Goal: Communication & Community: Answer question/provide support

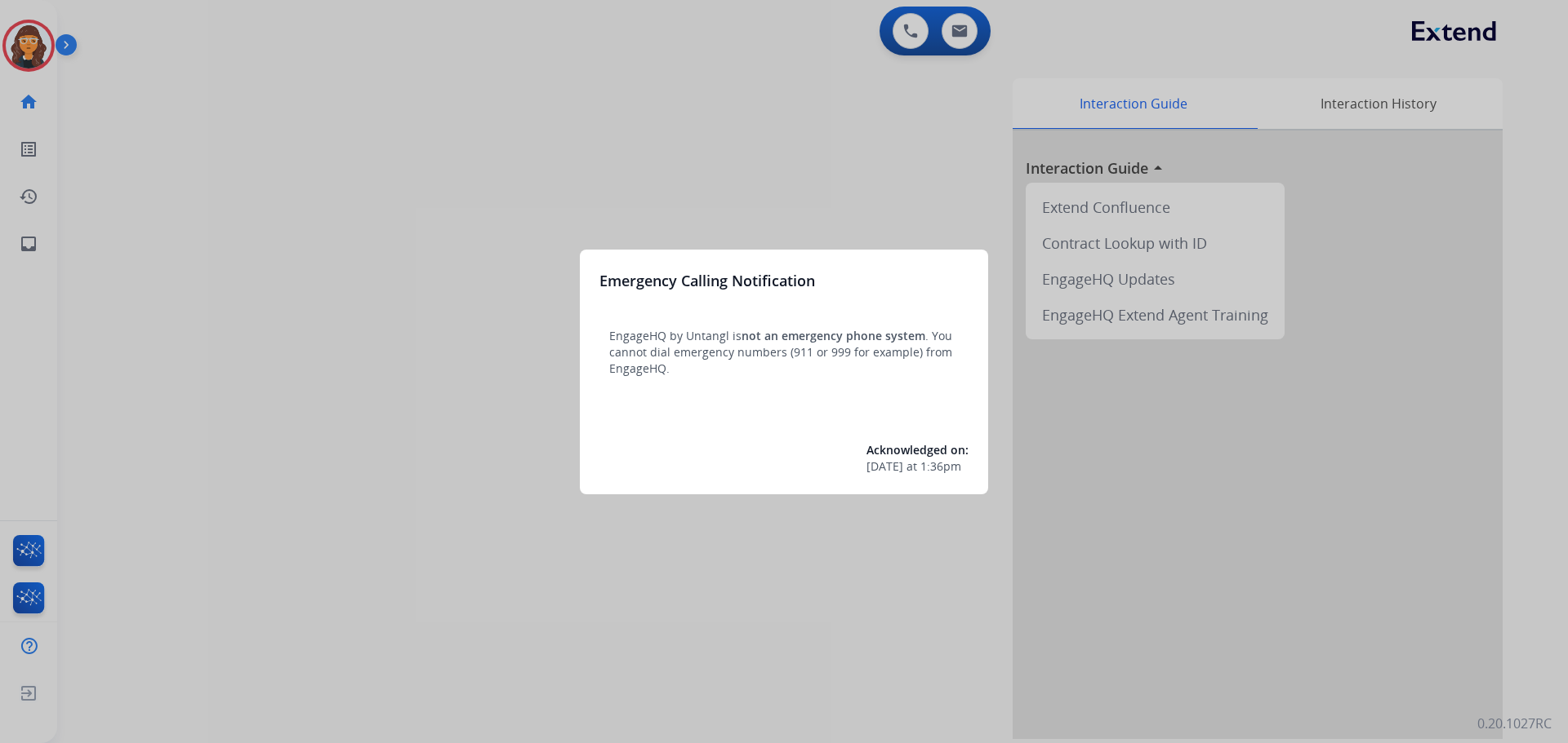
click at [172, 264] on div at bounding box center [784, 371] width 1568 height 743
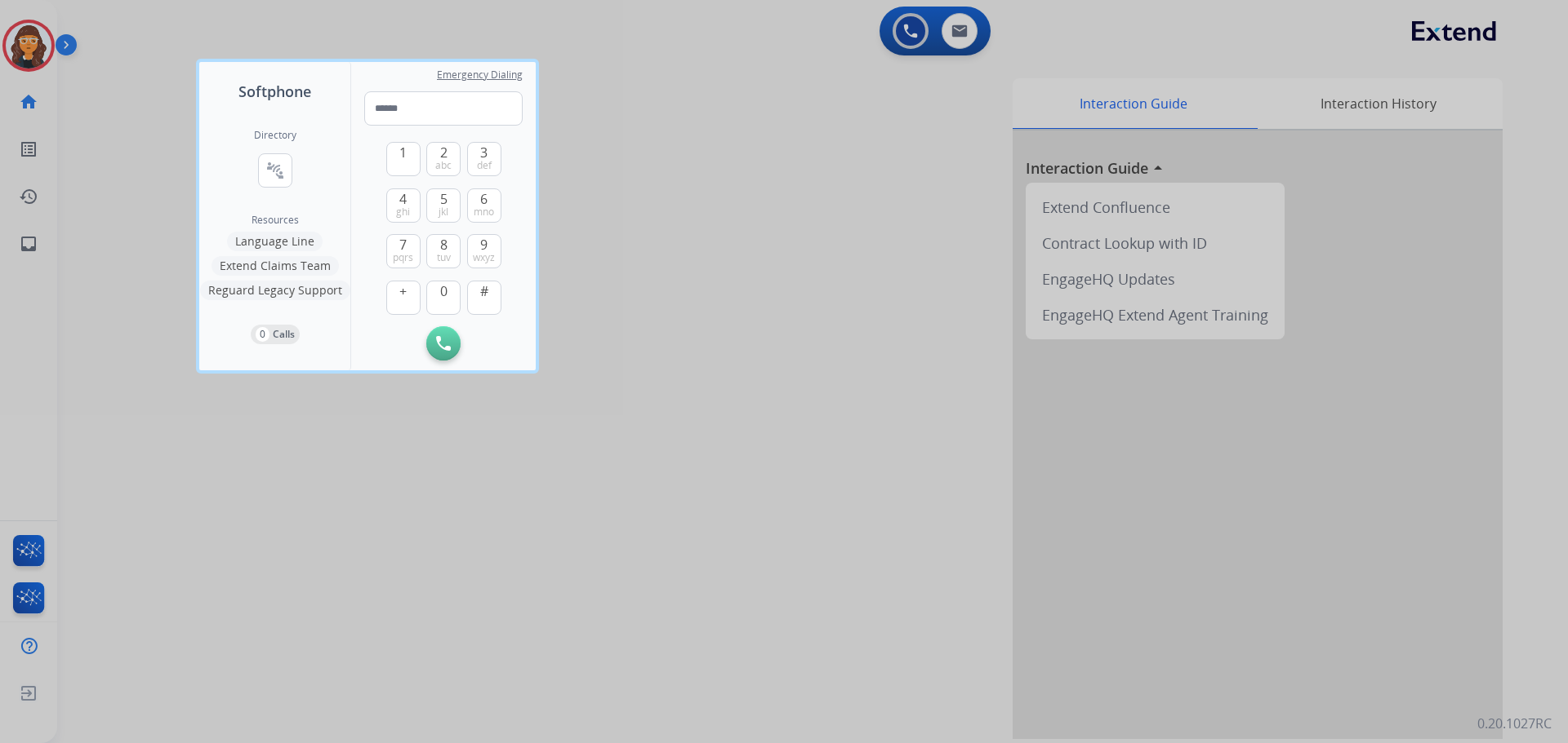
click at [146, 221] on div at bounding box center [784, 371] width 1568 height 743
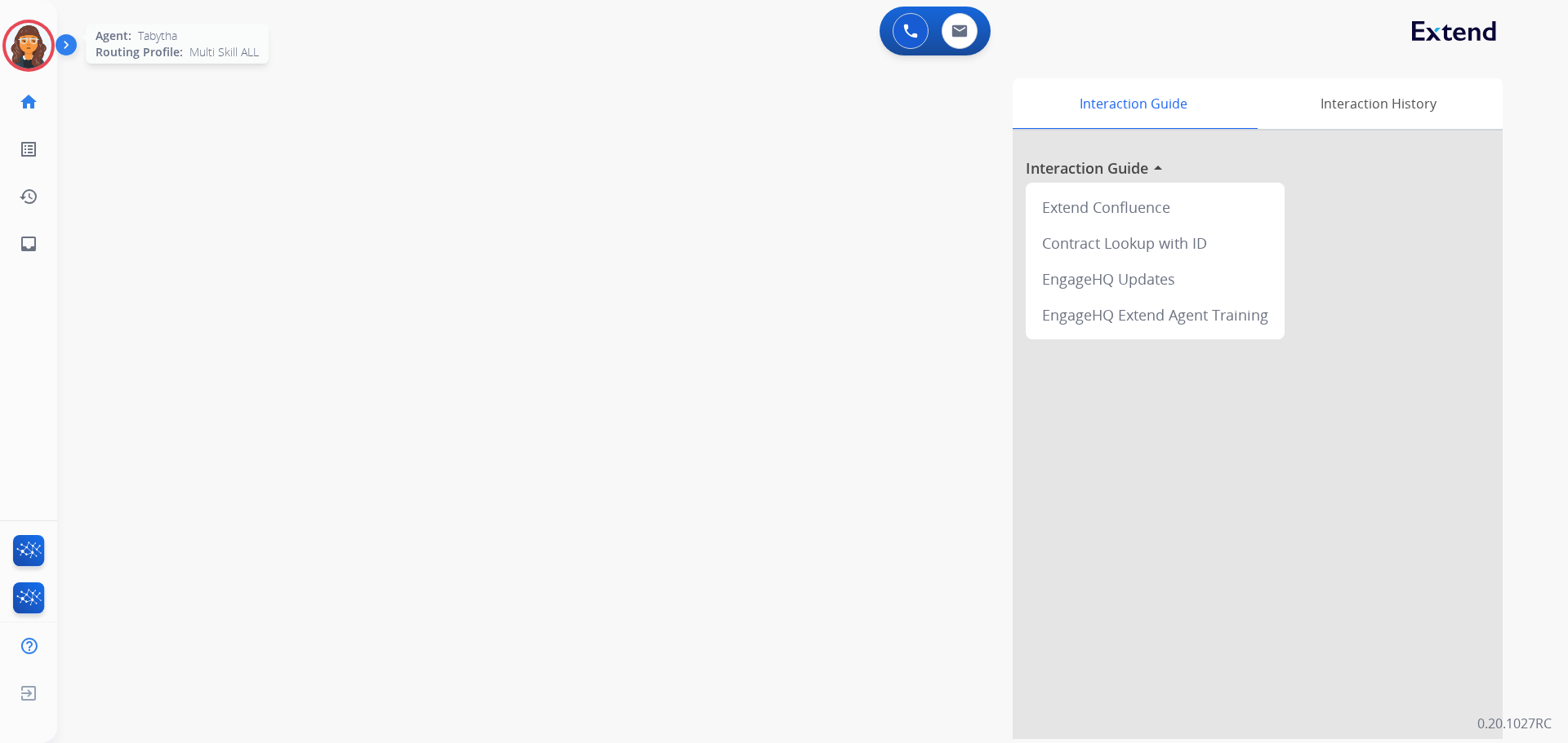
click at [18, 40] on img at bounding box center [28, 45] width 46 height 46
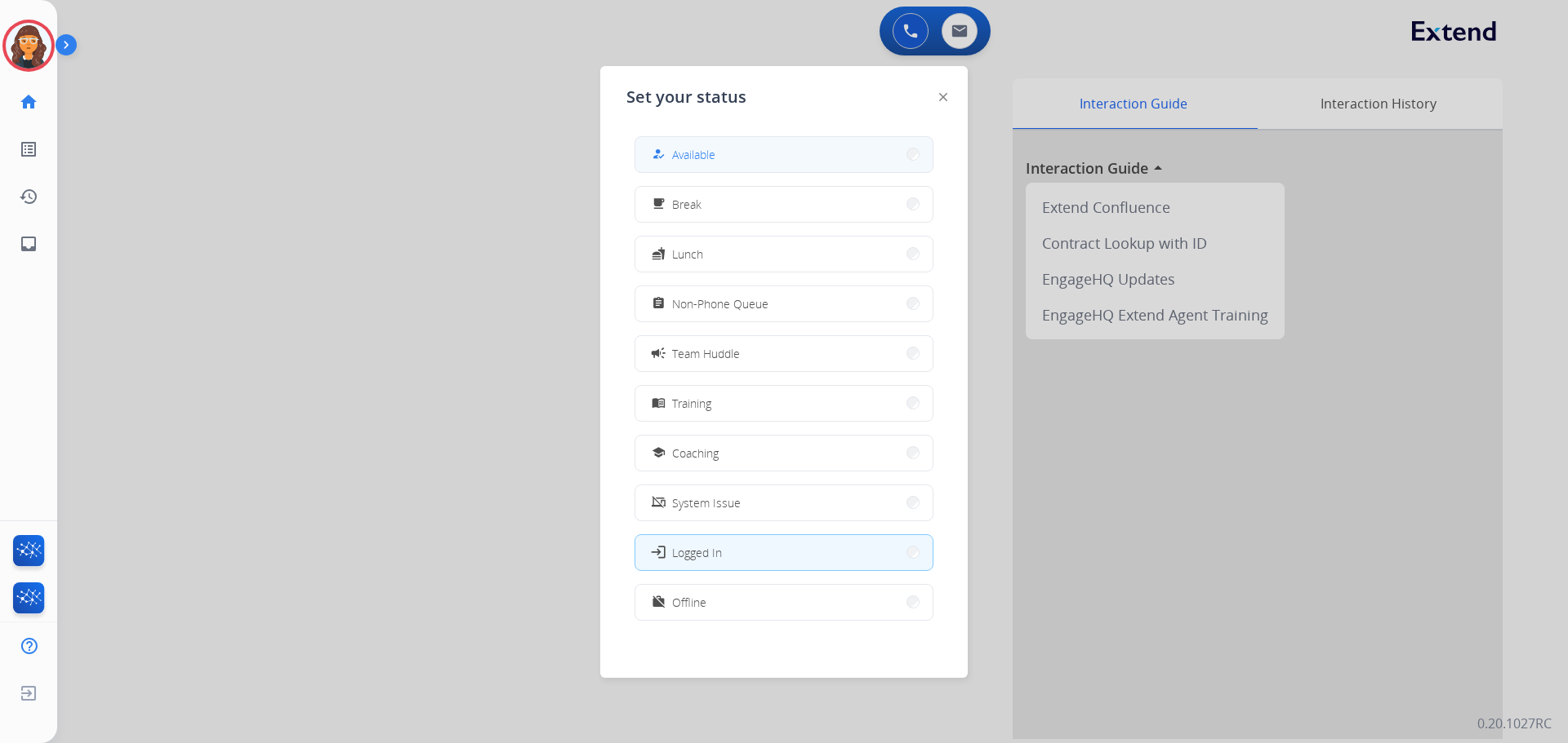
click at [692, 151] on span "Available" at bounding box center [694, 155] width 43 height 18
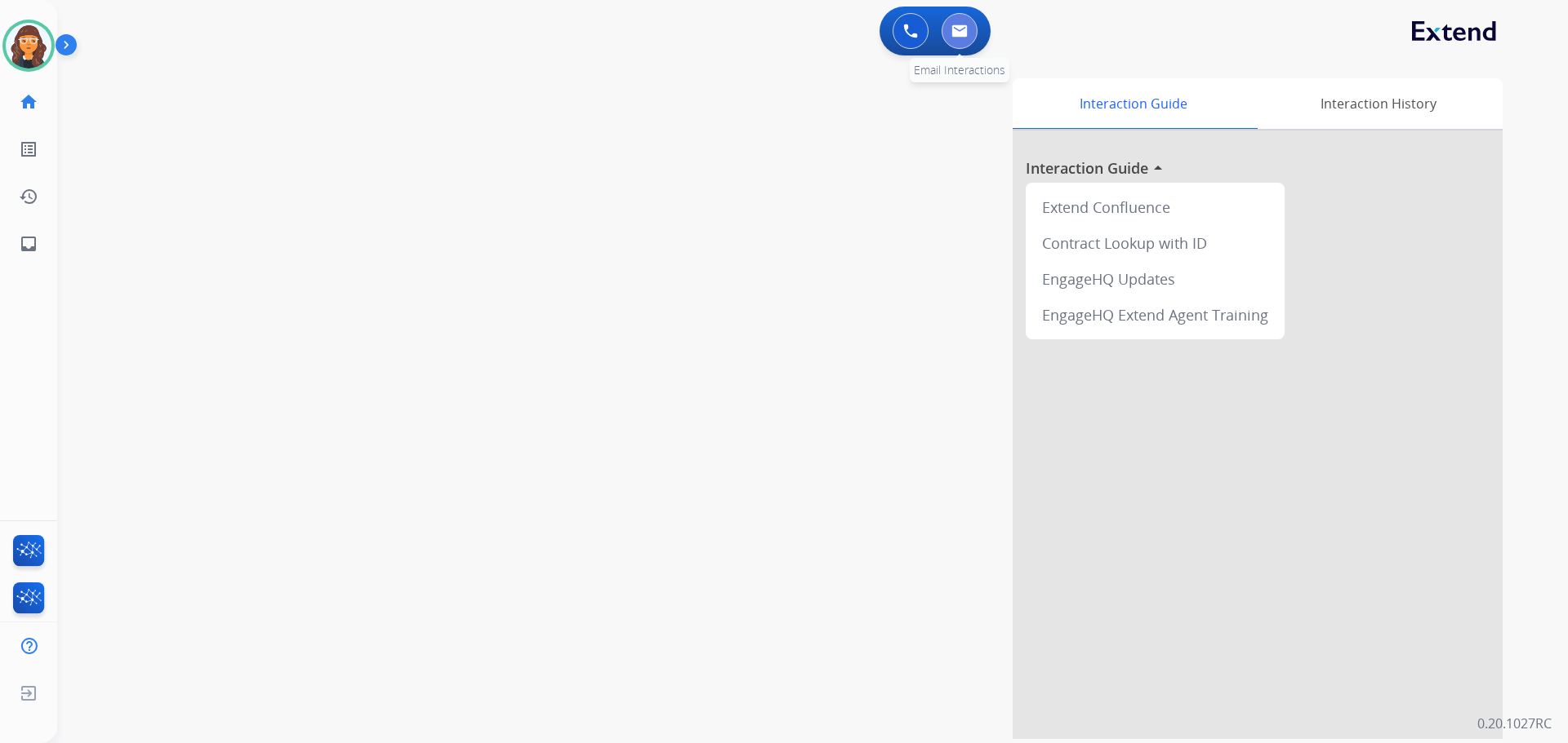
click at [964, 41] on button at bounding box center [959, 31] width 36 height 36
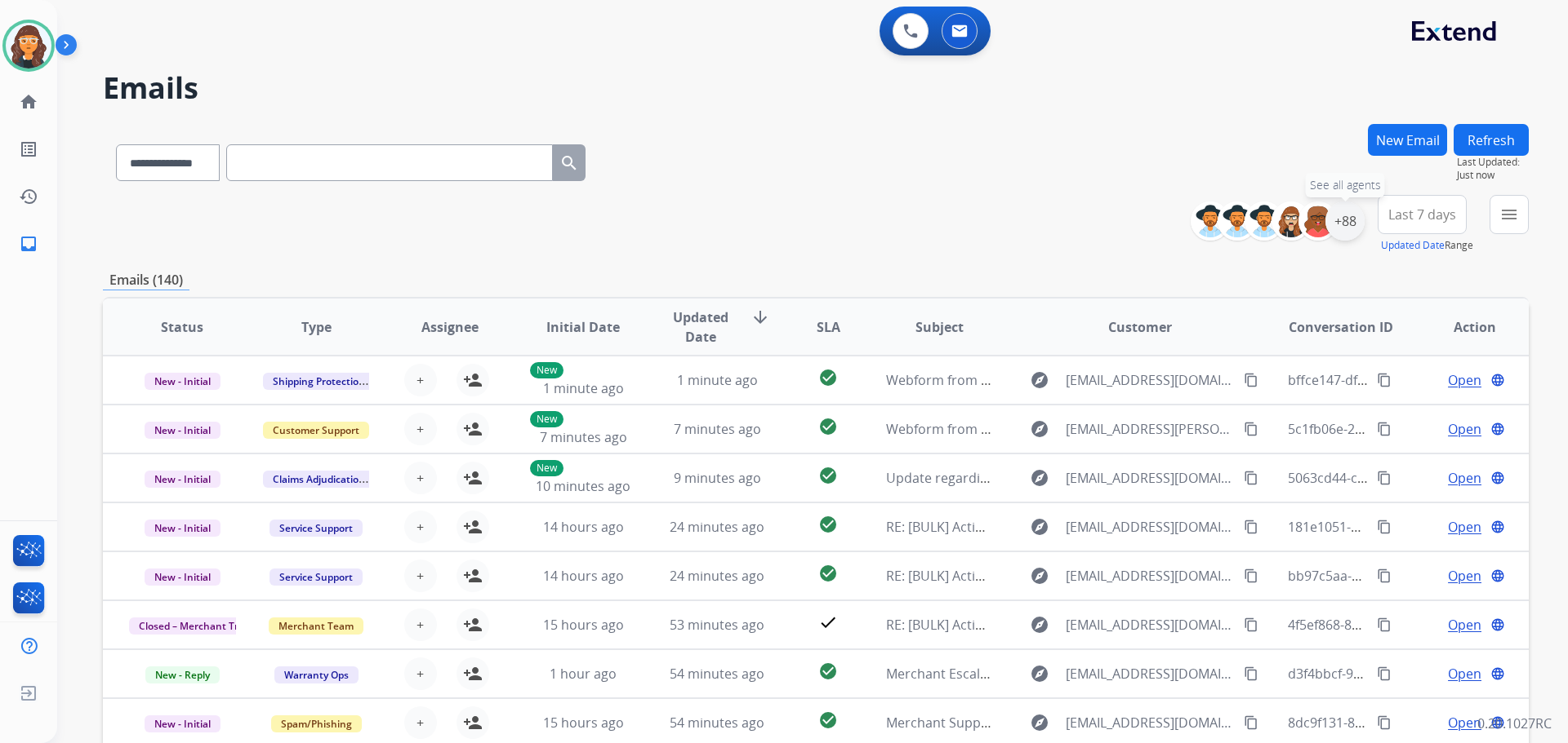
click at [1342, 224] on div "+88" at bounding box center [1345, 221] width 39 height 39
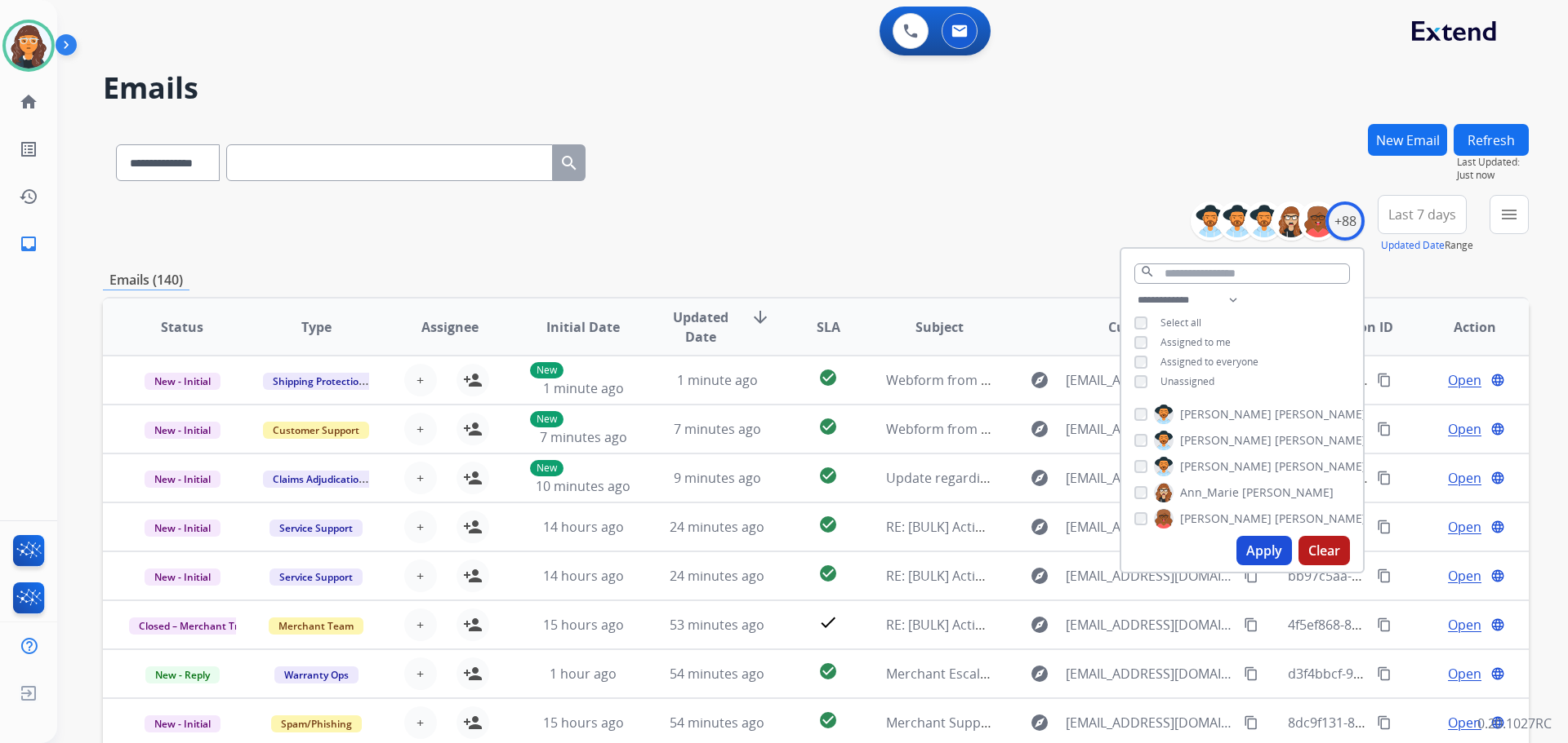
click at [1248, 545] on button "Apply" at bounding box center [1264, 550] width 55 height 29
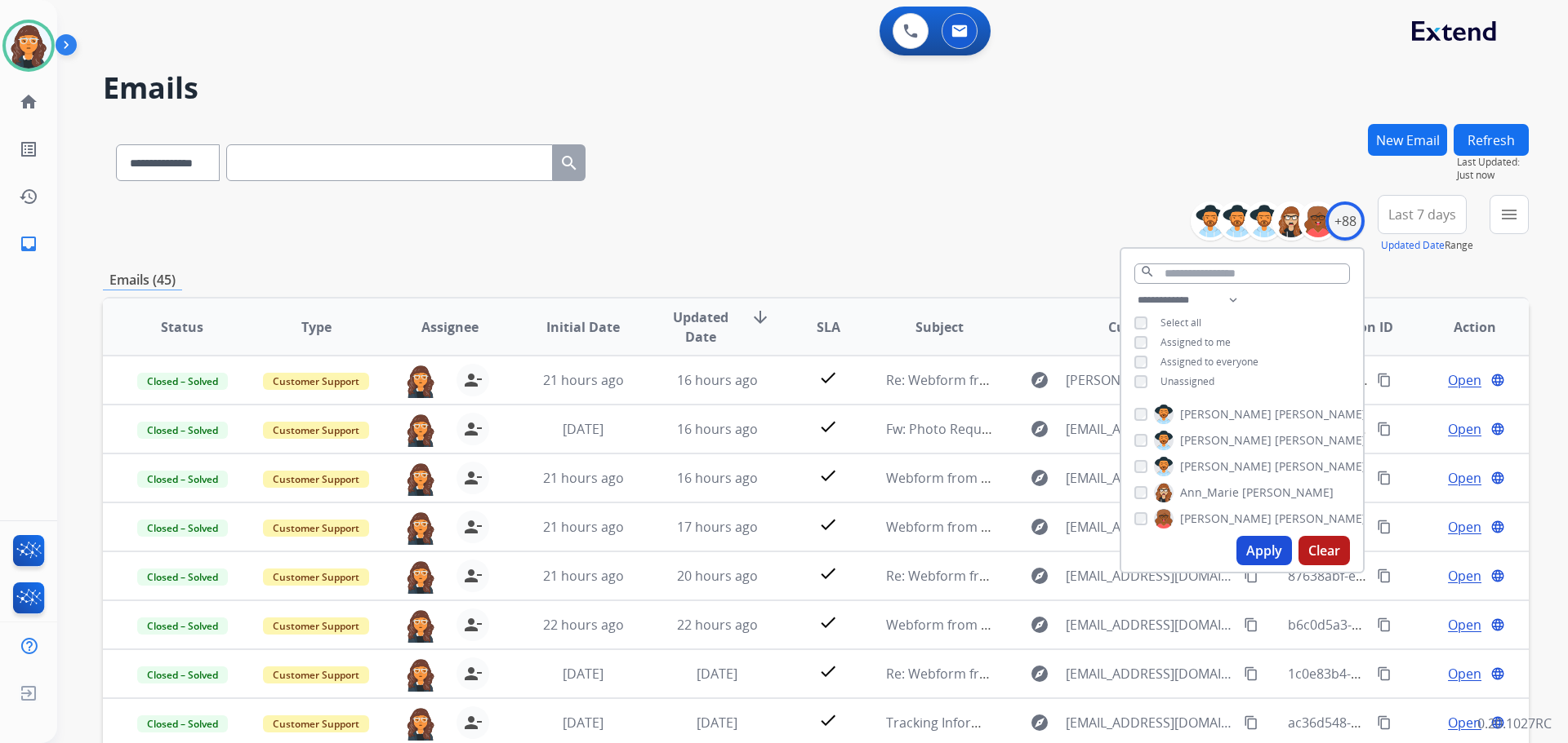
click at [783, 216] on div "**********" at bounding box center [815, 224] width 1426 height 59
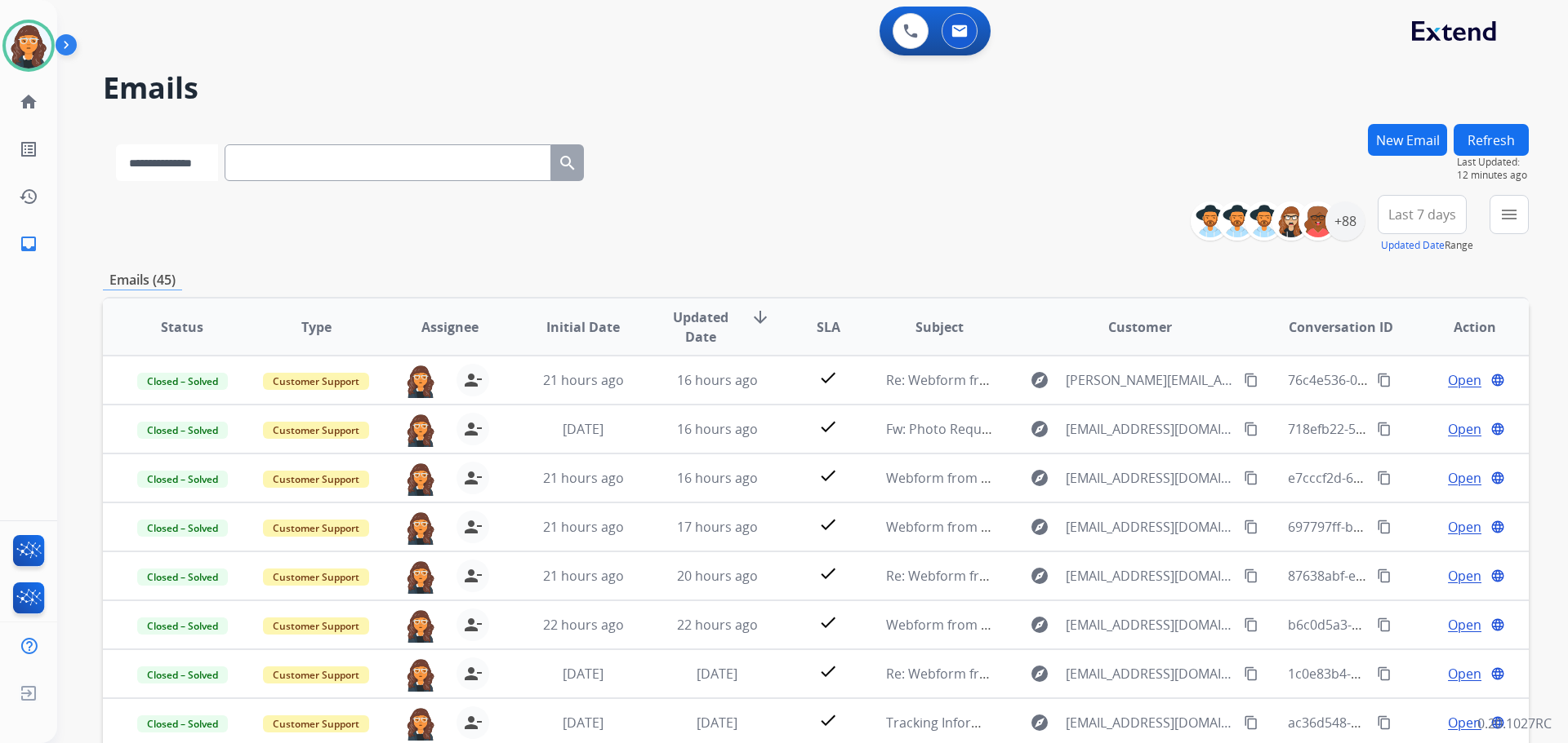
click at [190, 166] on select "**********" at bounding box center [167, 163] width 102 height 37
select select "**********"
click at [116, 145] on select "**********" at bounding box center [167, 163] width 102 height 37
click at [290, 164] on input "text" at bounding box center [389, 163] width 327 height 37
paste input "**********"
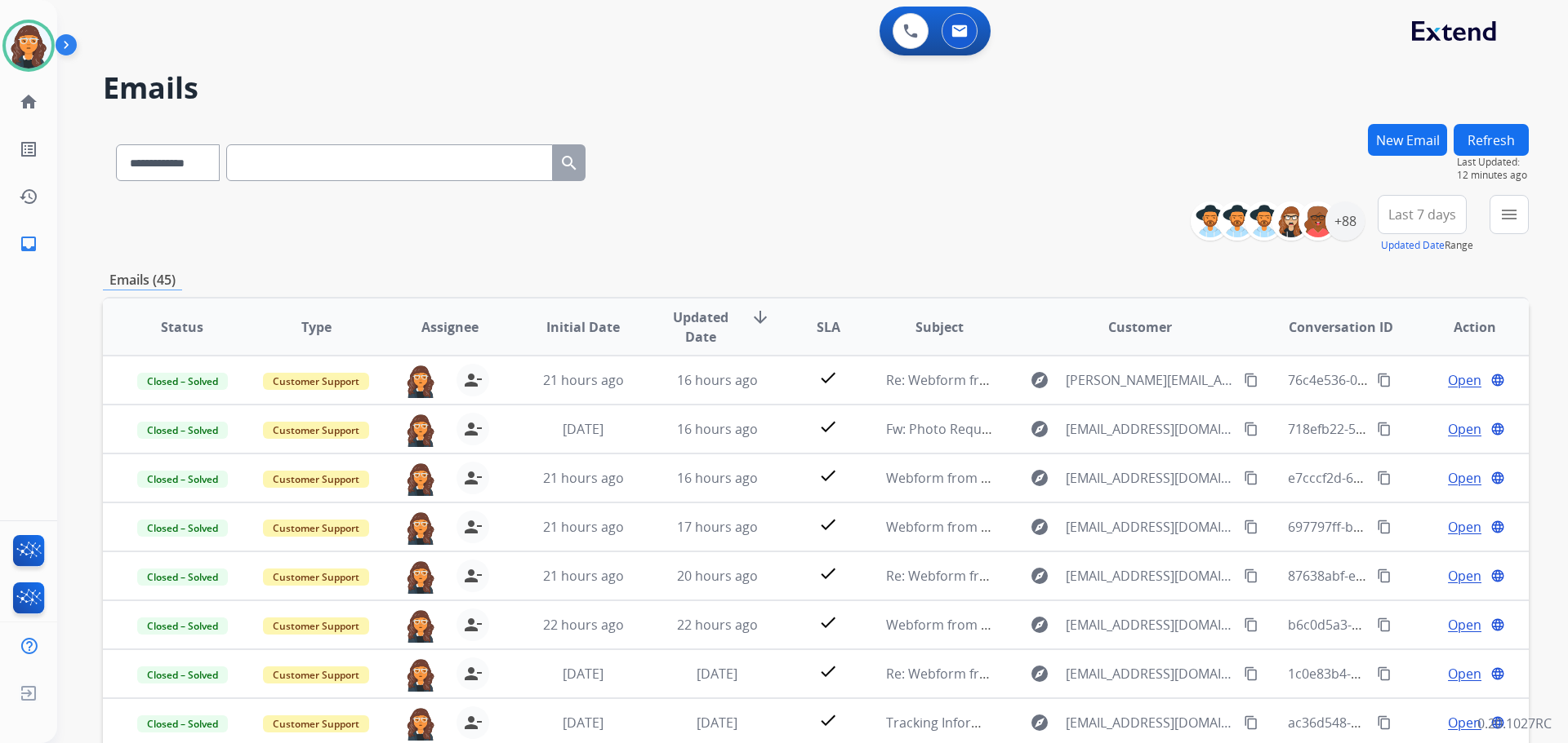
type input "**********"
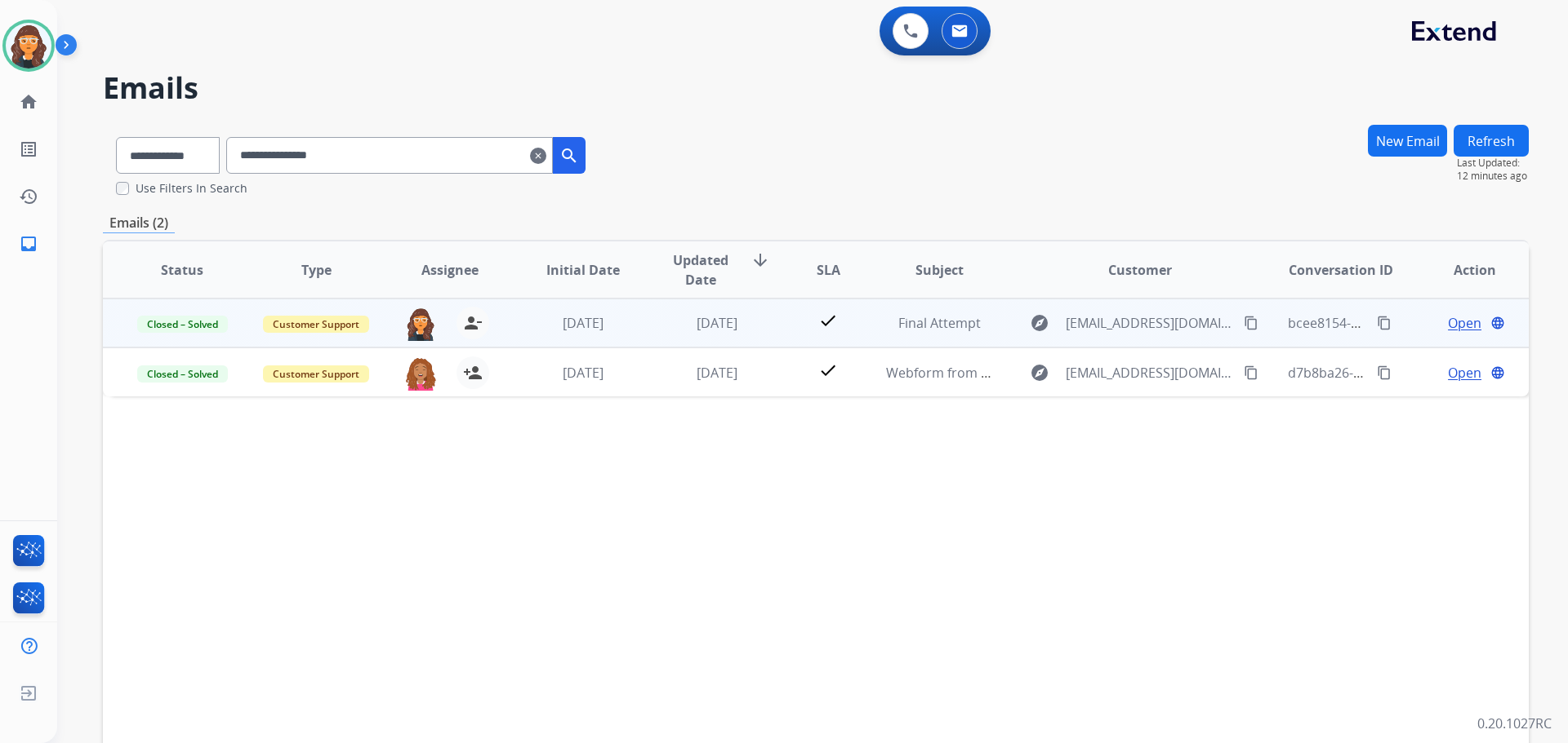
click at [1452, 326] on span "Open" at bounding box center [1464, 323] width 33 height 19
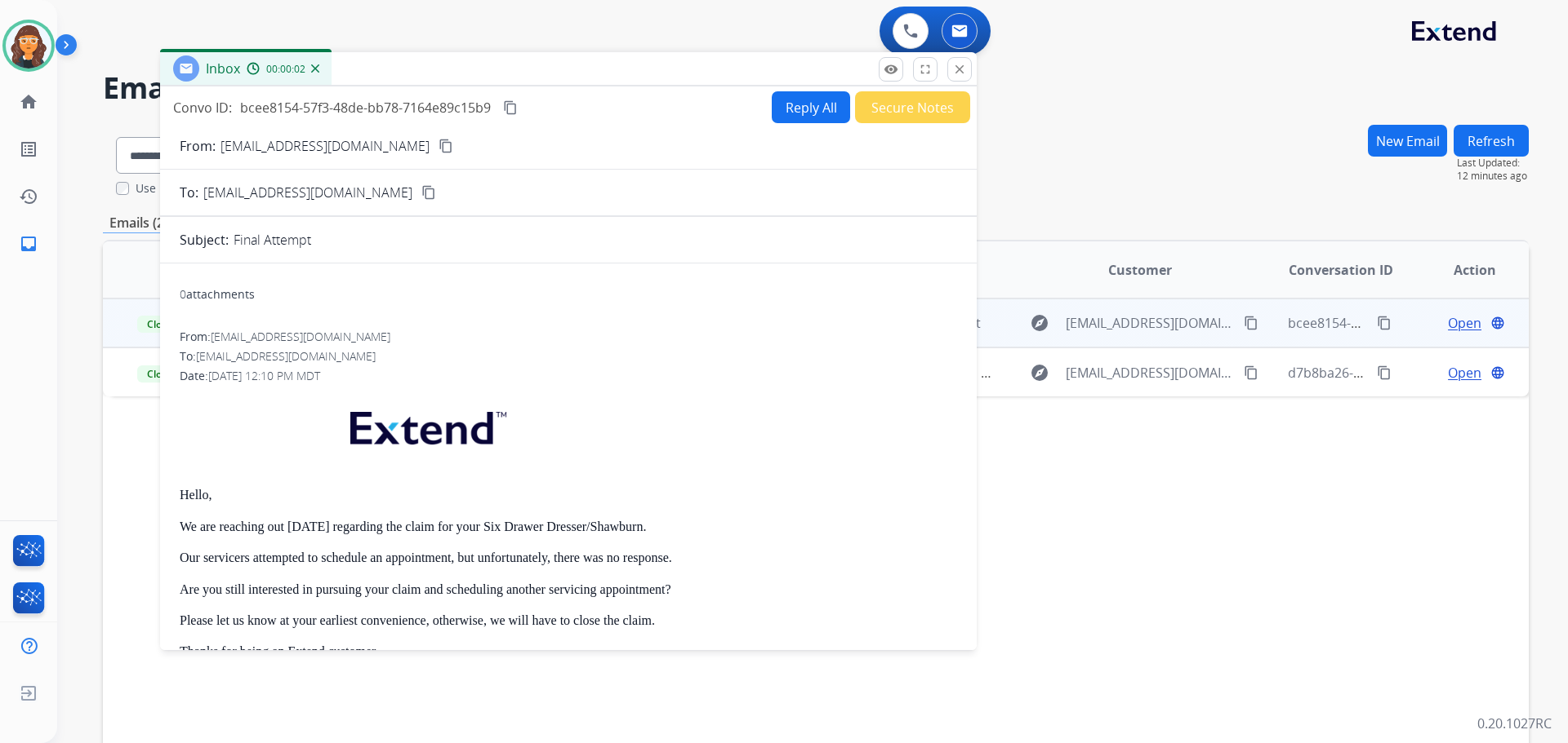
drag, startPoint x: 1057, startPoint y: 123, endPoint x: 524, endPoint y: 73, distance: 535.3
click at [523, 69] on div "Inbox 00:00:02" at bounding box center [568, 69] width 816 height 34
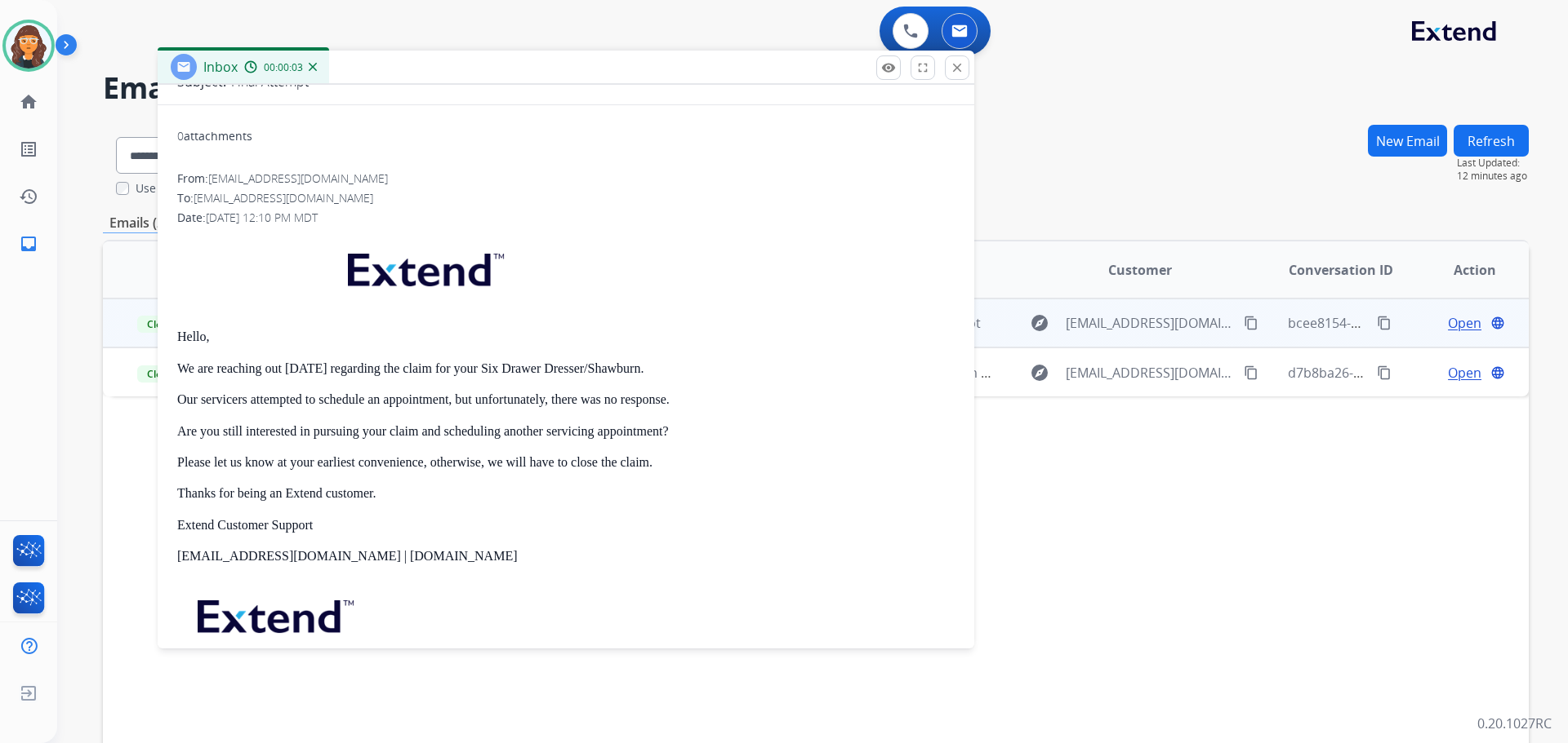
scroll to position [163, 0]
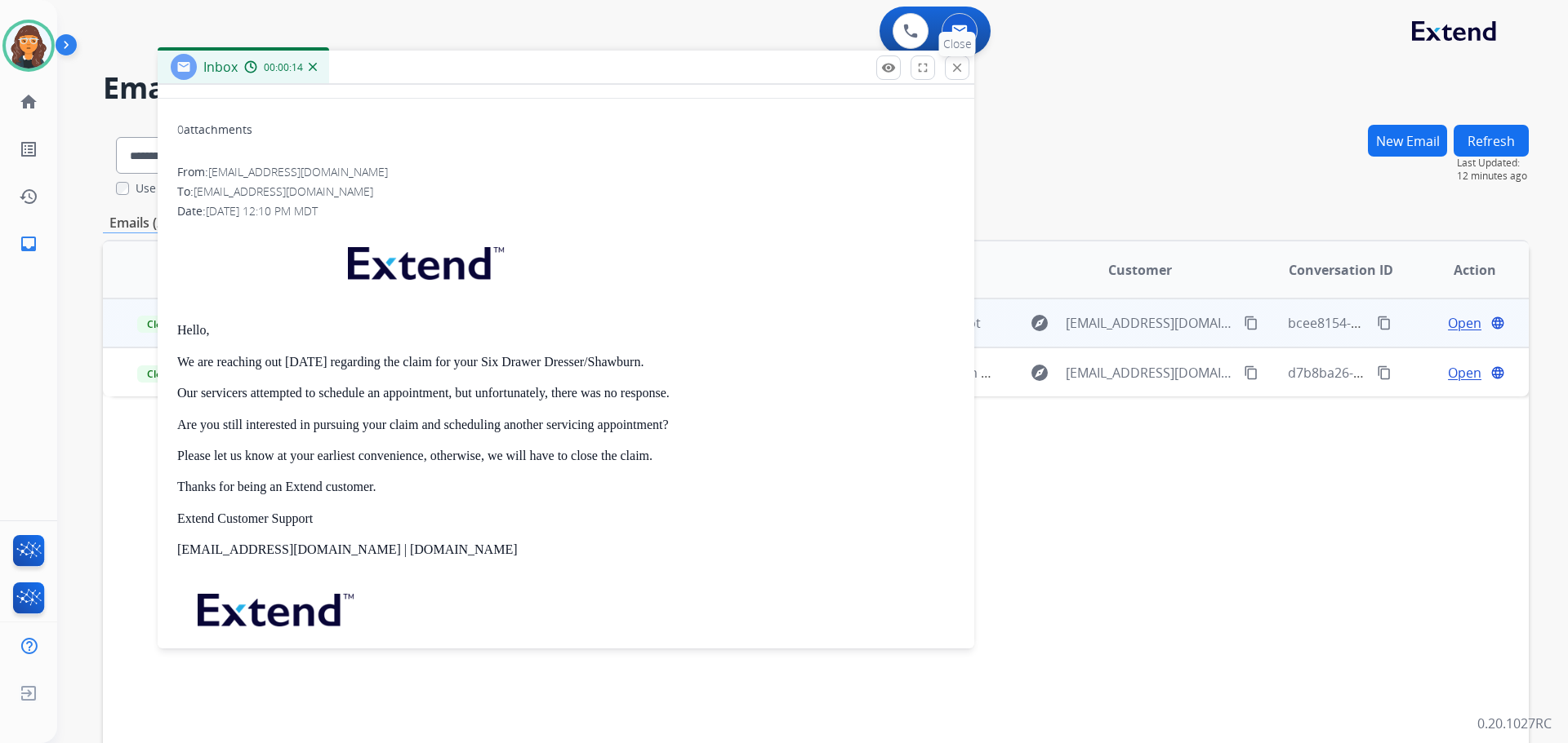
click at [958, 70] on mat-icon "close" at bounding box center [957, 68] width 15 height 15
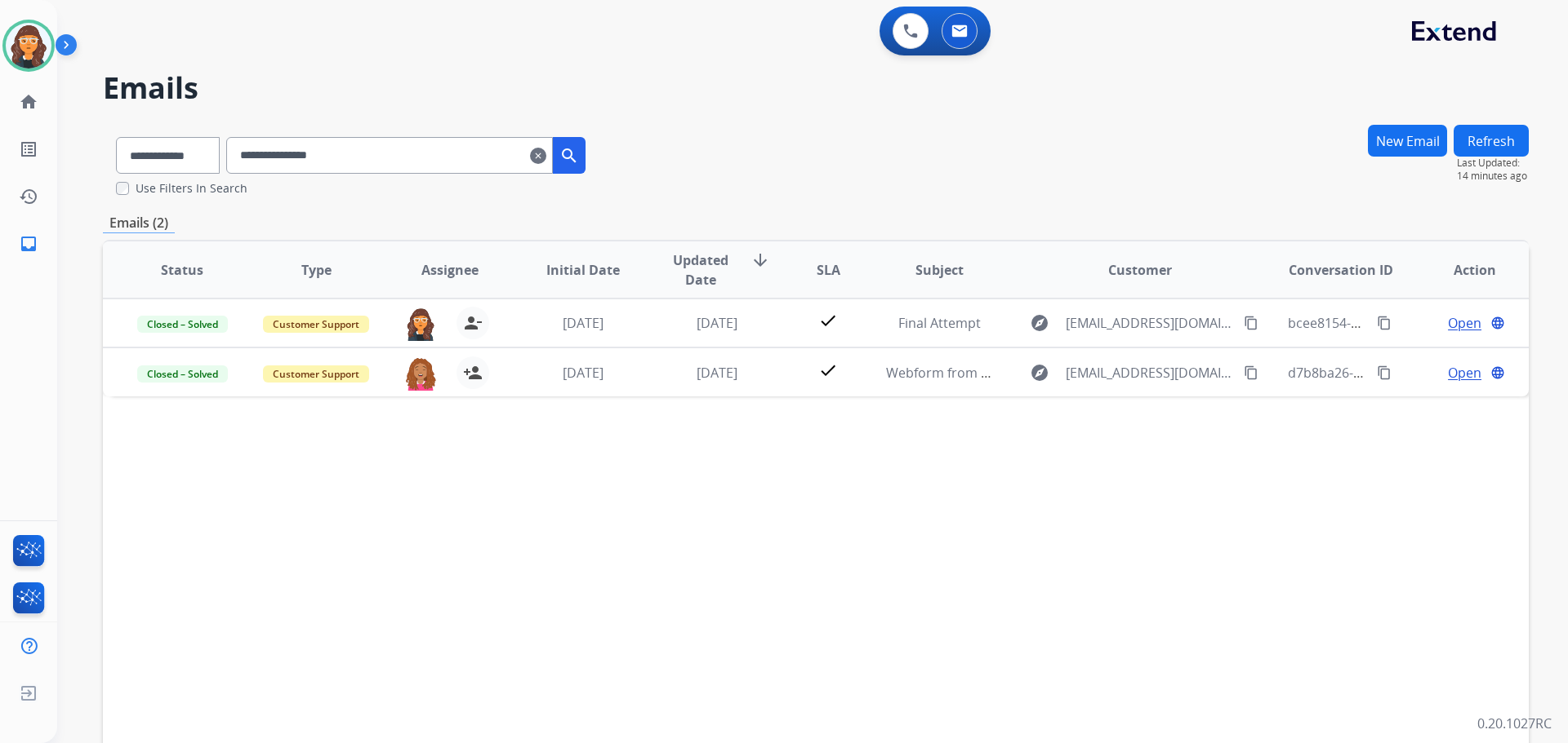
click at [546, 157] on mat-icon "clear" at bounding box center [539, 155] width 17 height 19
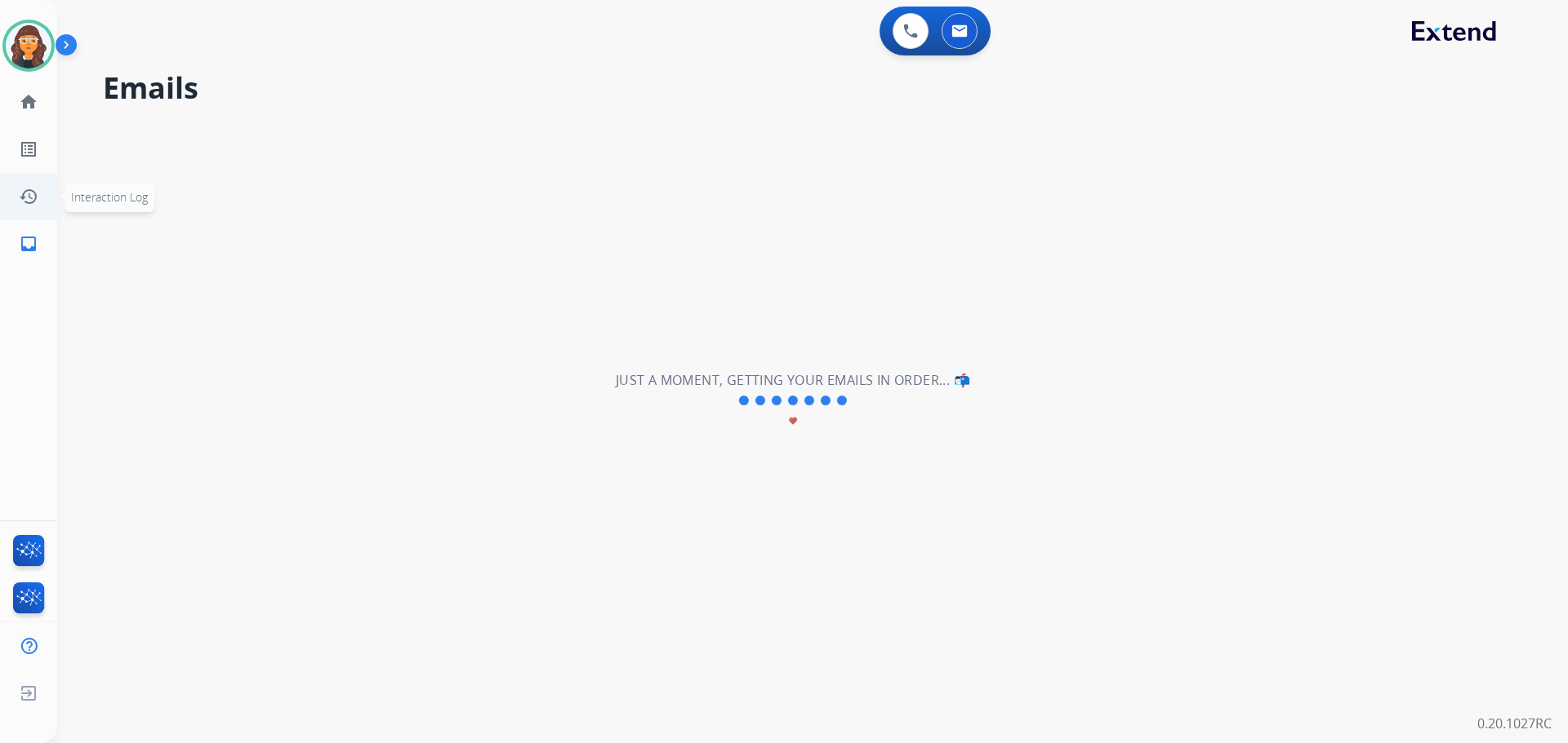
select select "**********"
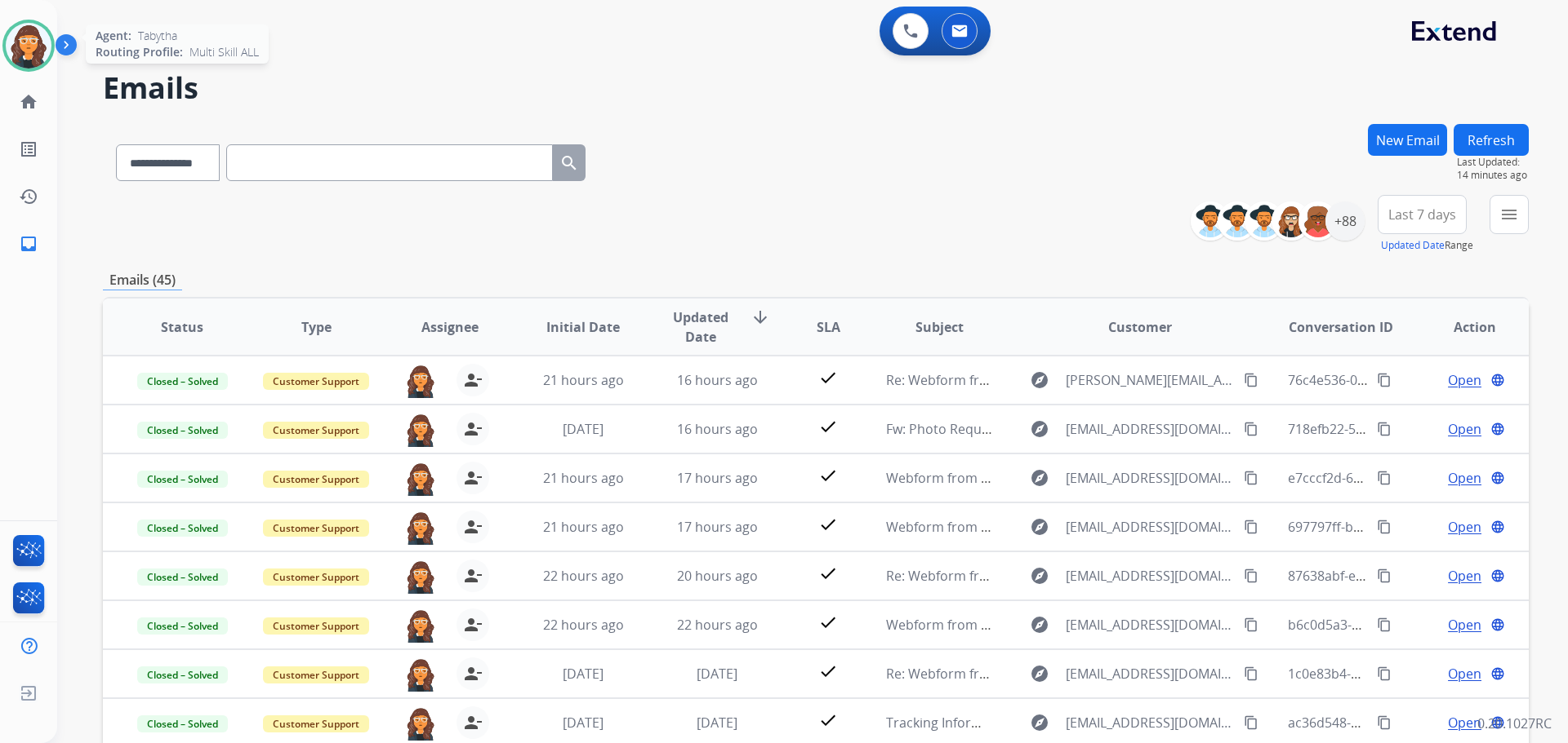
click at [43, 43] on img at bounding box center [28, 45] width 46 height 46
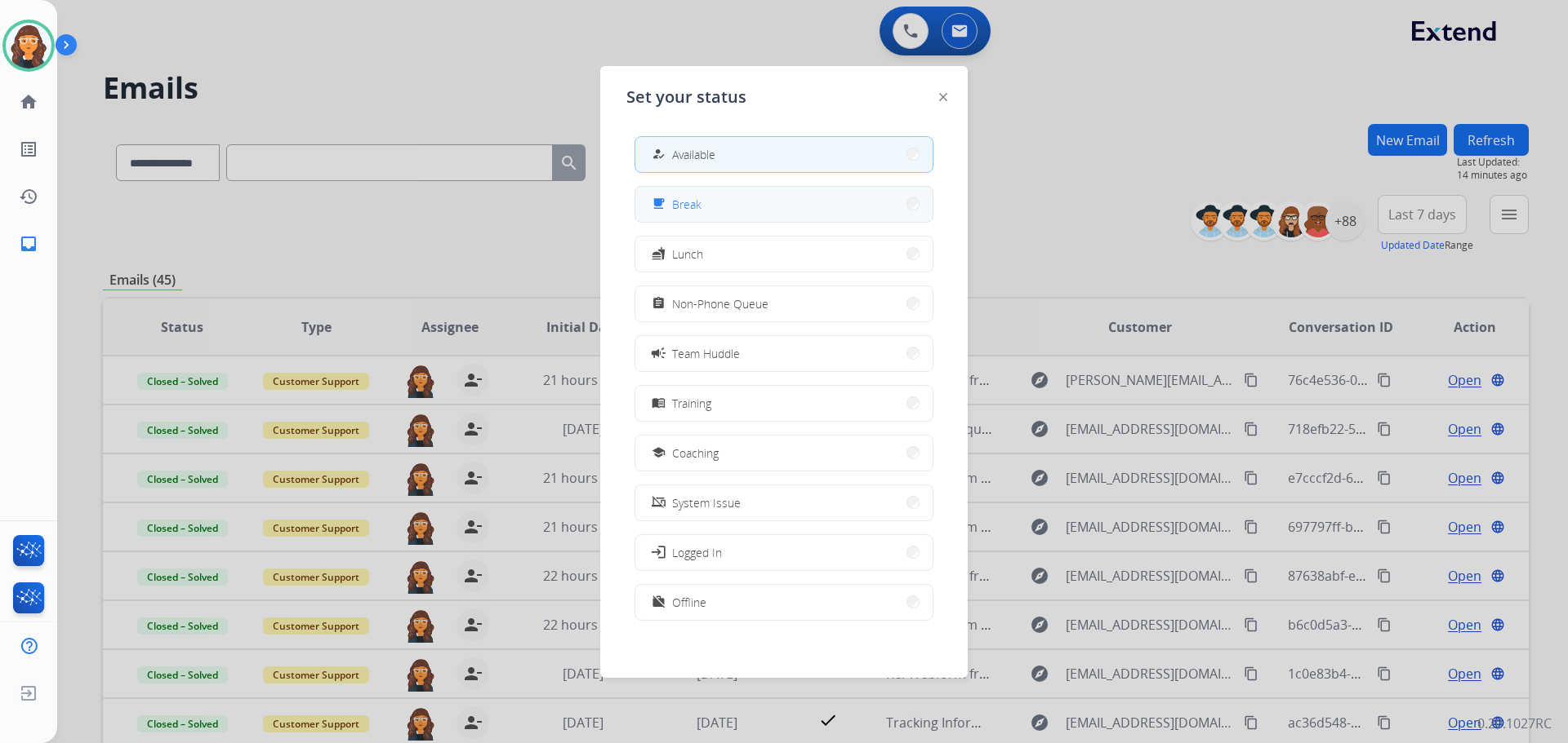
click at [740, 203] on button "free_breakfast Break" at bounding box center [784, 205] width 297 height 35
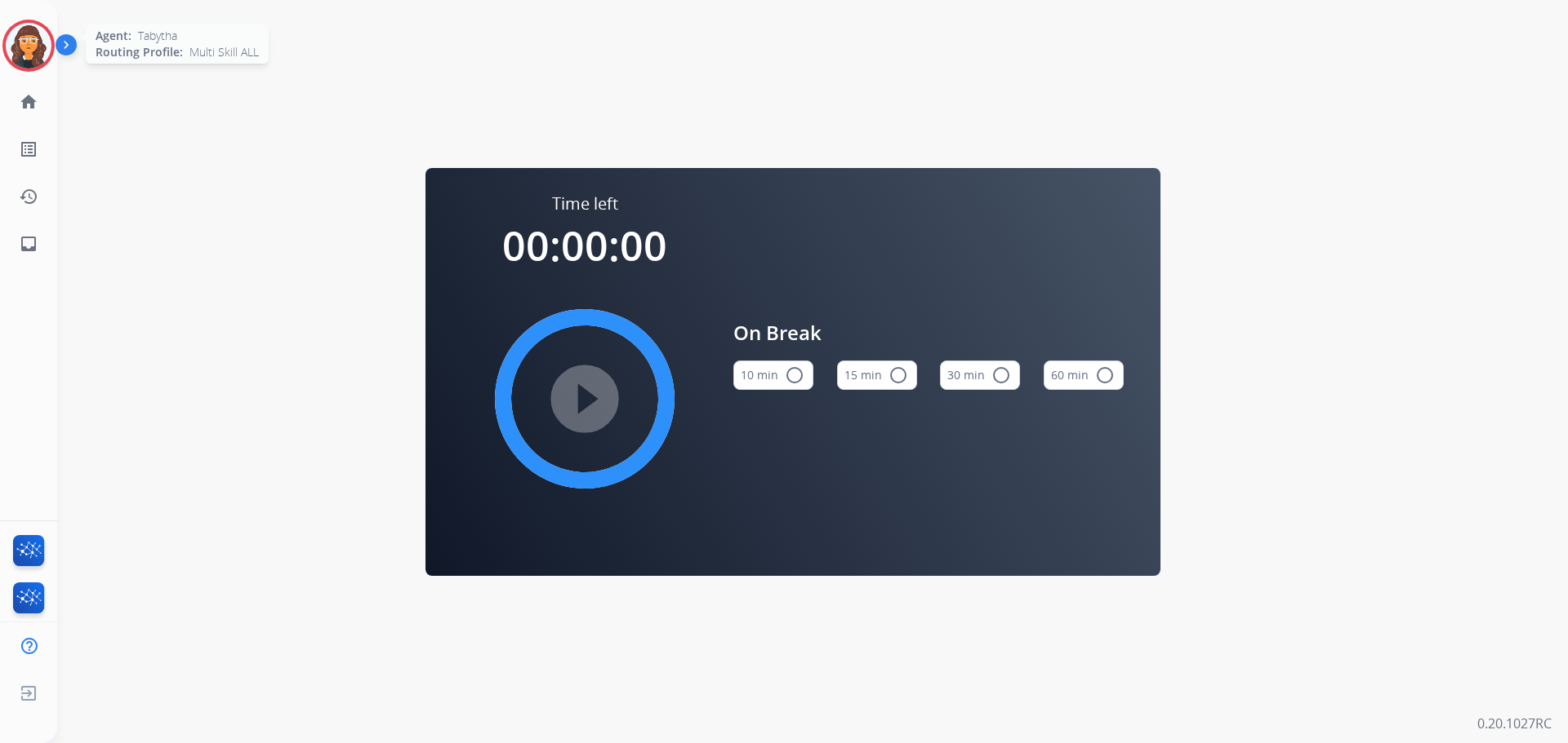
click at [33, 43] on img at bounding box center [28, 45] width 46 height 46
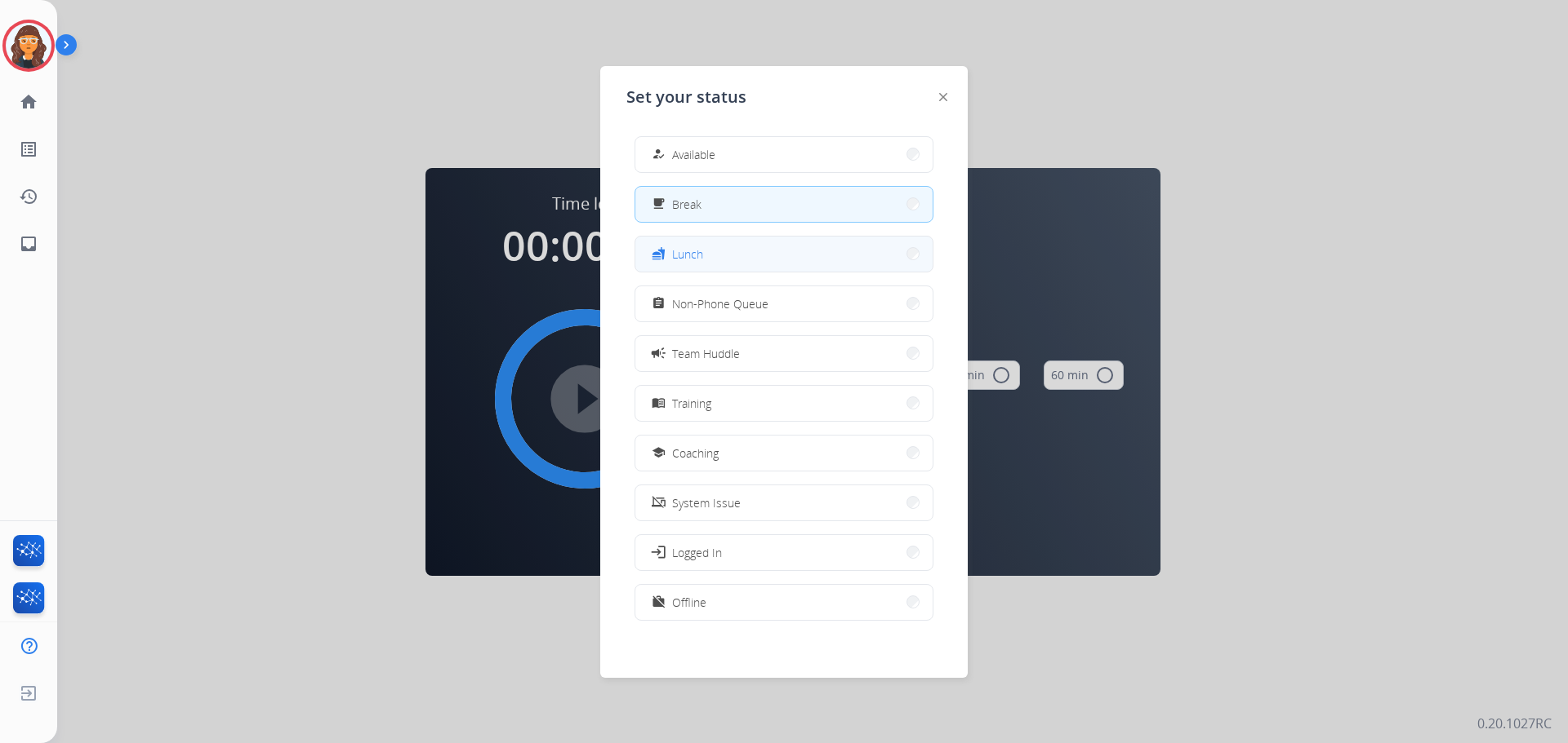
click at [753, 254] on button "fastfood Lunch" at bounding box center [784, 254] width 297 height 35
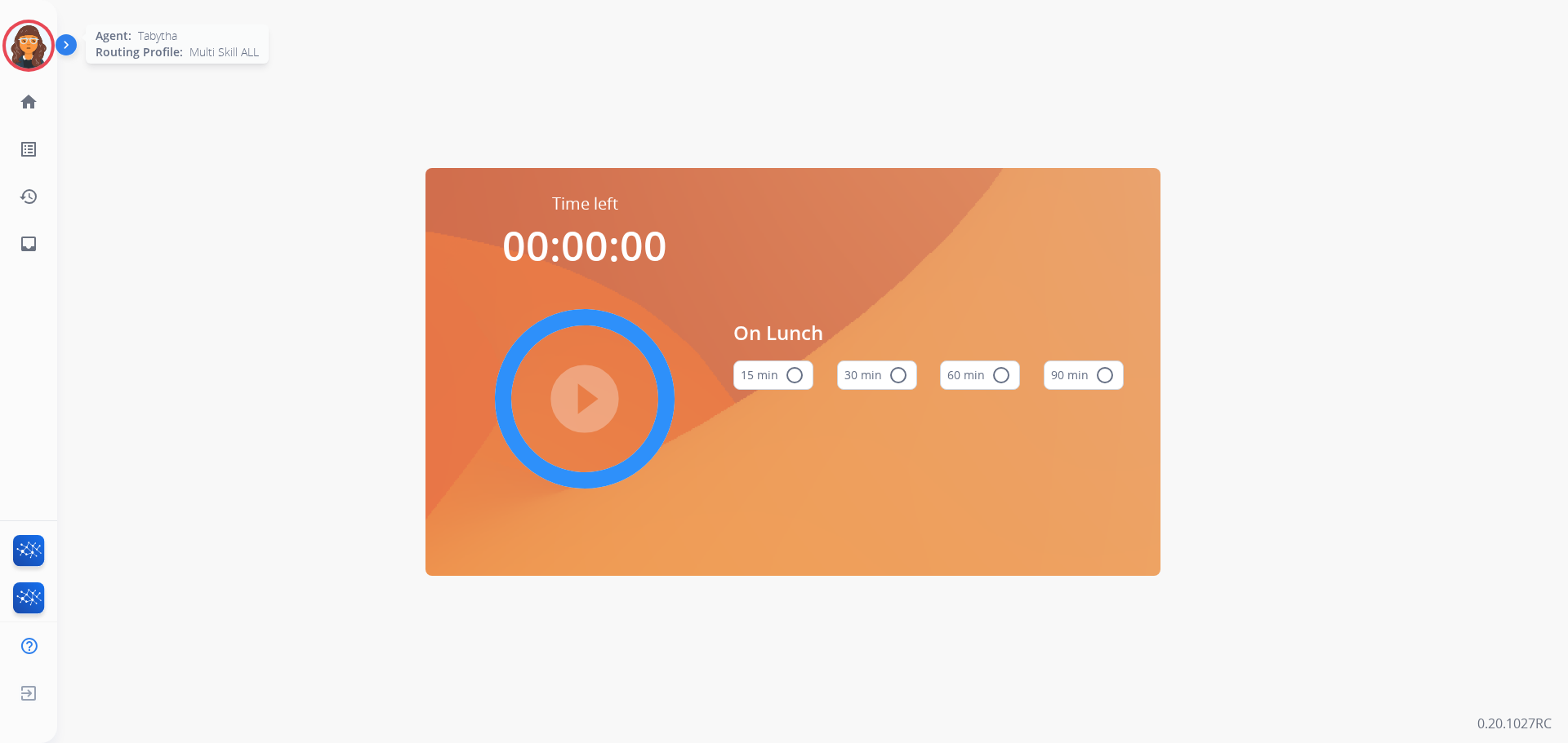
click at [33, 52] on img at bounding box center [28, 45] width 46 height 46
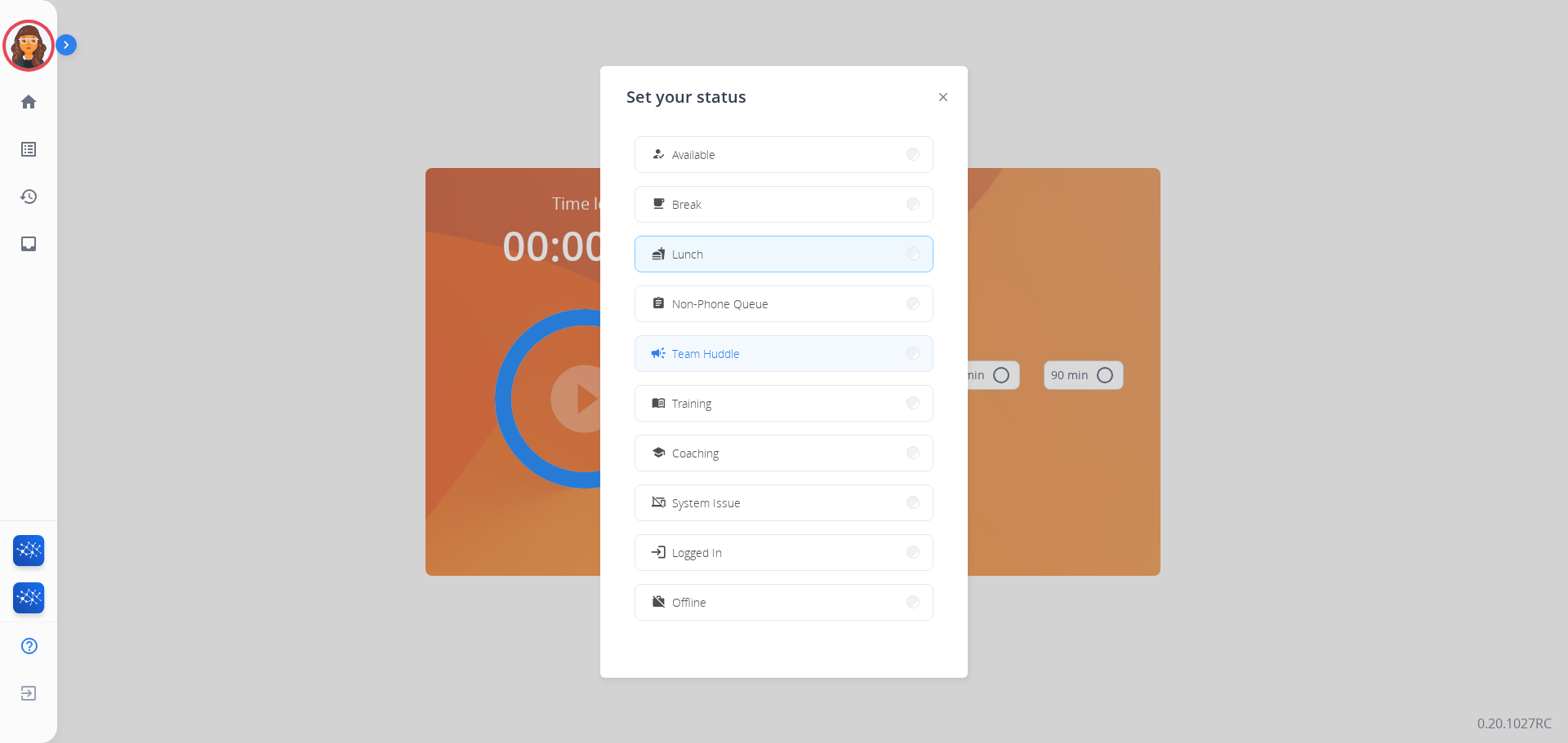
click at [706, 356] on span "Team Huddle" at bounding box center [706, 354] width 68 height 18
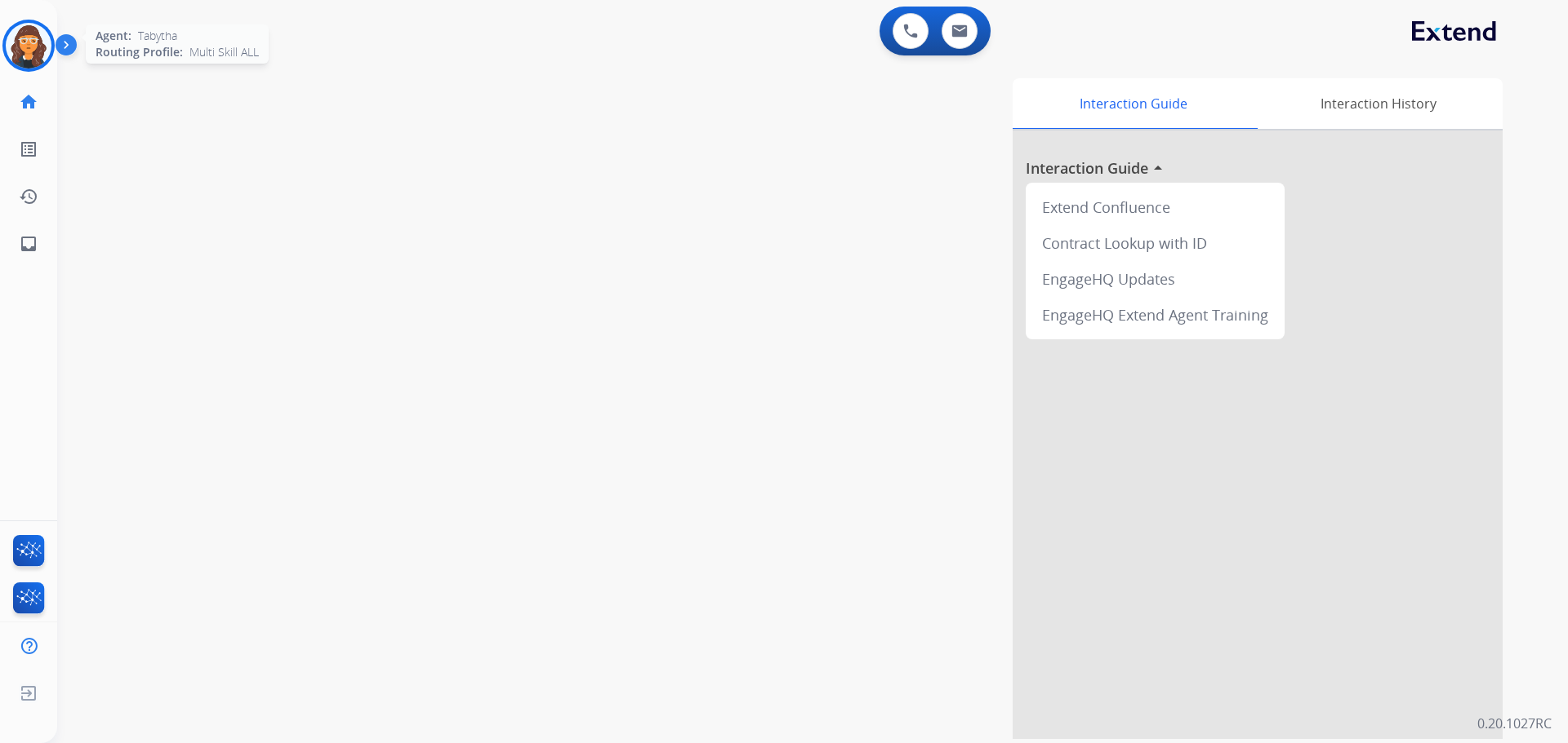
click at [31, 50] on img at bounding box center [28, 45] width 46 height 46
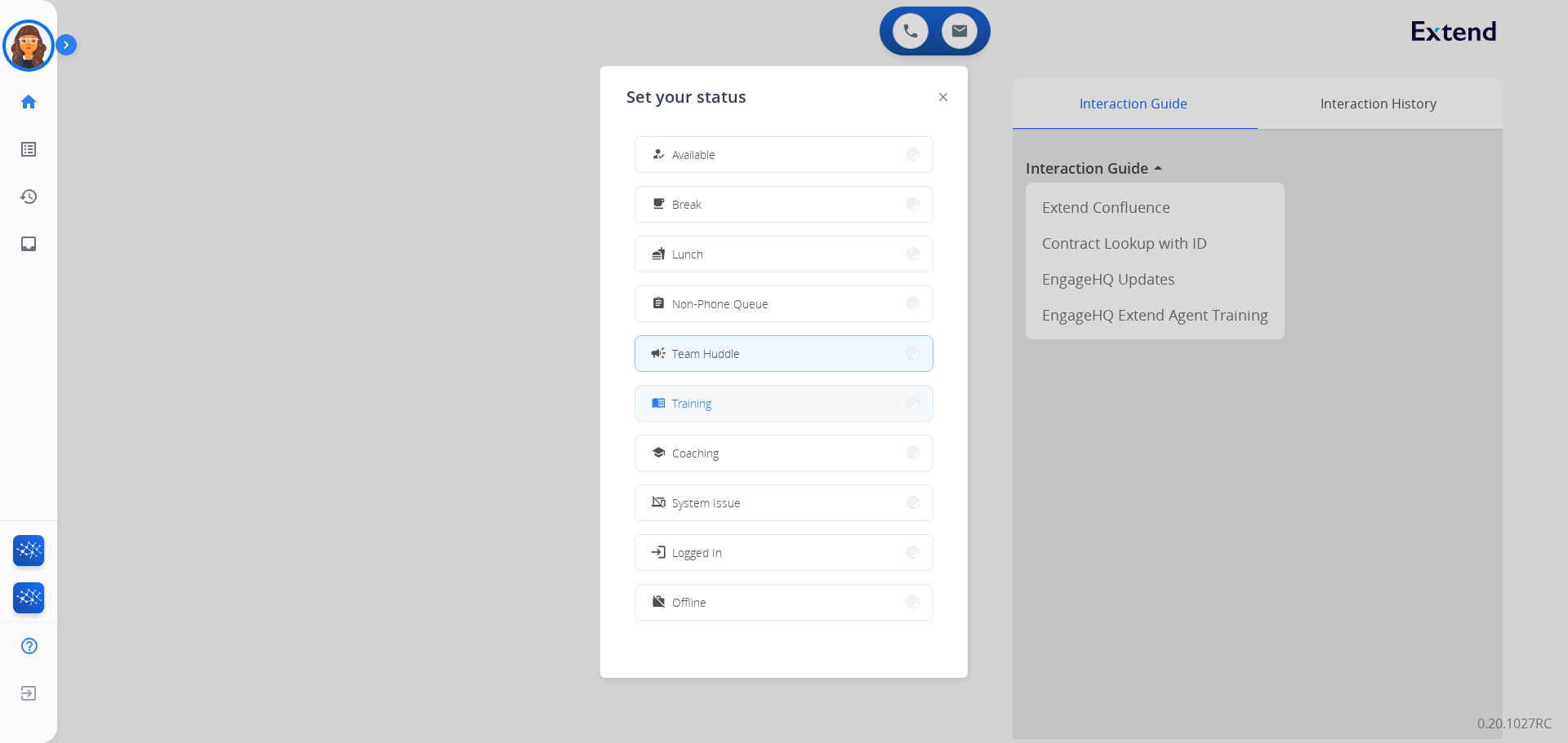
click at [724, 403] on button "menu_book Training" at bounding box center [784, 404] width 297 height 35
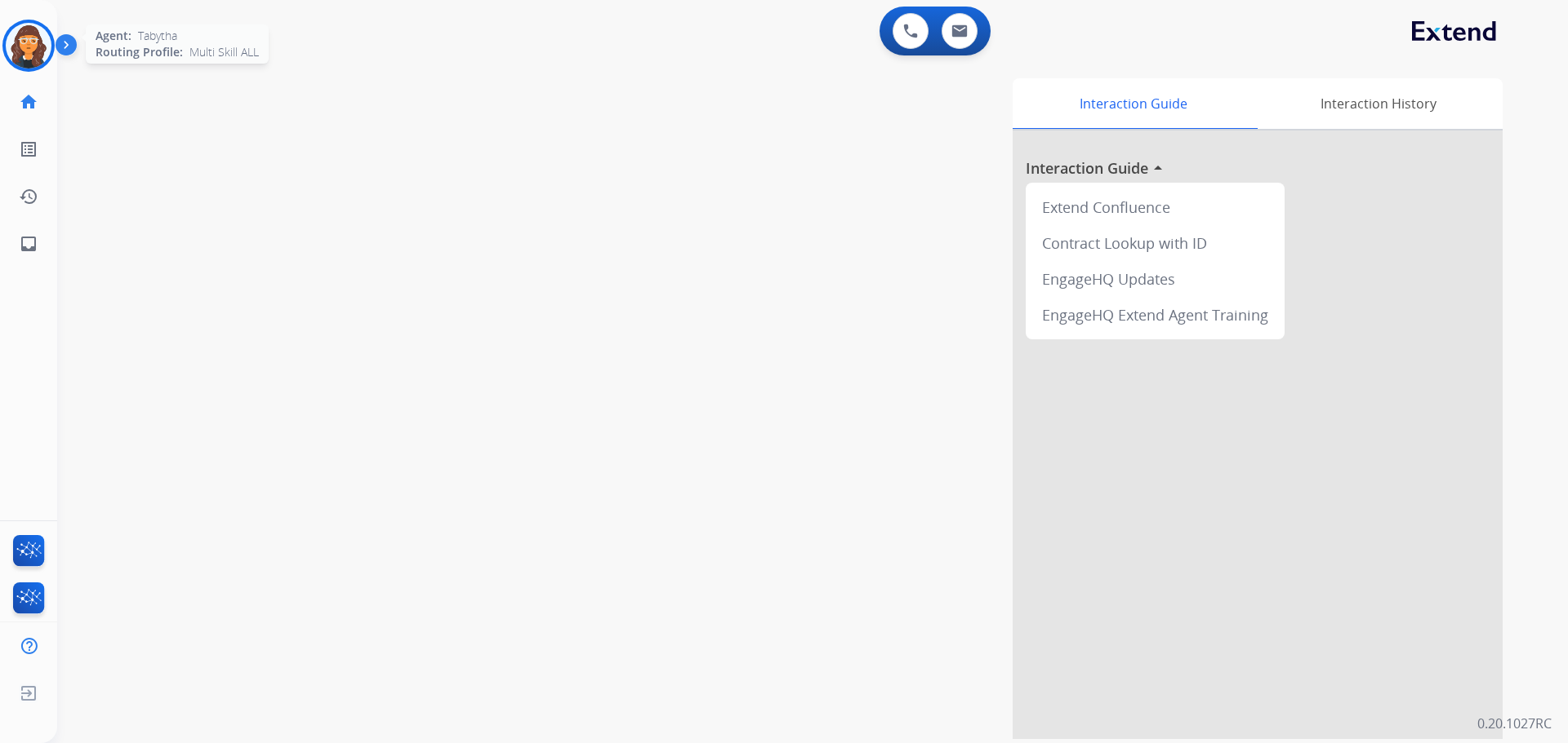
click at [19, 52] on img at bounding box center [28, 45] width 46 height 46
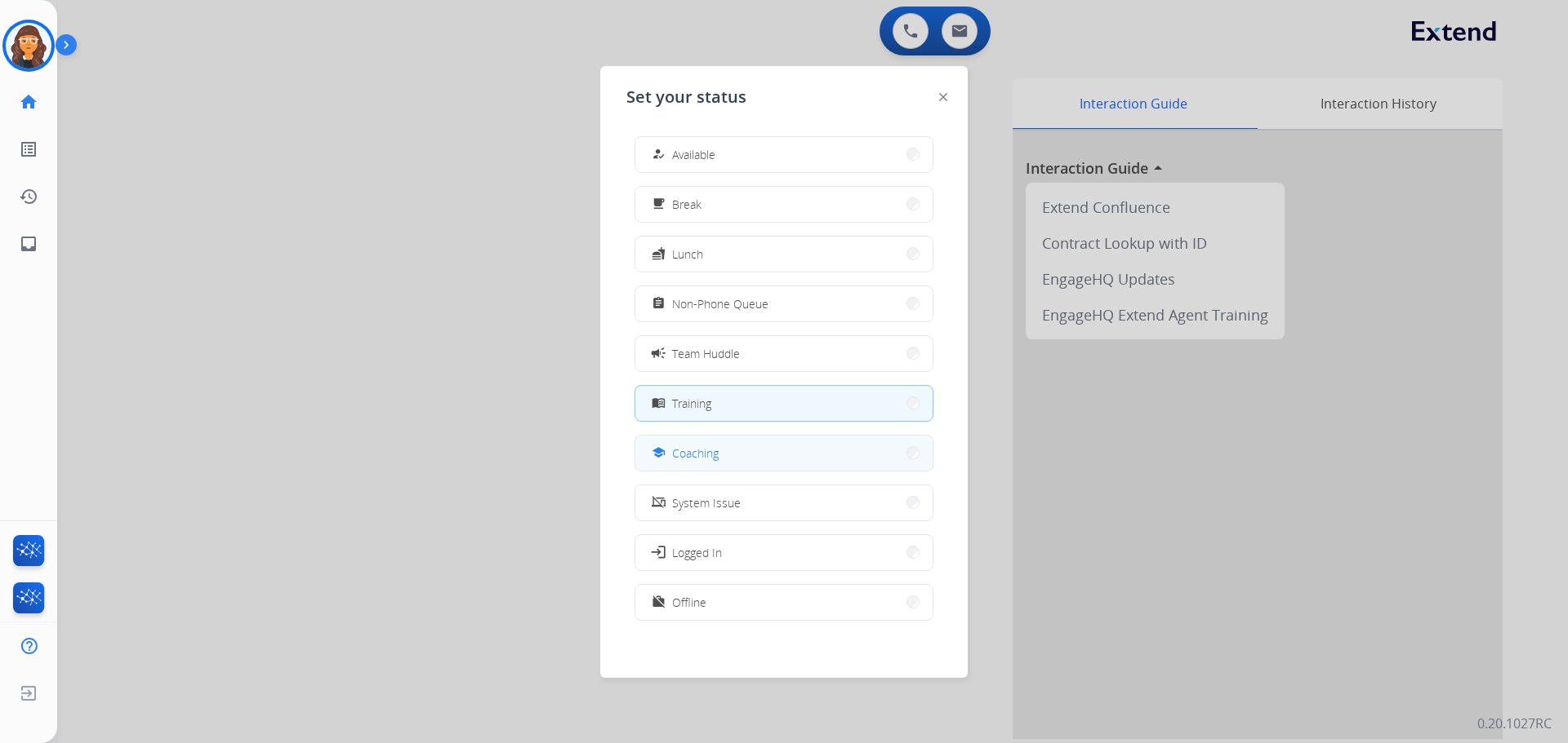
click at [737, 447] on button "school Coaching" at bounding box center [784, 453] width 297 height 35
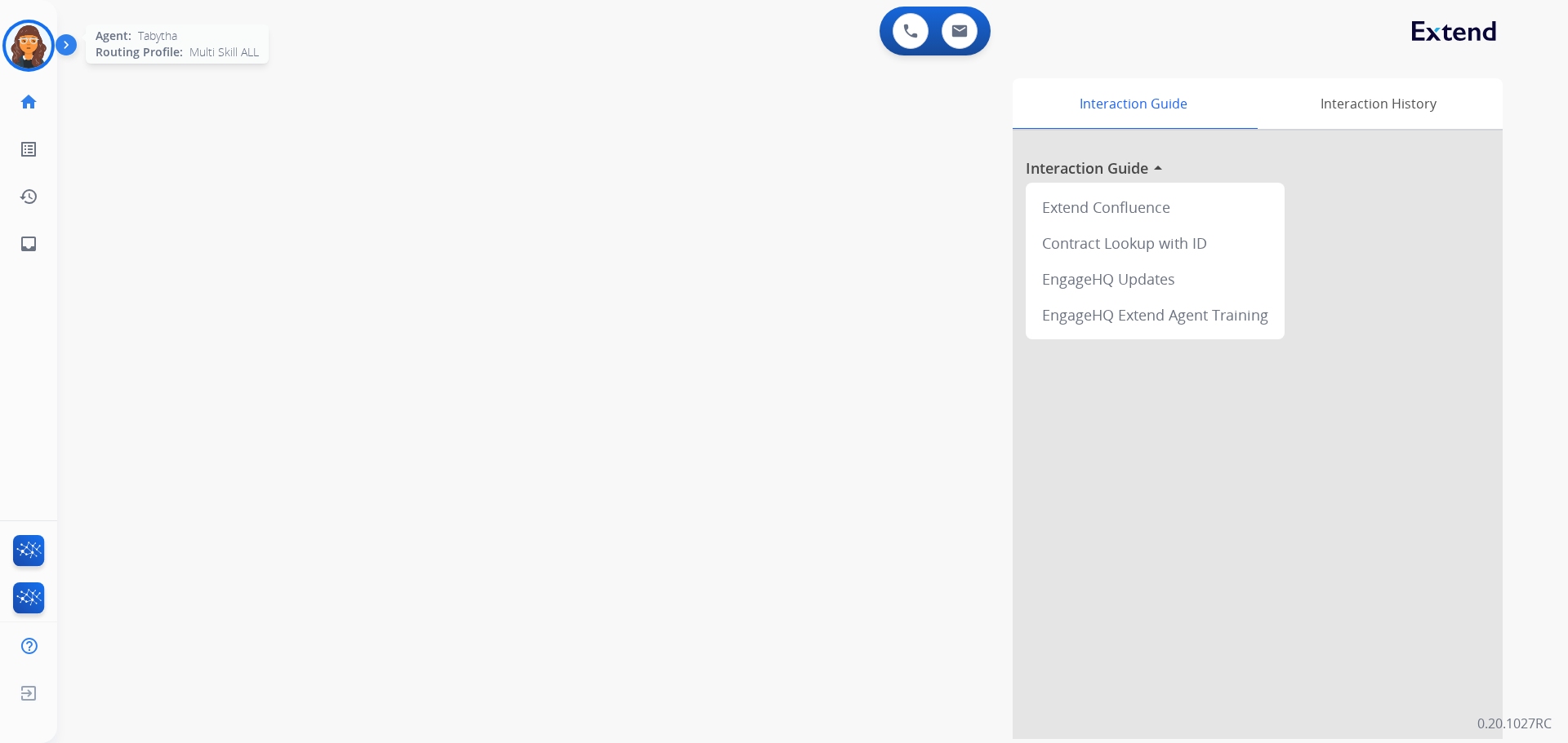
click at [29, 47] on img at bounding box center [28, 45] width 46 height 46
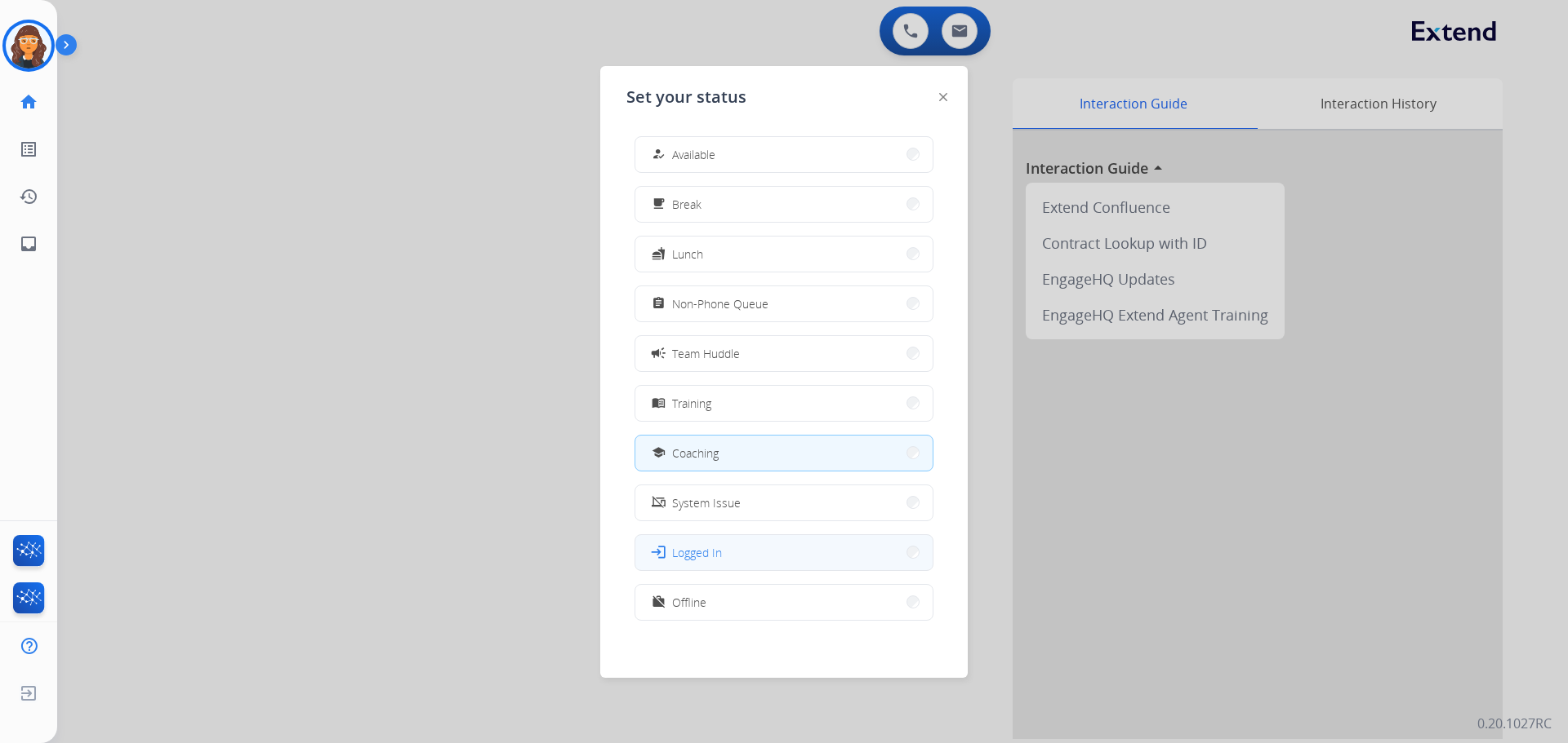
click at [711, 555] on span "Logged In" at bounding box center [697, 552] width 50 height 18
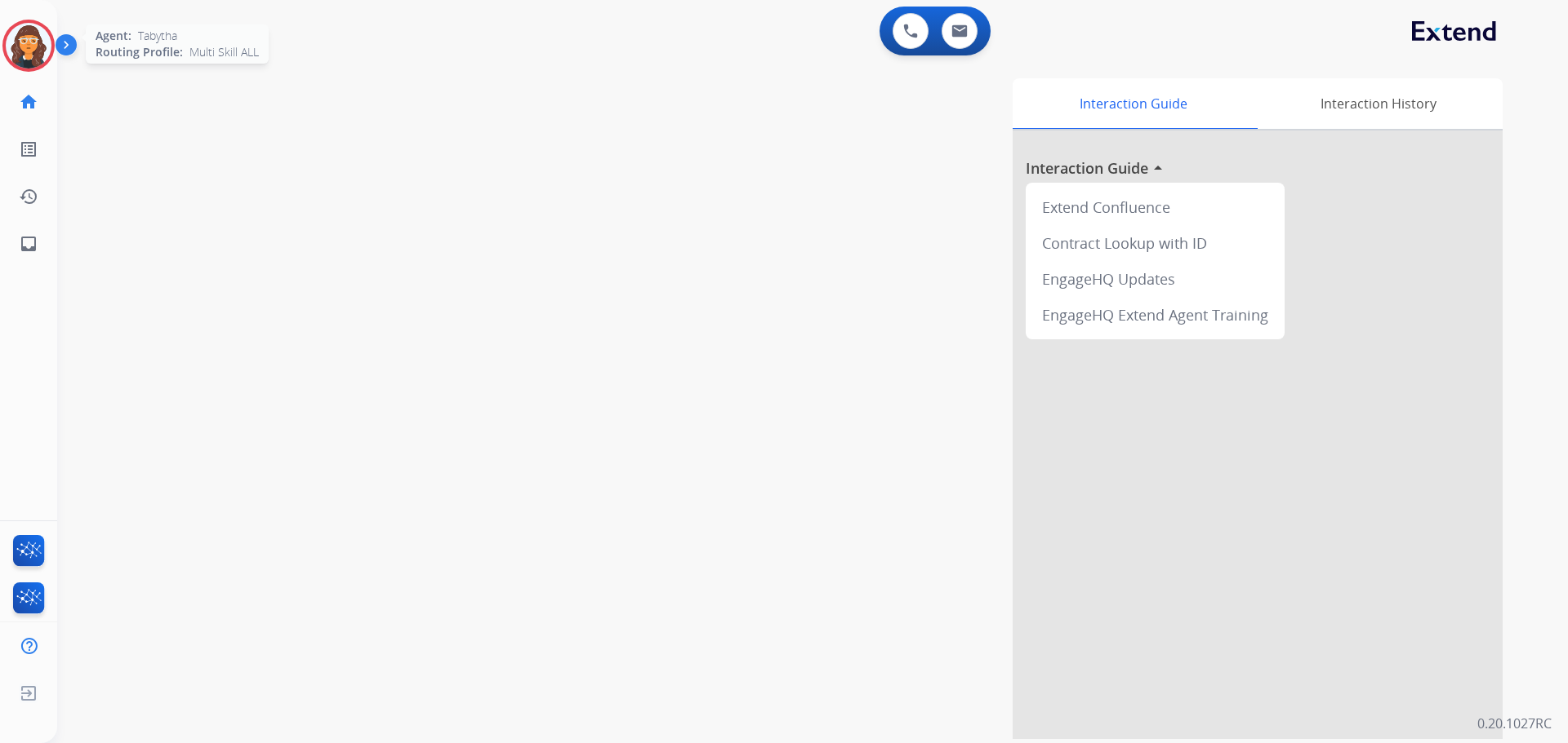
click at [33, 46] on img at bounding box center [28, 45] width 46 height 46
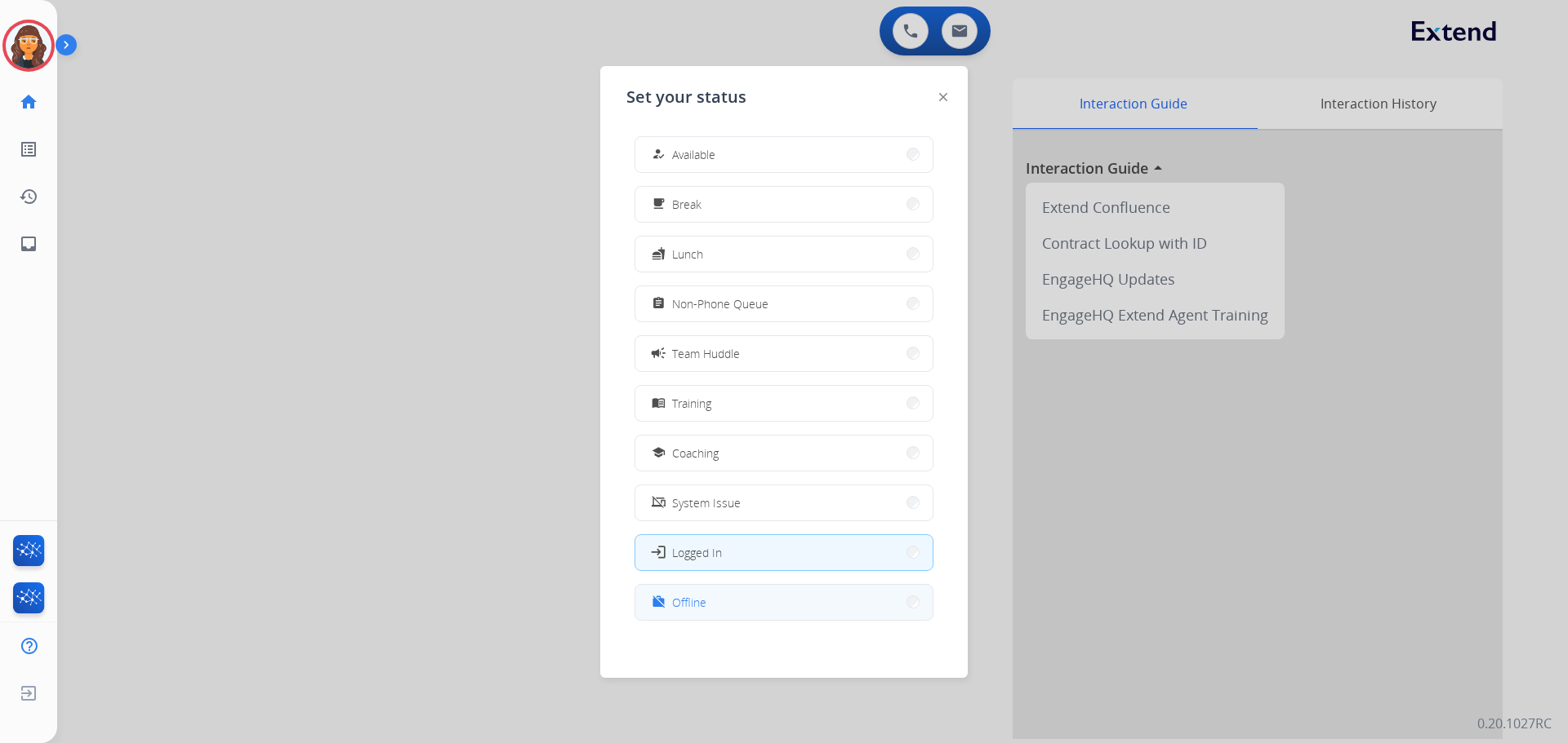
click at [697, 597] on span "Offline" at bounding box center [689, 603] width 34 height 18
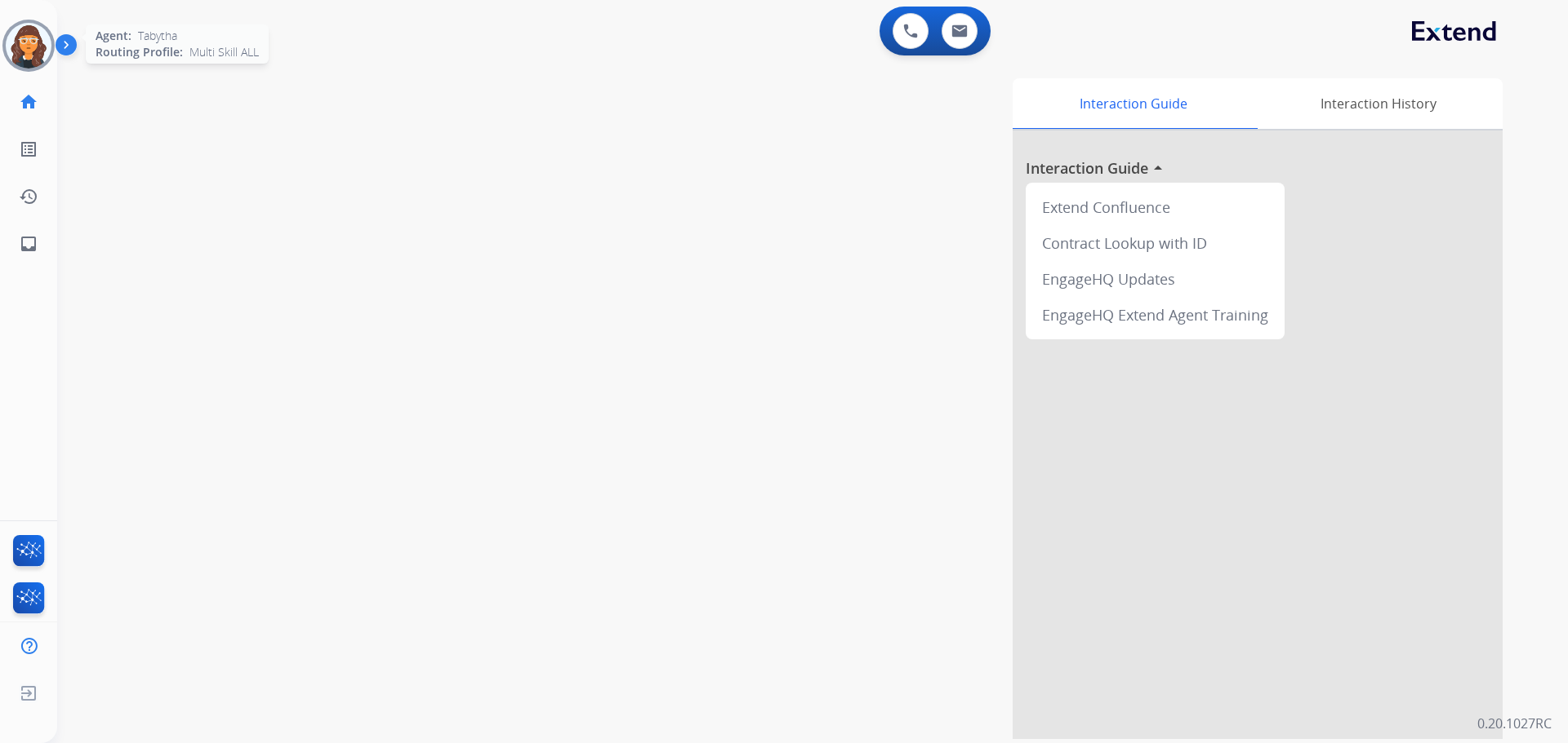
click at [23, 33] on img at bounding box center [28, 45] width 46 height 46
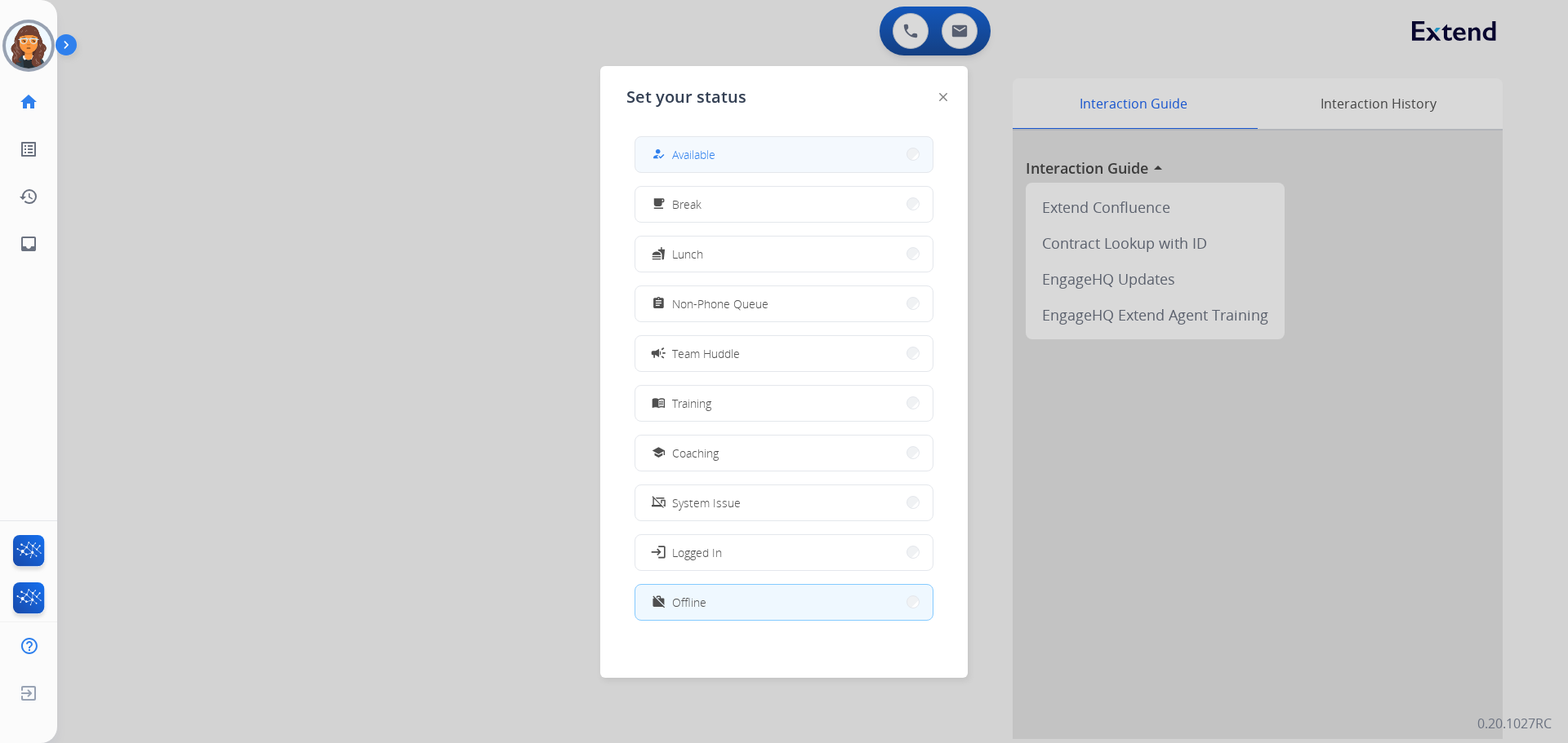
click at [764, 155] on button "how_to_reg Available" at bounding box center [784, 155] width 297 height 35
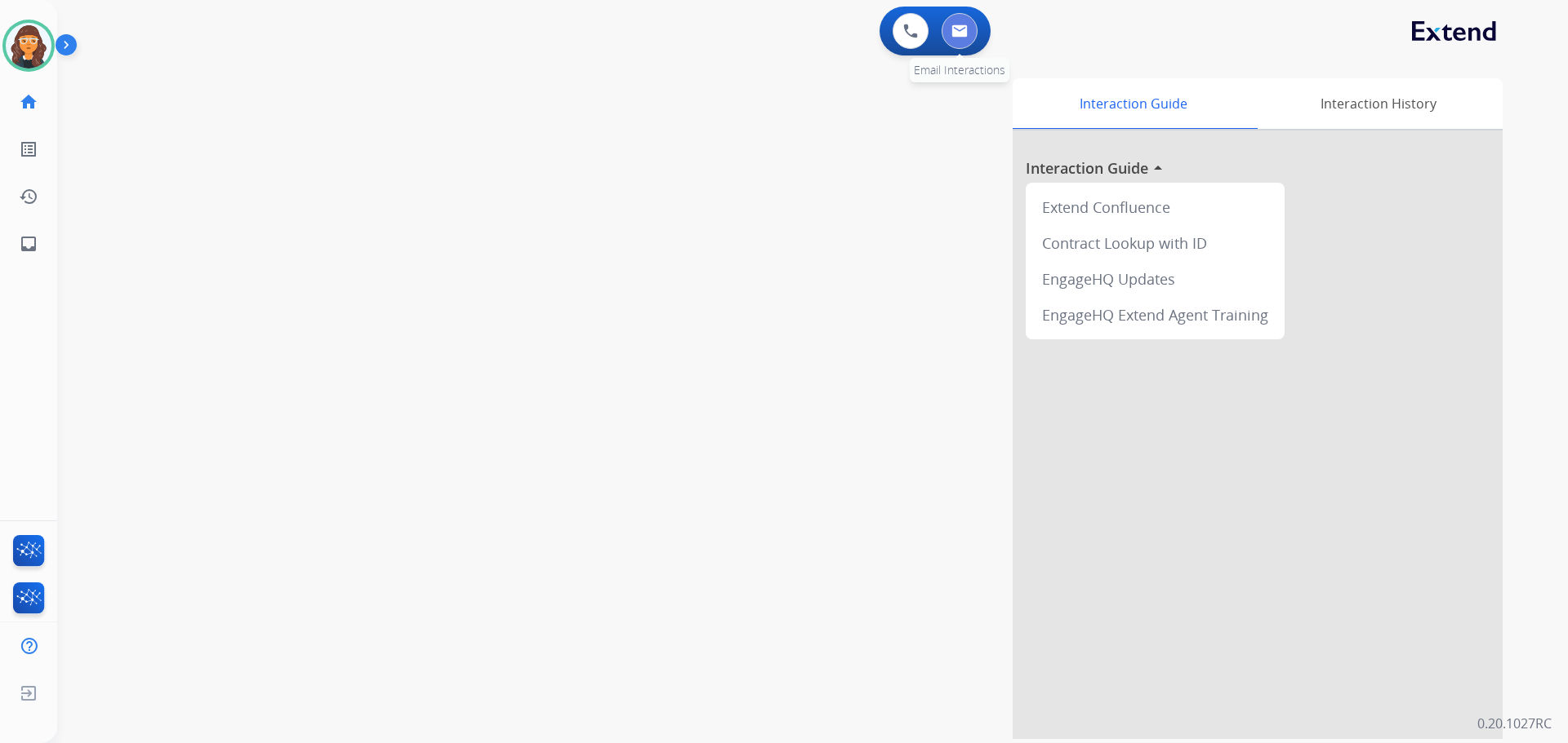
click at [968, 35] on button at bounding box center [959, 31] width 36 height 36
select select "**********"
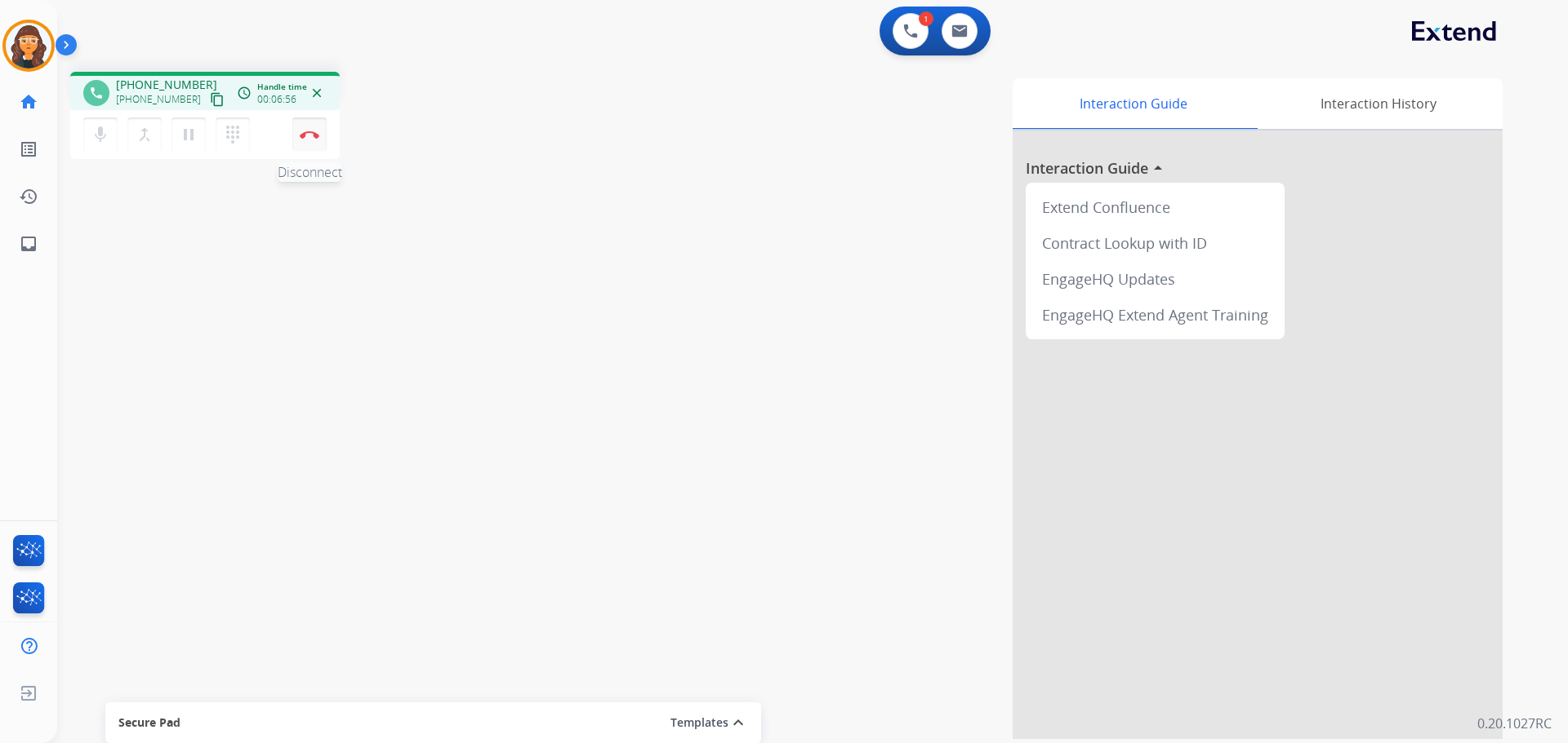
click at [312, 134] on img at bounding box center [309, 135] width 19 height 8
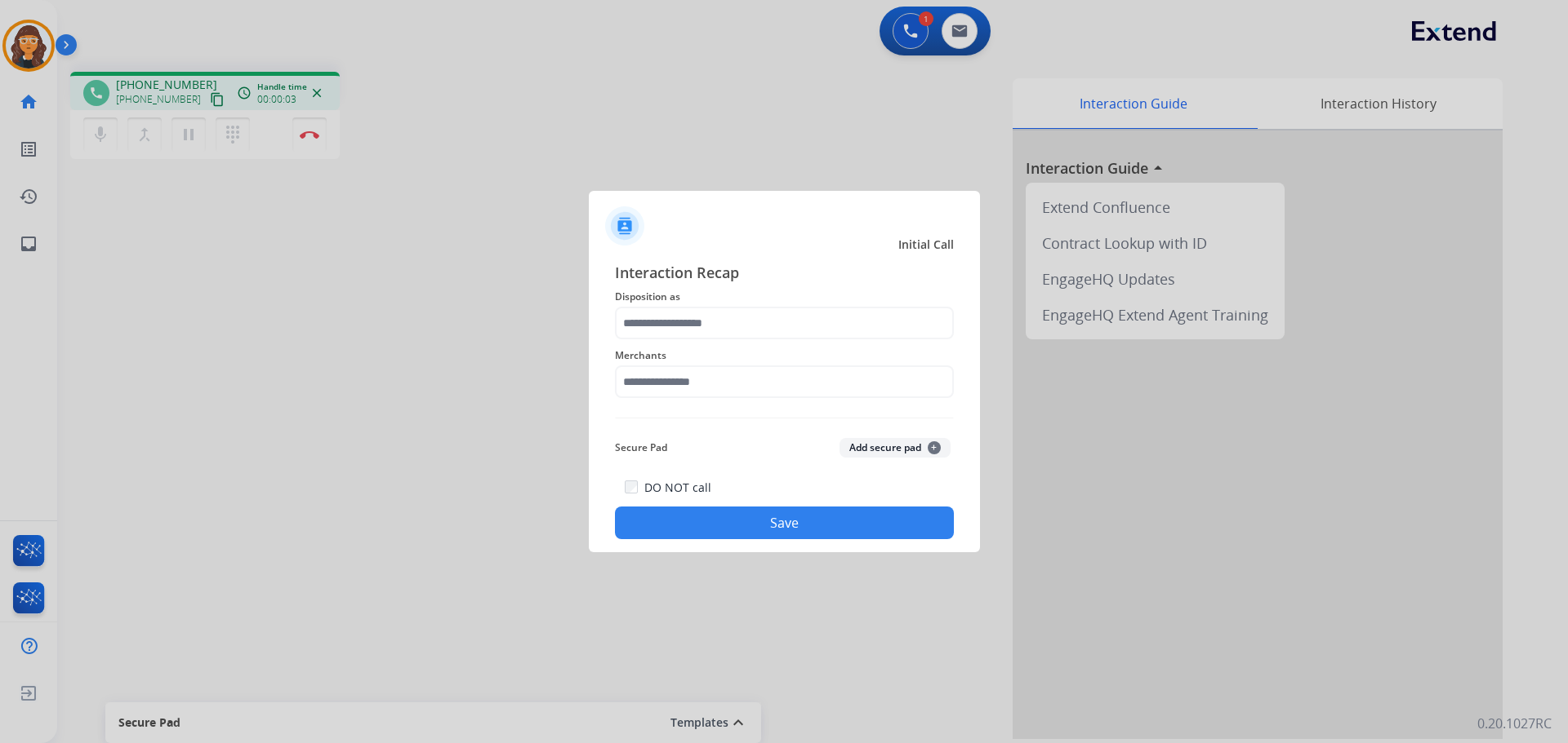
click at [647, 304] on span "Disposition as" at bounding box center [784, 297] width 339 height 19
drag, startPoint x: 653, startPoint y: 346, endPoint x: 670, endPoint y: 336, distance: 19.7
click at [655, 349] on span "Merchants" at bounding box center [784, 355] width 339 height 19
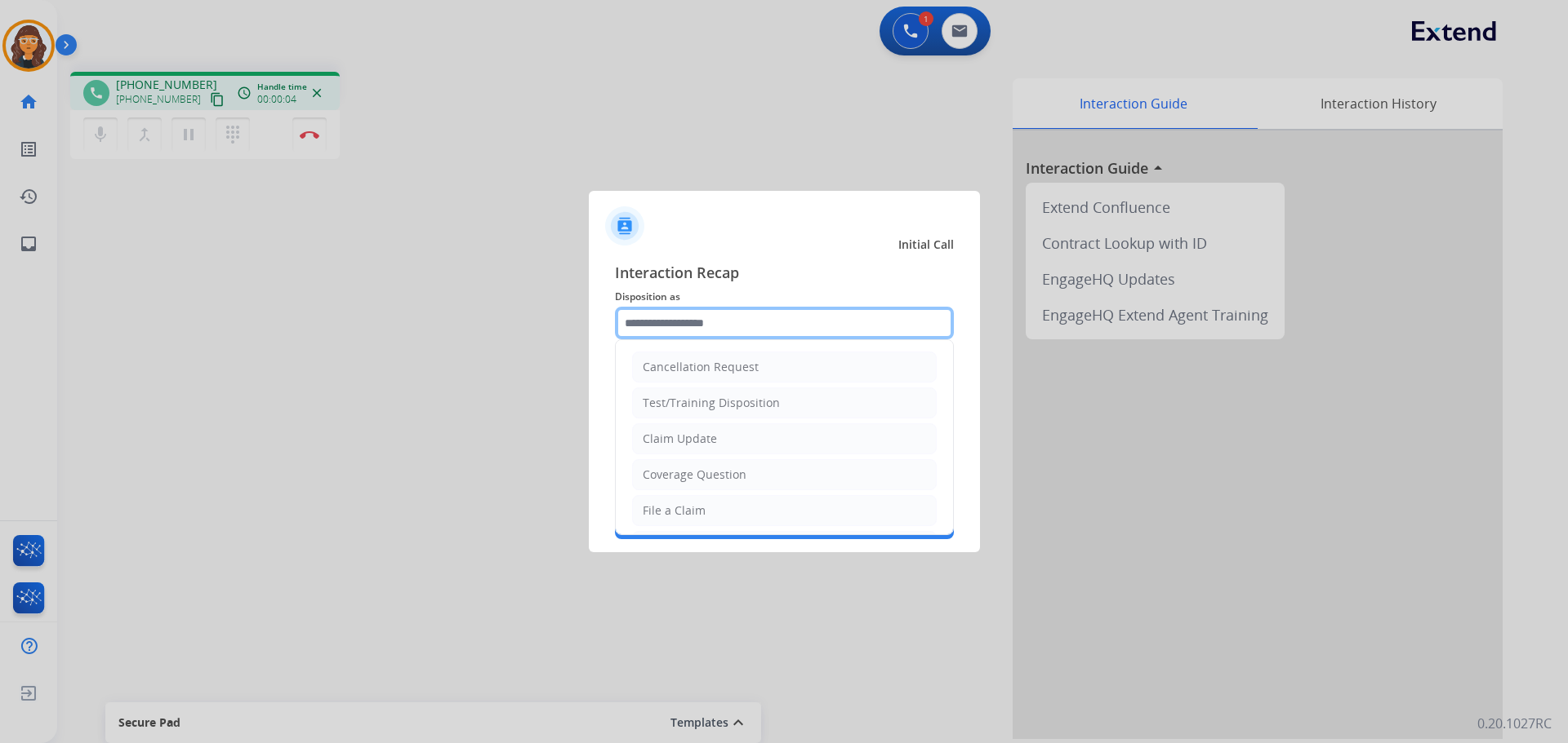
click at [675, 327] on input "text" at bounding box center [784, 323] width 339 height 33
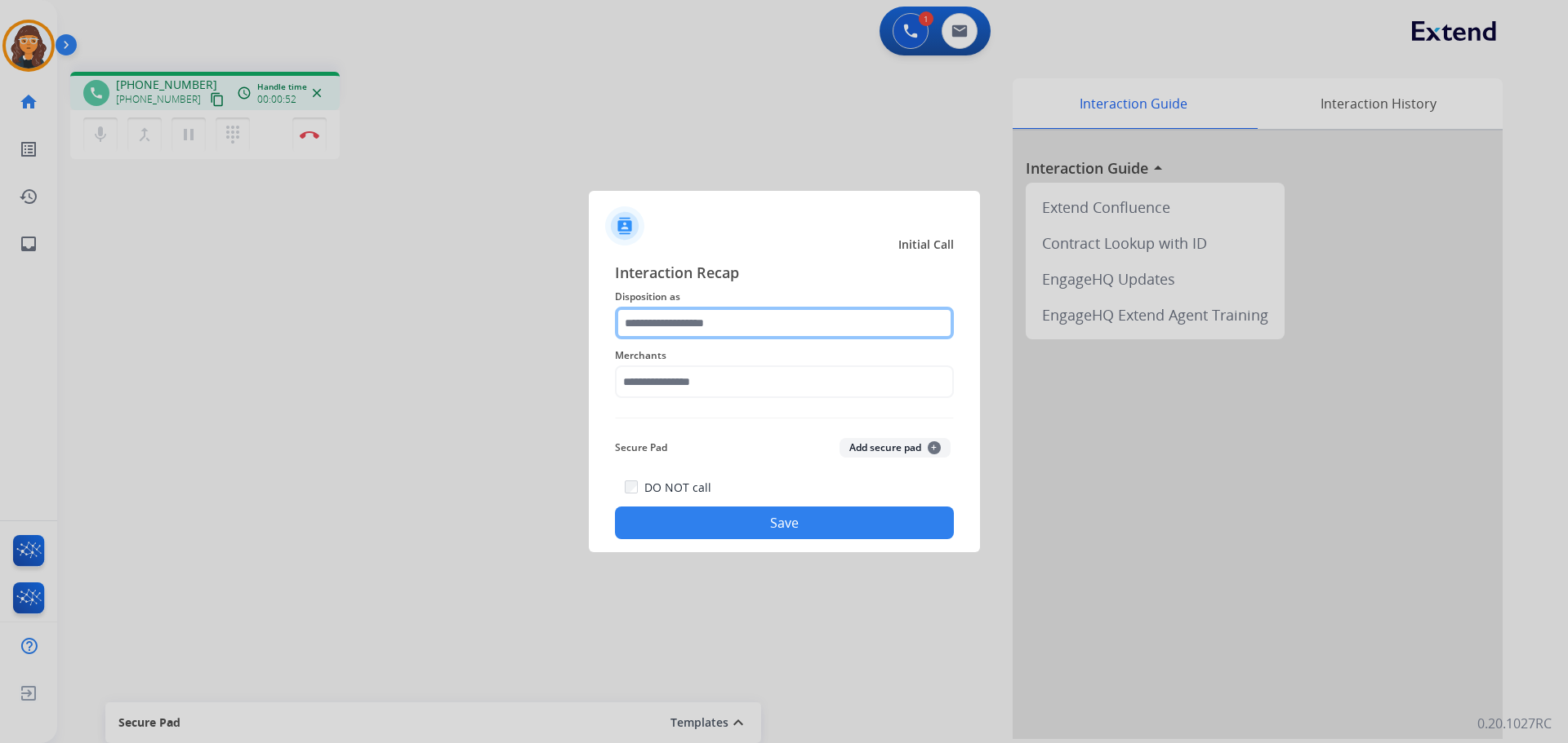
click at [659, 313] on input "text" at bounding box center [784, 323] width 339 height 33
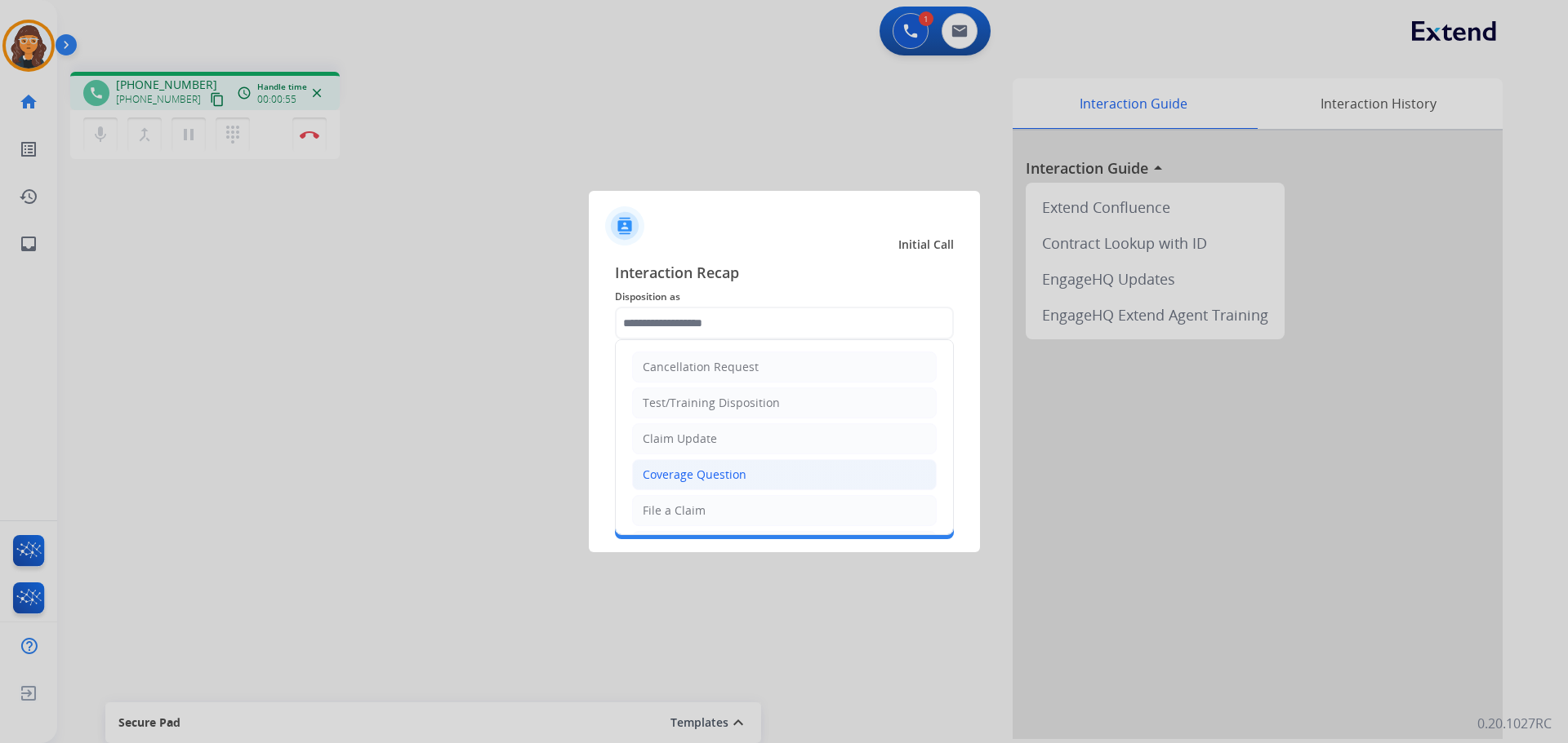
click at [672, 475] on div "Coverage Question" at bounding box center [694, 475] width 104 height 17
type input "**********"
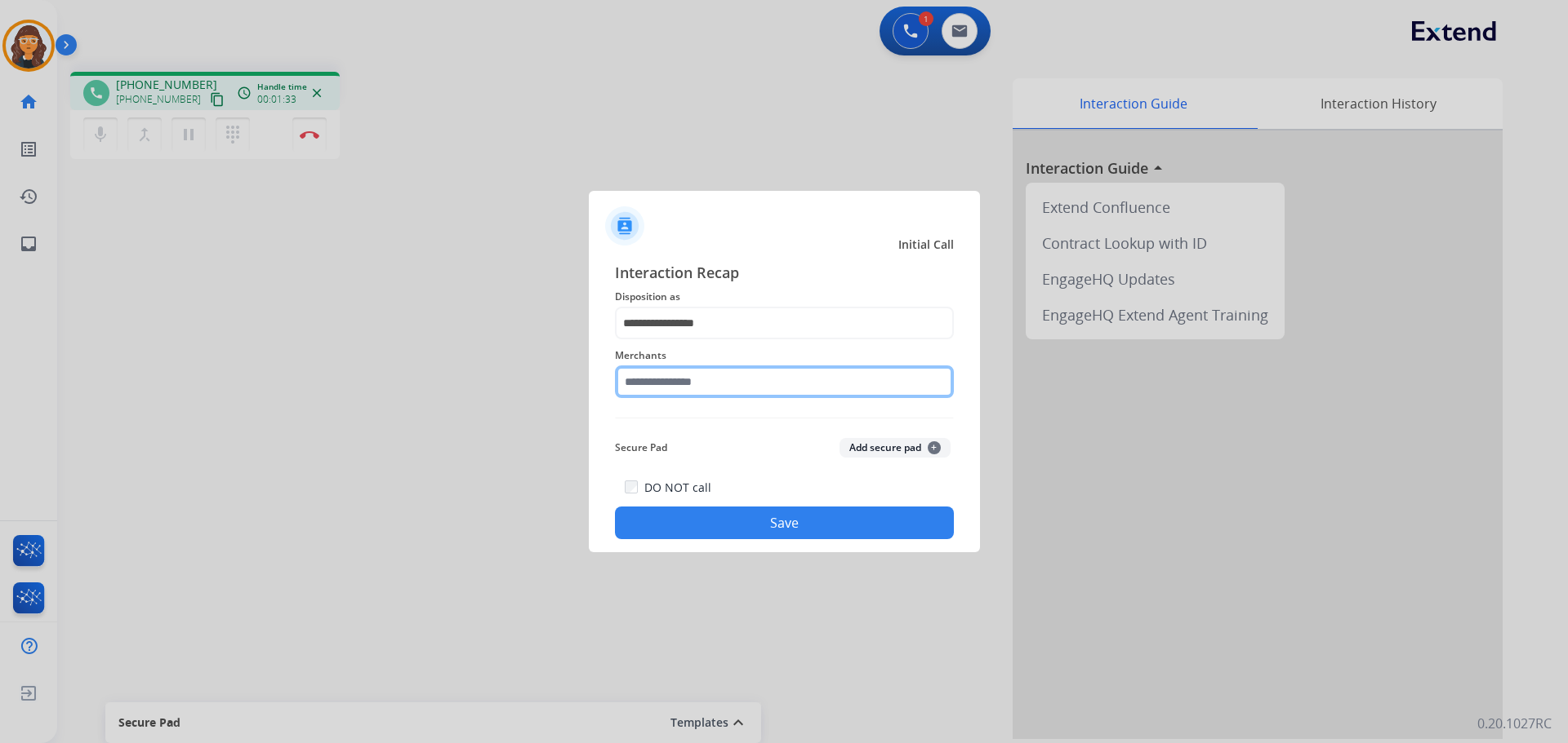
click at [711, 382] on input "text" at bounding box center [784, 381] width 339 height 33
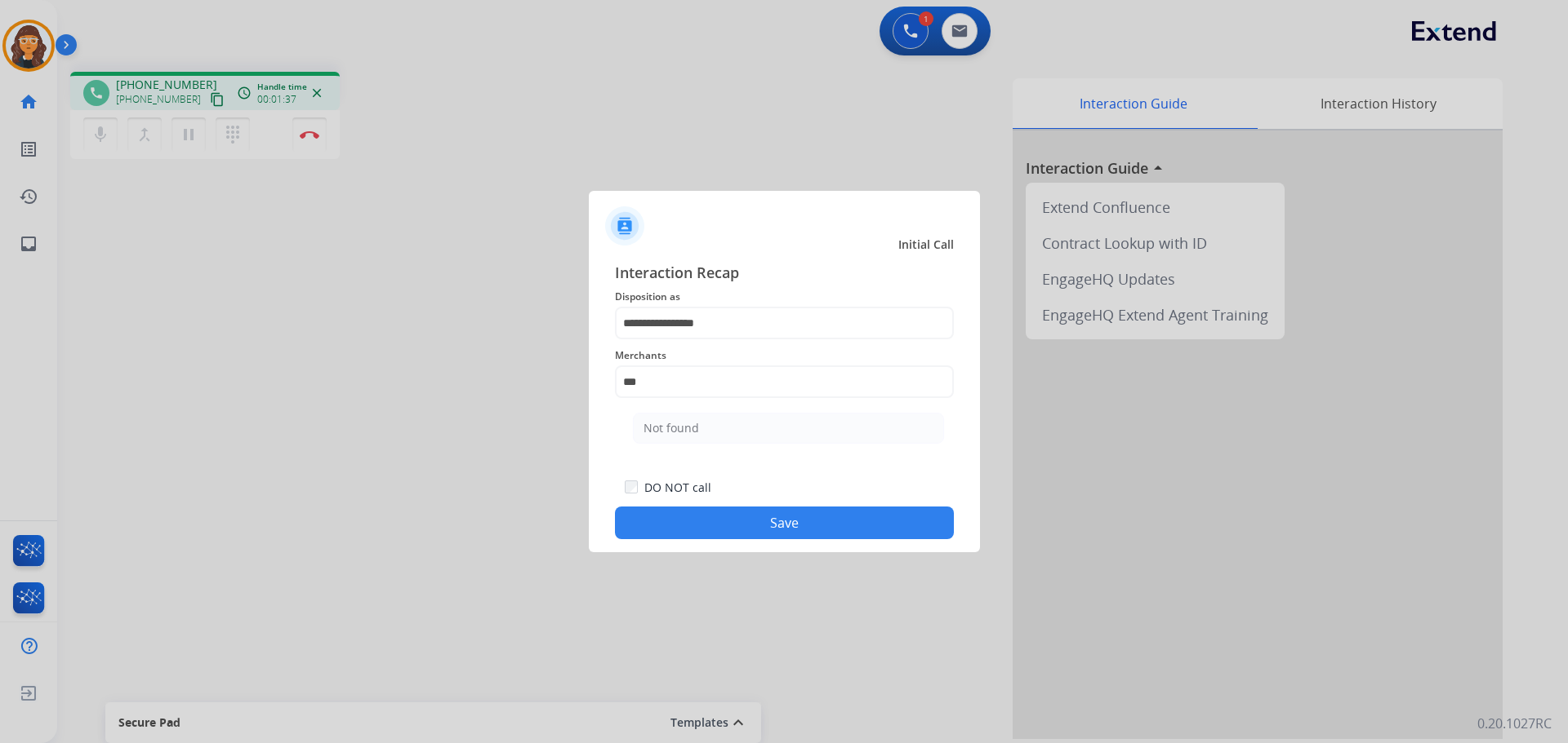
click at [779, 534] on button "Save" at bounding box center [784, 522] width 339 height 33
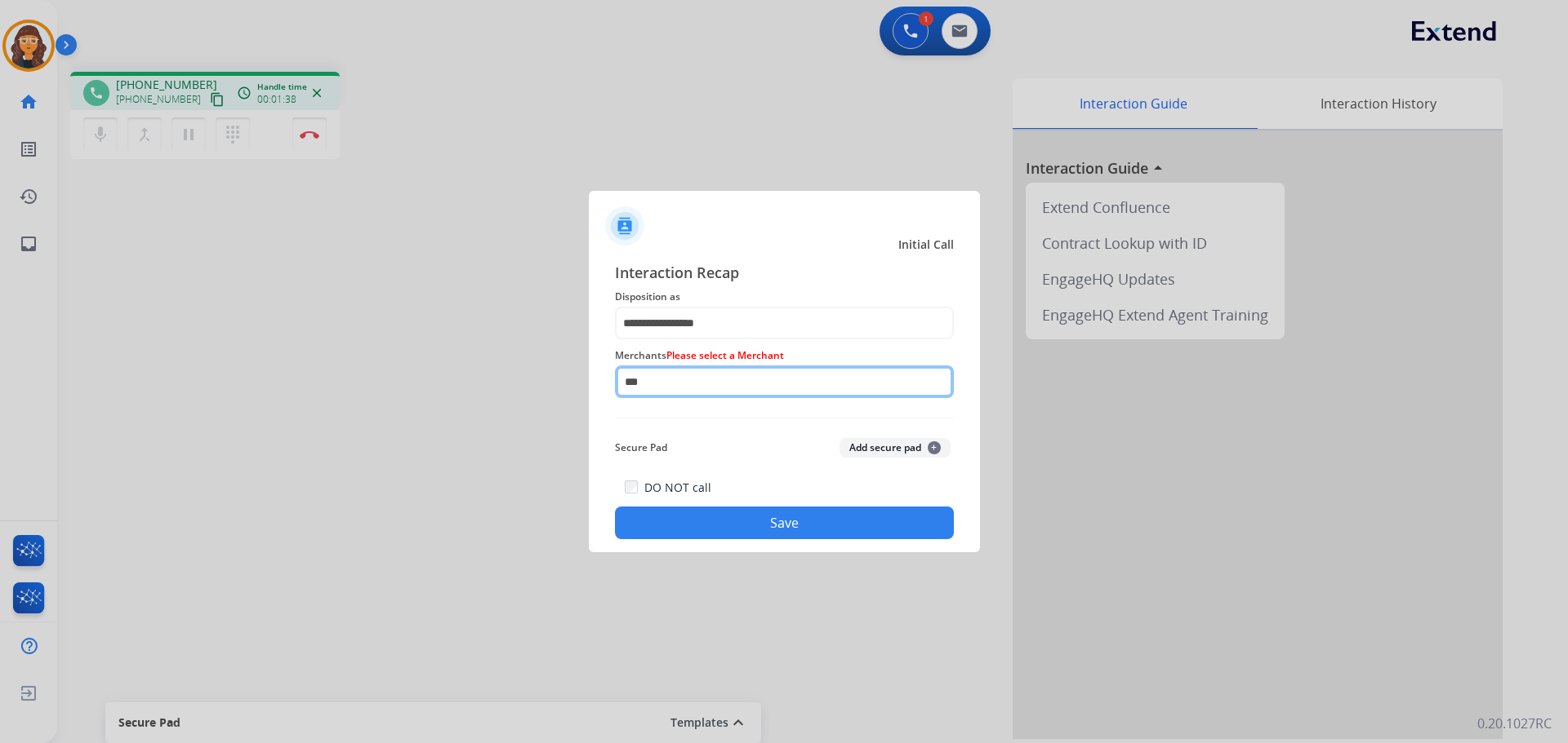
click at [685, 384] on input "***" at bounding box center [784, 381] width 339 height 33
drag, startPoint x: 700, startPoint y: 431, endPoint x: 733, endPoint y: 448, distance: 37.1
click at [701, 431] on li "Not found" at bounding box center [789, 428] width 311 height 31
type input "*********"
click at [780, 520] on button "Save" at bounding box center [784, 522] width 339 height 33
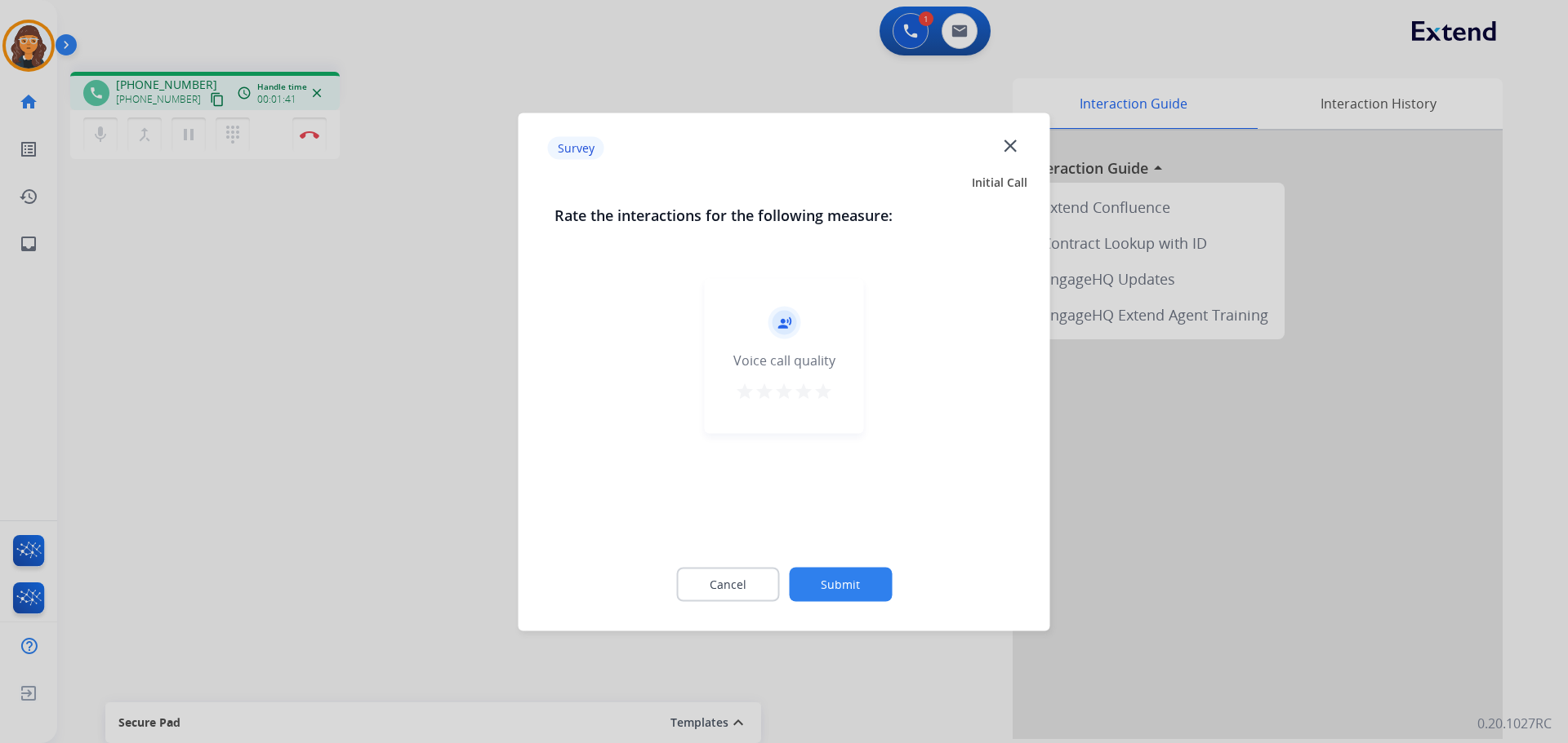
drag, startPoint x: 836, startPoint y: 394, endPoint x: 847, endPoint y: 437, distance: 44.4
click at [837, 401] on div "record_voice_over Voice call quality star star star star star" at bounding box center [784, 356] width 159 height 155
drag, startPoint x: 818, startPoint y: 384, endPoint x: 835, endPoint y: 396, distance: 20.8
click at [818, 382] on mat-icon "star" at bounding box center [822, 390] width 19 height 19
click at [844, 582] on button "Submit" at bounding box center [840, 584] width 103 height 34
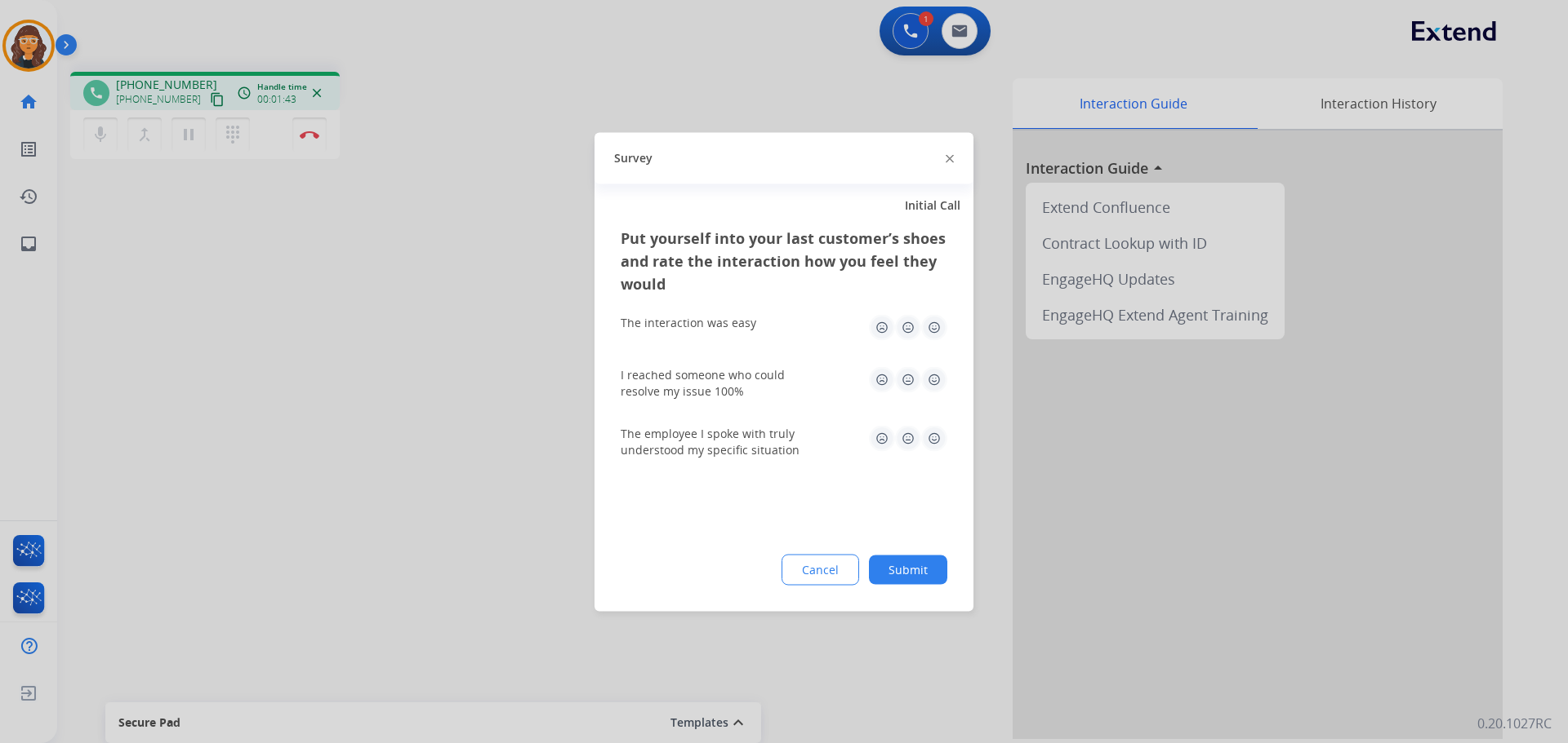
click at [932, 328] on img at bounding box center [933, 327] width 26 height 26
click at [936, 377] on img at bounding box center [933, 379] width 26 height 26
click at [932, 444] on img at bounding box center [933, 438] width 26 height 26
click at [908, 565] on button "Submit" at bounding box center [908, 569] width 79 height 29
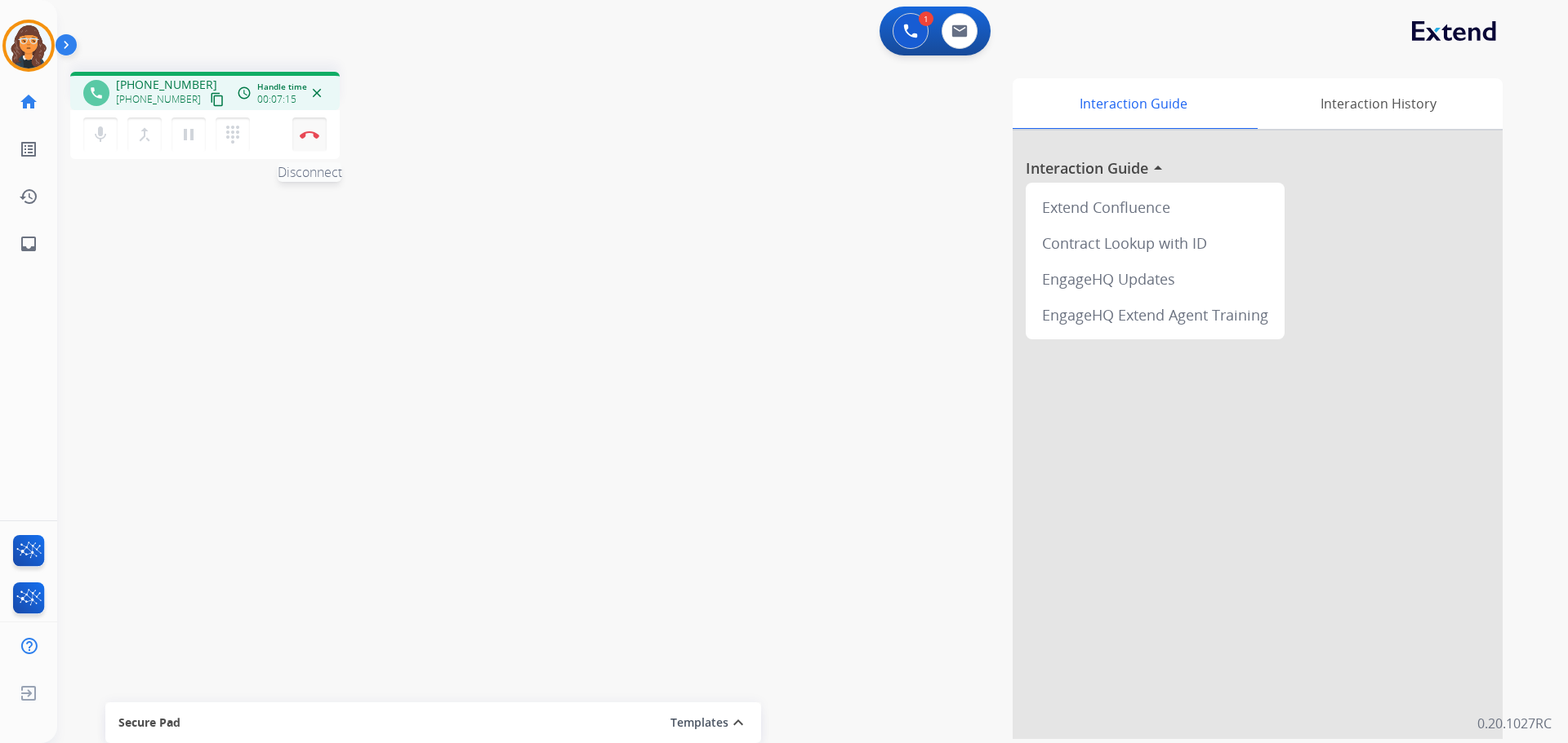
click at [309, 134] on img at bounding box center [309, 135] width 19 height 8
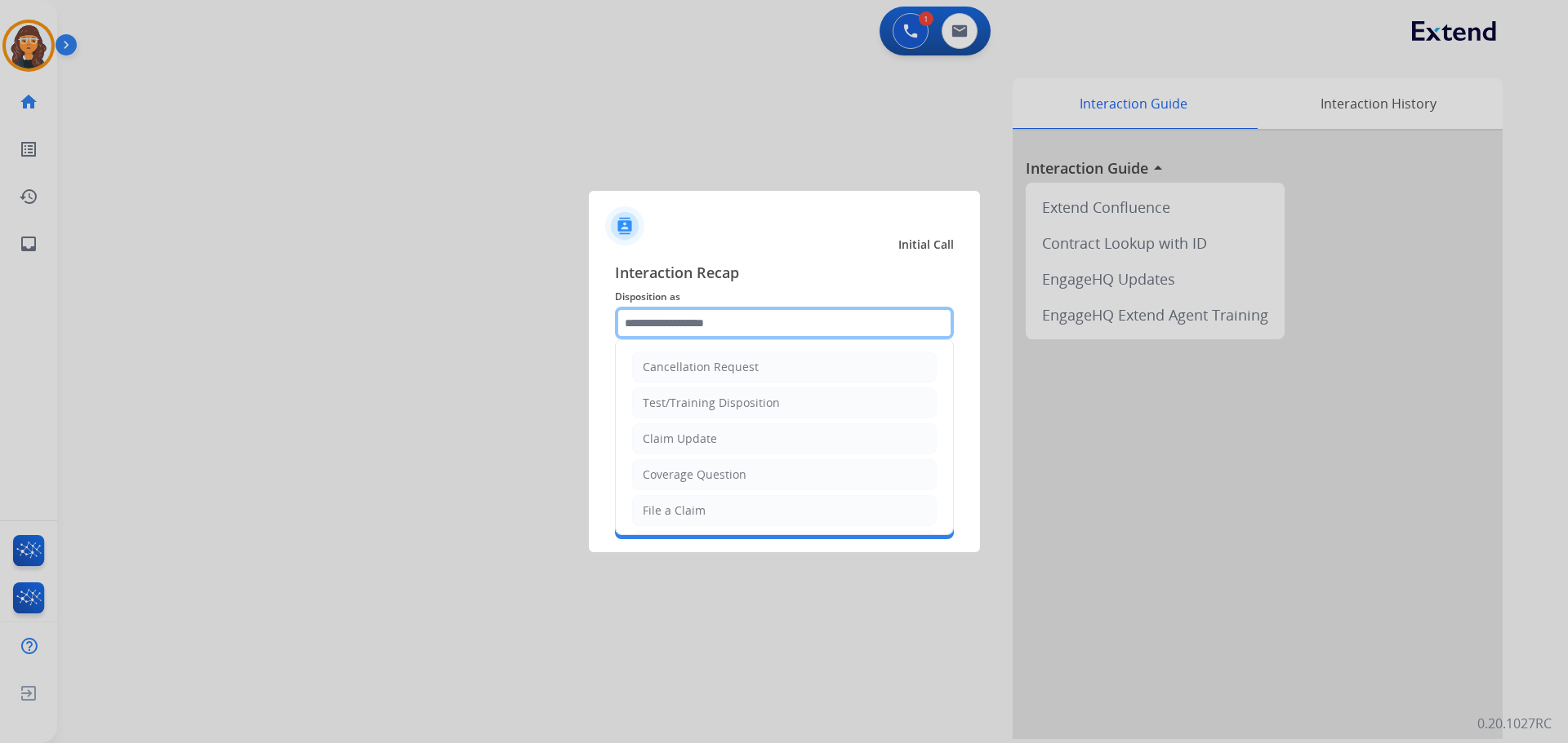
click at [728, 333] on input "text" at bounding box center [784, 323] width 339 height 33
click at [688, 506] on div "File a Claim" at bounding box center [673, 511] width 63 height 17
type input "**********"
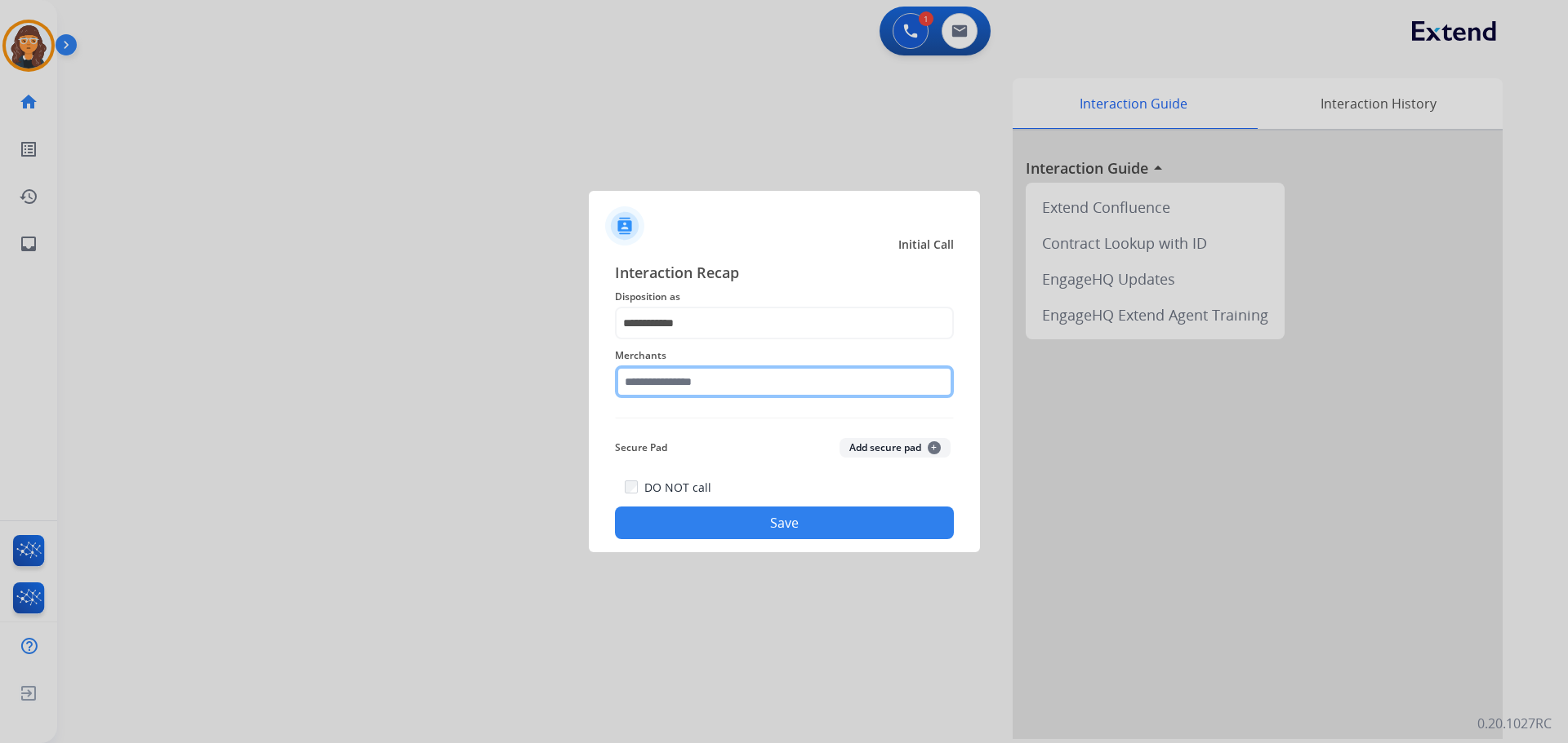
click at [667, 375] on input "text" at bounding box center [784, 381] width 339 height 33
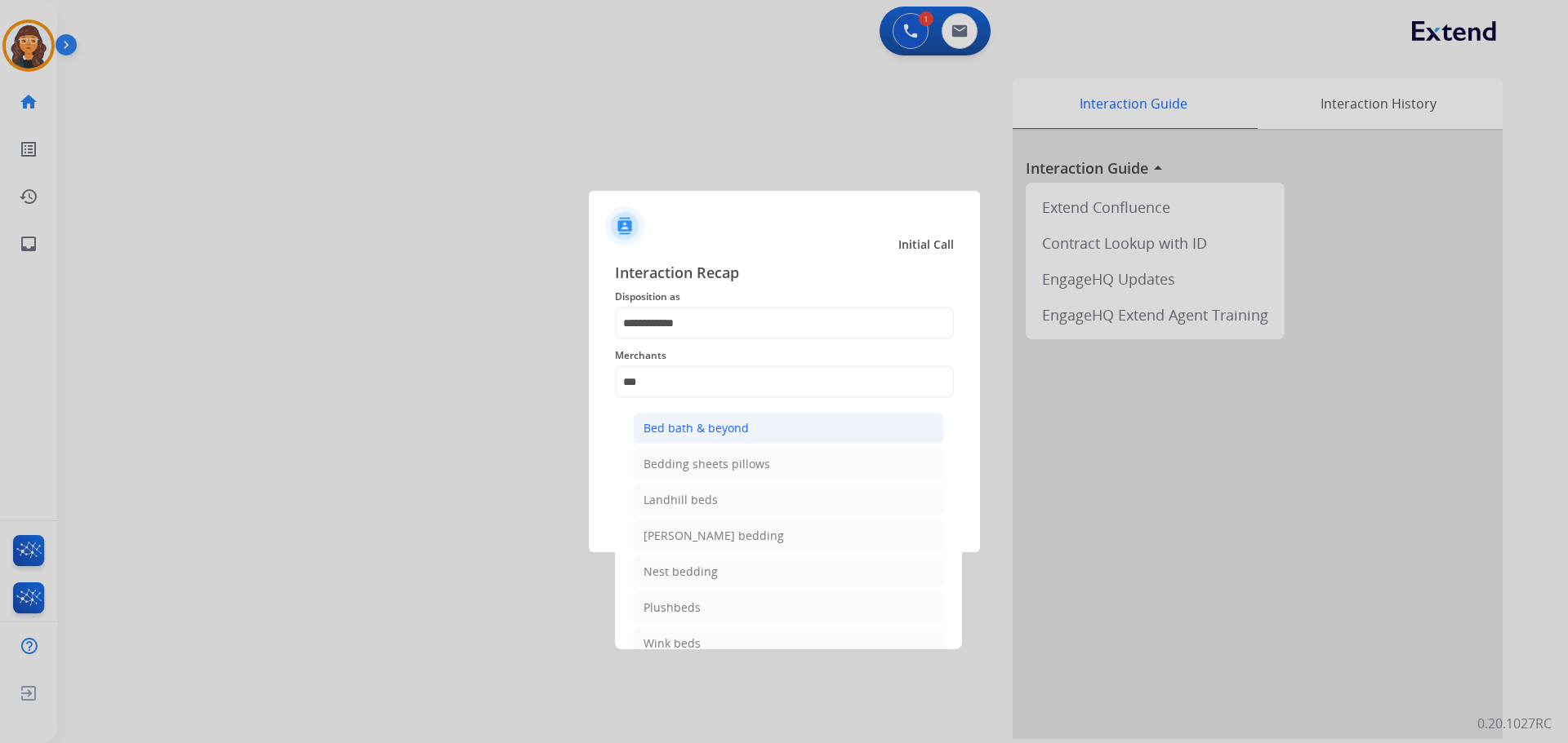
click at [700, 427] on div "Bed bath & beyond" at bounding box center [696, 429] width 105 height 17
type input "**********"
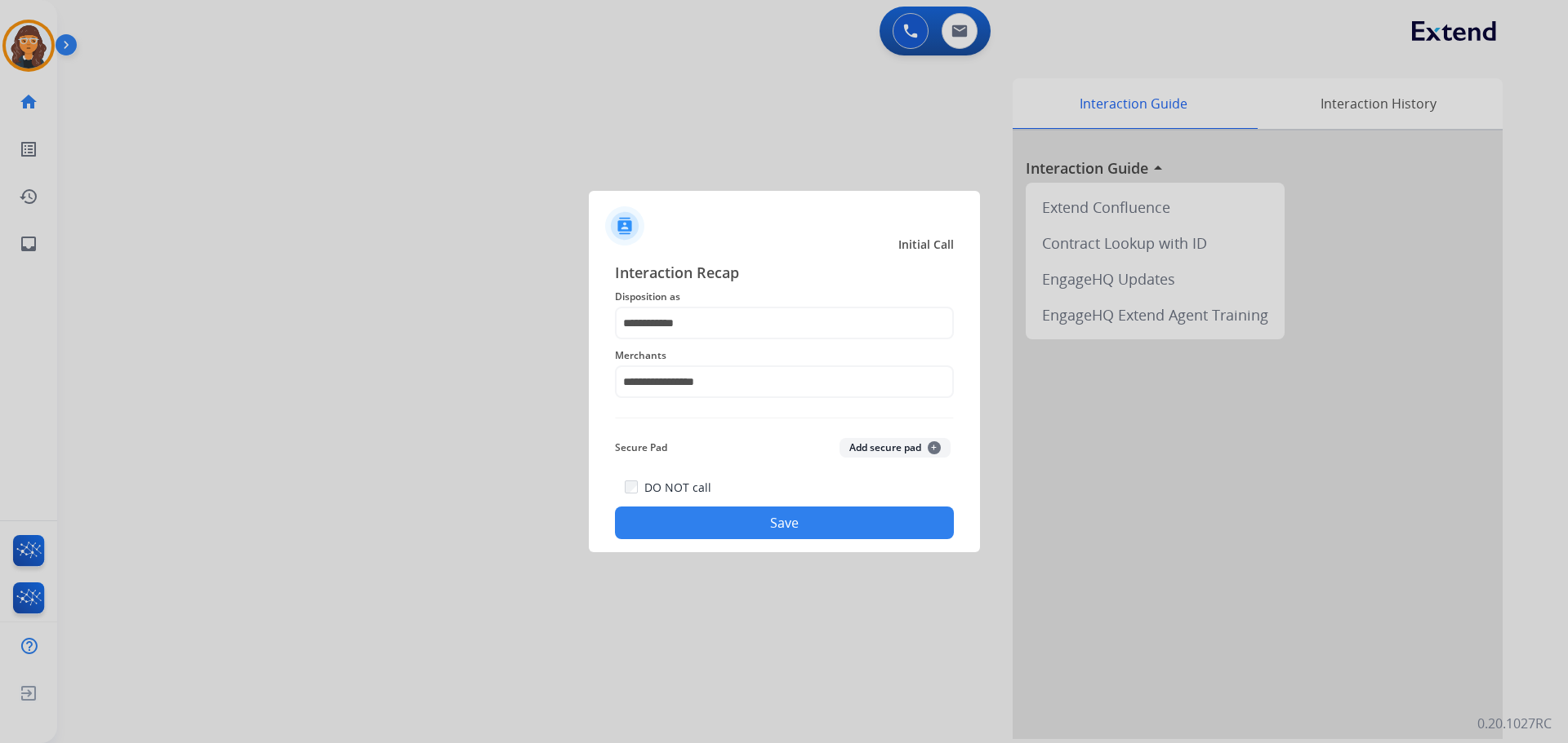
click at [702, 537] on button "Save" at bounding box center [784, 522] width 339 height 33
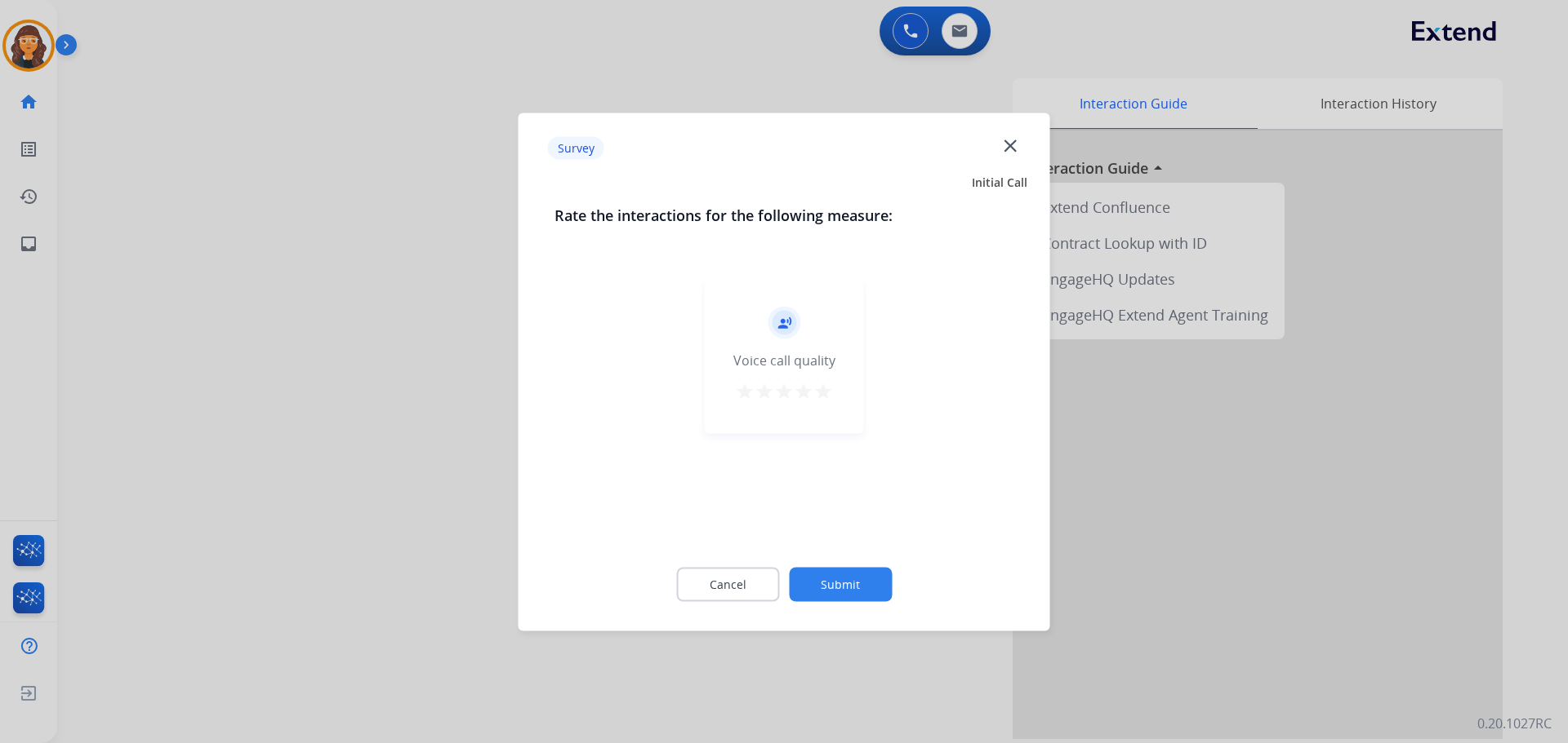
click at [815, 391] on mat-icon "star" at bounding box center [822, 390] width 19 height 19
click at [829, 581] on button "Submit" at bounding box center [840, 584] width 103 height 34
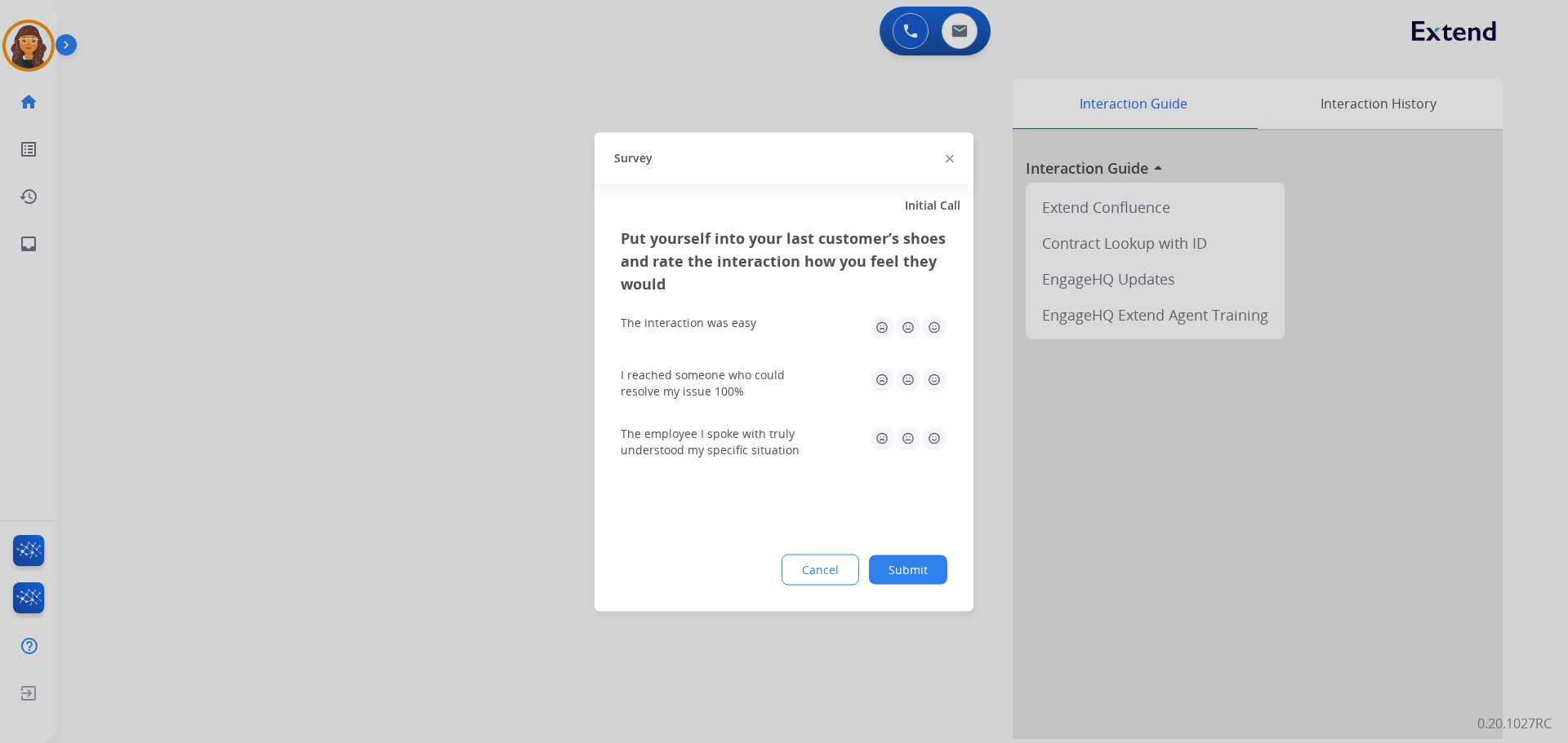
click at [933, 324] on img at bounding box center [933, 327] width 26 height 26
click at [936, 390] on img at bounding box center [933, 379] width 26 height 26
click at [932, 441] on img at bounding box center [933, 438] width 26 height 26
click at [896, 573] on button "Submit" at bounding box center [908, 569] width 79 height 29
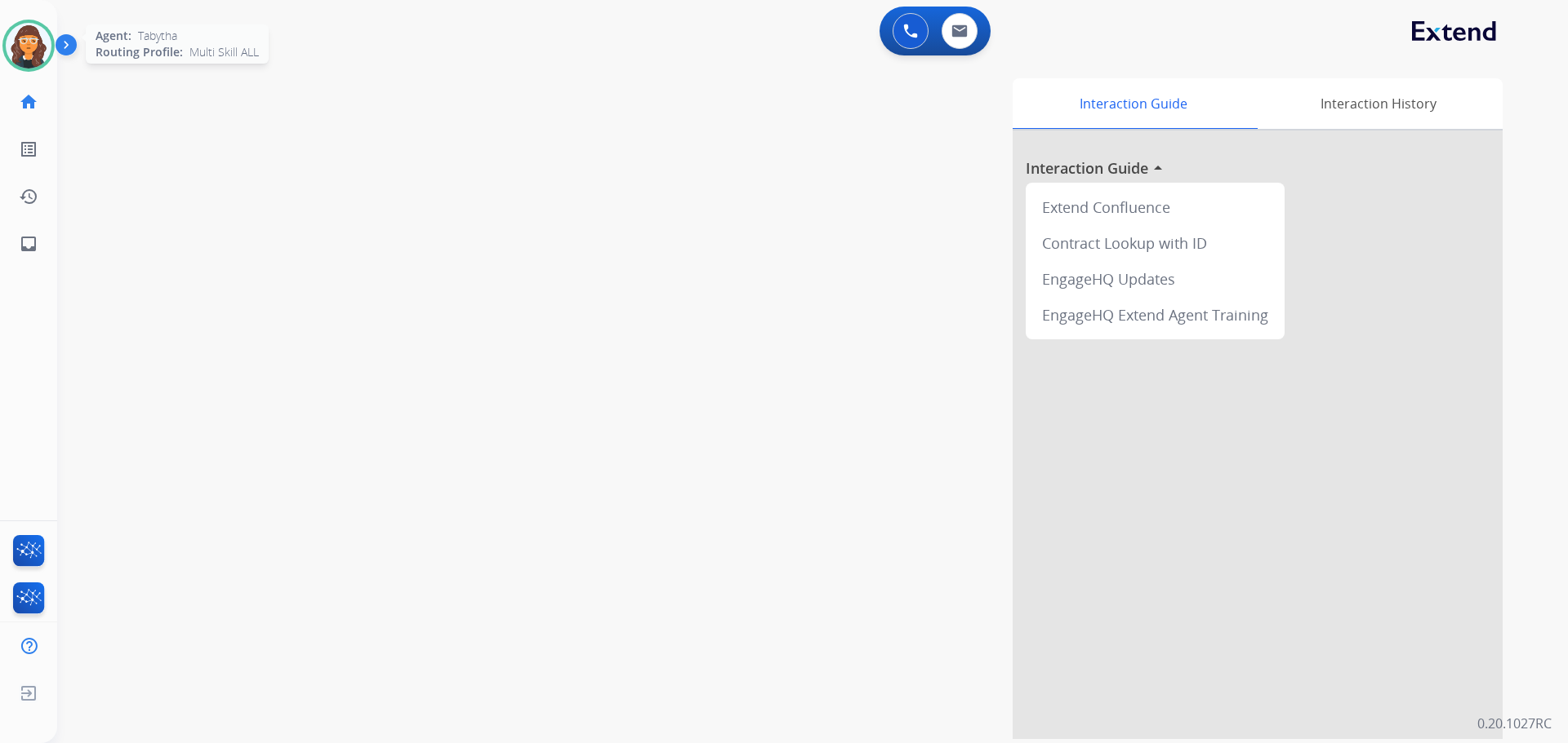
click at [26, 47] on img at bounding box center [28, 45] width 46 height 46
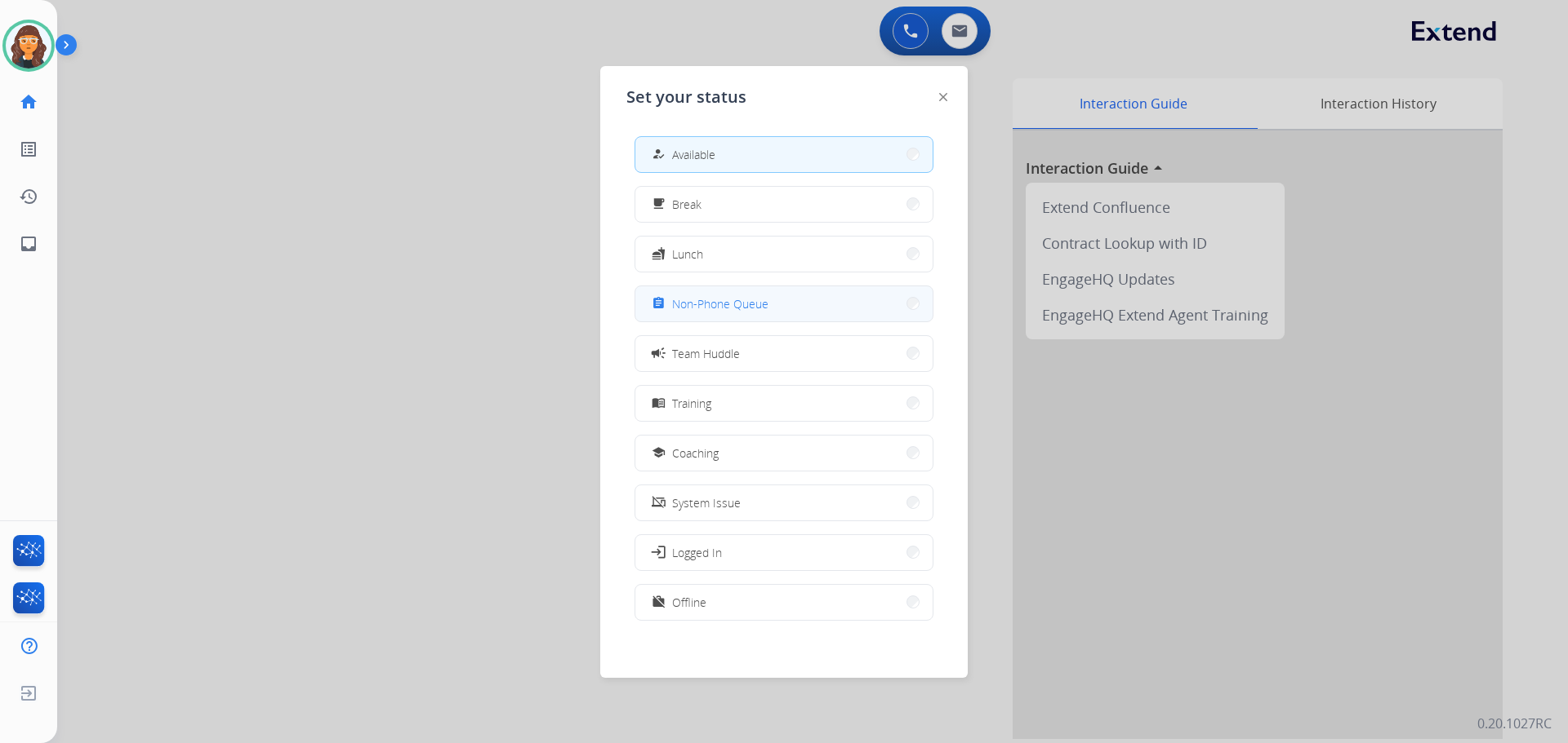
click at [830, 307] on button "assignment Non-Phone Queue" at bounding box center [784, 304] width 297 height 35
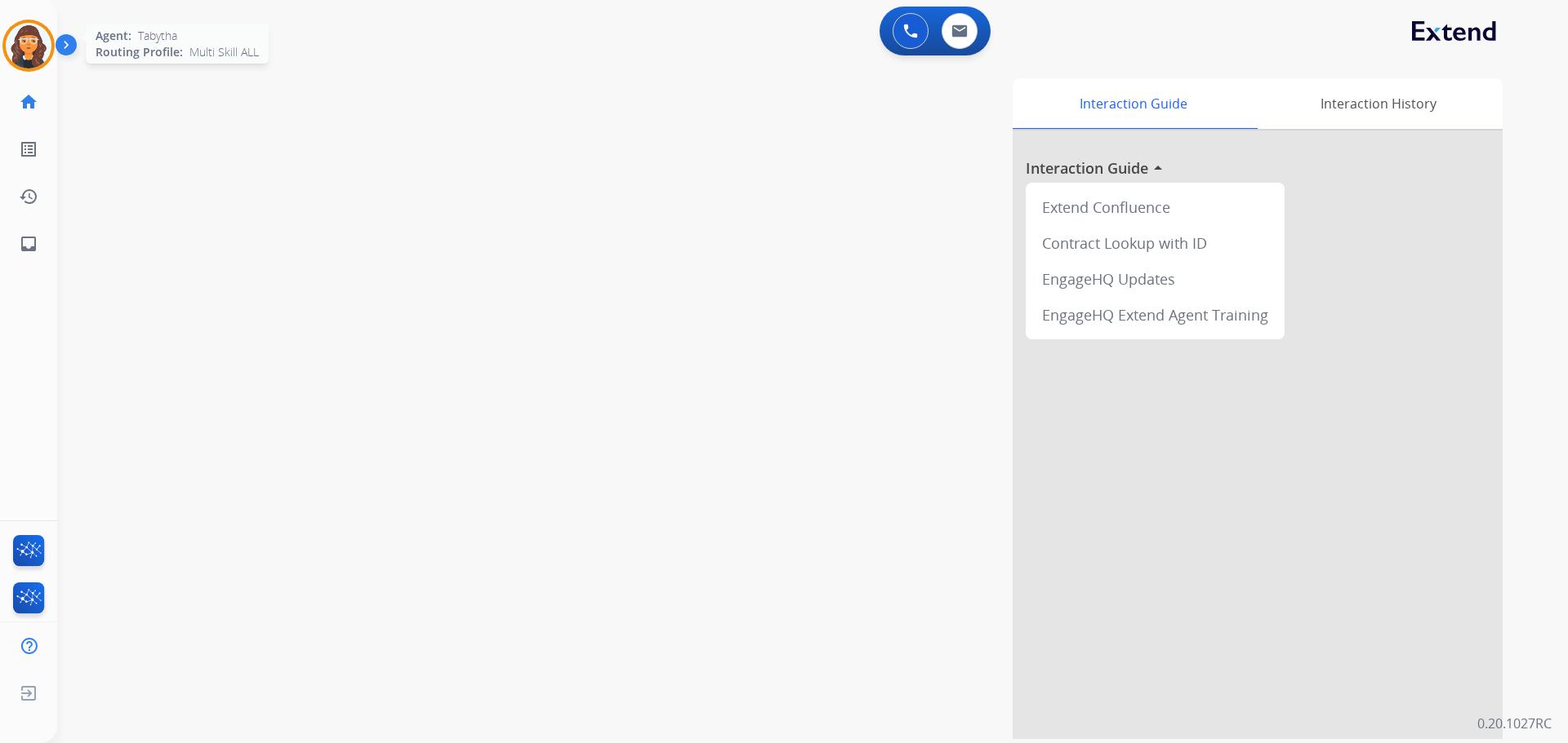
click at [21, 45] on img at bounding box center [28, 45] width 46 height 46
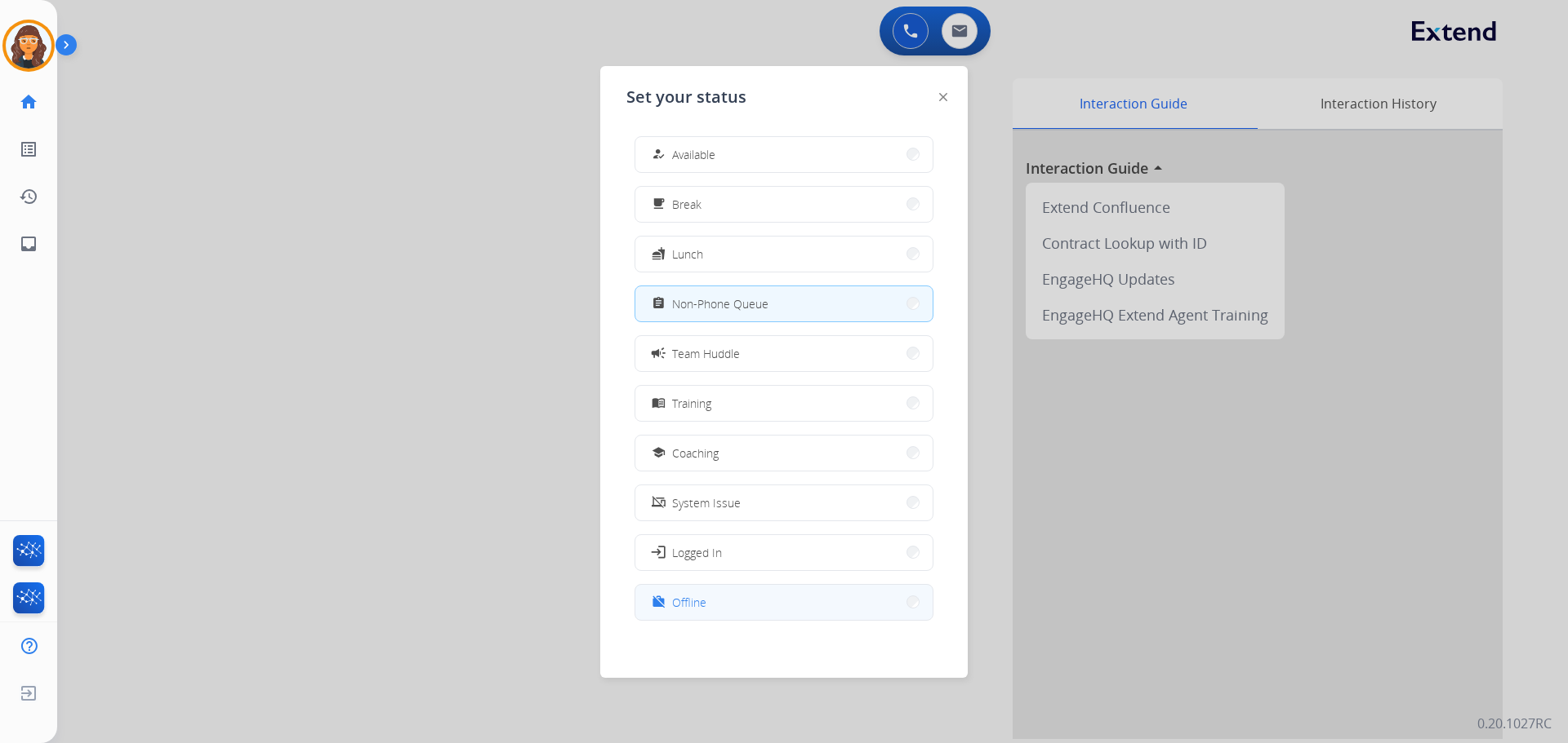
click at [676, 601] on div "work_off Offline" at bounding box center [677, 602] width 58 height 19
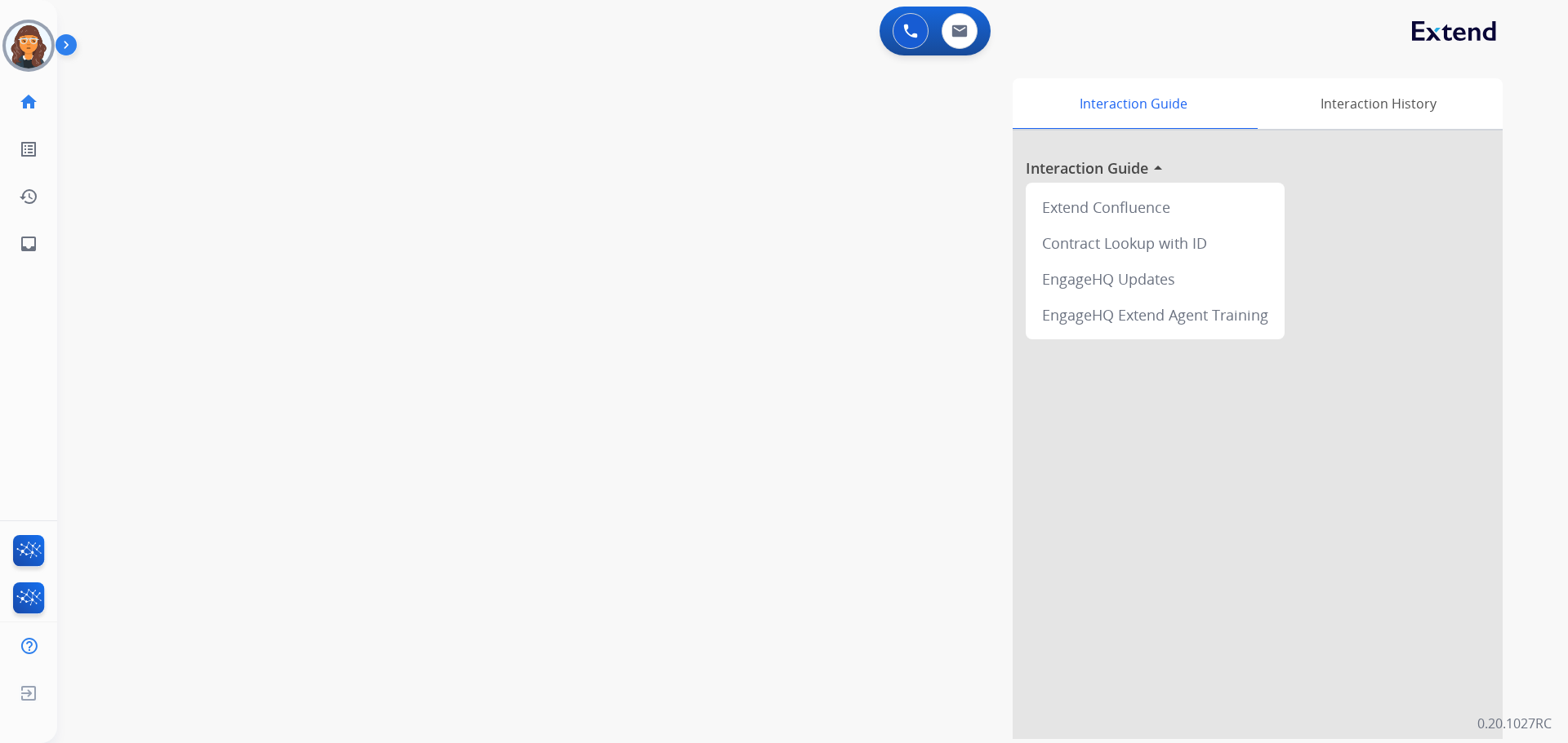
drag, startPoint x: 26, startPoint y: 47, endPoint x: 73, endPoint y: 49, distance: 47.0
click at [25, 47] on img at bounding box center [28, 45] width 46 height 46
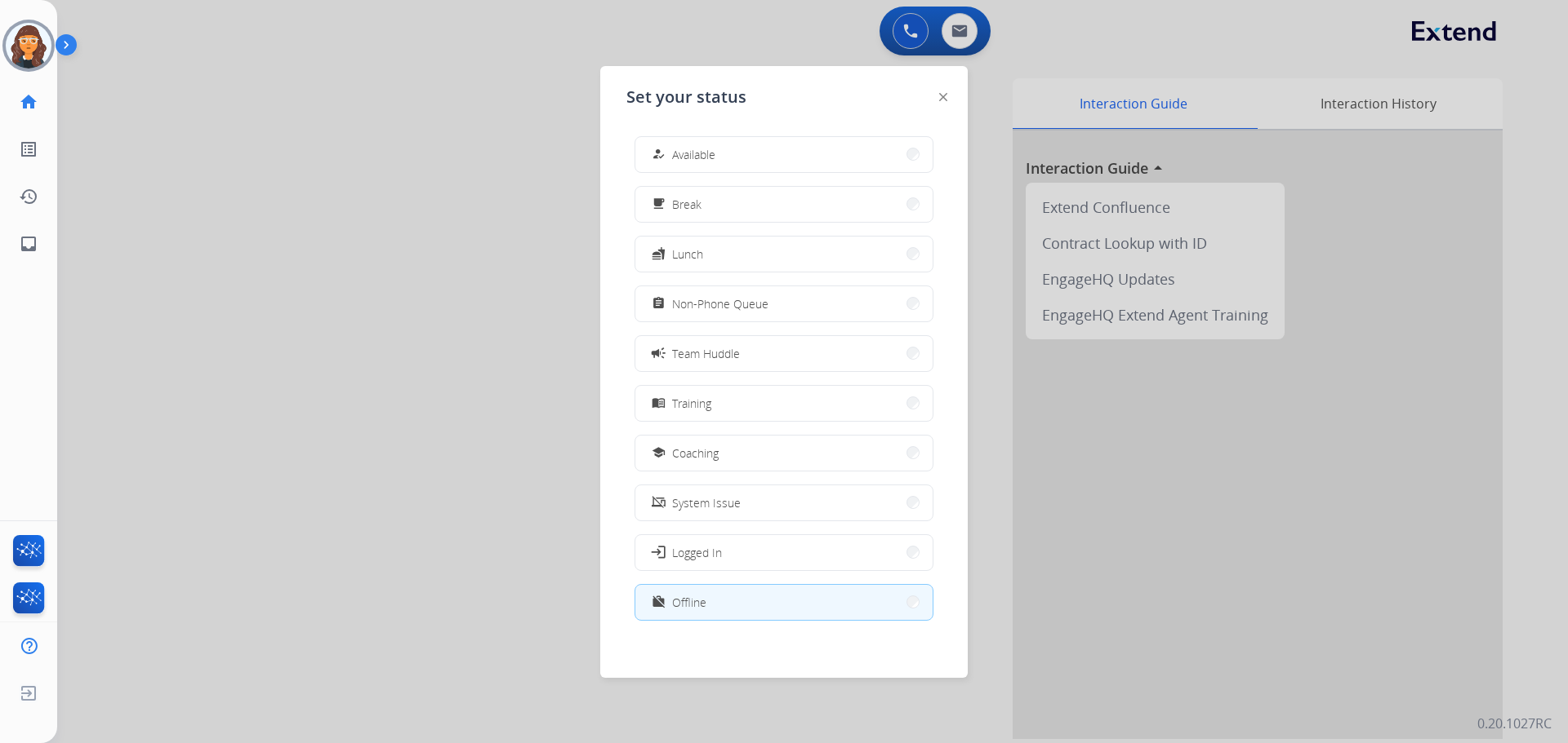
drag, startPoint x: 684, startPoint y: 154, endPoint x: 679, endPoint y: 166, distance: 13.0
click at [684, 162] on span "Available" at bounding box center [694, 155] width 43 height 18
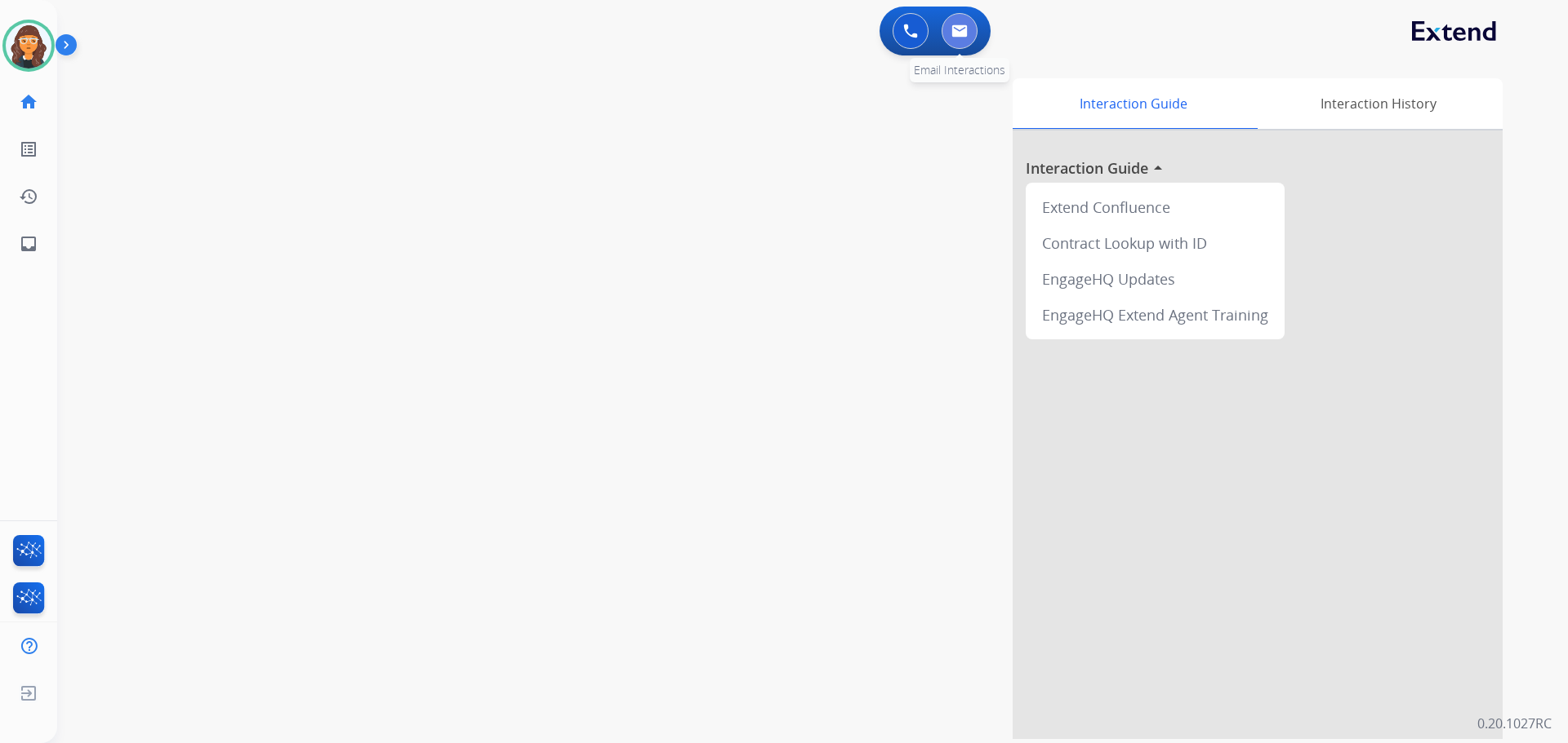
click at [963, 38] on button at bounding box center [959, 31] width 36 height 36
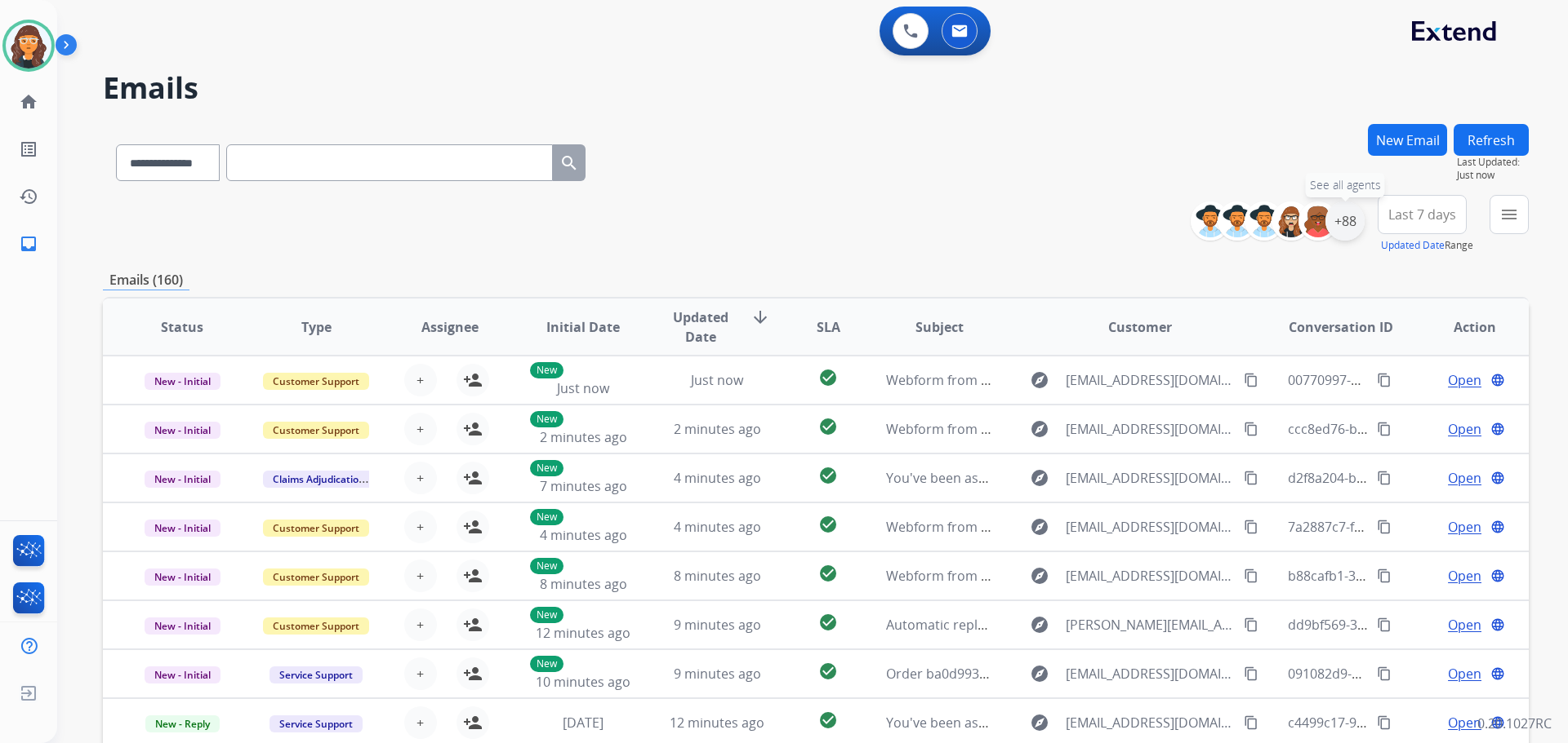
click at [1346, 224] on div "+88" at bounding box center [1345, 221] width 39 height 39
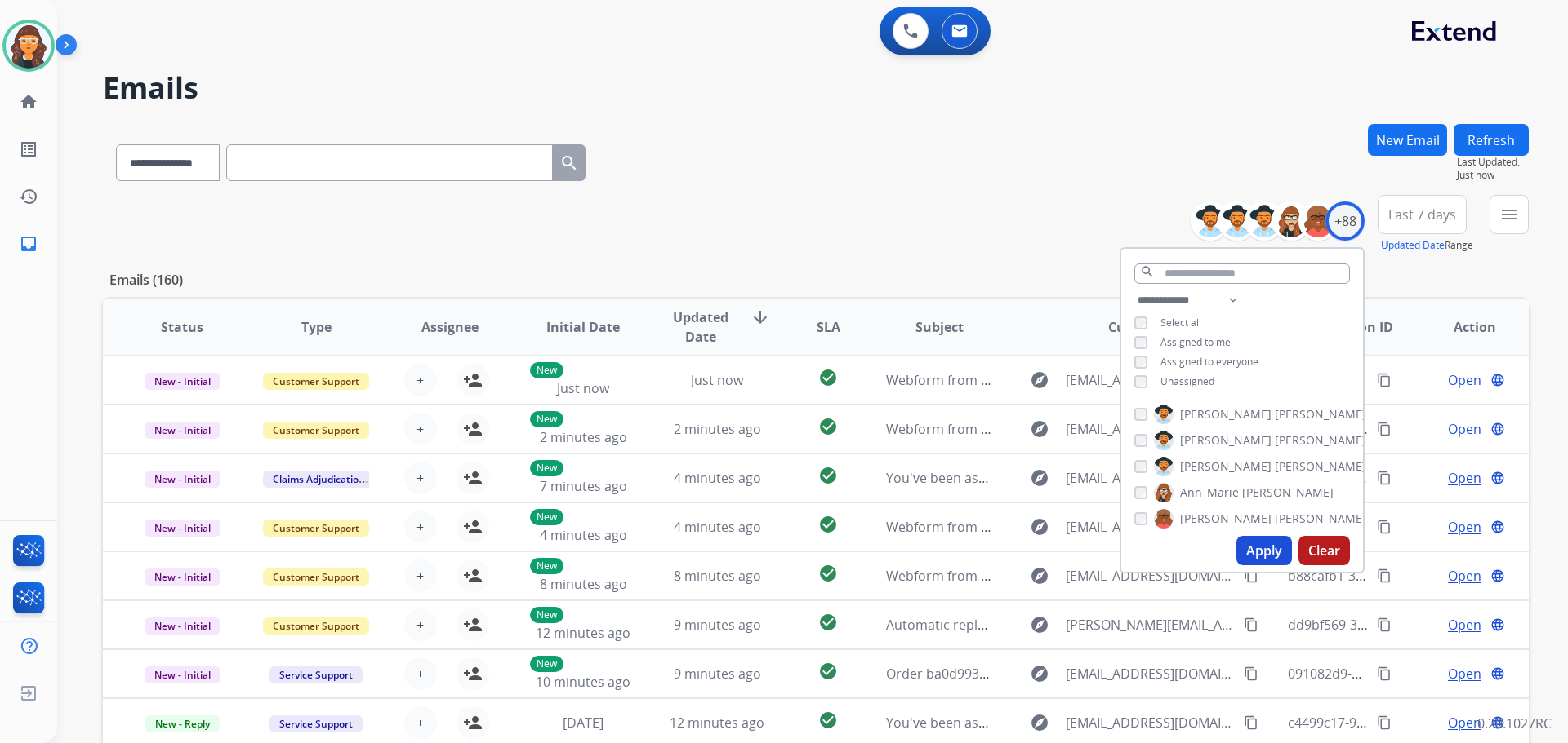
click at [1266, 549] on button "Apply" at bounding box center [1264, 550] width 55 height 29
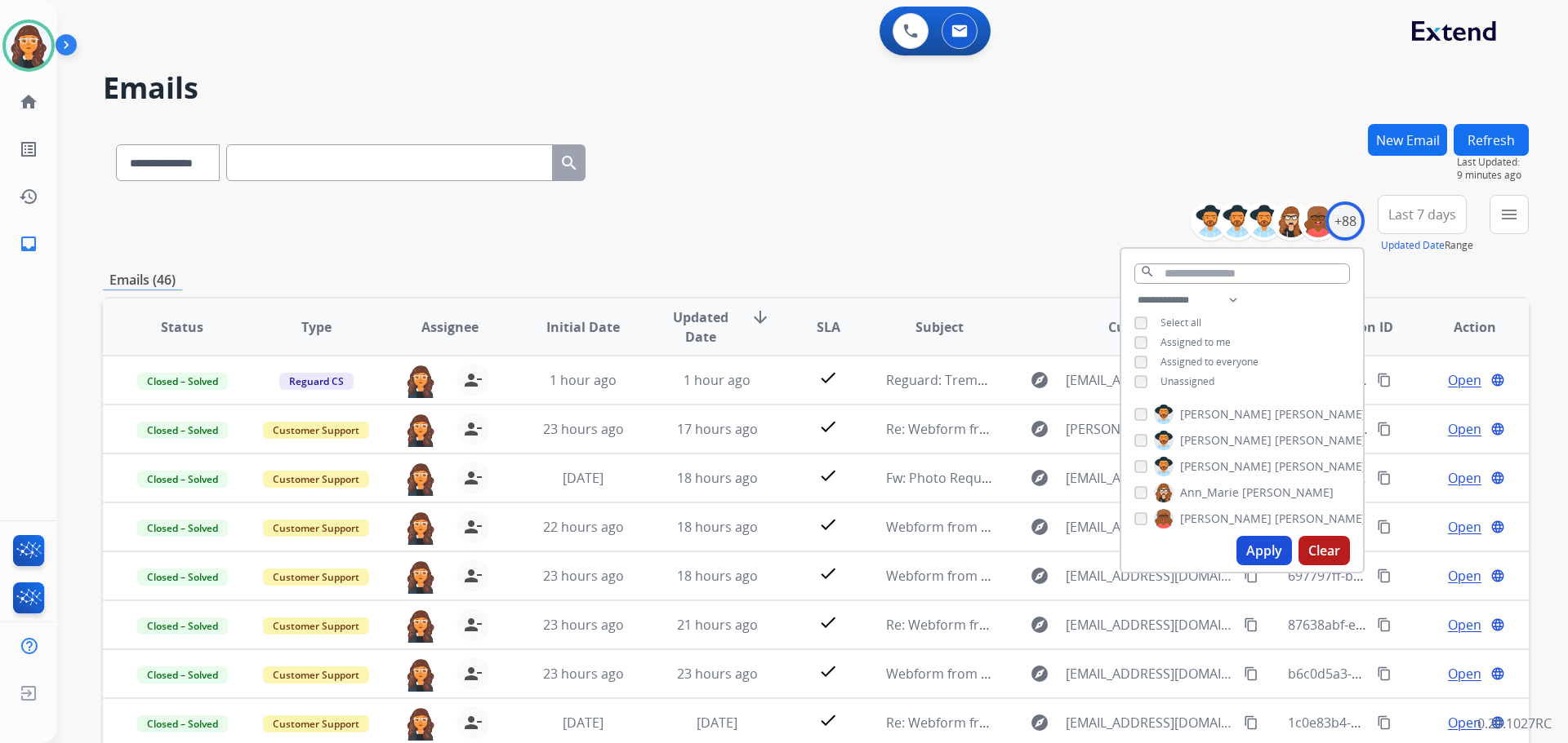
click at [1029, 216] on div "**********" at bounding box center [815, 224] width 1426 height 59
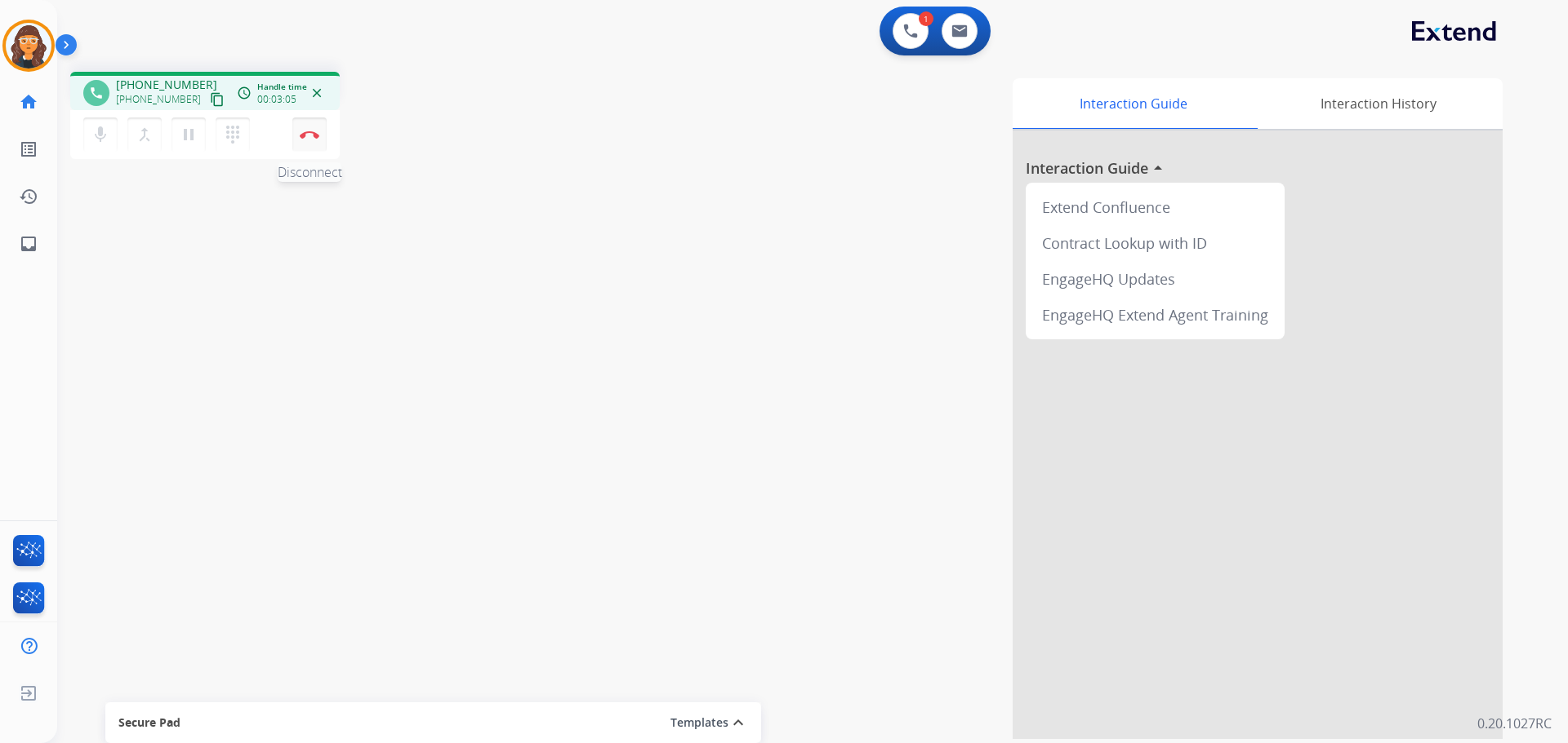
click at [302, 134] on img at bounding box center [309, 135] width 19 height 8
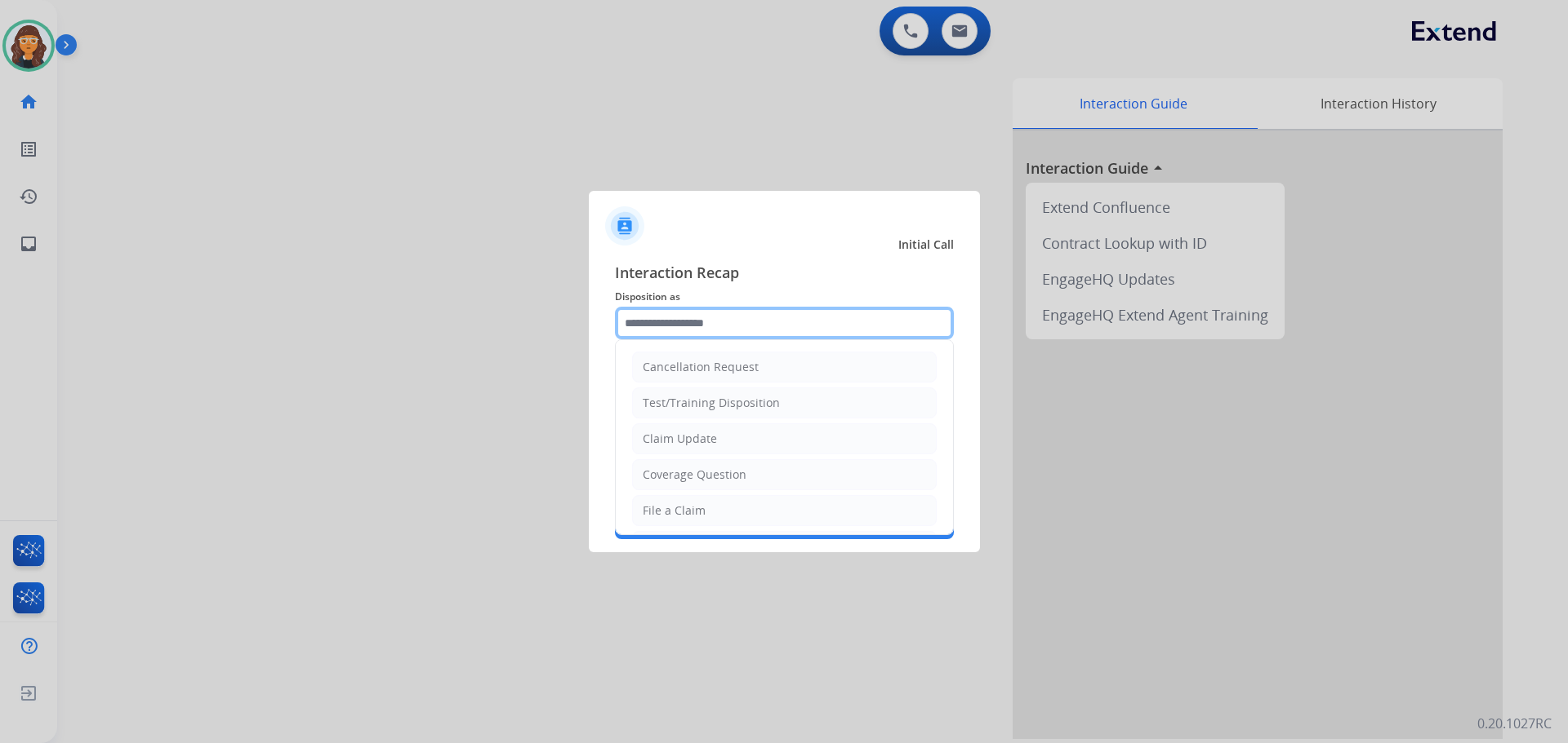
click at [735, 330] on input "text" at bounding box center [784, 323] width 339 height 33
click at [712, 446] on div "Claim Update" at bounding box center [679, 440] width 74 height 17
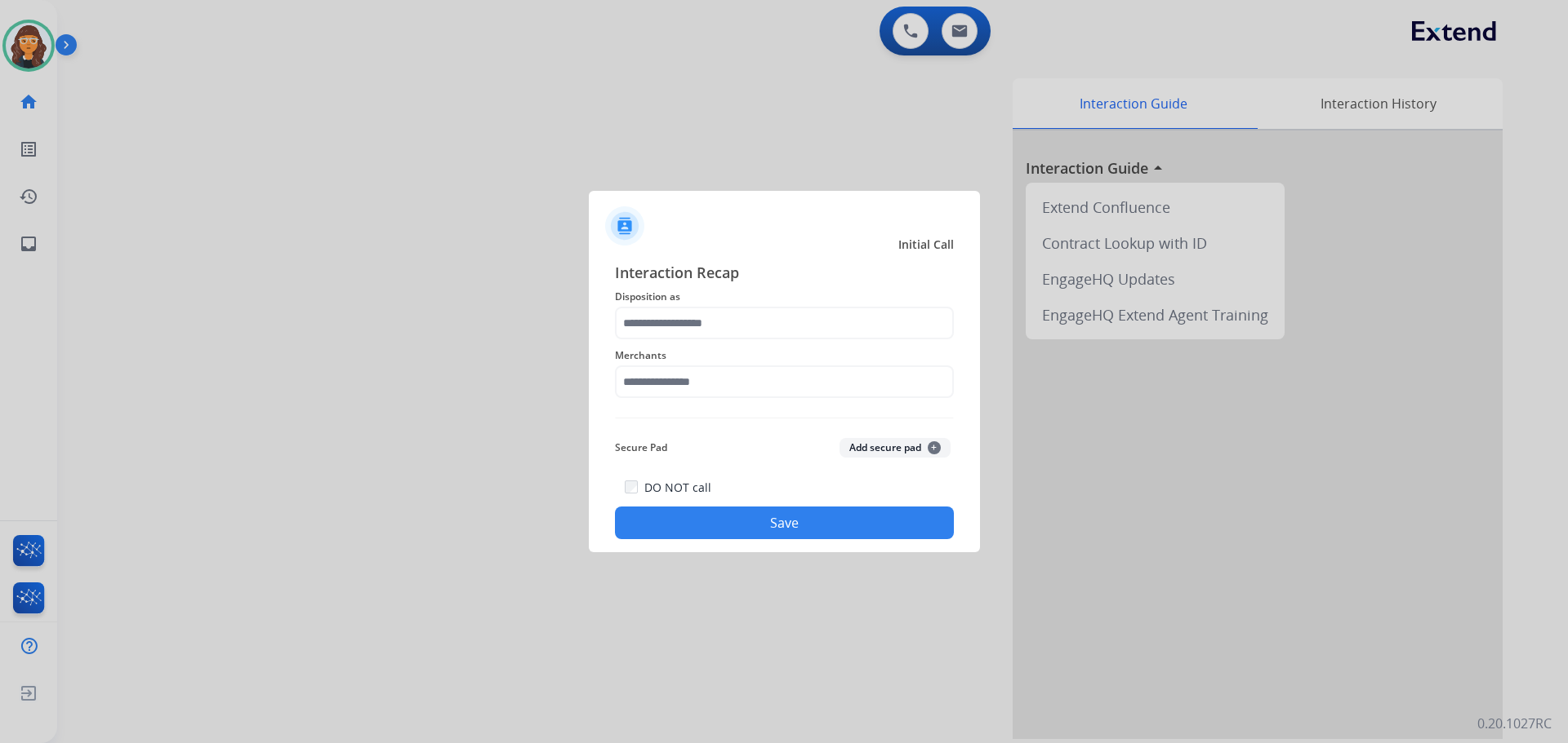
type input "**********"
click at [683, 379] on input "text" at bounding box center [784, 381] width 339 height 33
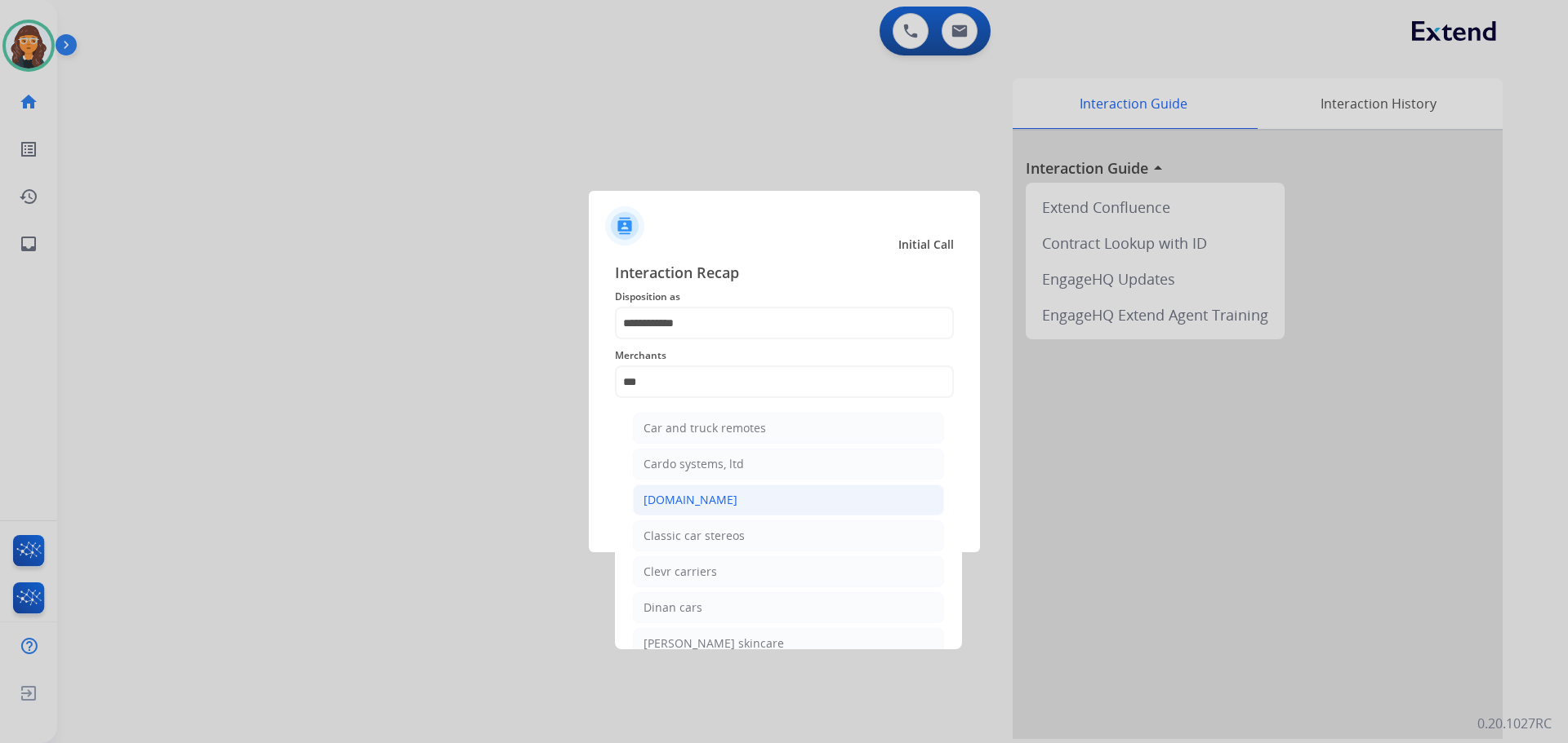
click at [672, 503] on div "[DOMAIN_NAME]" at bounding box center [690, 501] width 94 height 17
type input "**********"
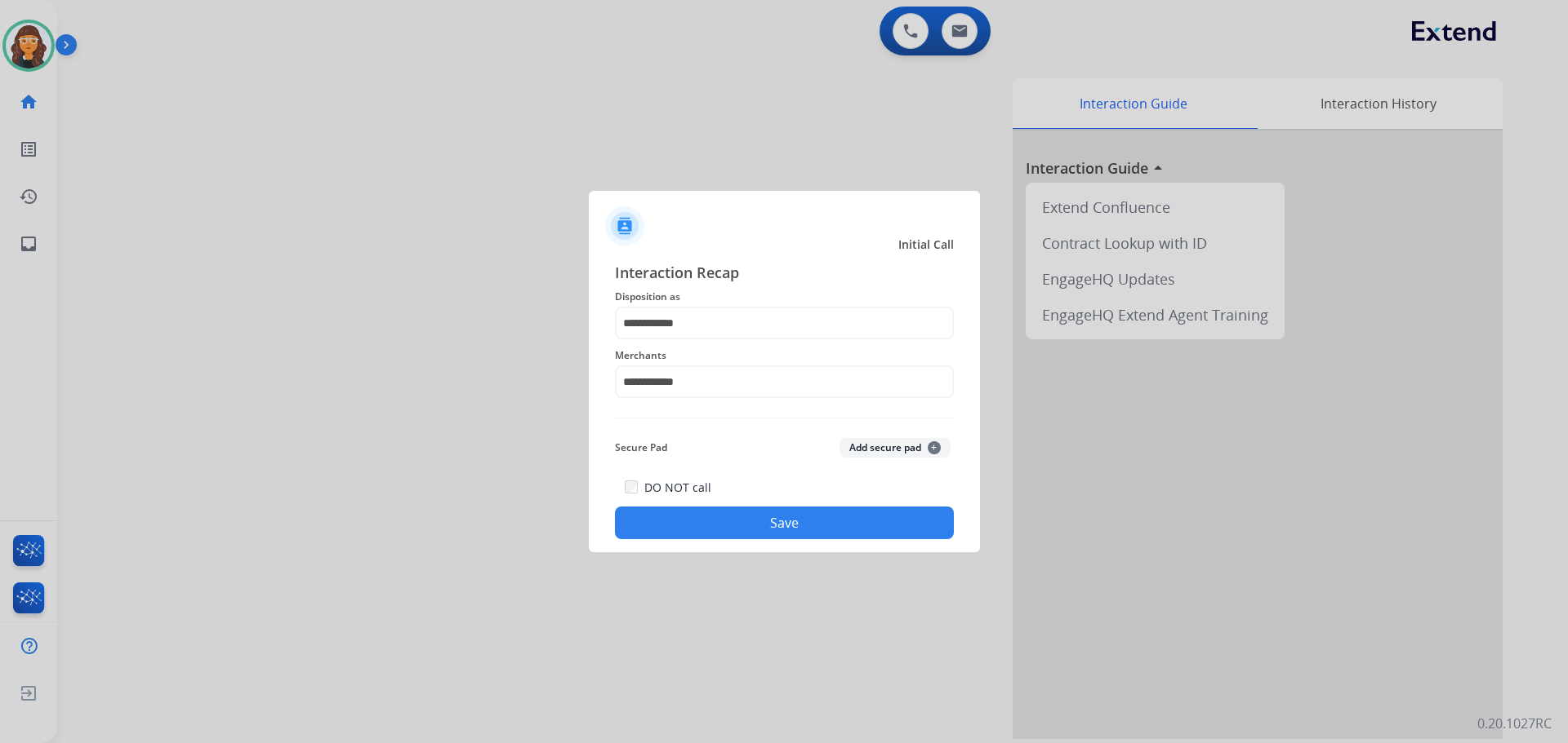
click at [672, 518] on button "Save" at bounding box center [784, 522] width 339 height 33
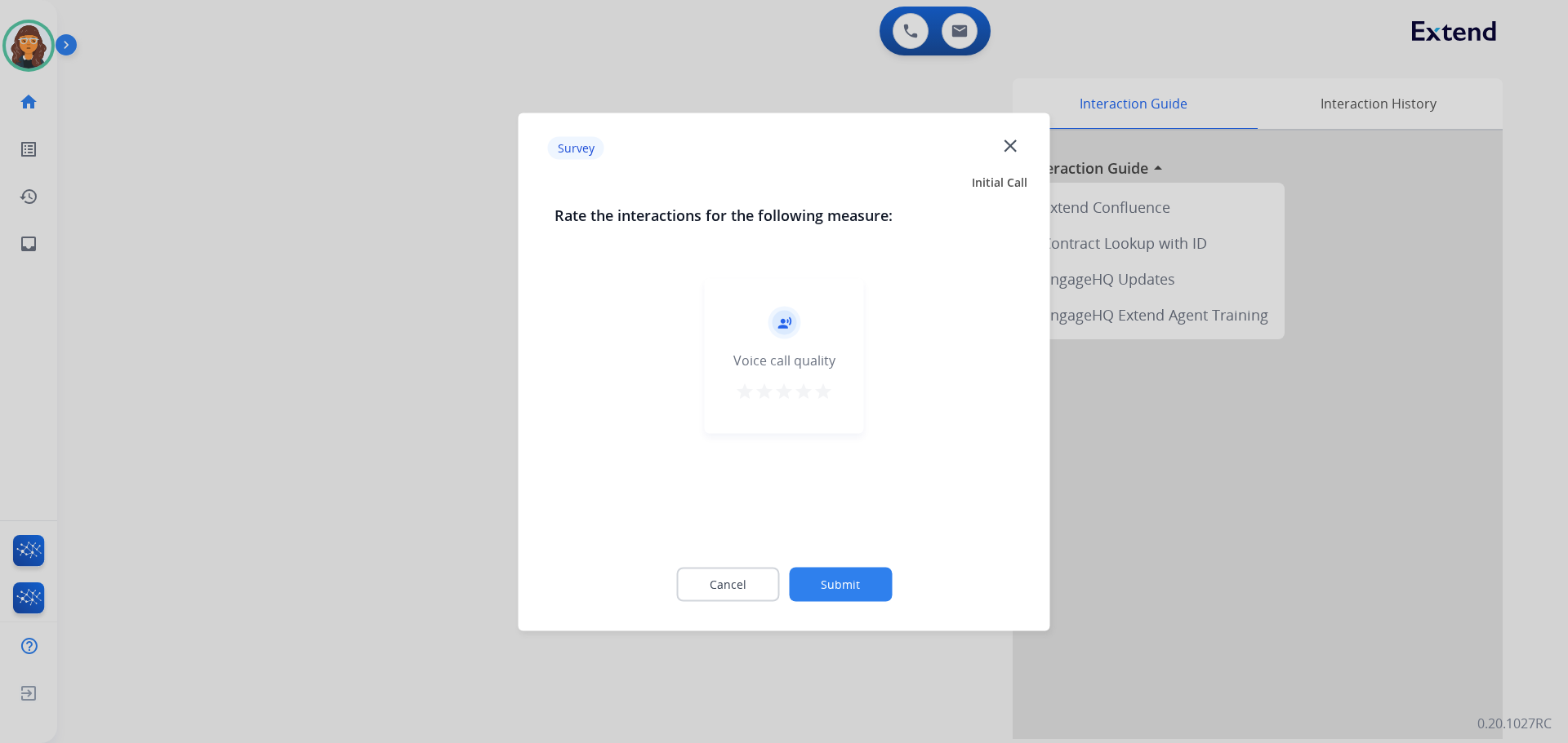
click at [821, 396] on mat-icon "star" at bounding box center [822, 390] width 19 height 19
click at [840, 581] on button "Submit" at bounding box center [840, 584] width 103 height 34
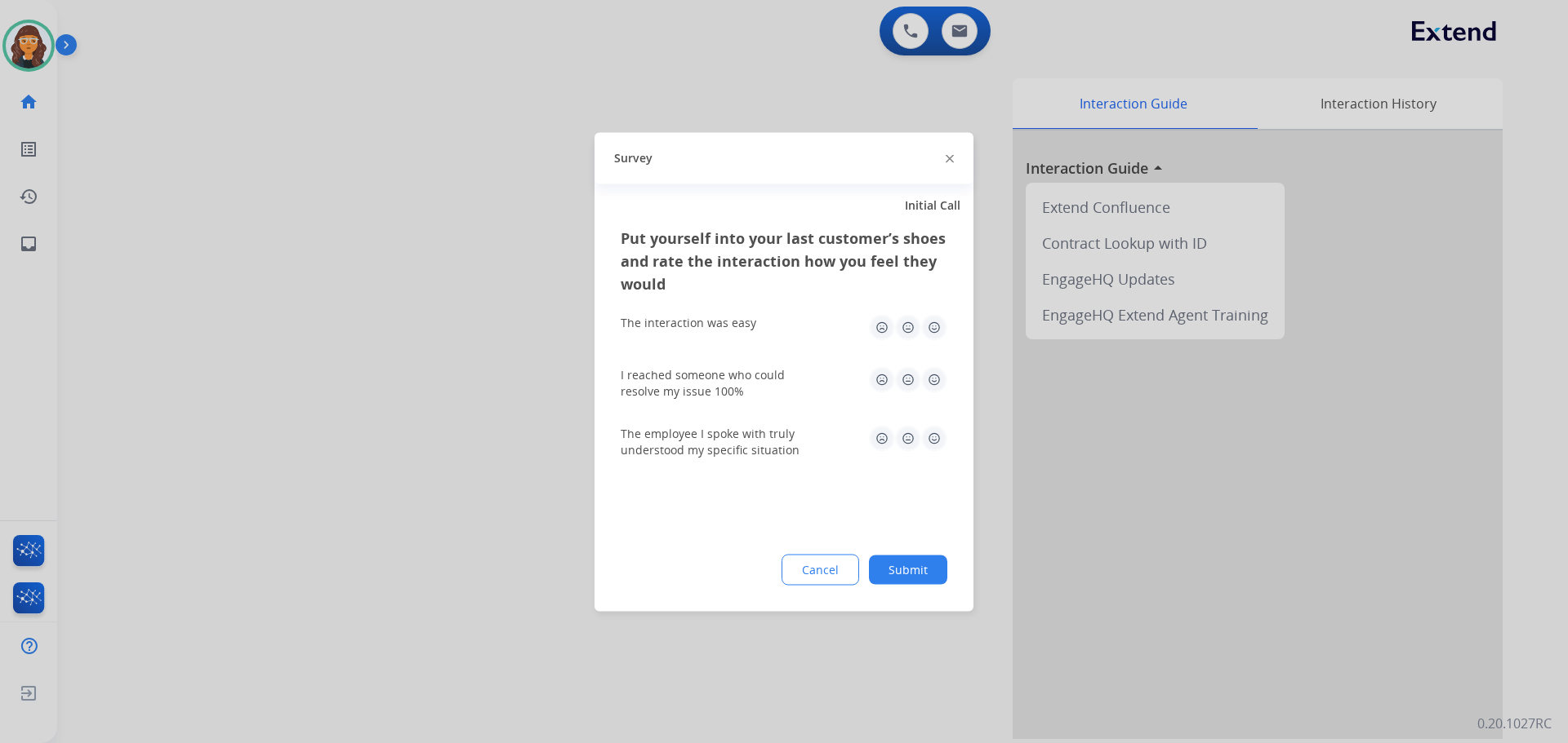
click at [935, 337] on img at bounding box center [933, 327] width 26 height 26
click at [939, 391] on img at bounding box center [933, 379] width 26 height 26
click at [942, 435] on img at bounding box center [933, 438] width 26 height 26
click at [926, 562] on button "Submit" at bounding box center [908, 569] width 79 height 29
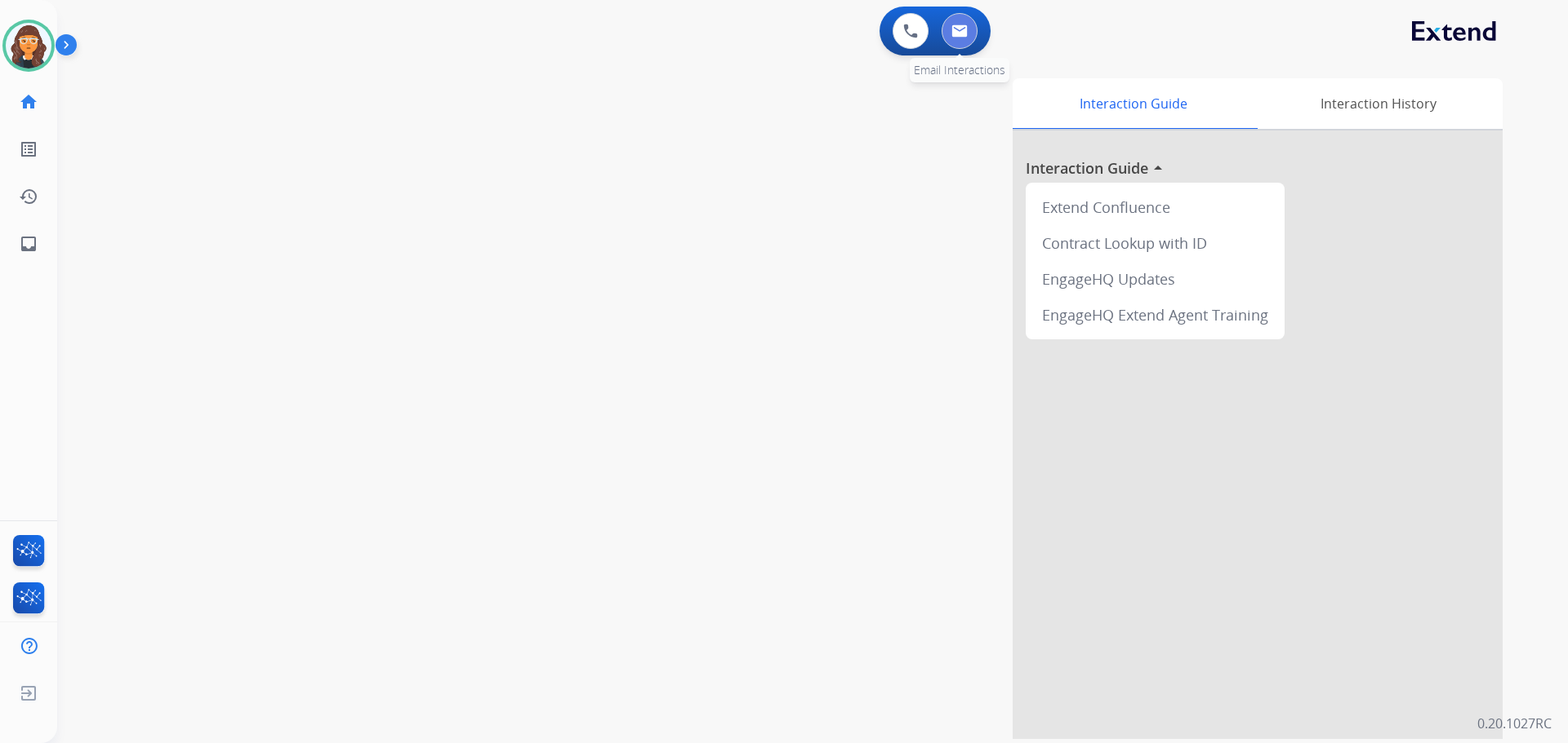
click at [963, 33] on img at bounding box center [959, 31] width 17 height 13
select select "**********"
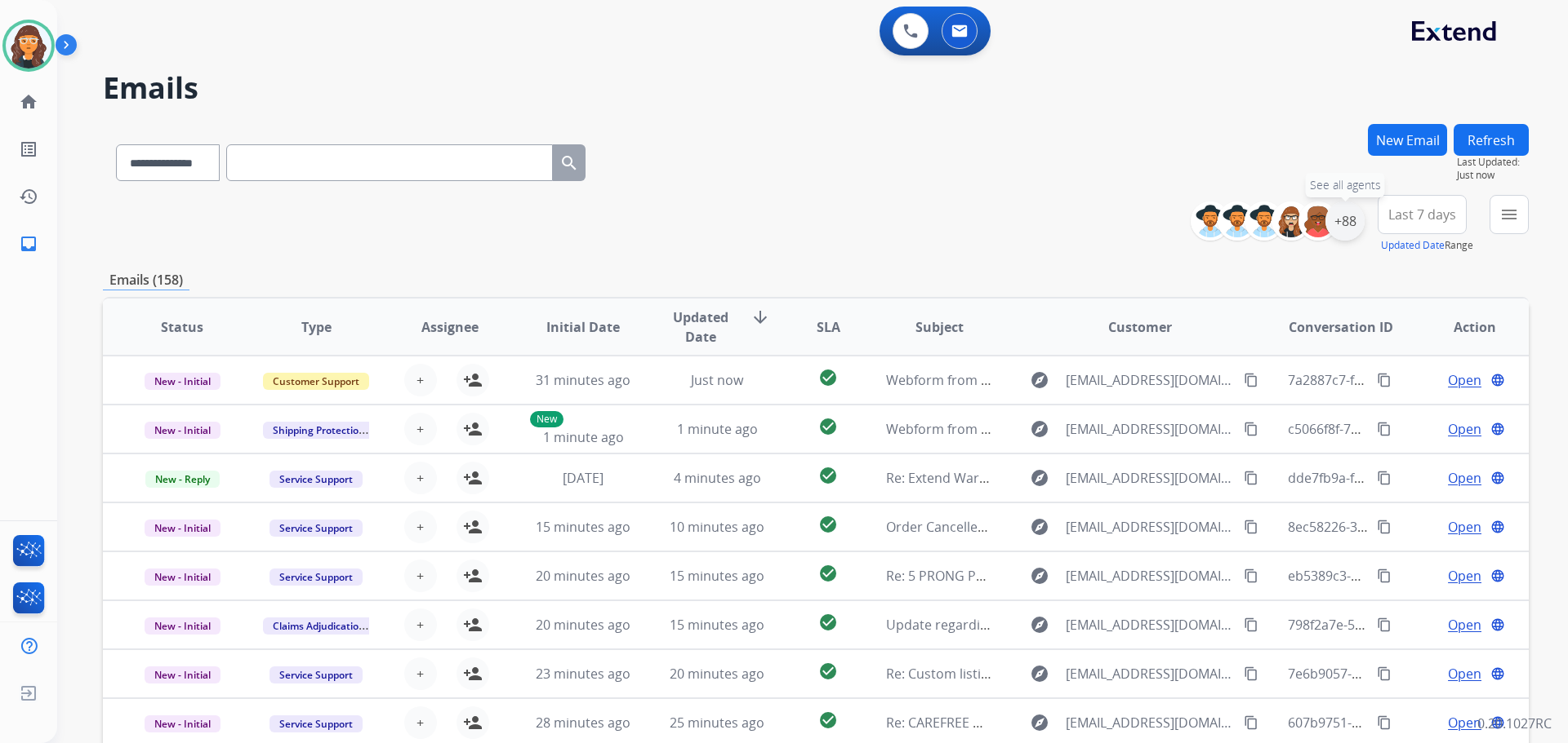
click at [1354, 224] on div "+88" at bounding box center [1345, 221] width 39 height 39
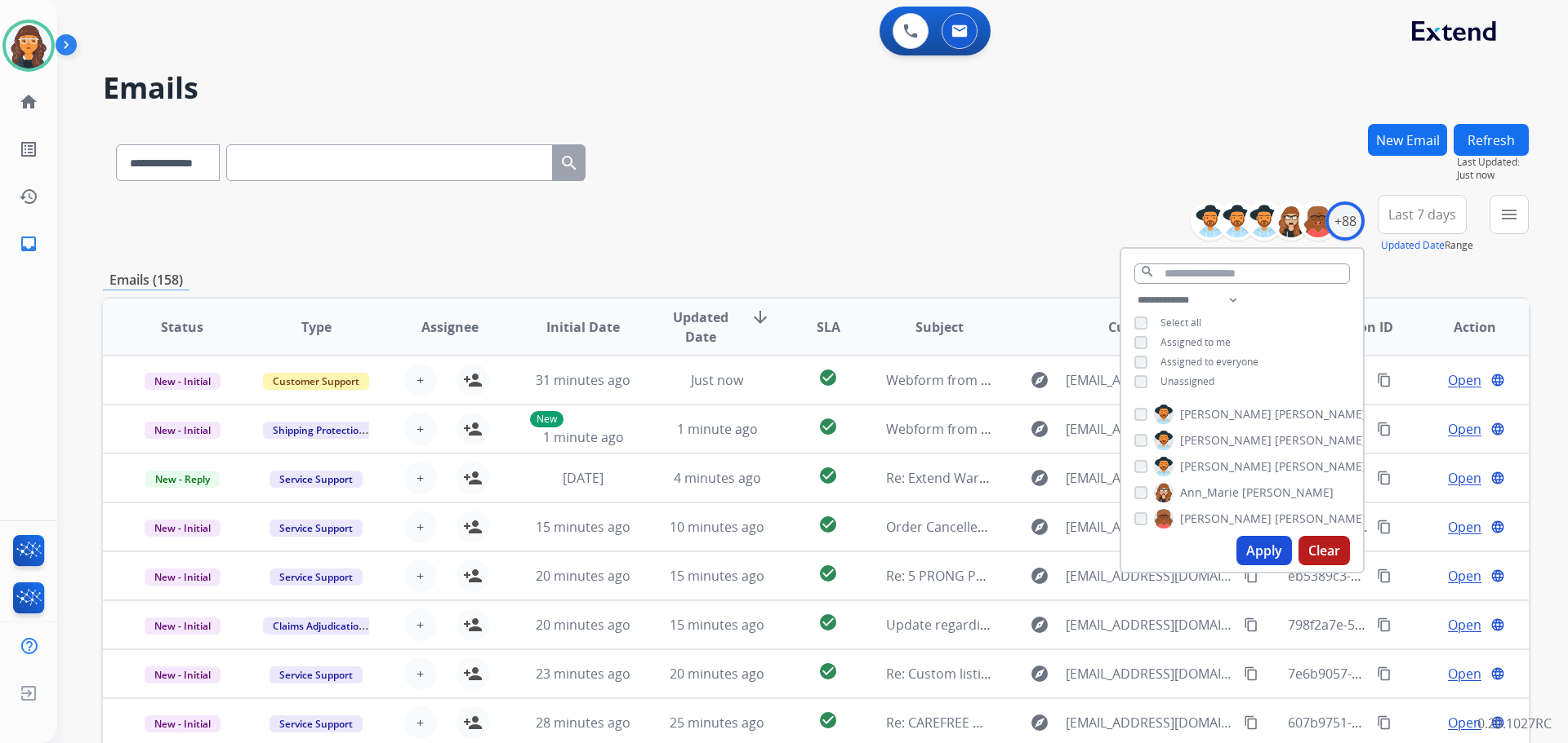
click at [1255, 556] on button "Apply" at bounding box center [1264, 550] width 55 height 29
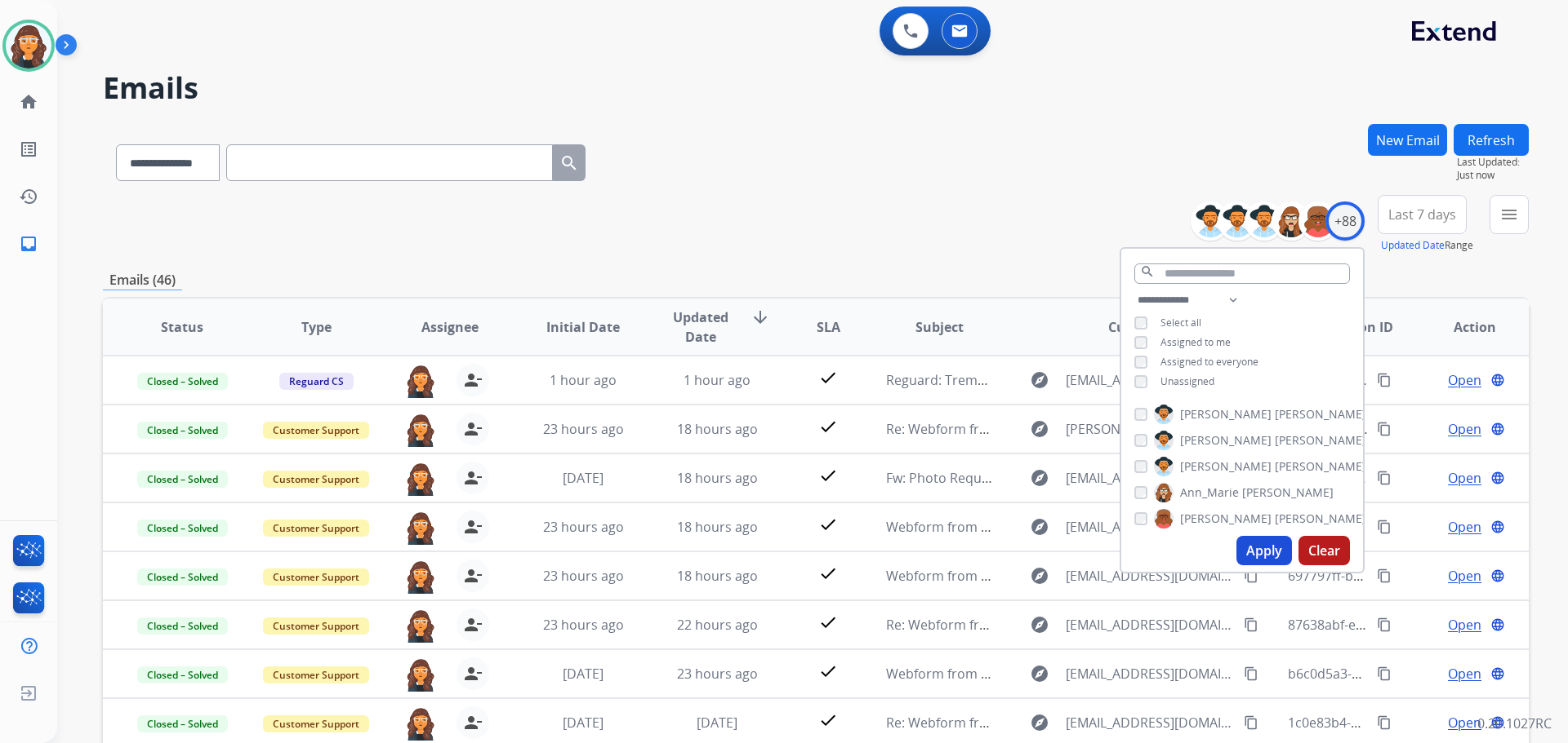
click at [728, 115] on div "**********" at bounding box center [792, 430] width 1471 height 743
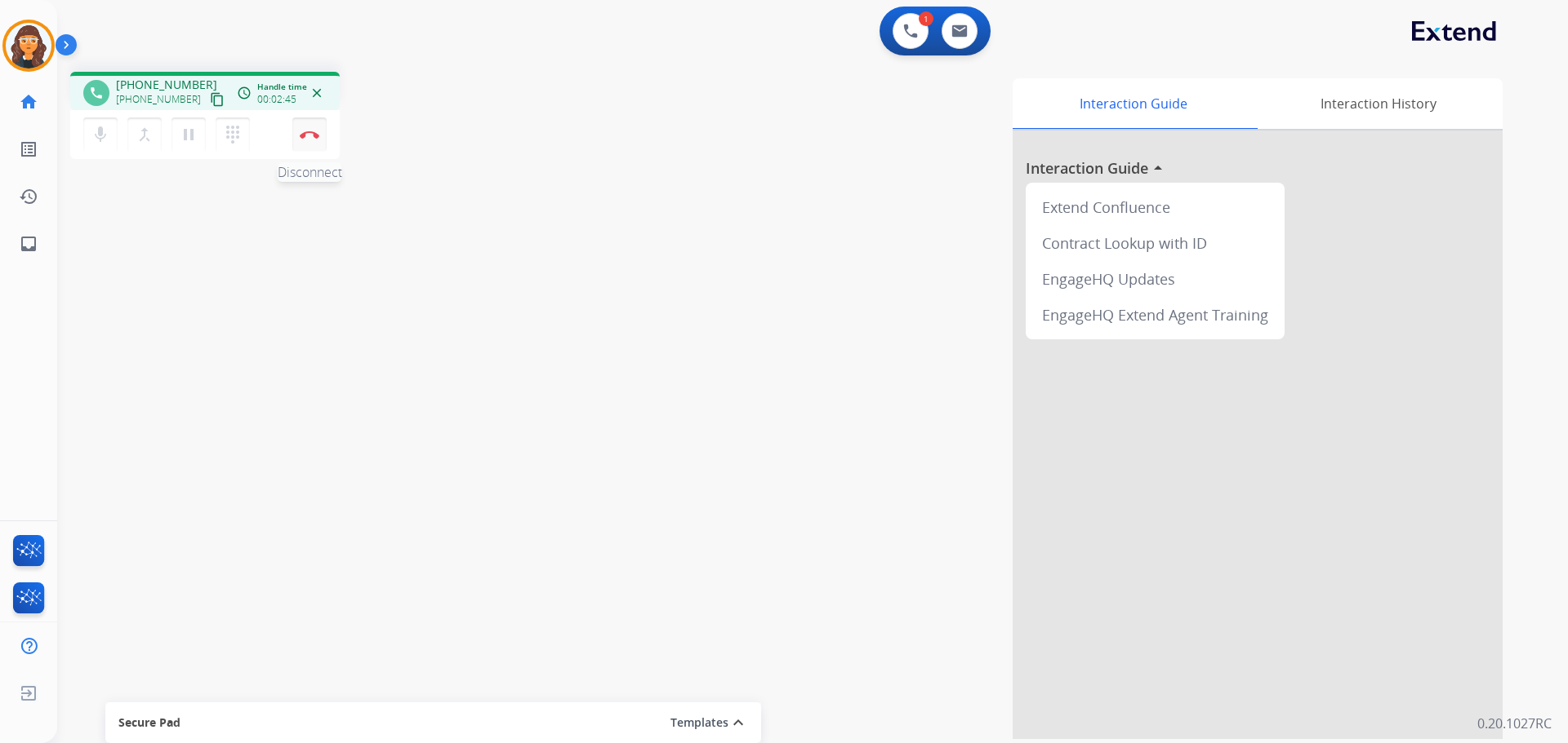
click at [309, 134] on img at bounding box center [309, 135] width 19 height 8
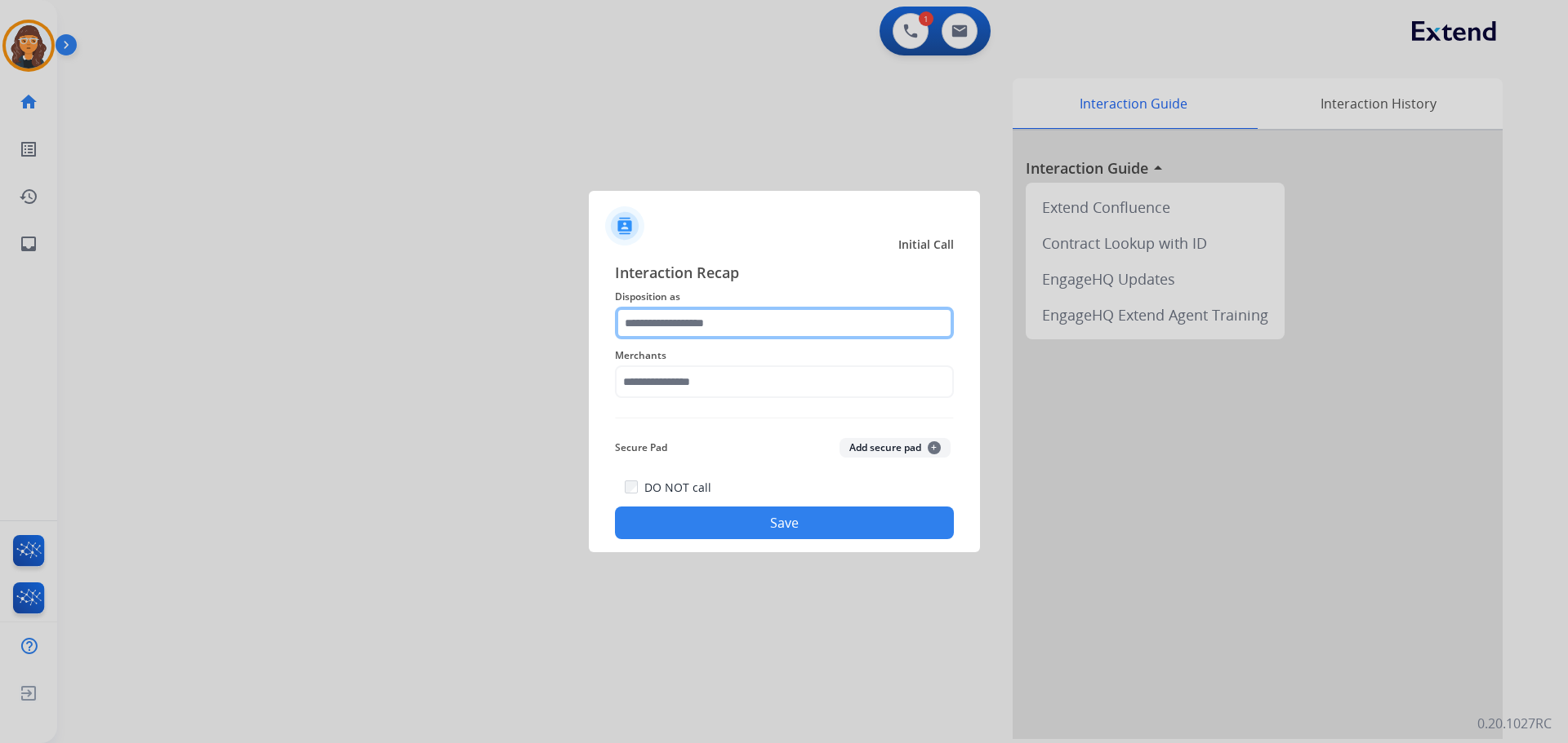
click at [795, 328] on input "text" at bounding box center [784, 323] width 339 height 33
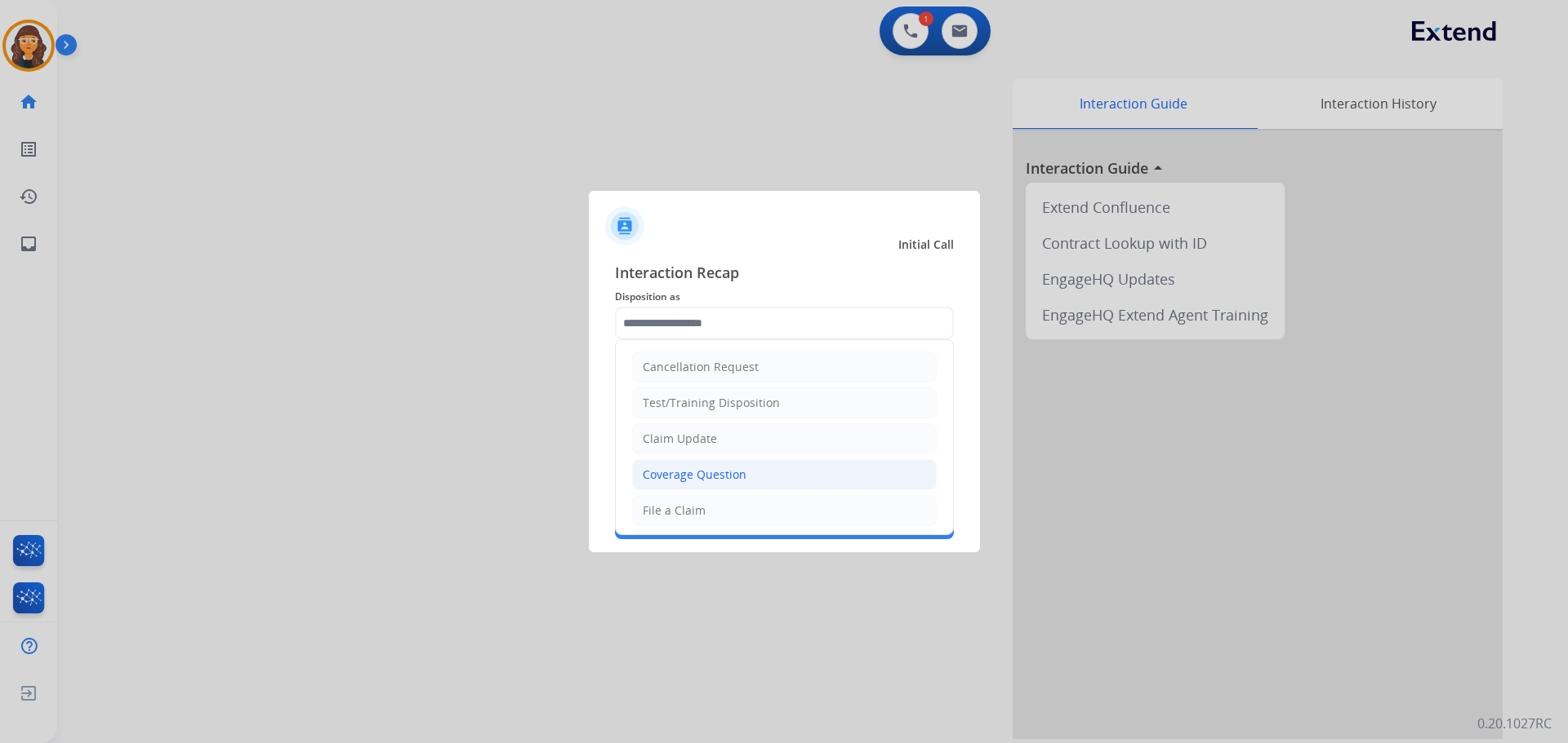
click at [731, 474] on div "Coverage Question" at bounding box center [694, 475] width 104 height 17
type input "**********"
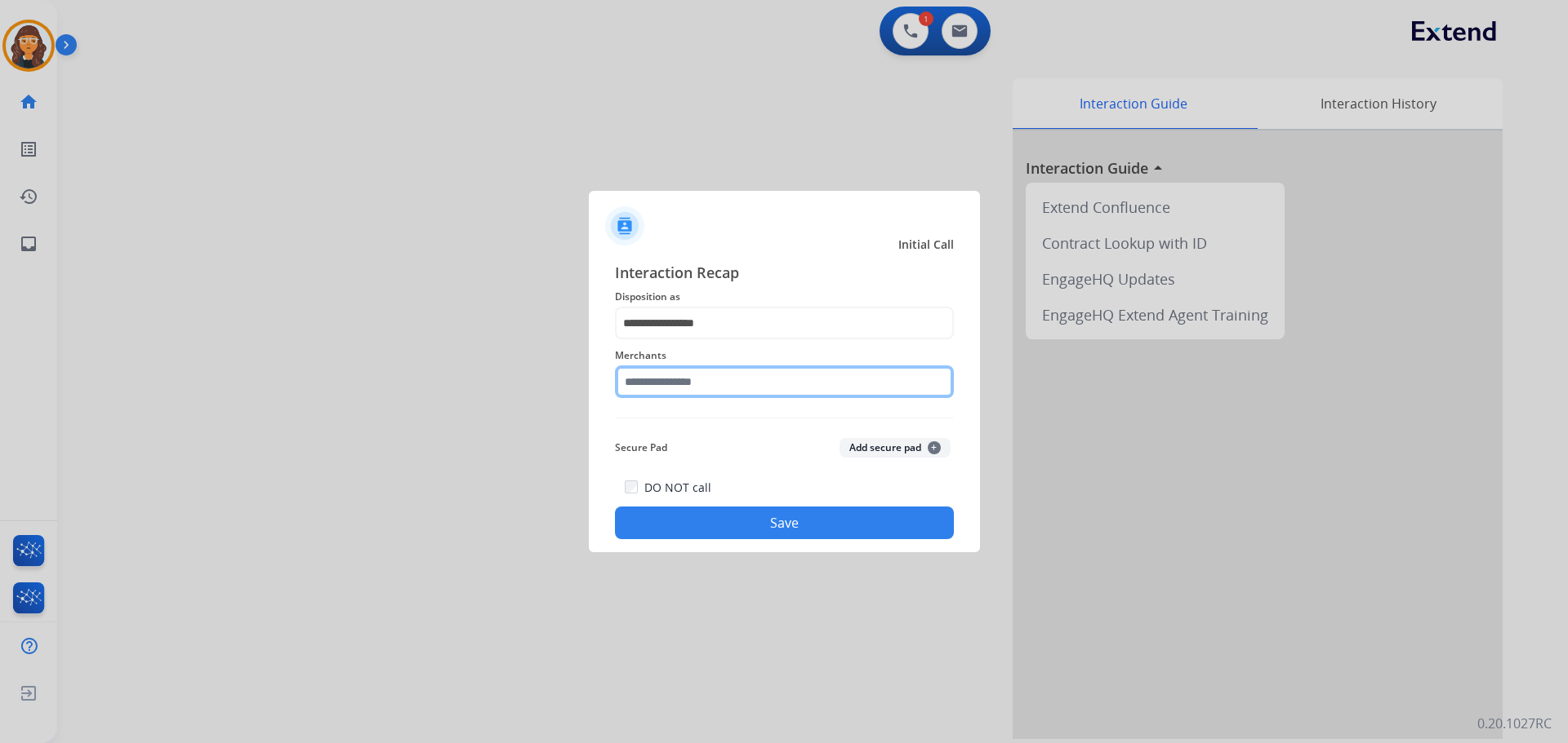
click at [699, 388] on input "text" at bounding box center [784, 381] width 339 height 33
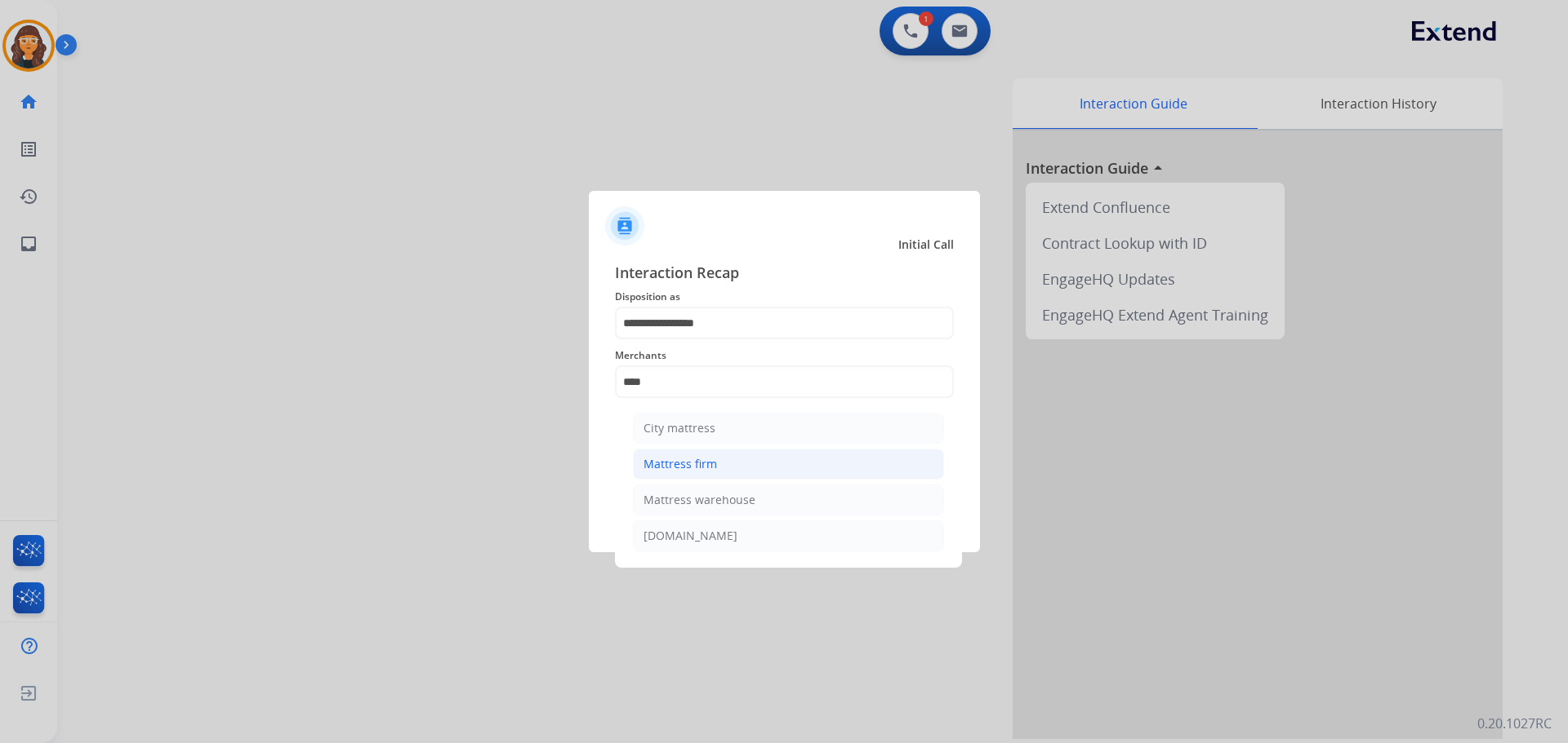
click at [675, 466] on div "Mattress firm" at bounding box center [680, 465] width 74 height 17
type input "**********"
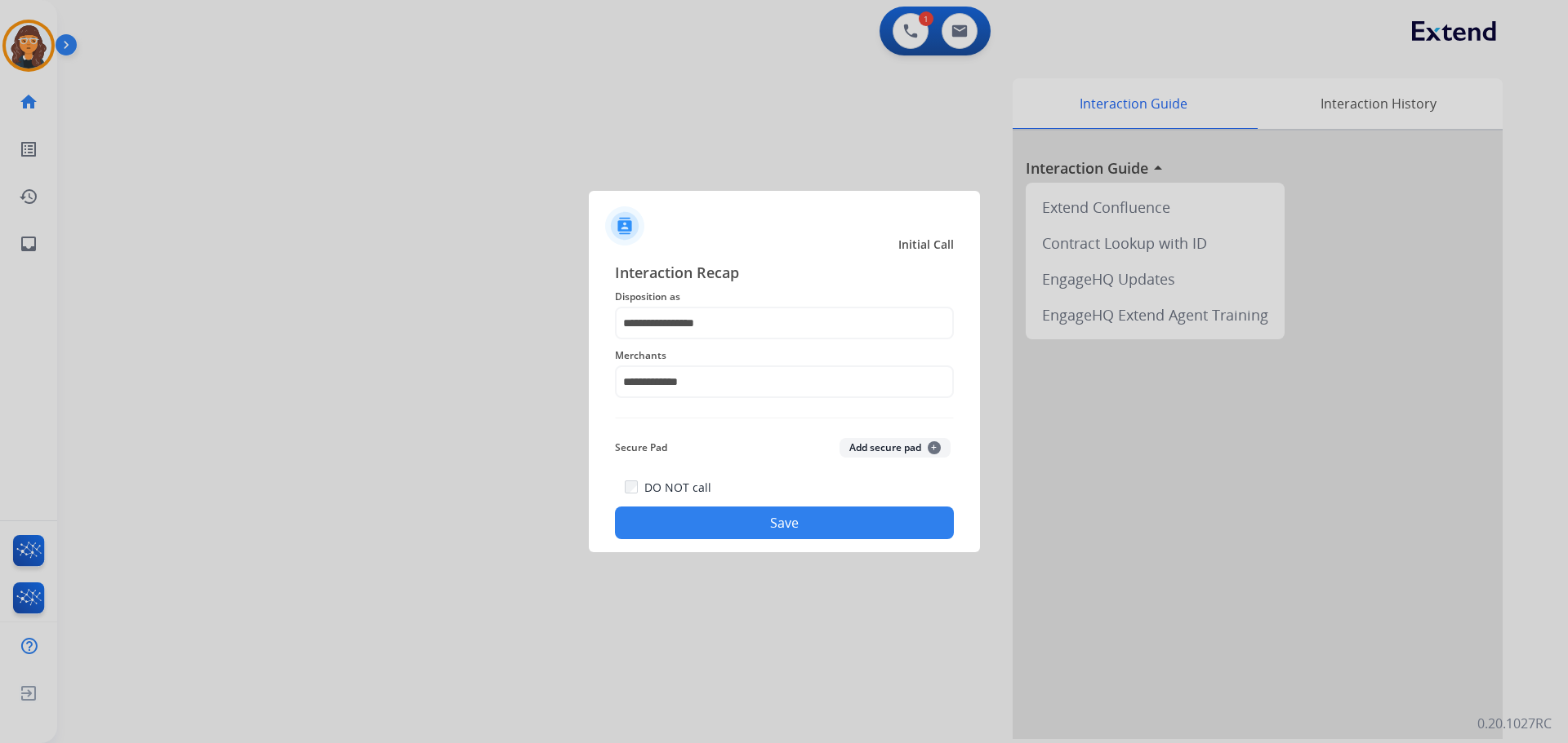
click at [708, 514] on button "Save" at bounding box center [784, 522] width 339 height 33
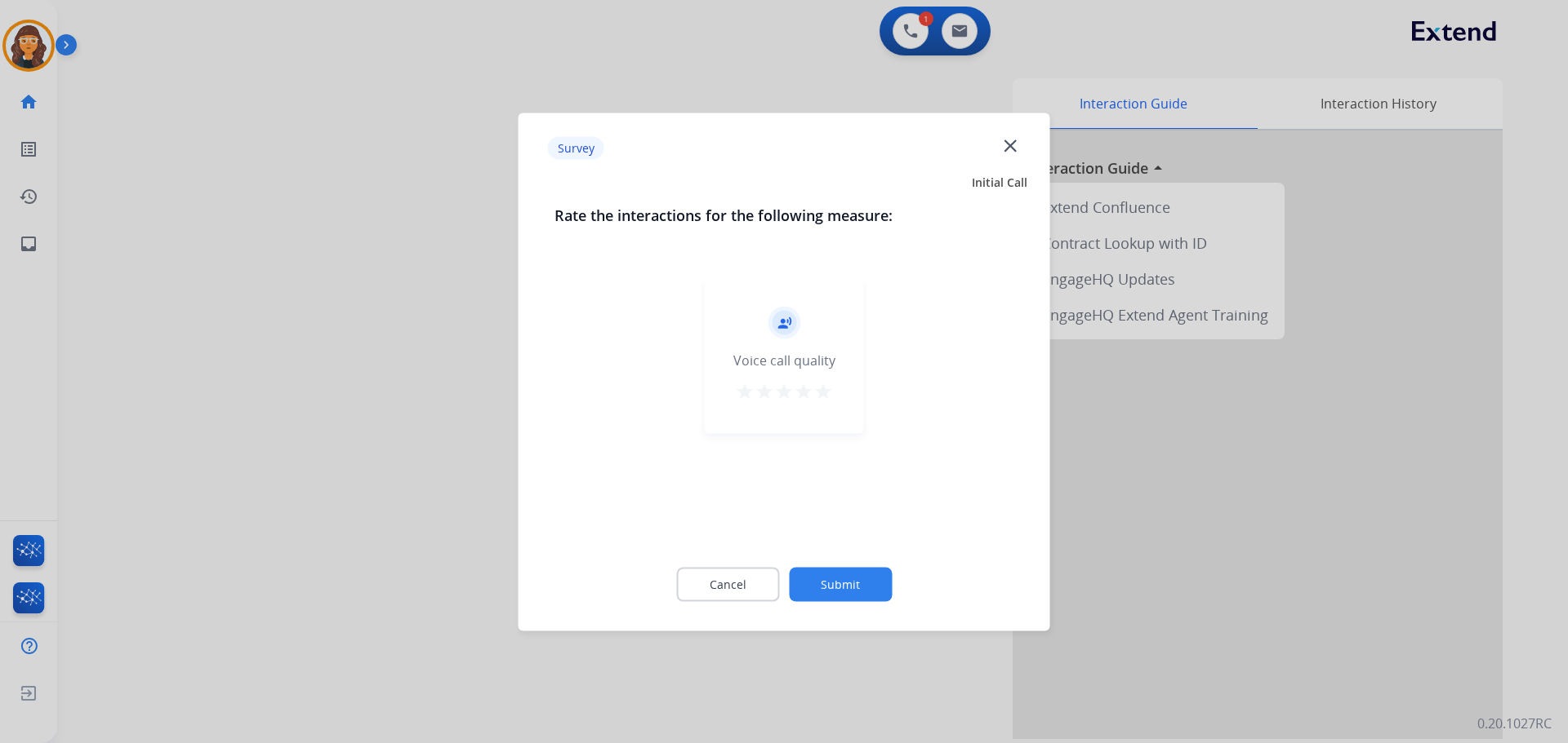
click at [830, 395] on mat-icon "star" at bounding box center [822, 390] width 19 height 19
click at [836, 573] on button "Submit" at bounding box center [840, 584] width 103 height 34
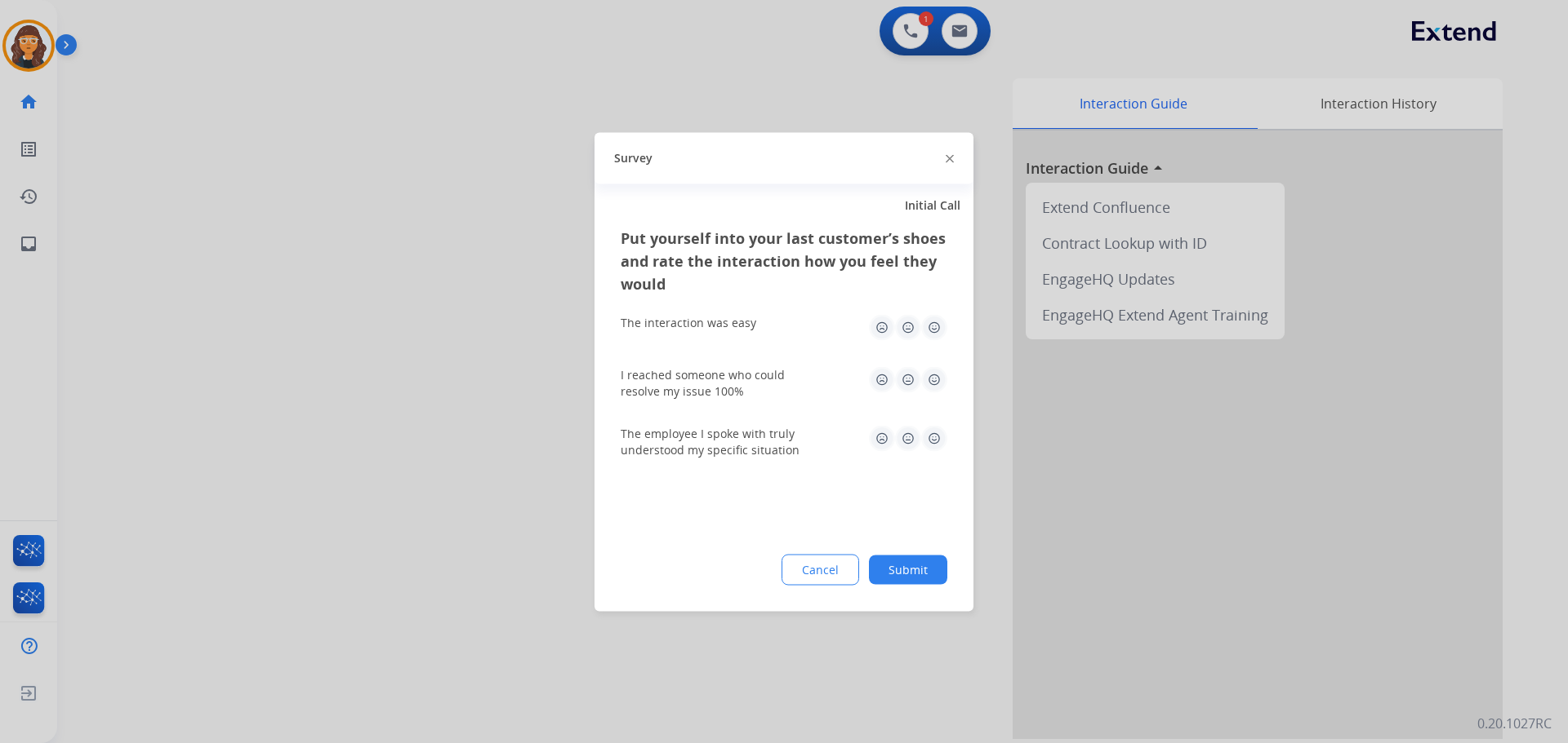
drag, startPoint x: 942, startPoint y: 330, endPoint x: 949, endPoint y: 371, distance: 41.6
click at [942, 332] on img at bounding box center [933, 327] width 26 height 26
click at [942, 384] on img at bounding box center [933, 379] width 26 height 26
drag, startPoint x: 927, startPoint y: 446, endPoint x: 929, endPoint y: 466, distance: 20.1
click at [927, 447] on img at bounding box center [933, 438] width 26 height 26
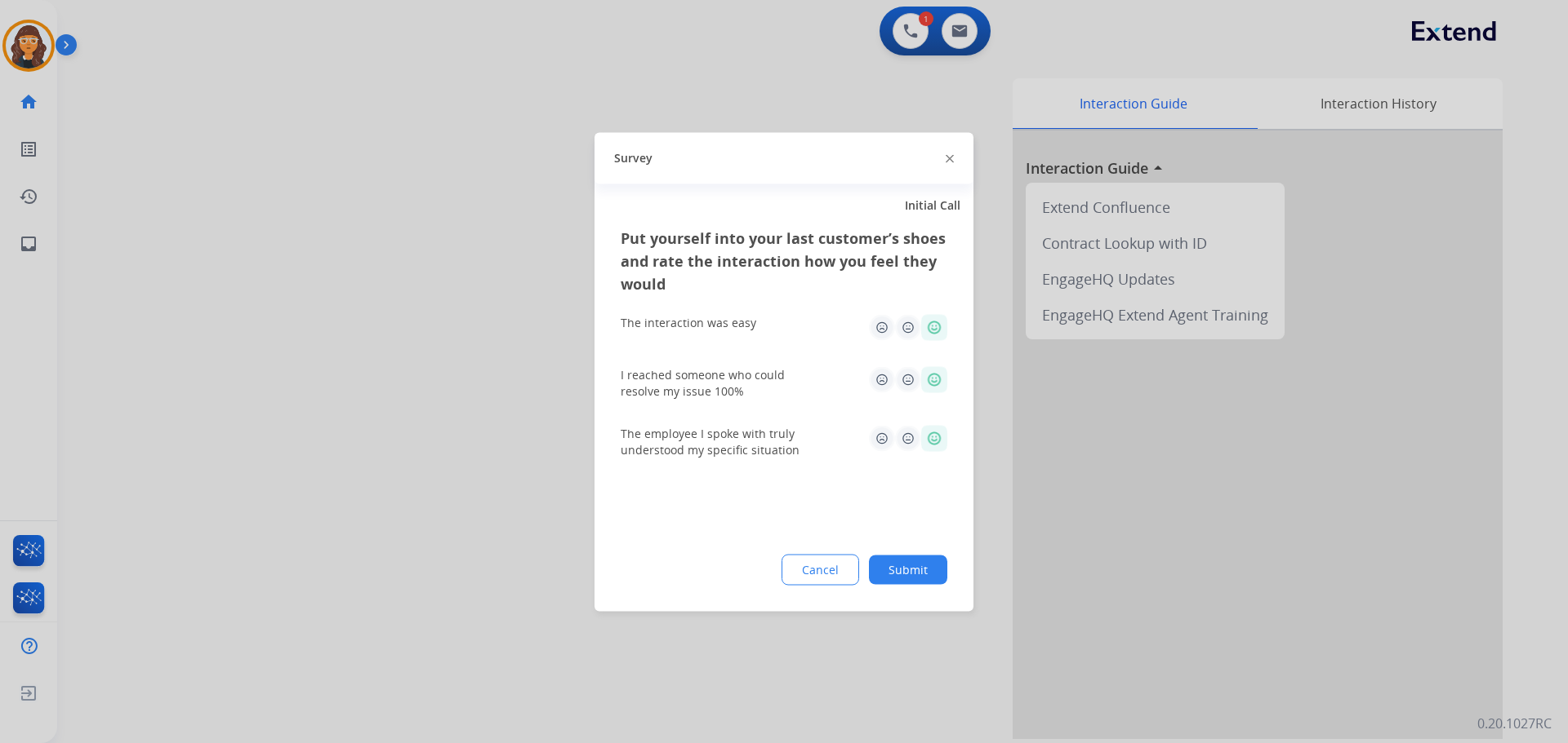
click at [905, 573] on button "Submit" at bounding box center [908, 569] width 79 height 29
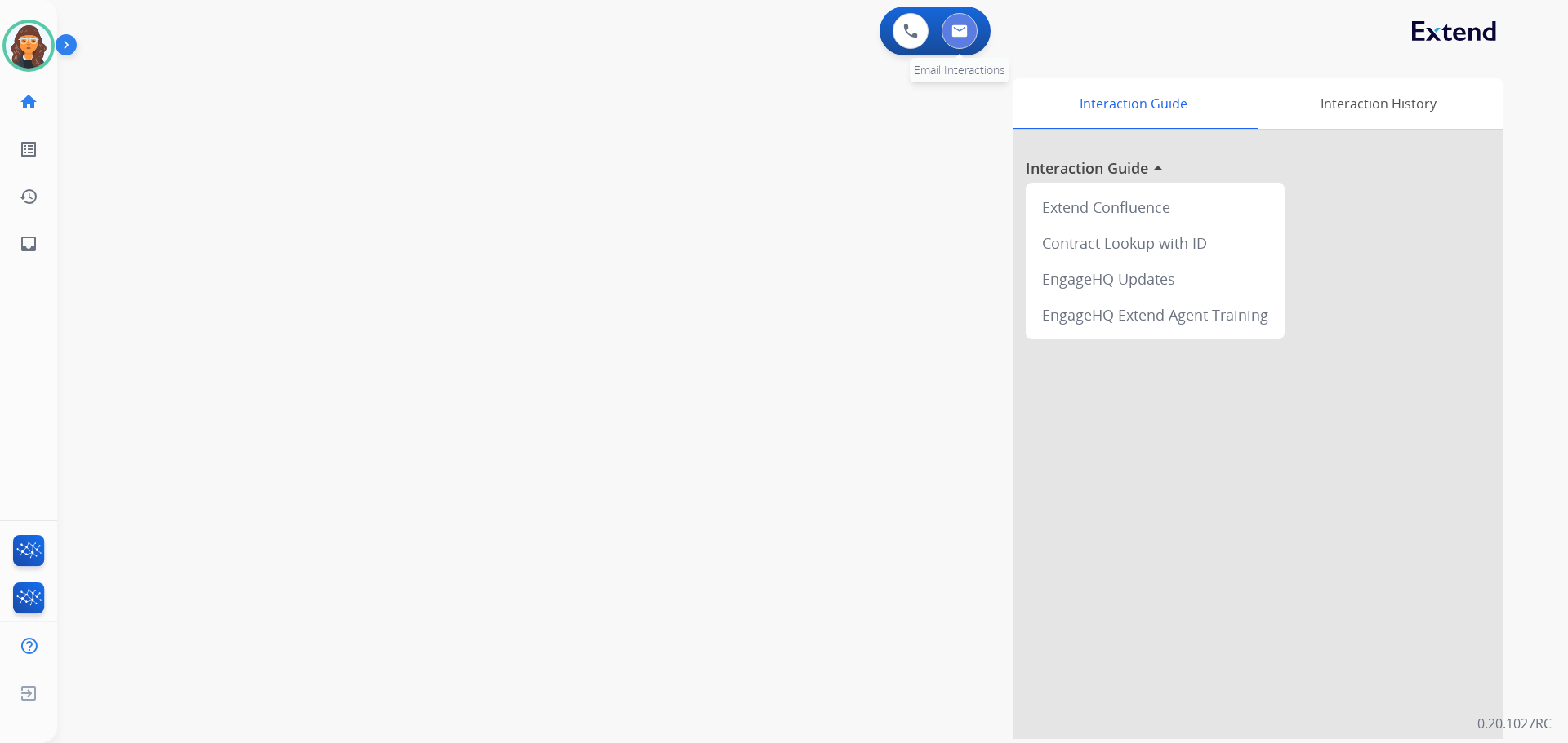
click at [972, 39] on button at bounding box center [959, 31] width 36 height 36
select select "**********"
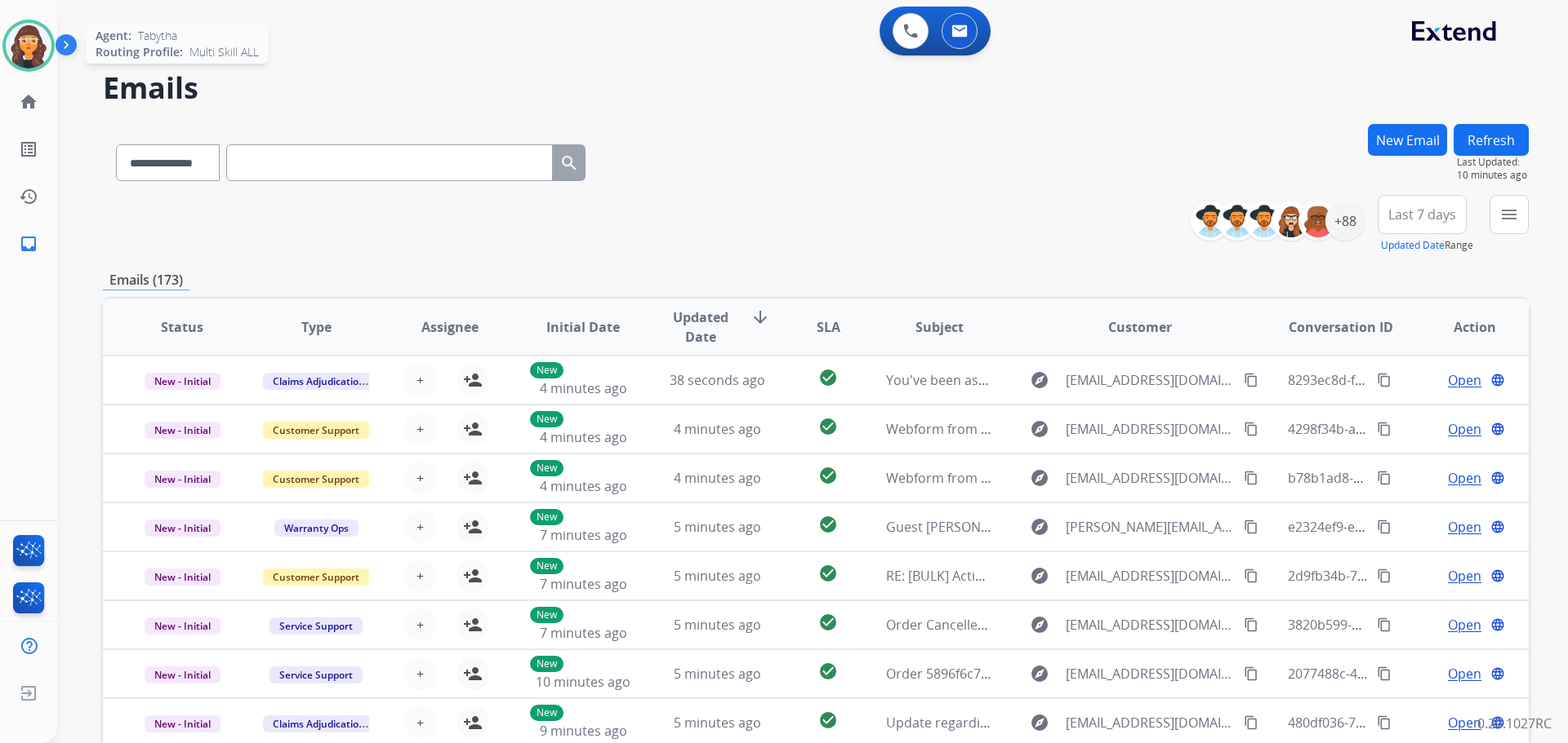
click at [25, 59] on img at bounding box center [28, 45] width 46 height 46
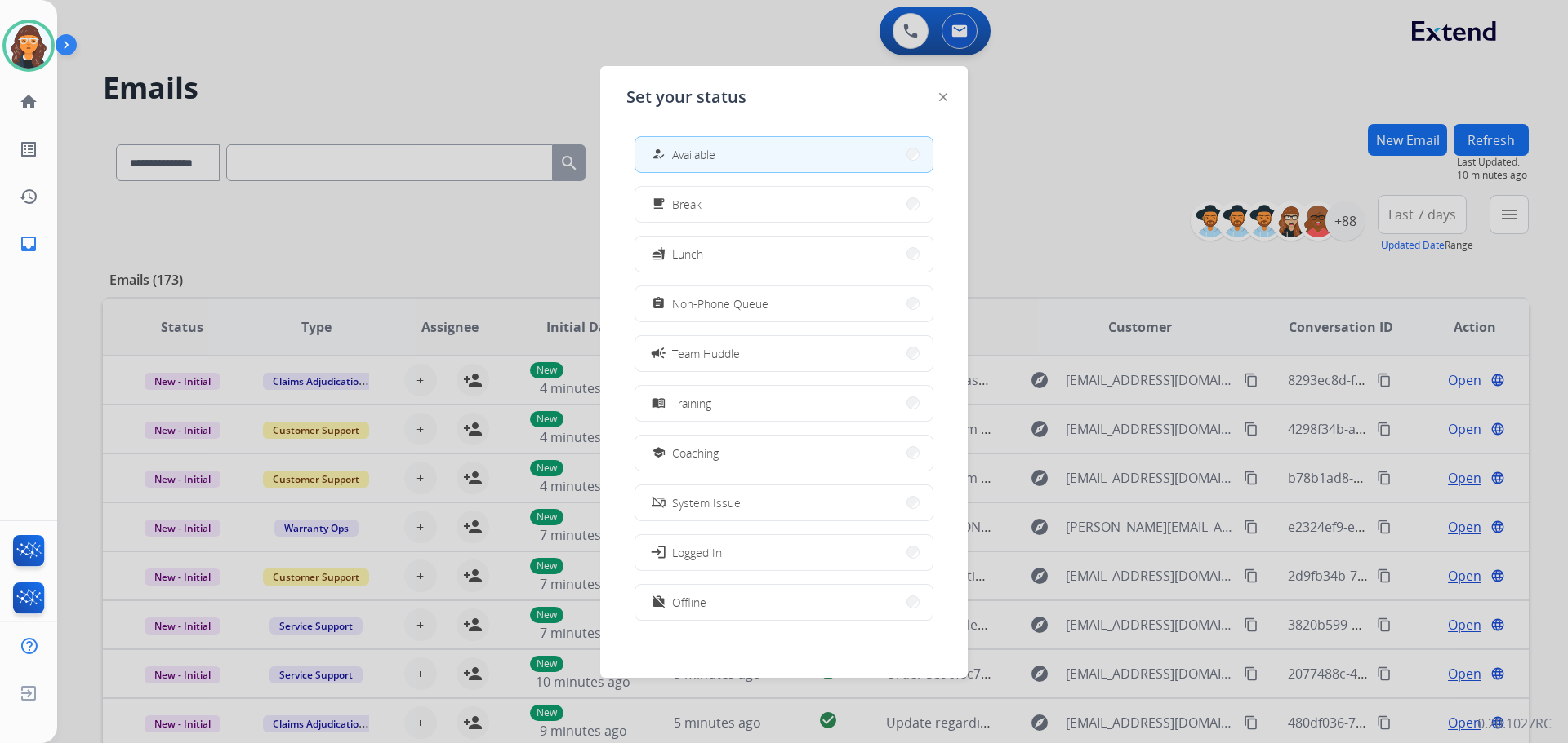
click at [335, 50] on div at bounding box center [784, 371] width 1568 height 743
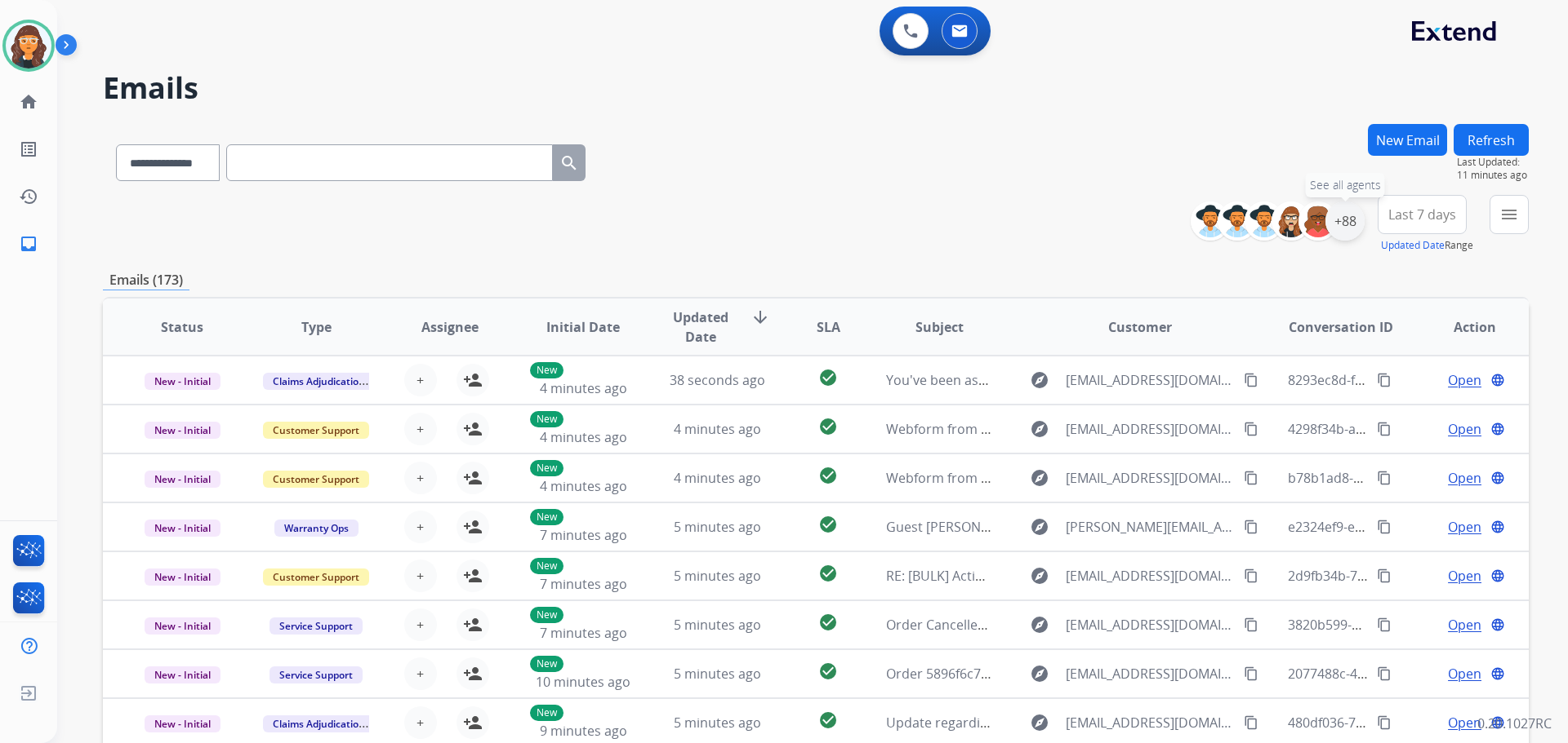
click at [1339, 226] on div "+88" at bounding box center [1345, 221] width 39 height 39
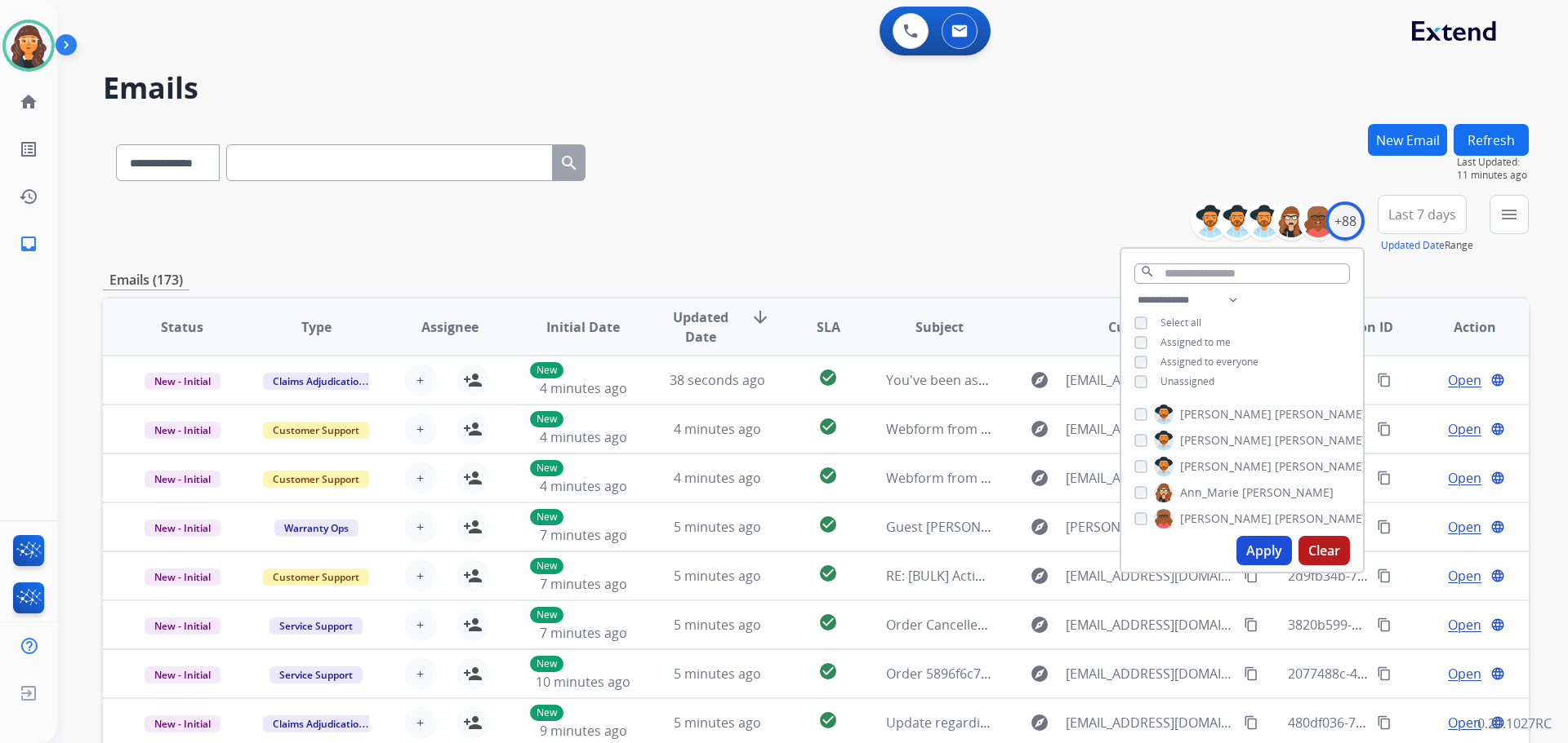
click at [1256, 545] on button "Apply" at bounding box center [1264, 550] width 55 height 29
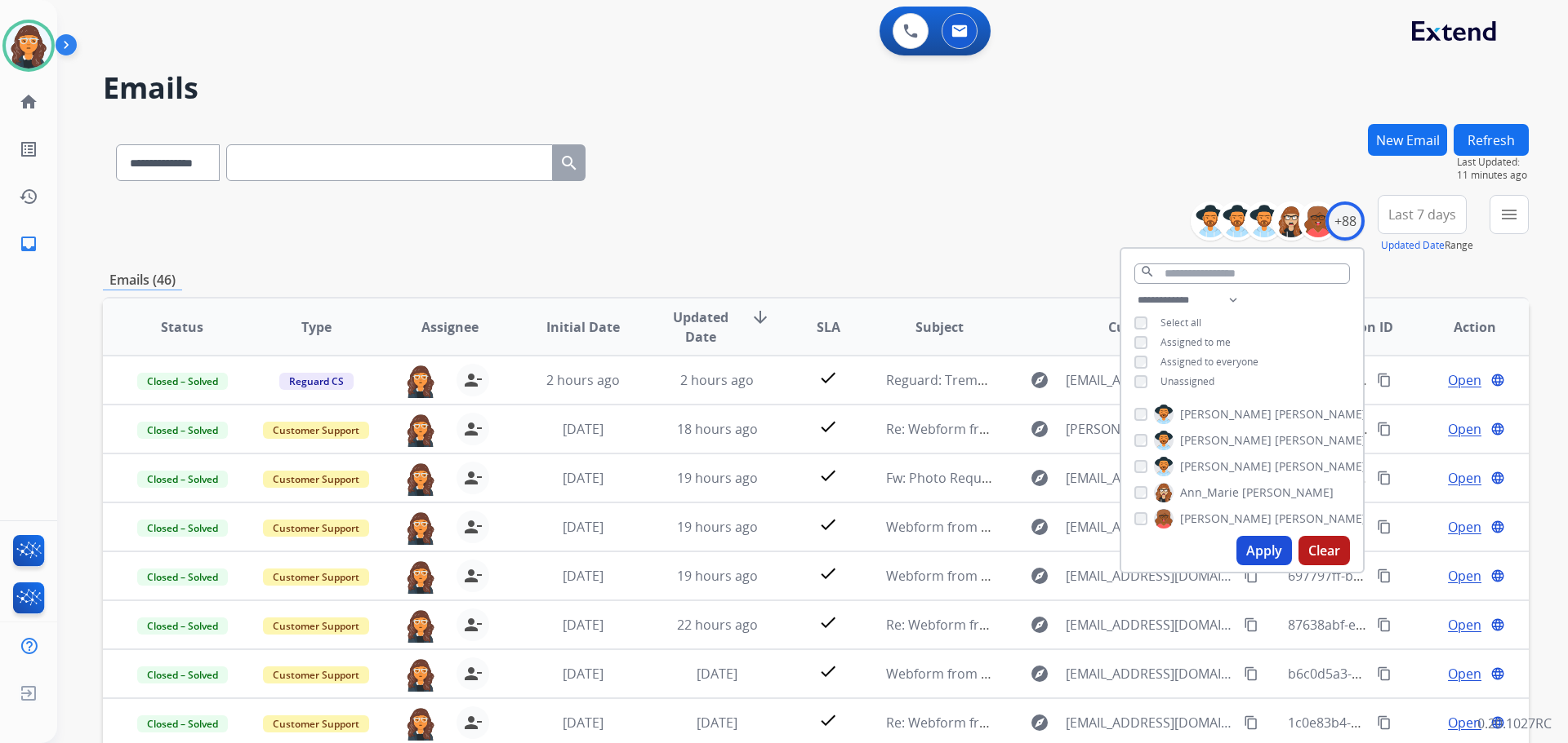
click at [788, 144] on div "**********" at bounding box center [815, 159] width 1426 height 71
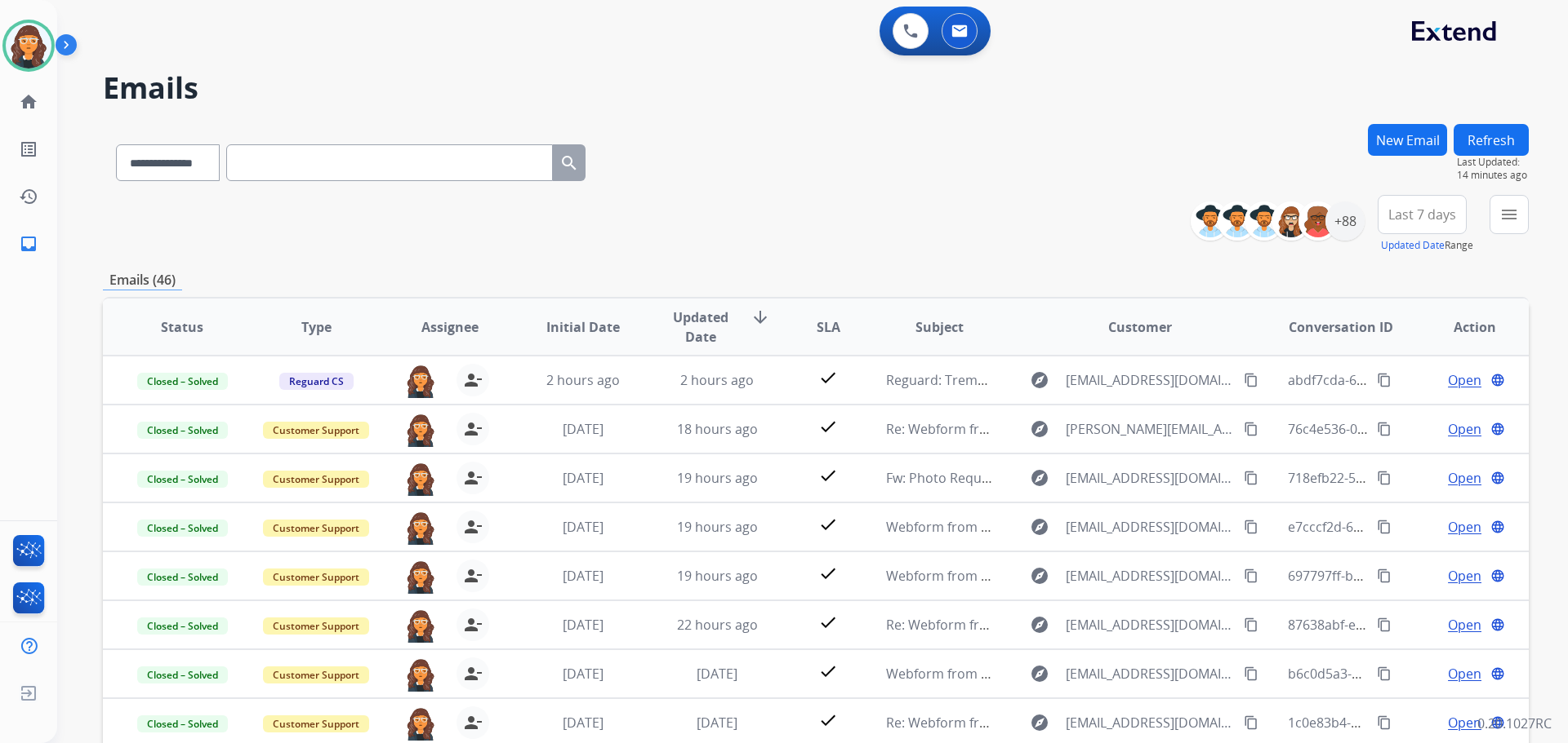
click at [664, 177] on div "**********" at bounding box center [815, 159] width 1426 height 71
click at [1351, 226] on div "+88" at bounding box center [1345, 221] width 39 height 39
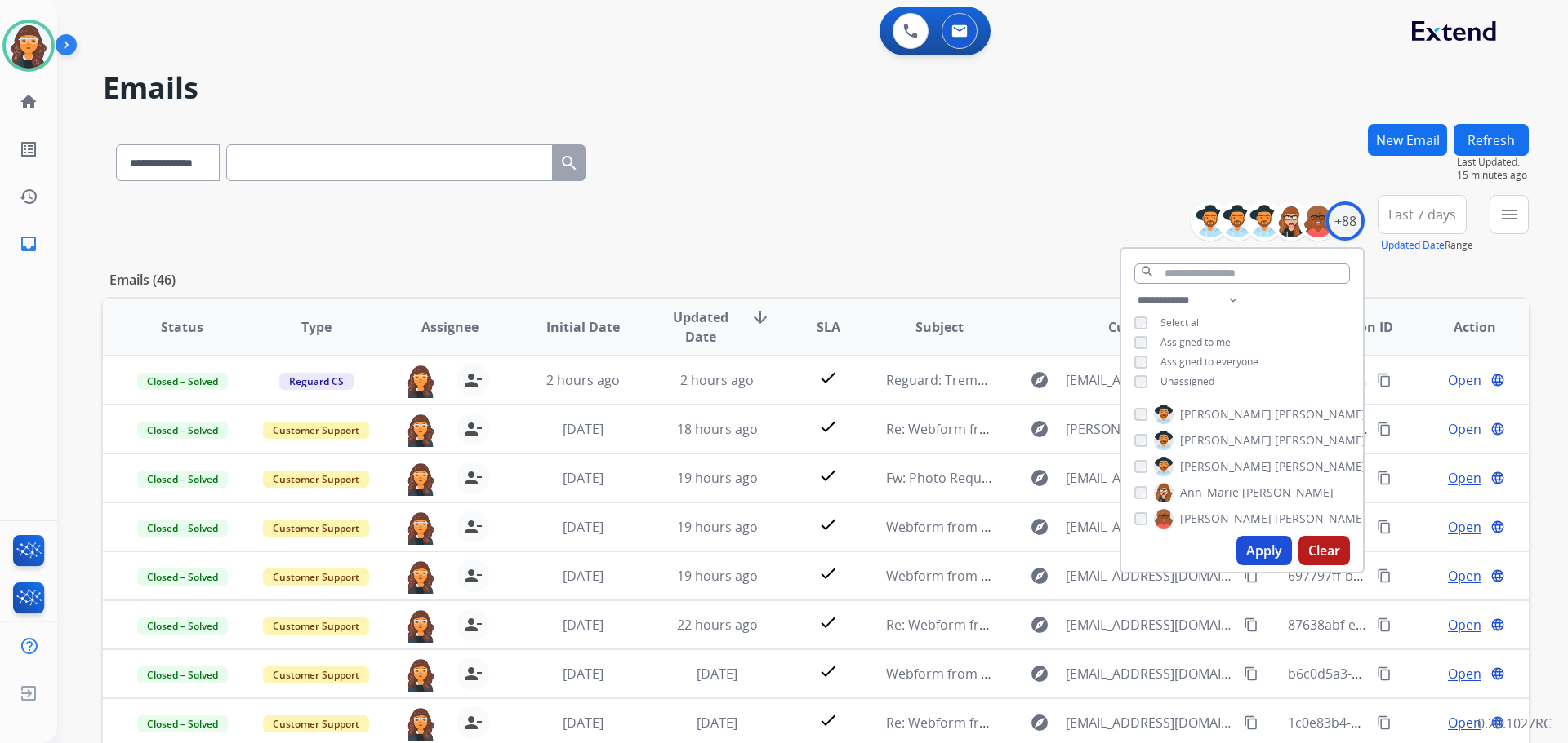
click at [1147, 375] on div "Unassigned" at bounding box center [1174, 382] width 80 height 13
click at [1269, 552] on button "Apply" at bounding box center [1264, 550] width 55 height 29
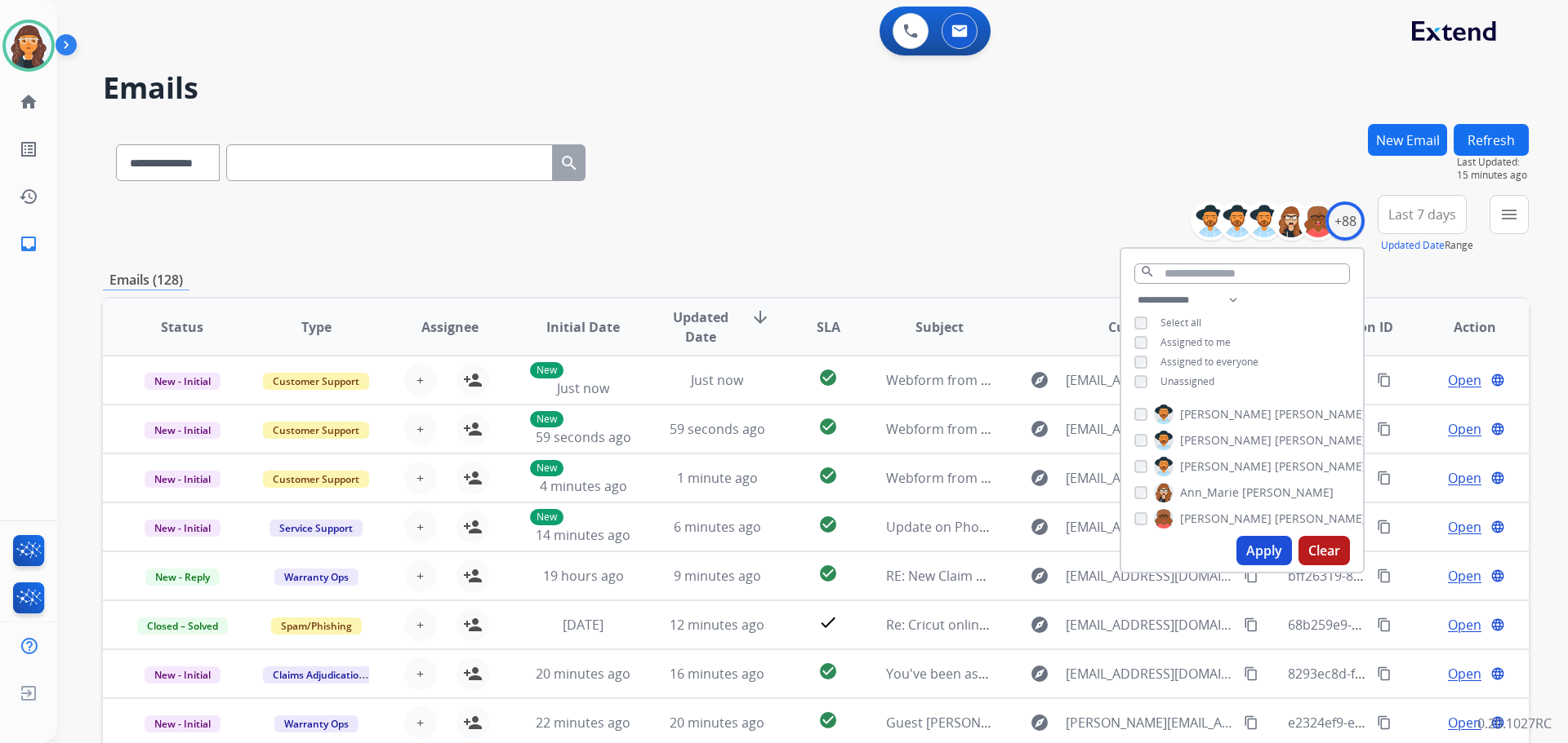
click at [810, 197] on div "**********" at bounding box center [815, 224] width 1426 height 59
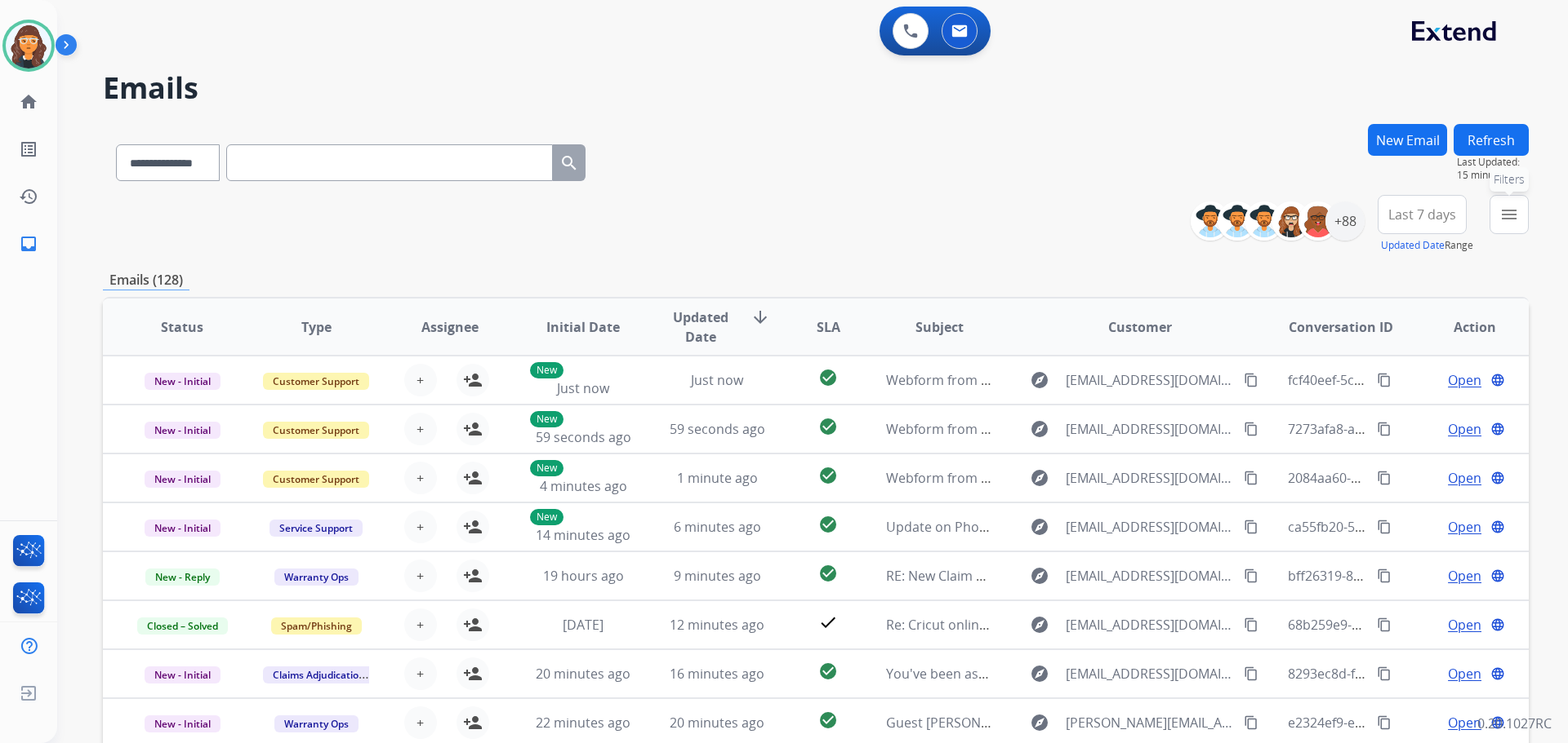
click at [1504, 223] on mat-icon "menu" at bounding box center [1509, 214] width 19 height 19
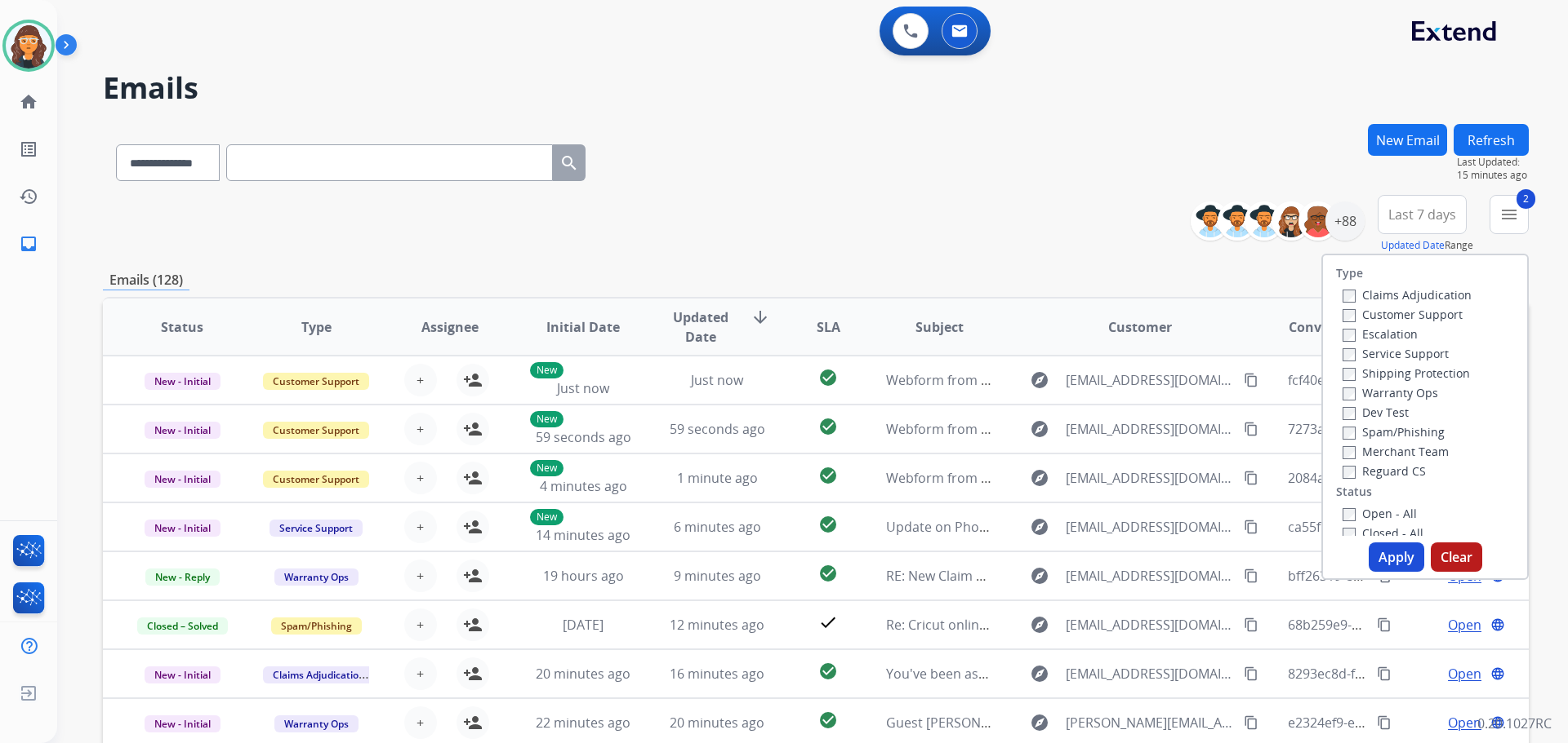
click at [1390, 553] on button "Apply" at bounding box center [1396, 557] width 55 height 29
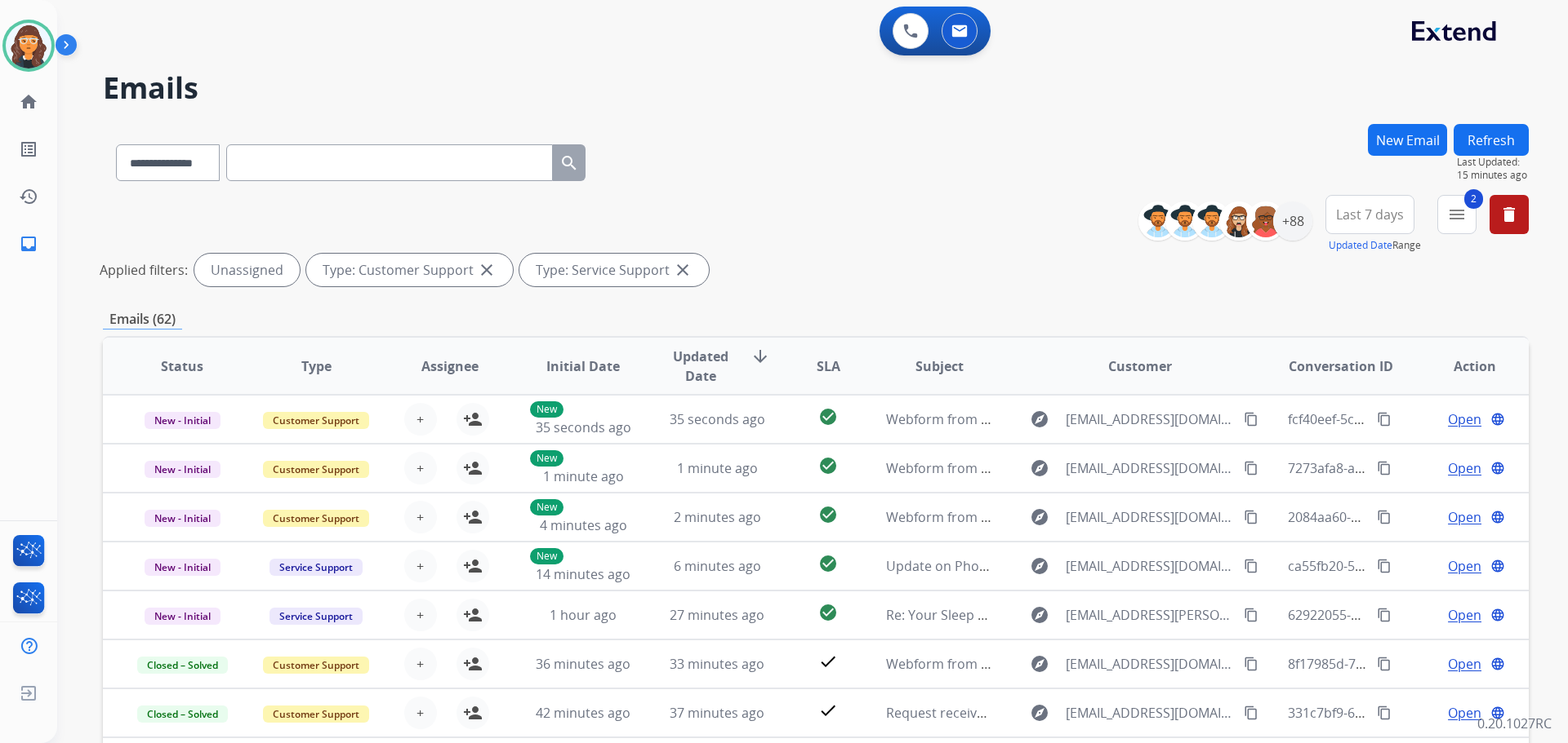
click at [820, 220] on div "**********" at bounding box center [815, 243] width 1426 height 98
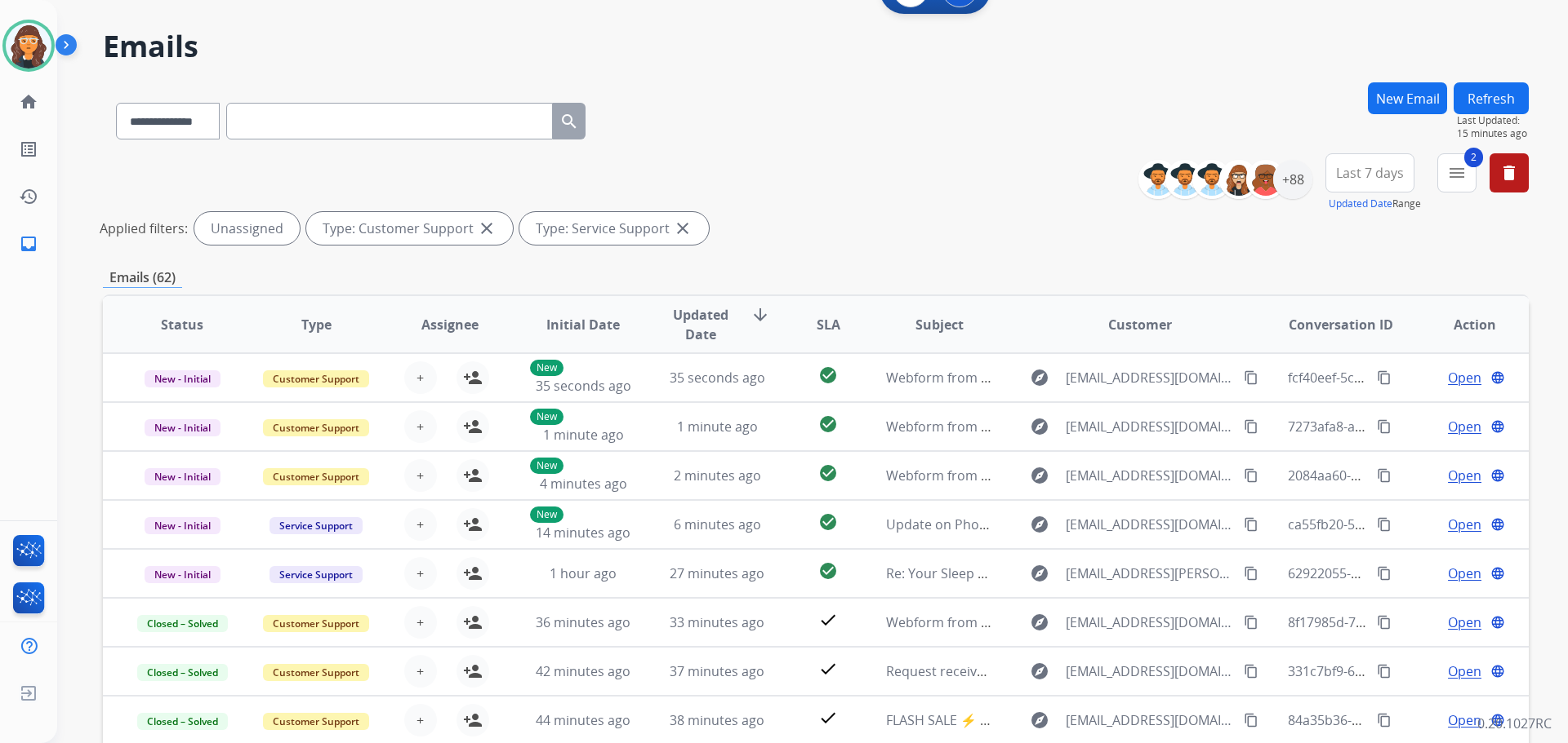
scroll to position [82, 0]
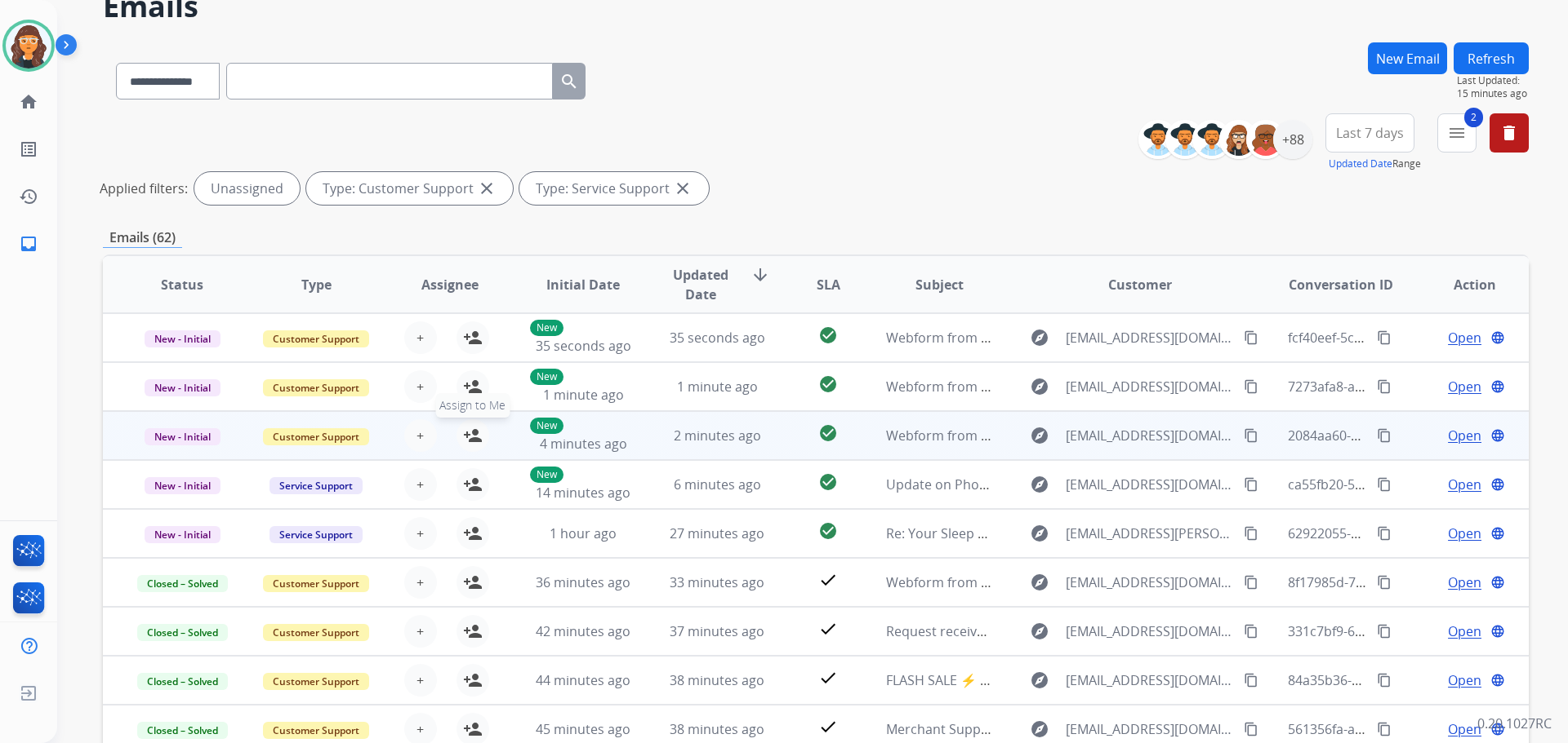
click at [481, 435] on button "person_add Assign to Me" at bounding box center [472, 435] width 33 height 33
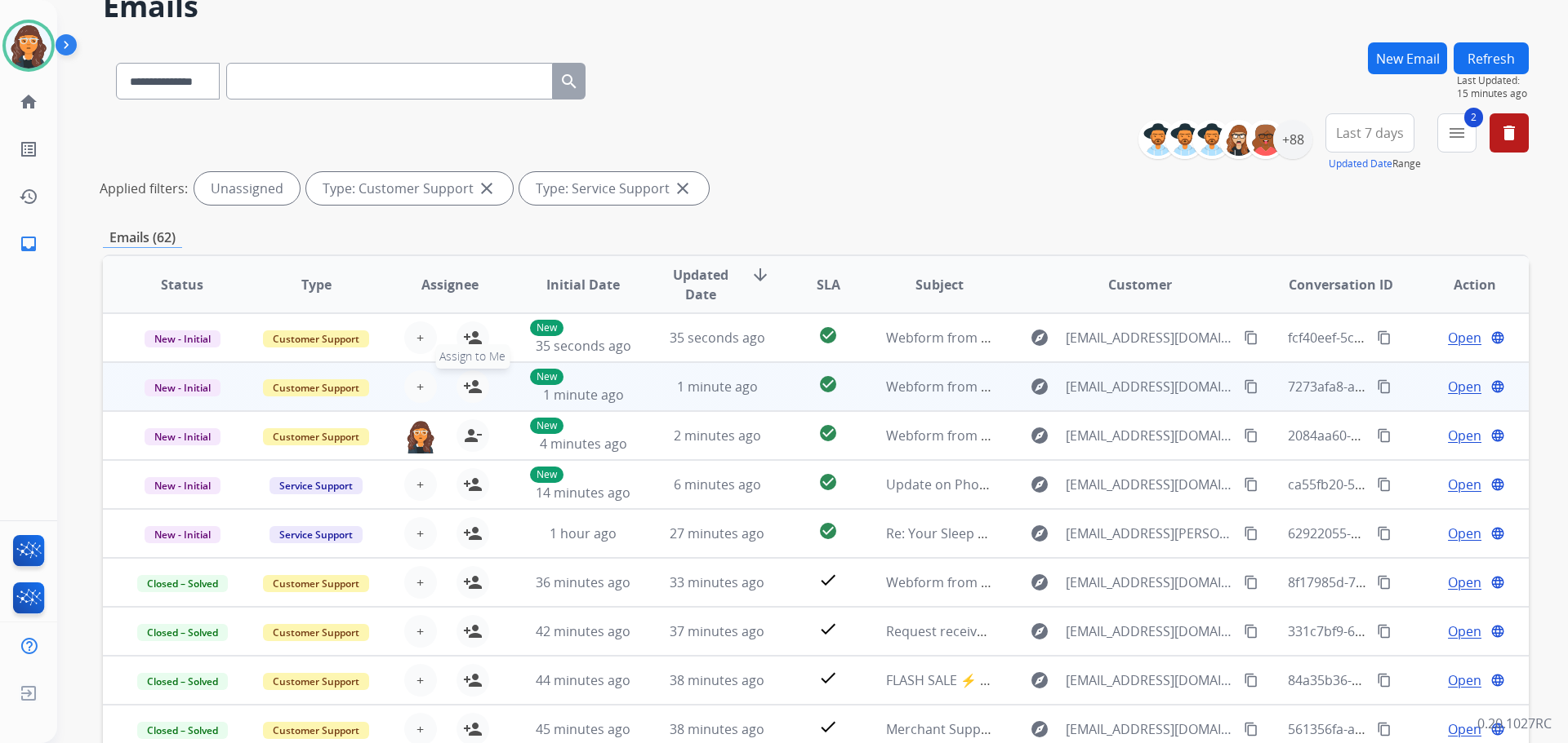
click at [472, 376] on button "person_add Assign to Me" at bounding box center [472, 386] width 33 height 33
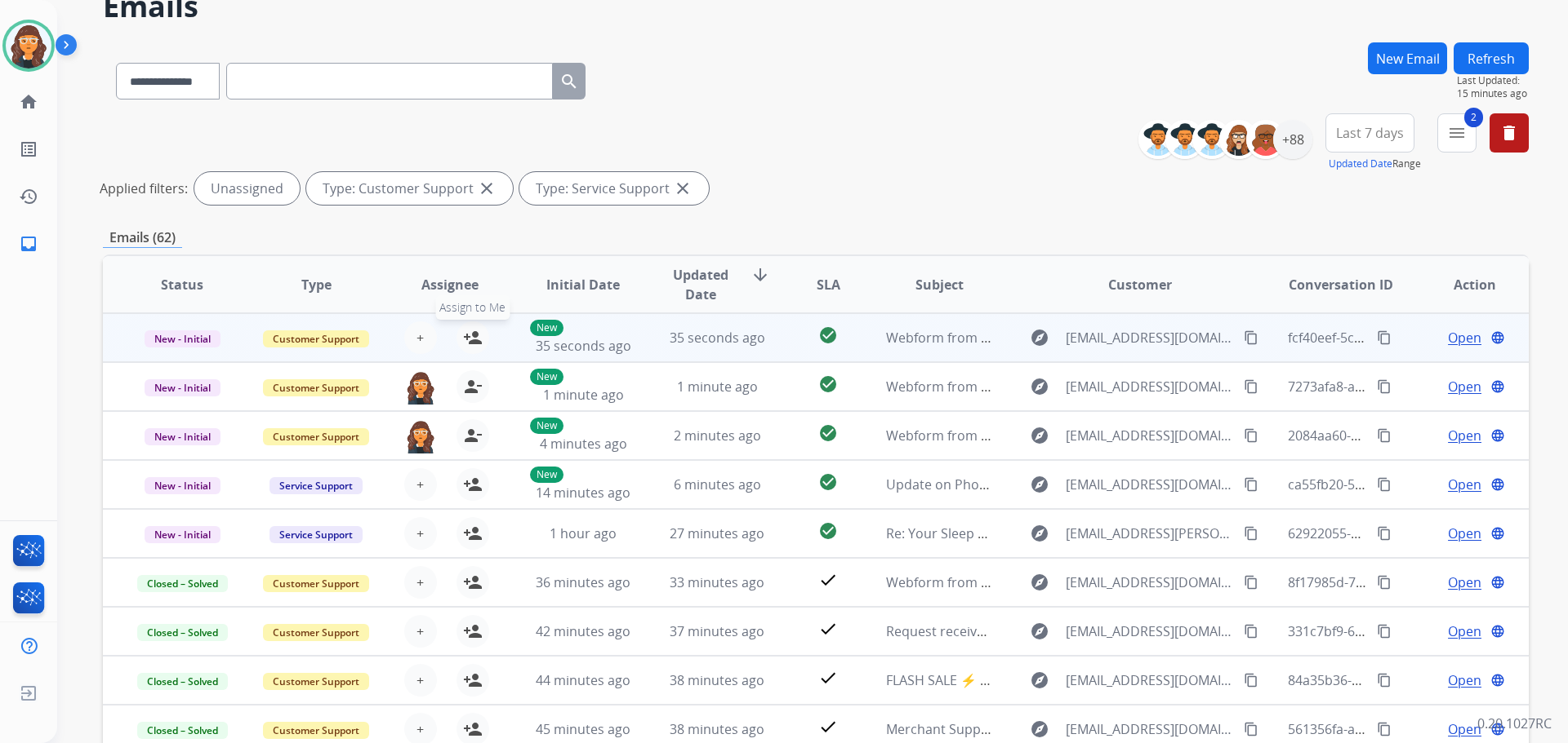
click at [476, 345] on mat-icon "person_add" at bounding box center [472, 337] width 19 height 19
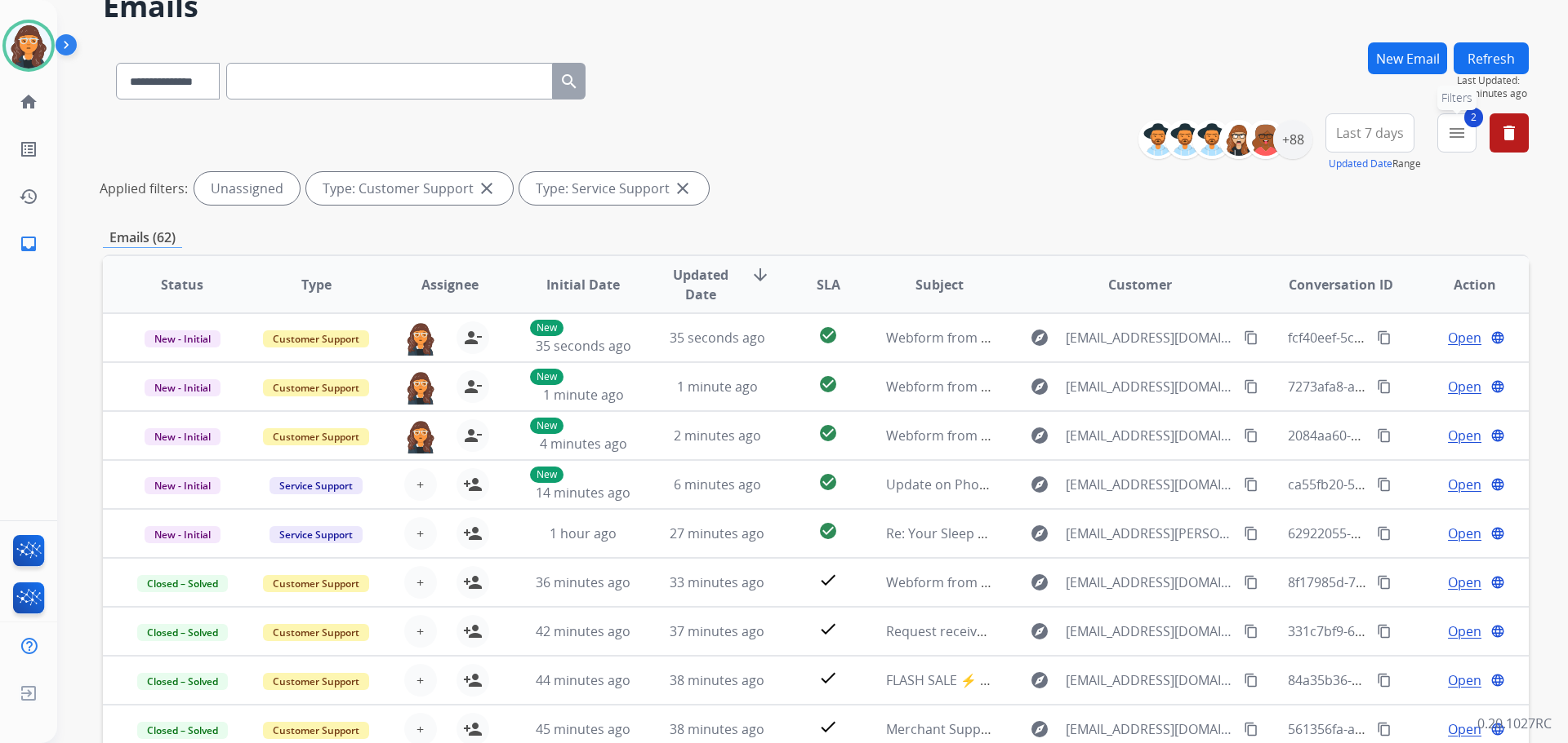
click at [1451, 137] on mat-icon "menu" at bounding box center [1456, 132] width 19 height 19
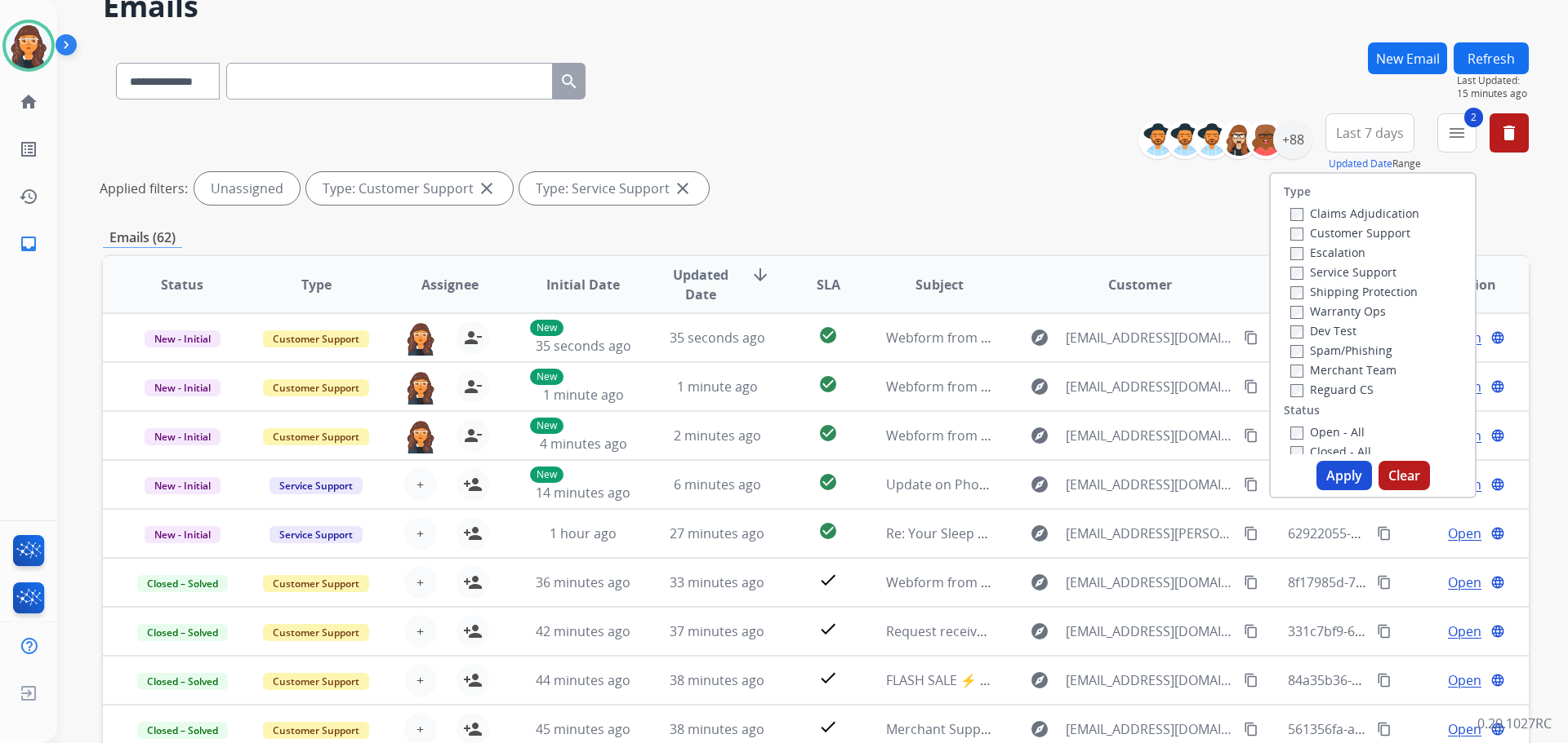
click at [1411, 476] on button "Clear" at bounding box center [1404, 476] width 52 height 29
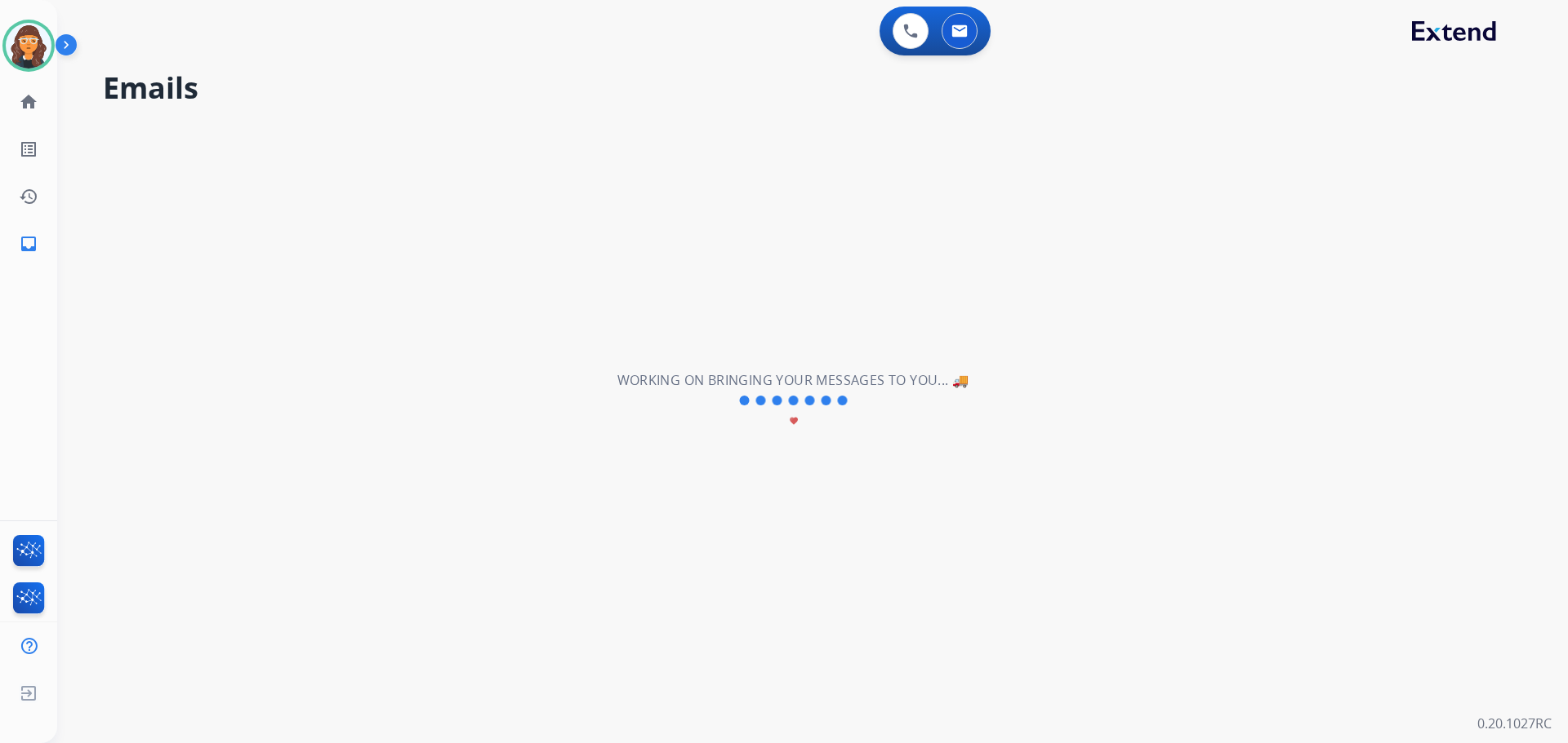
scroll to position [0, 0]
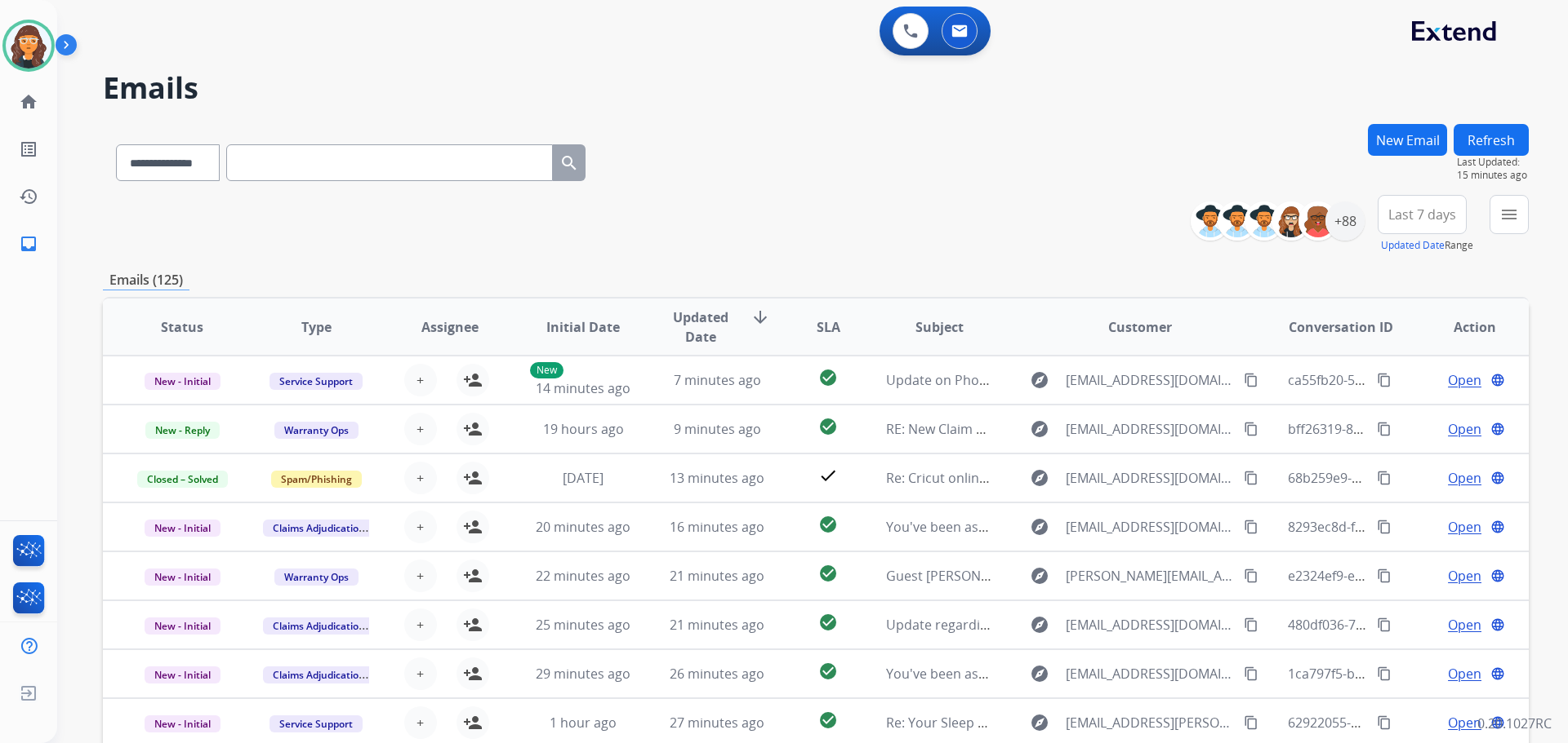
click at [979, 197] on div "**********" at bounding box center [815, 224] width 1426 height 59
click at [1346, 220] on div "+88" at bounding box center [1345, 221] width 39 height 39
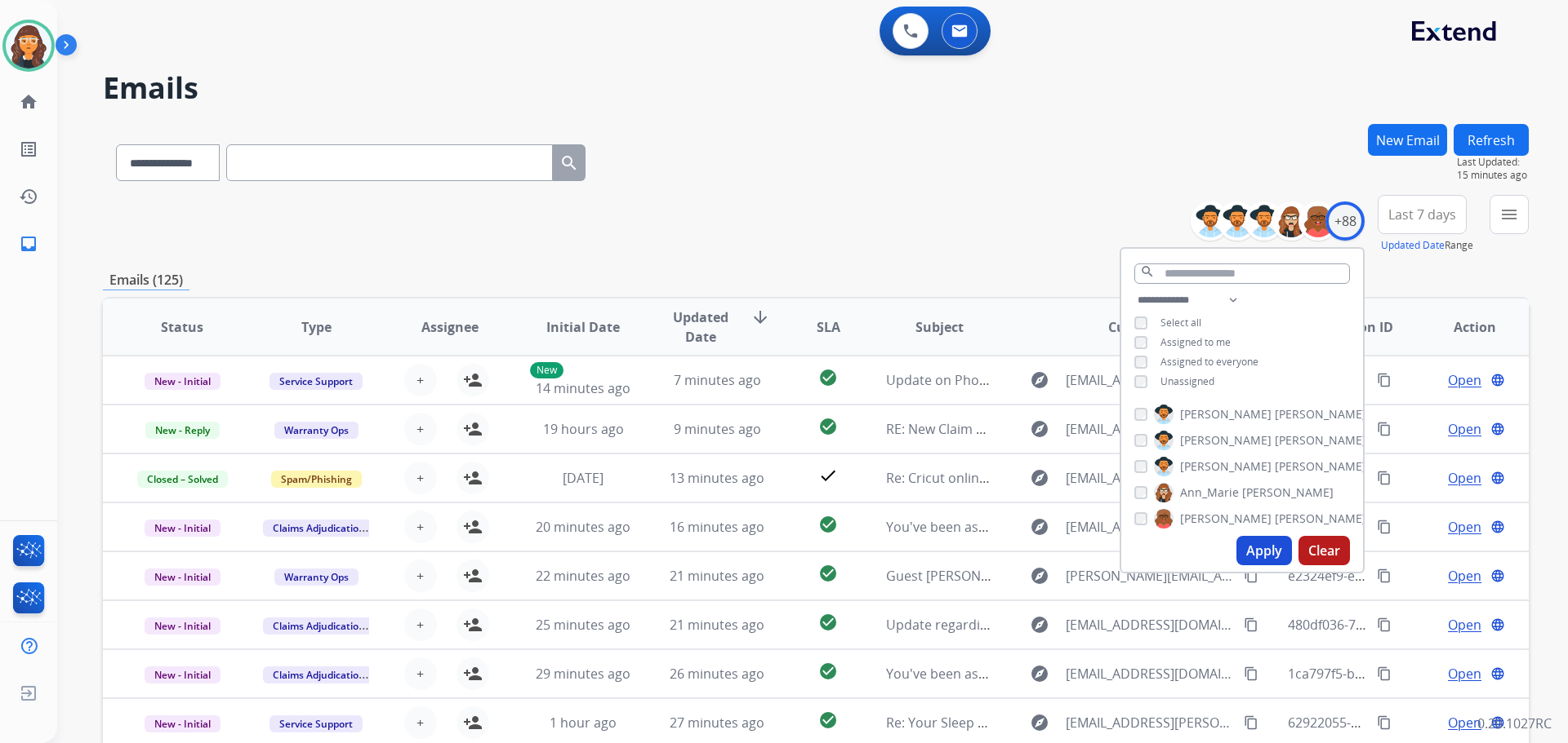
click at [1257, 553] on button "Apply" at bounding box center [1264, 550] width 55 height 29
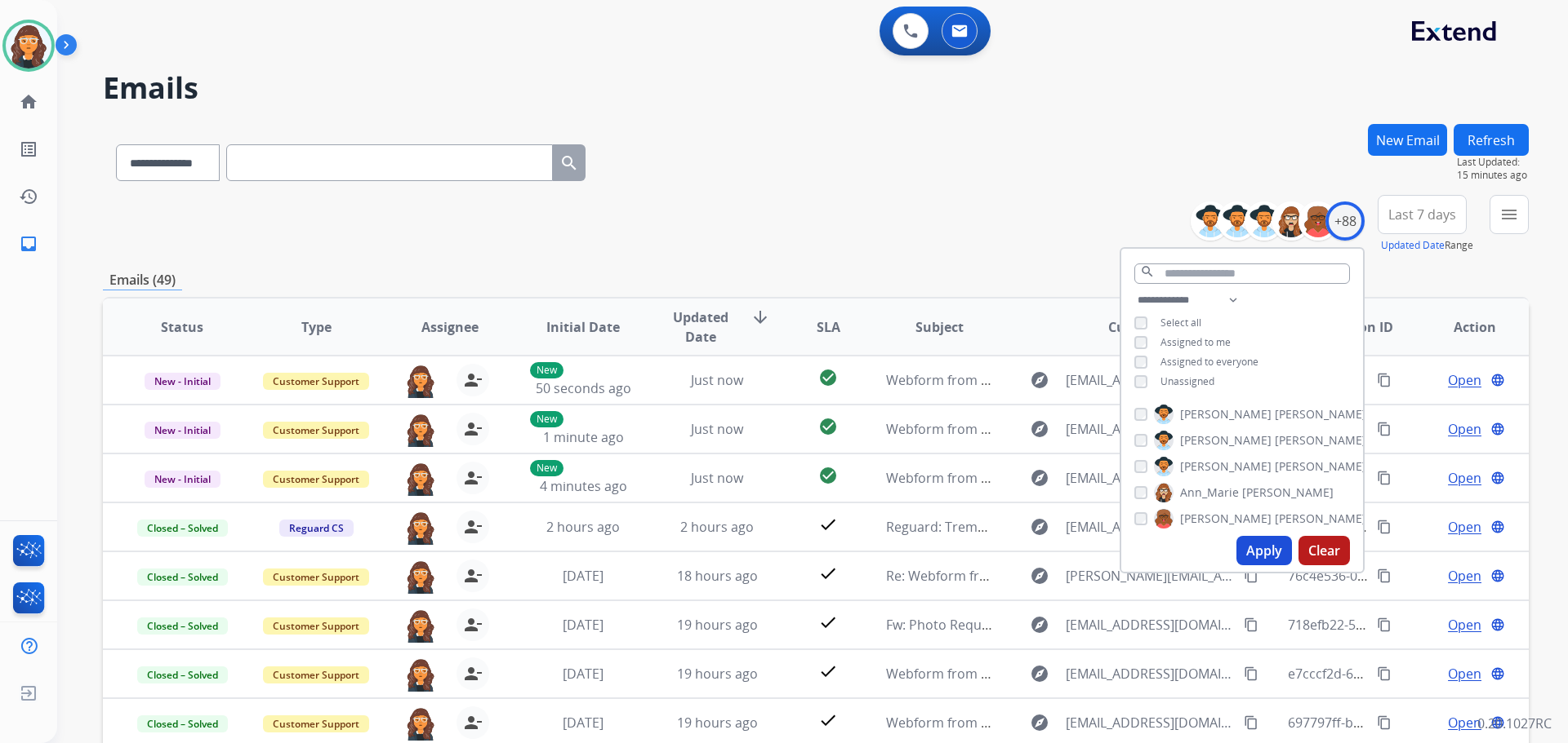
click at [886, 224] on div "**********" at bounding box center [815, 224] width 1426 height 59
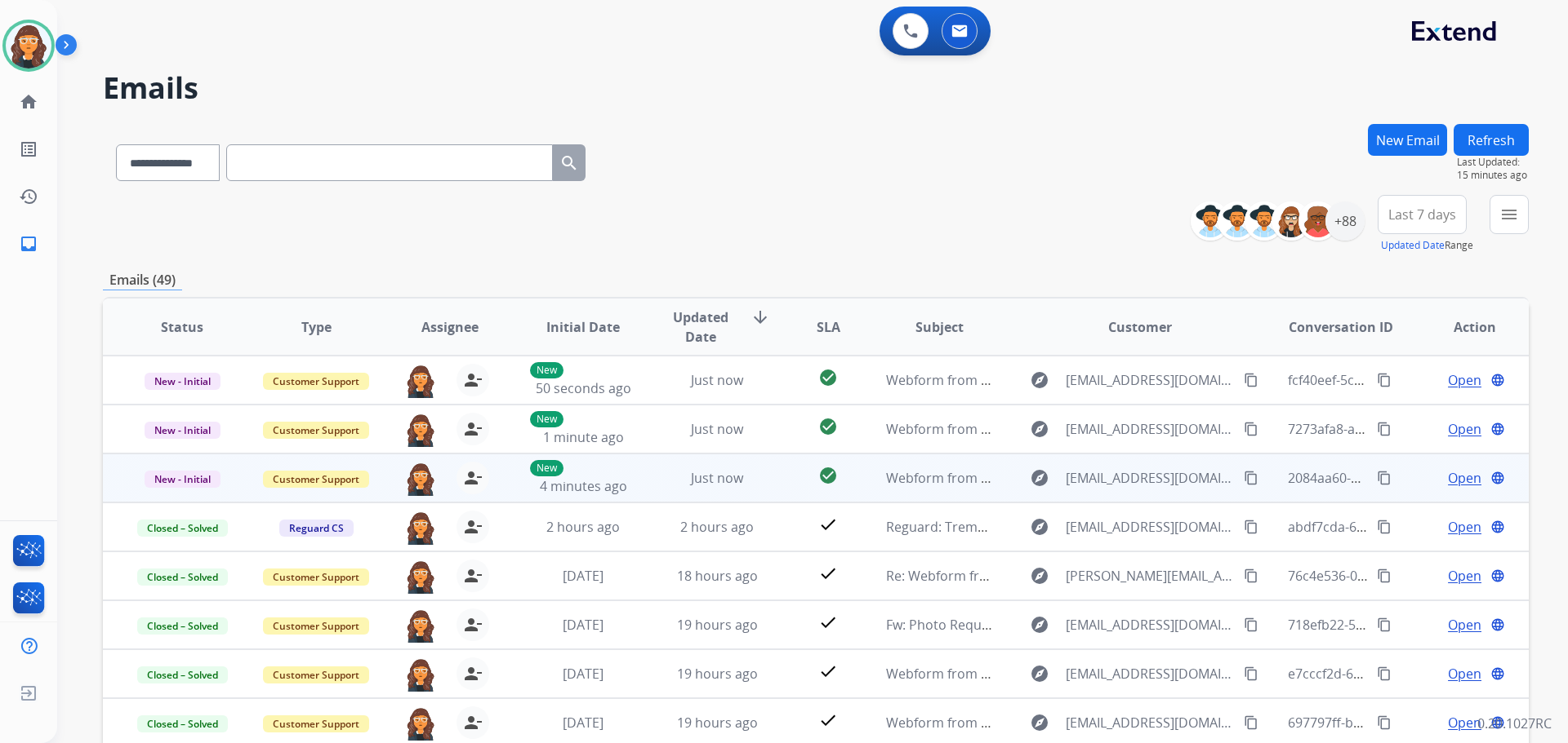
click at [1448, 477] on span "Open" at bounding box center [1464, 477] width 33 height 19
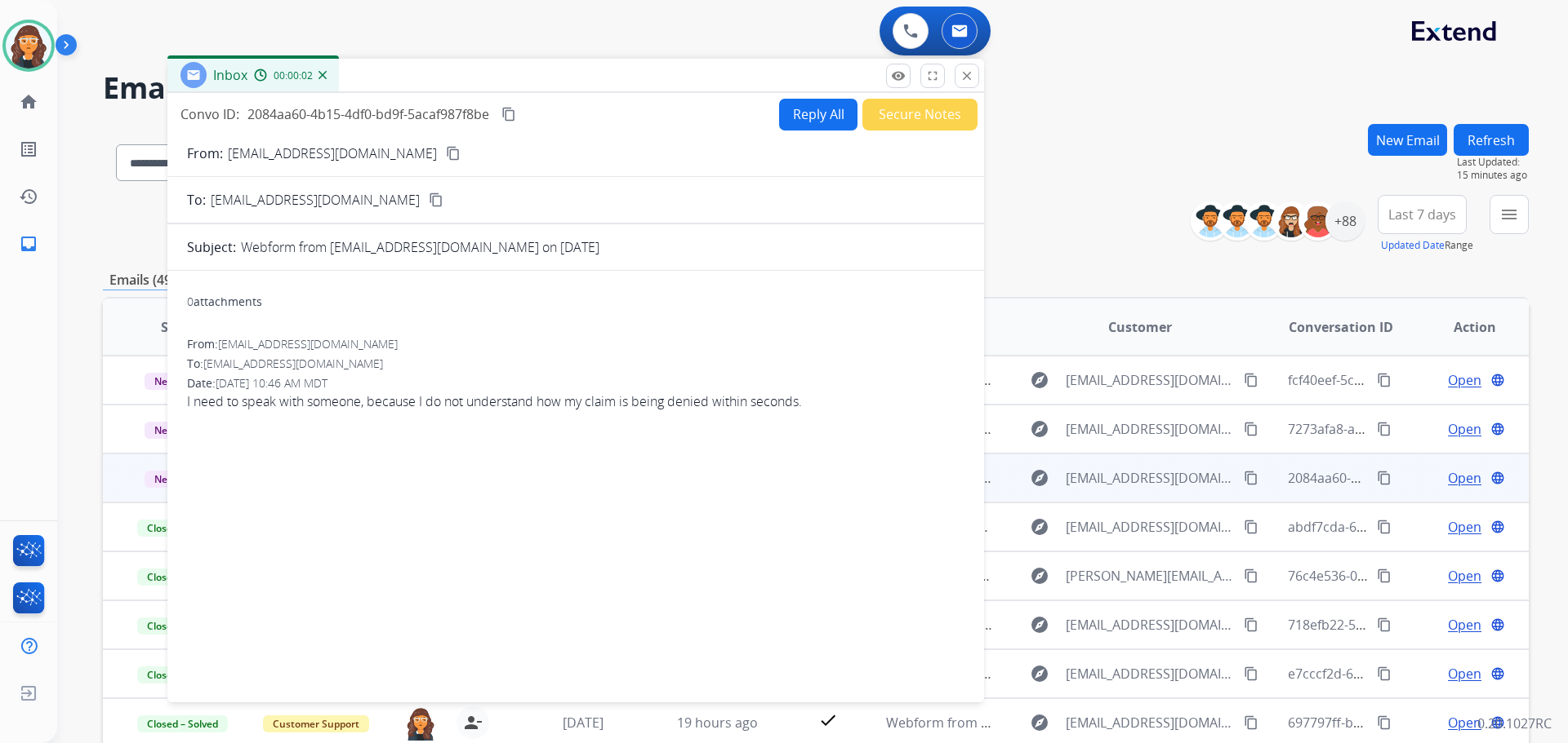
drag, startPoint x: 1008, startPoint y: 111, endPoint x: 585, endPoint y: 92, distance: 423.4
click at [585, 80] on div "Inbox 00:00:02" at bounding box center [575, 75] width 816 height 34
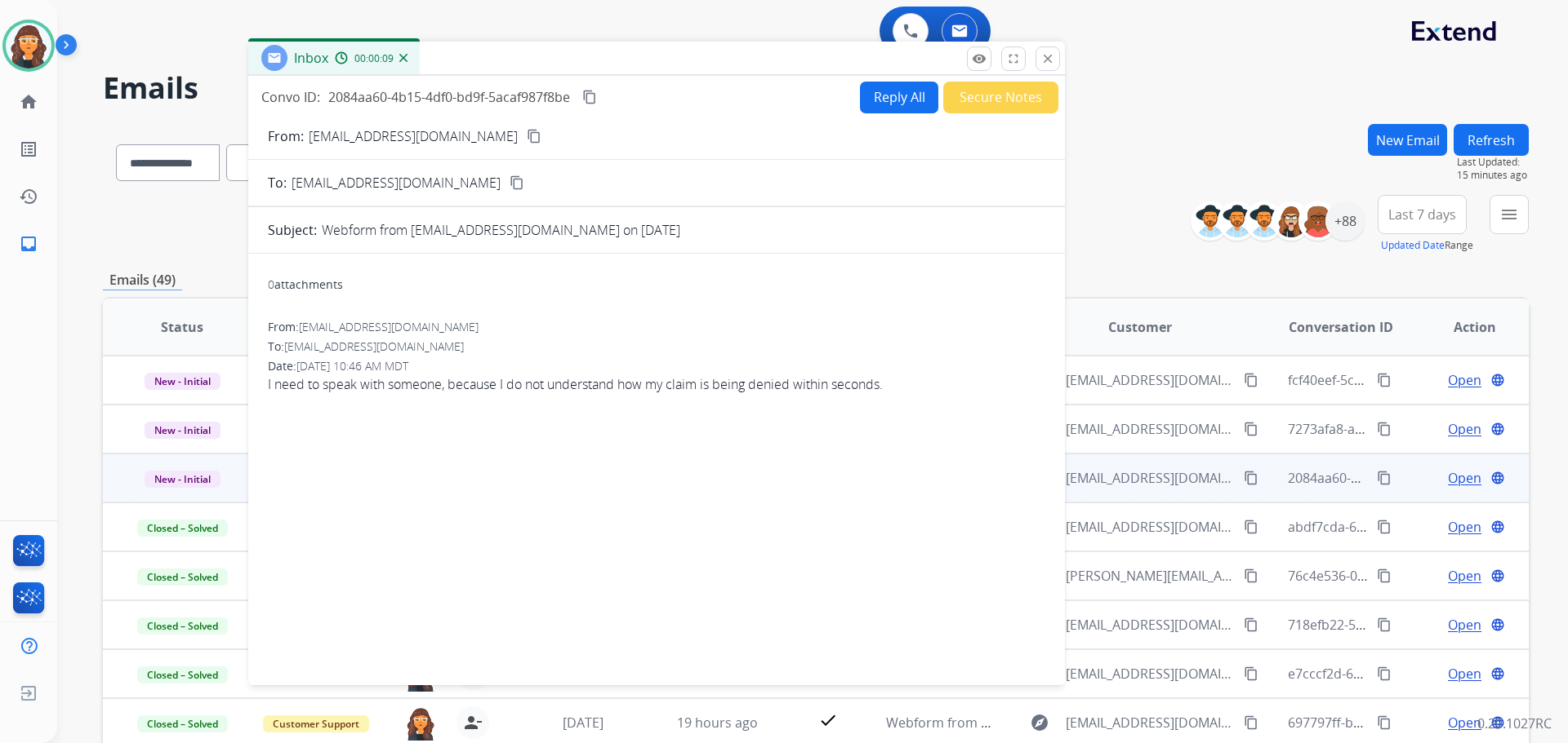
drag, startPoint x: 623, startPoint y: 83, endPoint x: 707, endPoint y: 62, distance: 86.6
click at [707, 62] on div "Inbox 00:00:09" at bounding box center [656, 59] width 816 height 34
click at [350, 131] on p "[EMAIL_ADDRESS][DOMAIN_NAME]" at bounding box center [413, 132] width 209 height 19
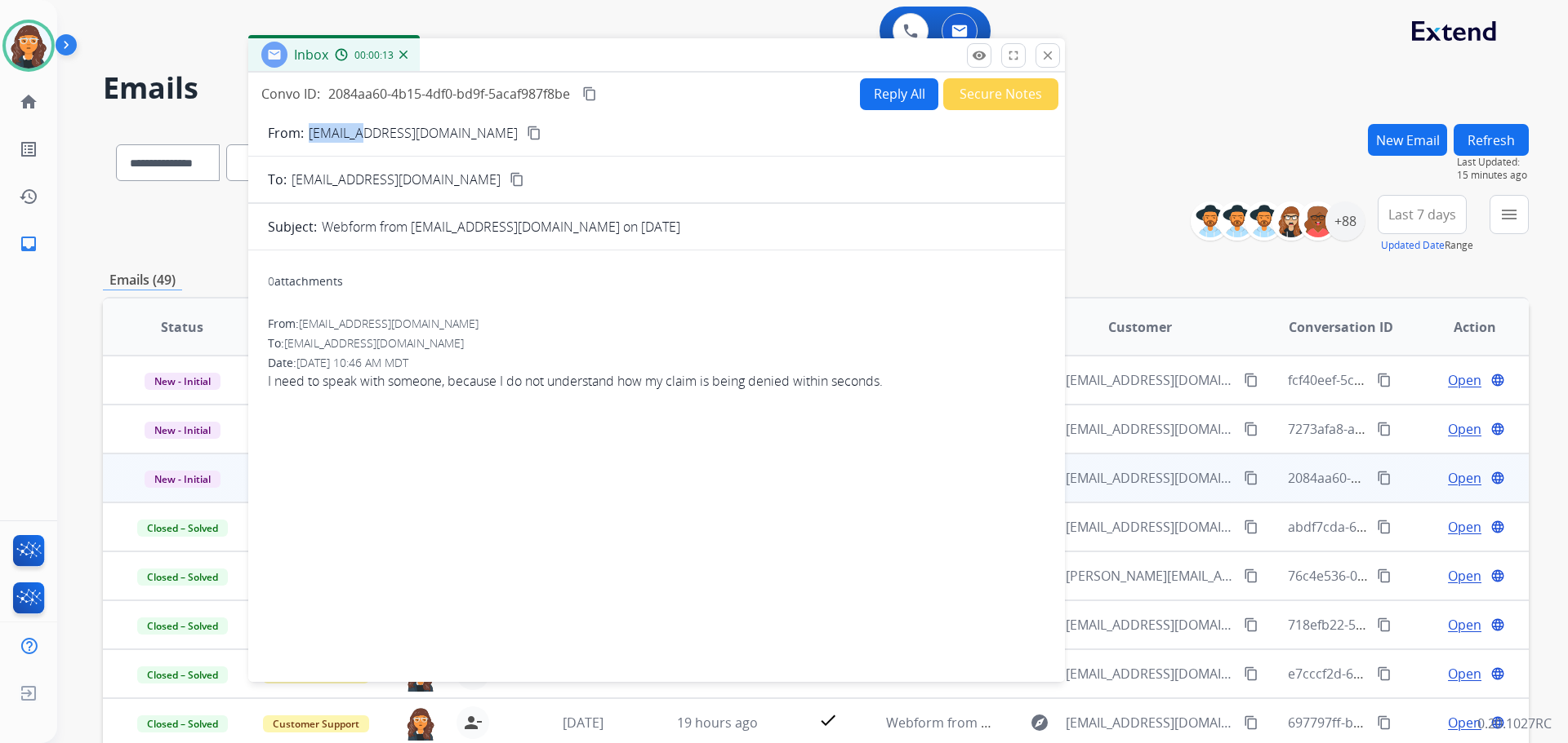
click at [350, 131] on p "[EMAIL_ADDRESS][DOMAIN_NAME]" at bounding box center [413, 132] width 209 height 19
copy p "From:"
click at [888, 89] on button "Reply All" at bounding box center [899, 94] width 79 height 32
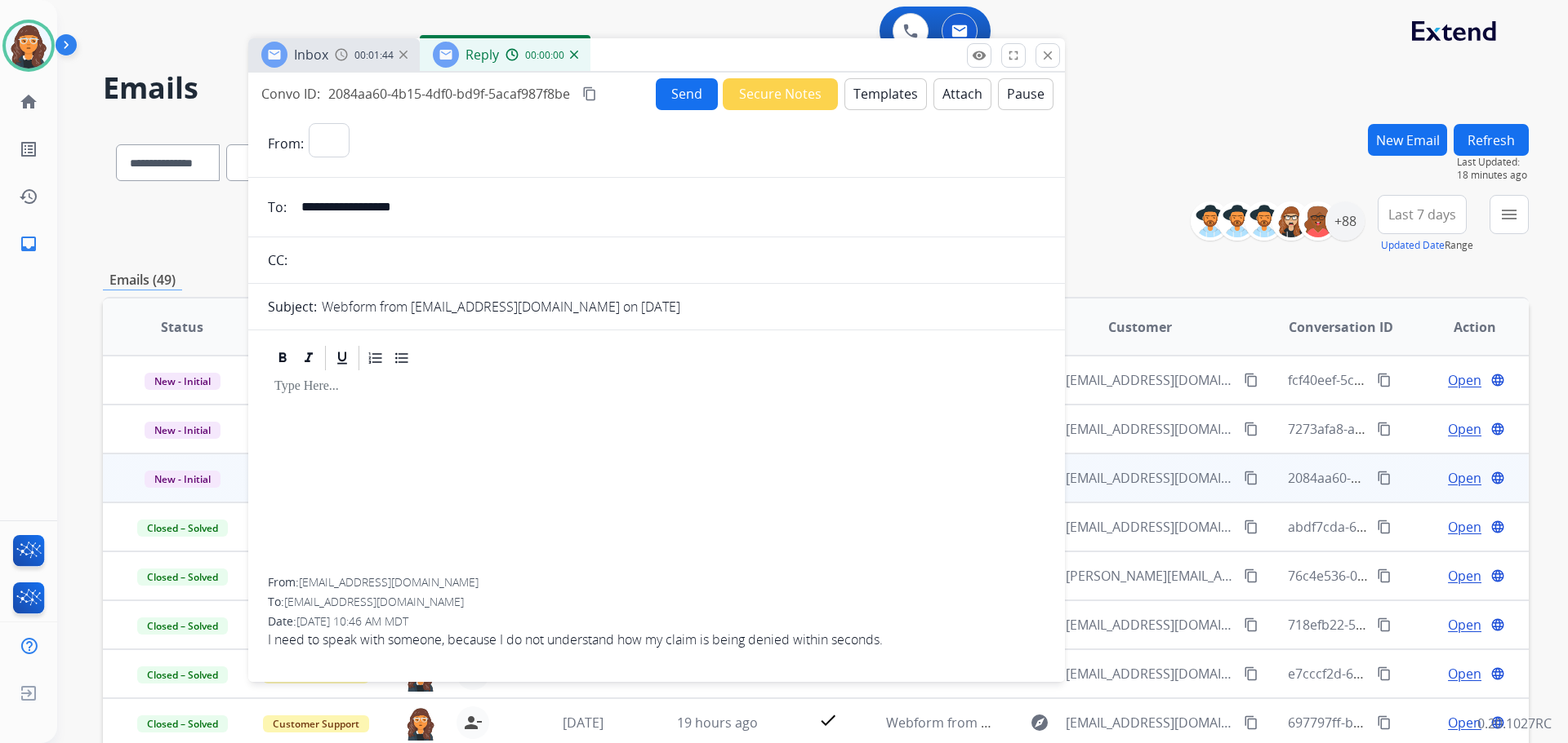
select select "**********"
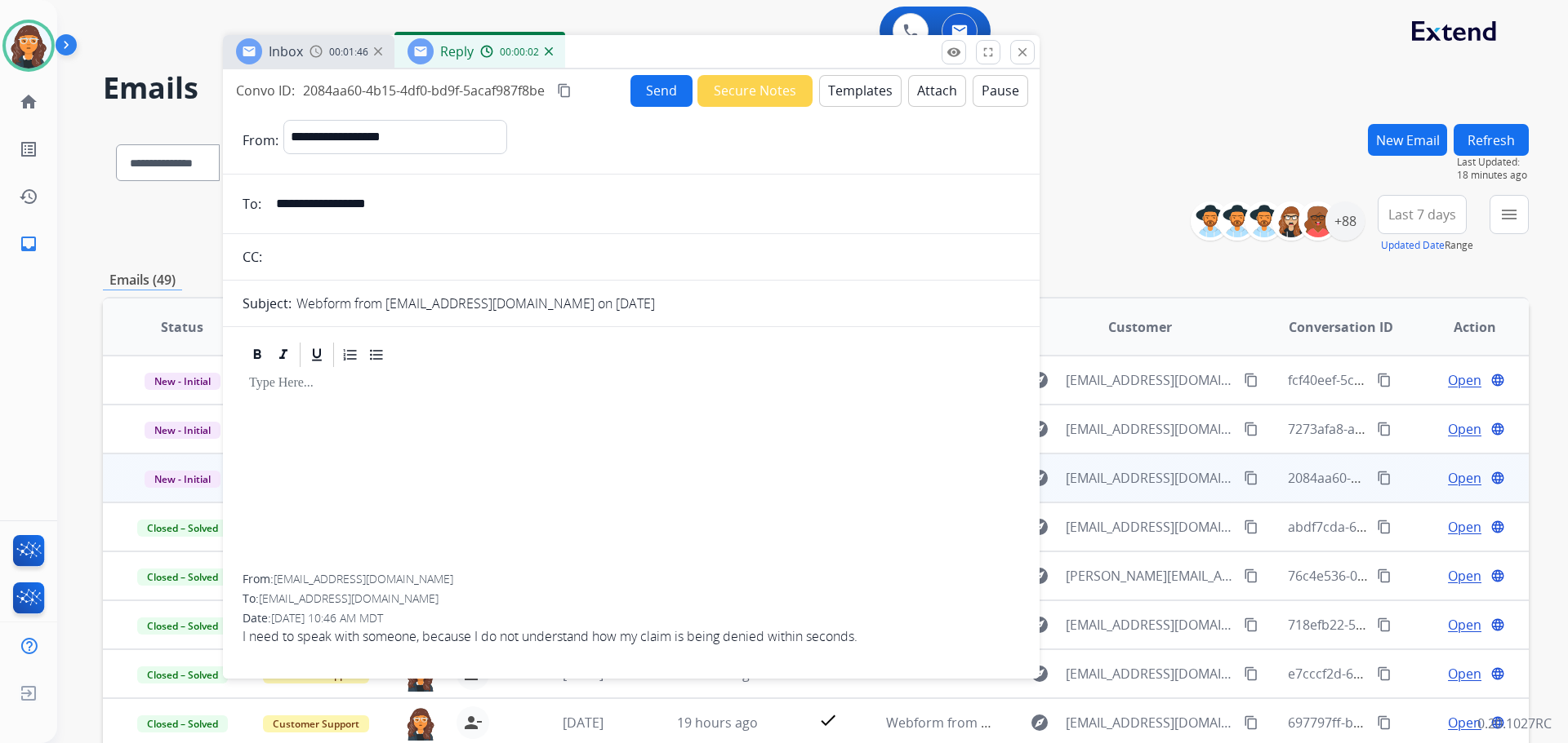
drag, startPoint x: 731, startPoint y: 59, endPoint x: 707, endPoint y: 55, distance: 24.3
click at [707, 55] on div "Inbox 00:01:46 Reply 00:00:02" at bounding box center [631, 52] width 816 height 34
click at [832, 84] on button "Templates" at bounding box center [861, 91] width 83 height 32
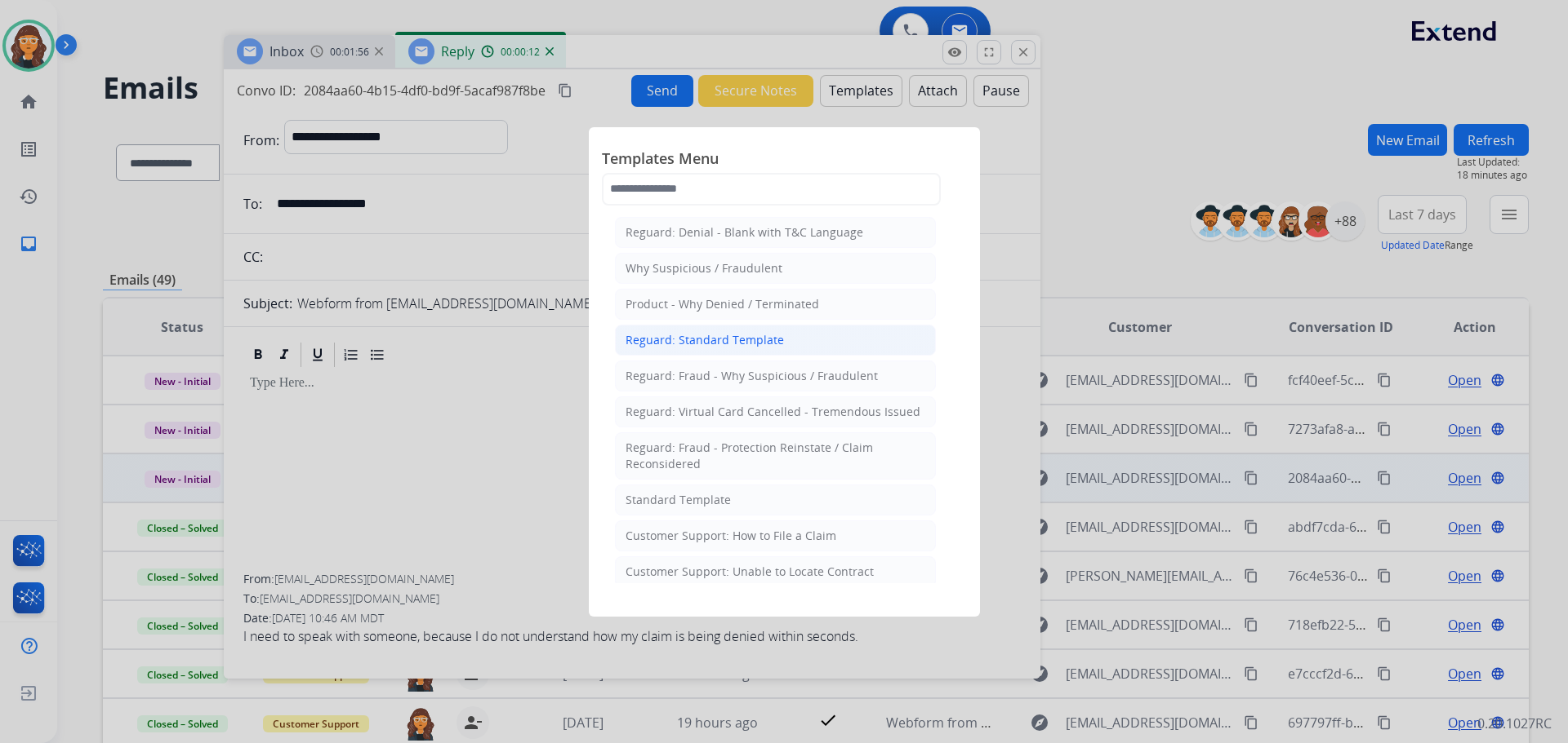
click at [707, 341] on div "Reguard: Standard Template" at bounding box center [704, 340] width 158 height 17
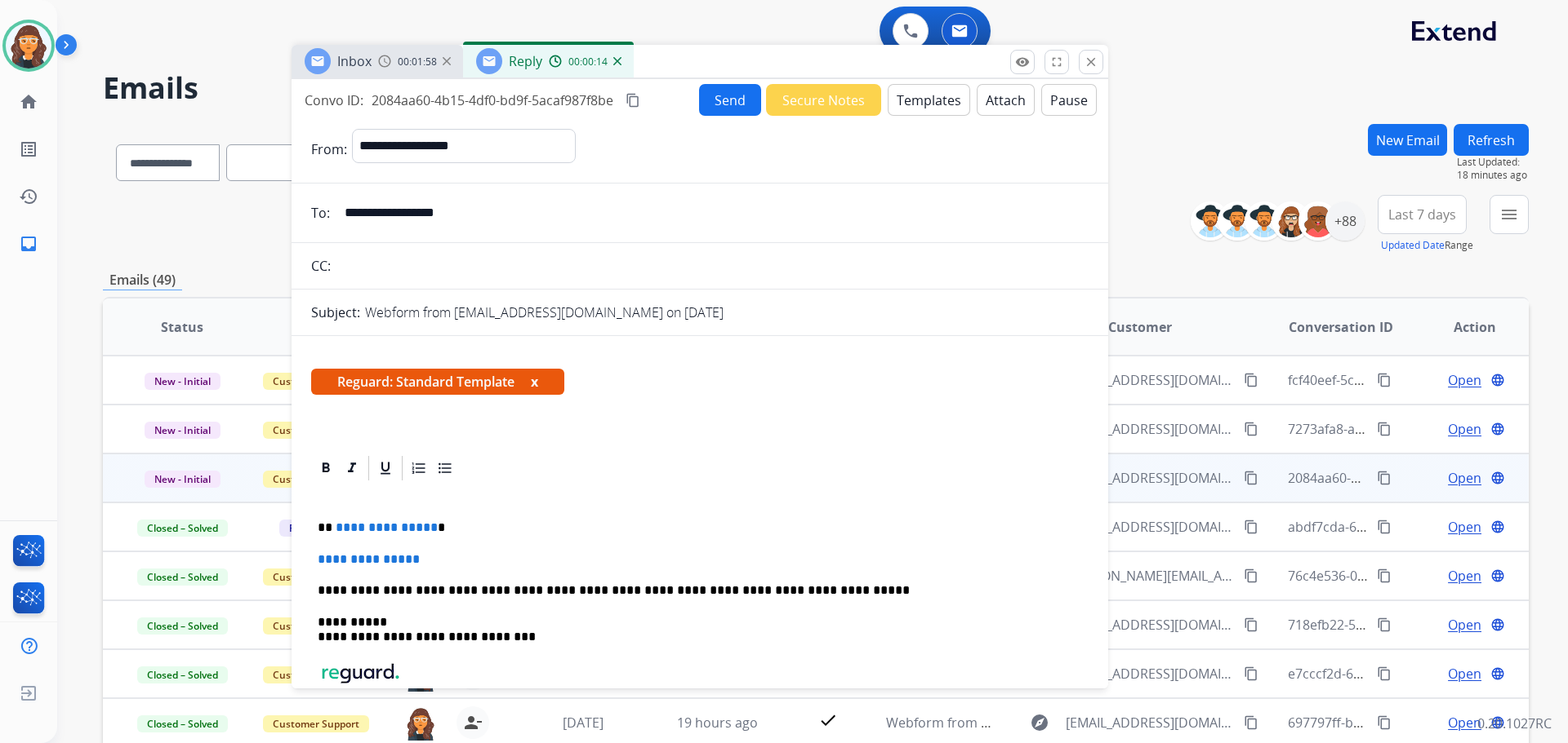
drag, startPoint x: 591, startPoint y: 53, endPoint x: 659, endPoint y: 64, distance: 68.9
click at [659, 64] on div "Inbox 00:01:58 Reply 00:00:14" at bounding box center [700, 62] width 816 height 34
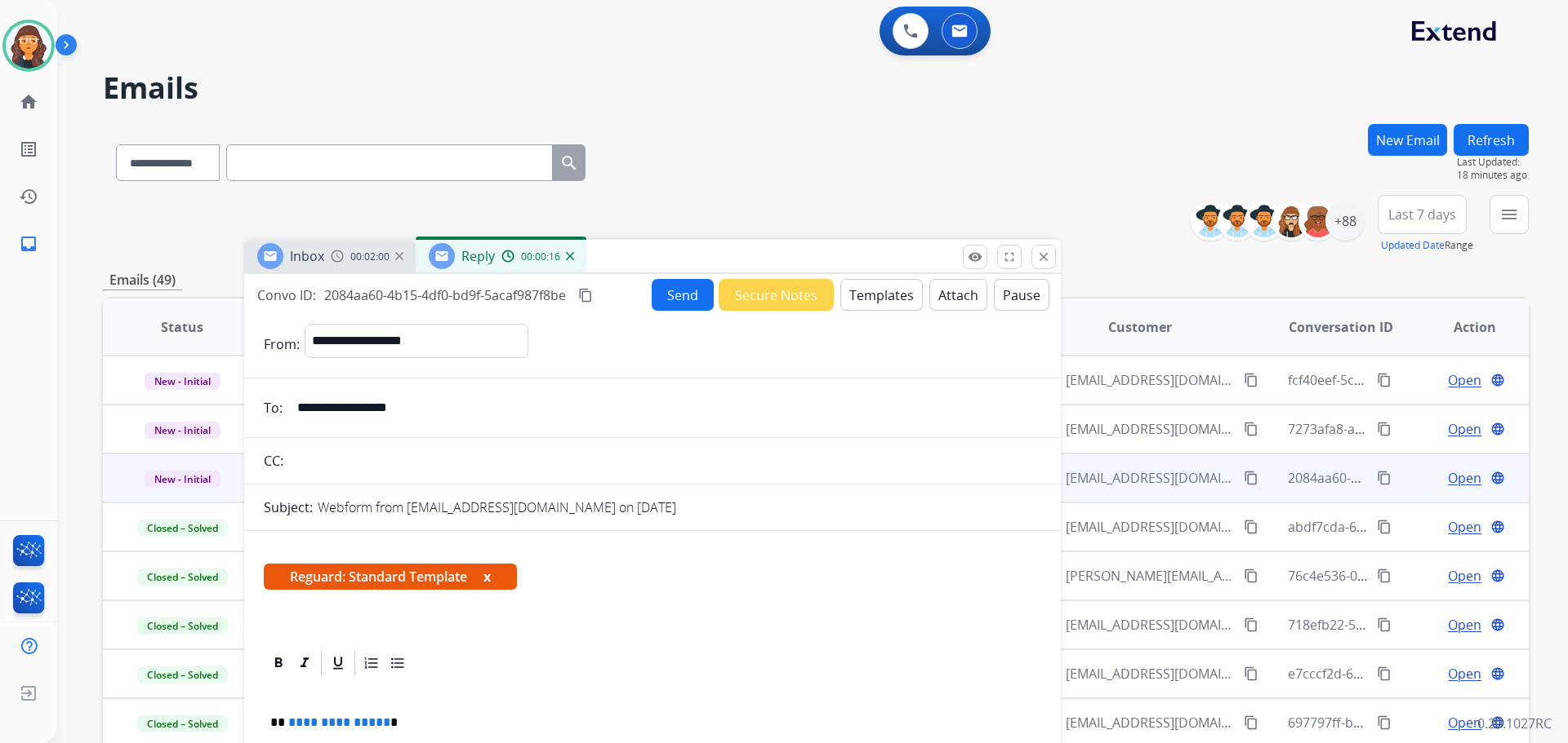
drag, startPoint x: 693, startPoint y: 66, endPoint x: 357, endPoint y: 184, distance: 356.1
click at [643, 265] on div "Inbox 00:02:00 Reply 00:00:16" at bounding box center [652, 257] width 816 height 34
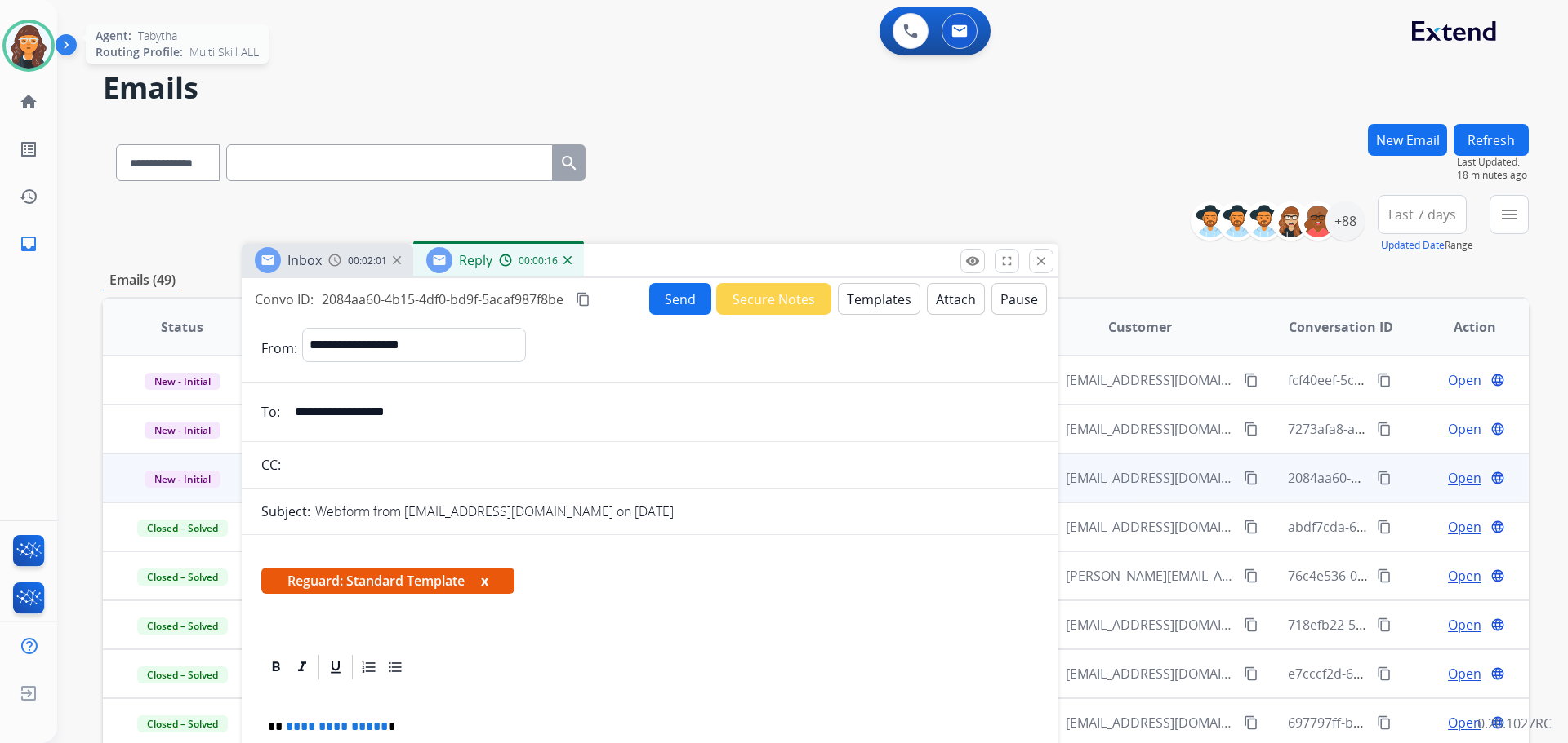
click at [43, 55] on img at bounding box center [28, 45] width 46 height 46
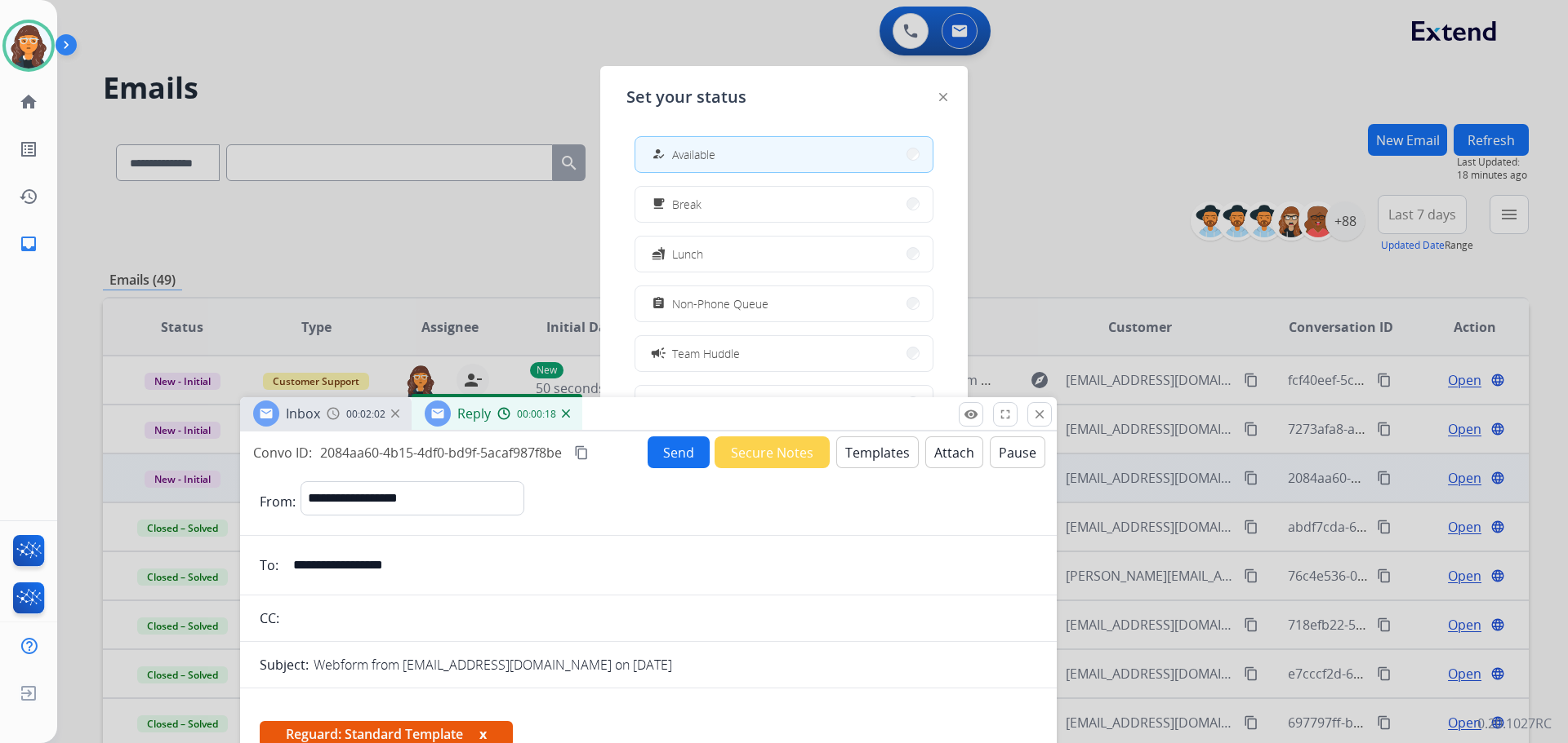
drag, startPoint x: 755, startPoint y: 262, endPoint x: 754, endPoint y: 425, distance: 163.0
click at [754, 425] on div "Inbox 00:02:02 Reply 00:00:18" at bounding box center [648, 414] width 816 height 34
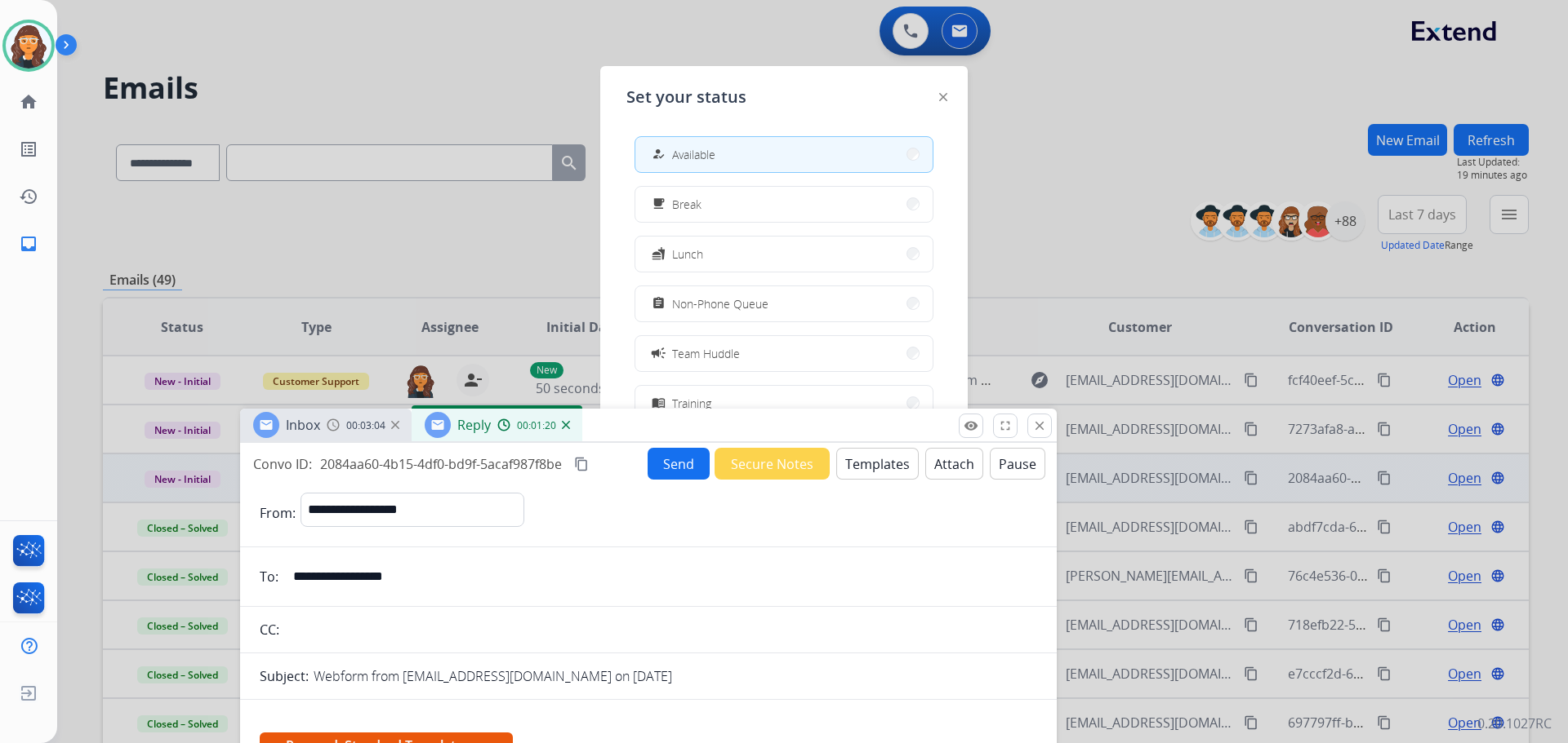
click at [1062, 175] on div at bounding box center [784, 371] width 1568 height 743
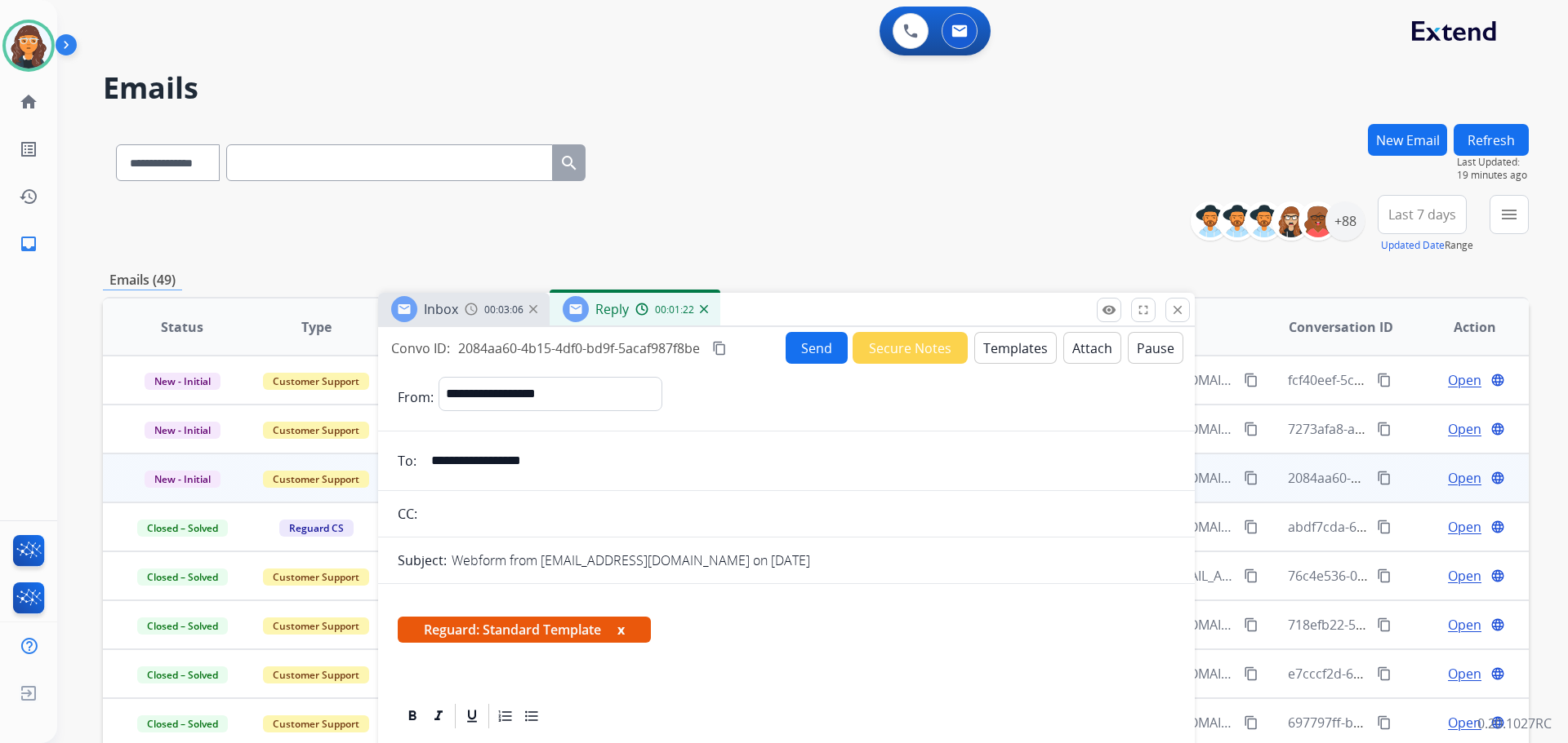
drag, startPoint x: 636, startPoint y: 434, endPoint x: 774, endPoint y: 311, distance: 184.9
click at [774, 311] on div "Inbox 00:03:06 Reply 00:01:22" at bounding box center [786, 310] width 816 height 34
click at [19, 43] on img at bounding box center [28, 45] width 46 height 46
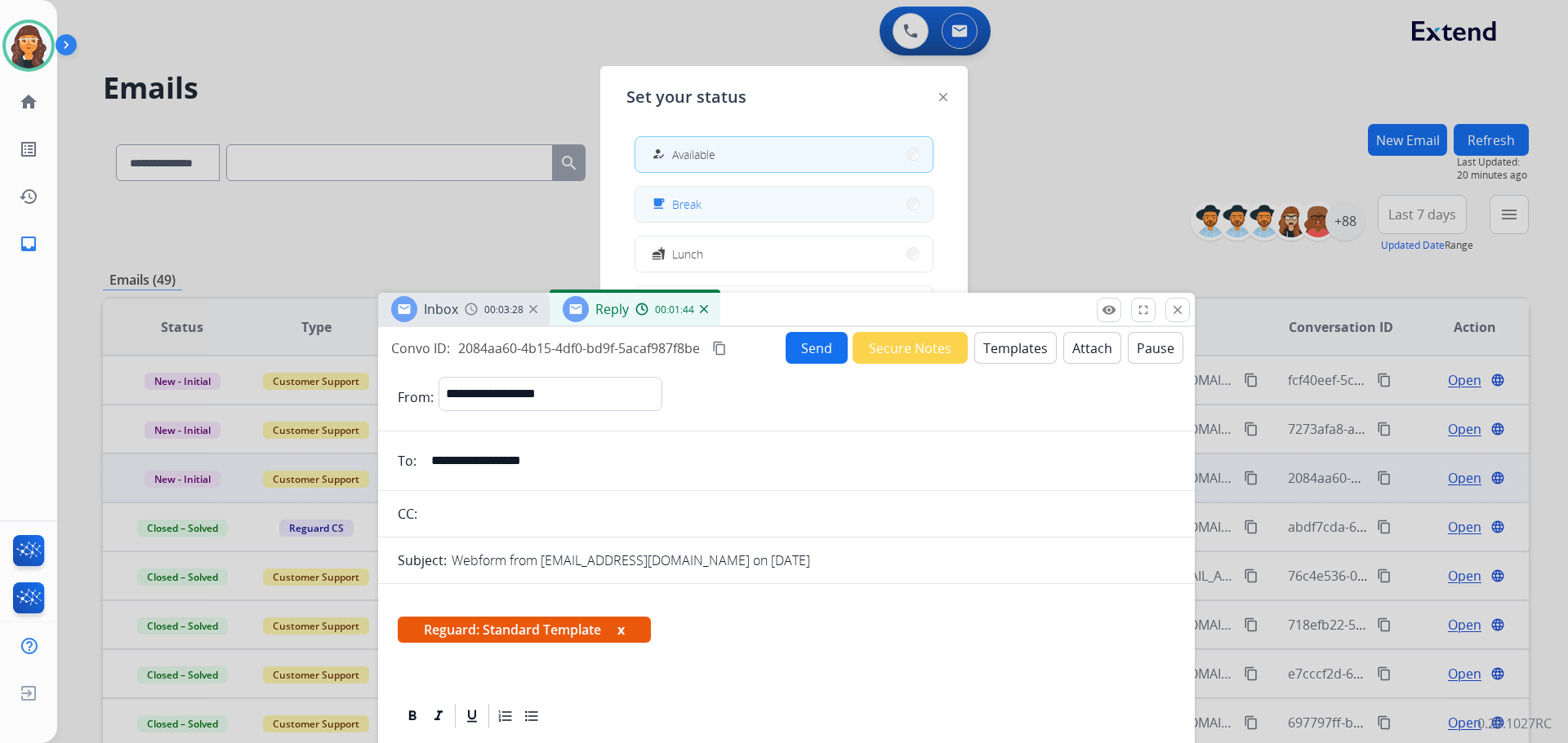
click at [728, 201] on button "free_breakfast Break" at bounding box center [784, 205] width 297 height 35
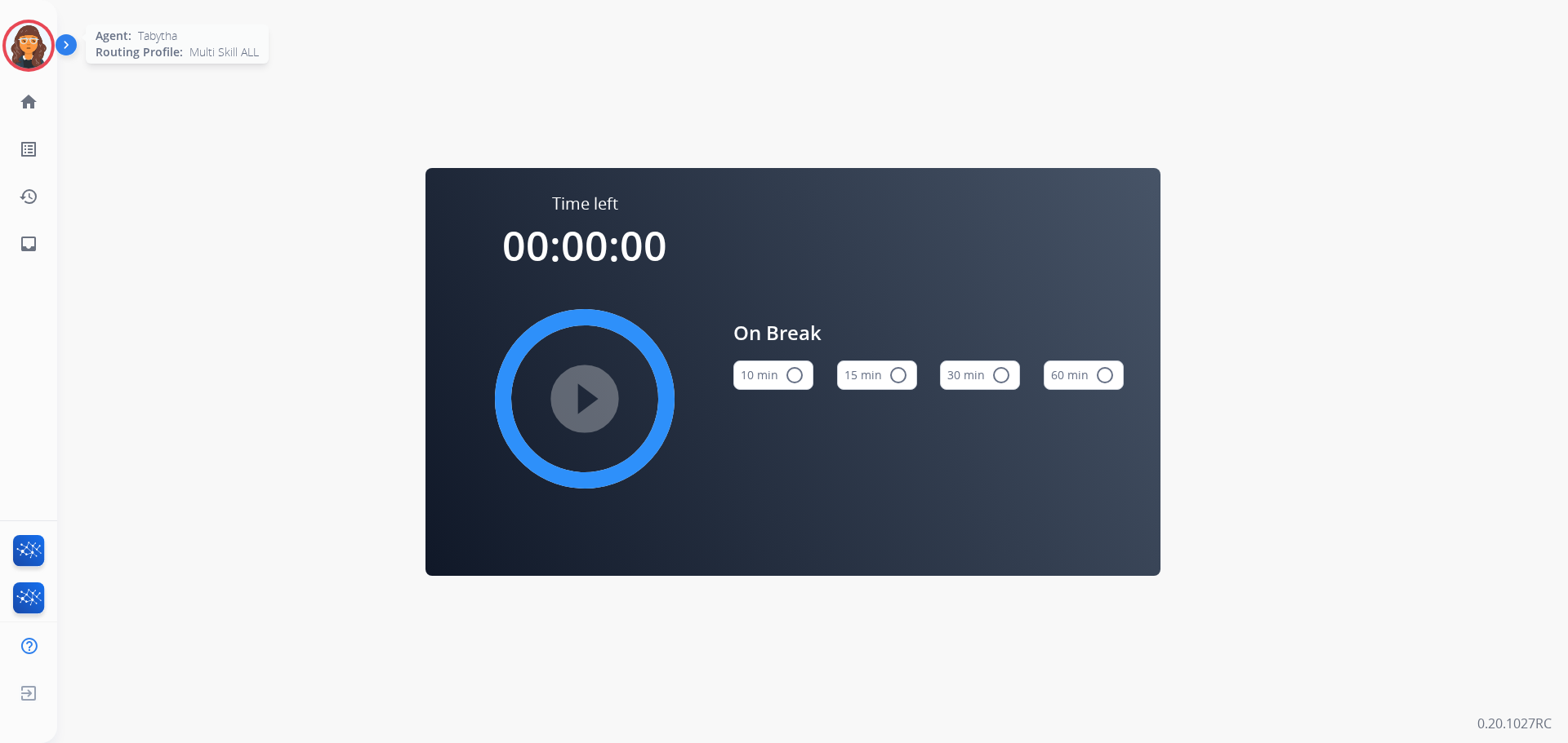
click at [28, 38] on img at bounding box center [28, 45] width 46 height 46
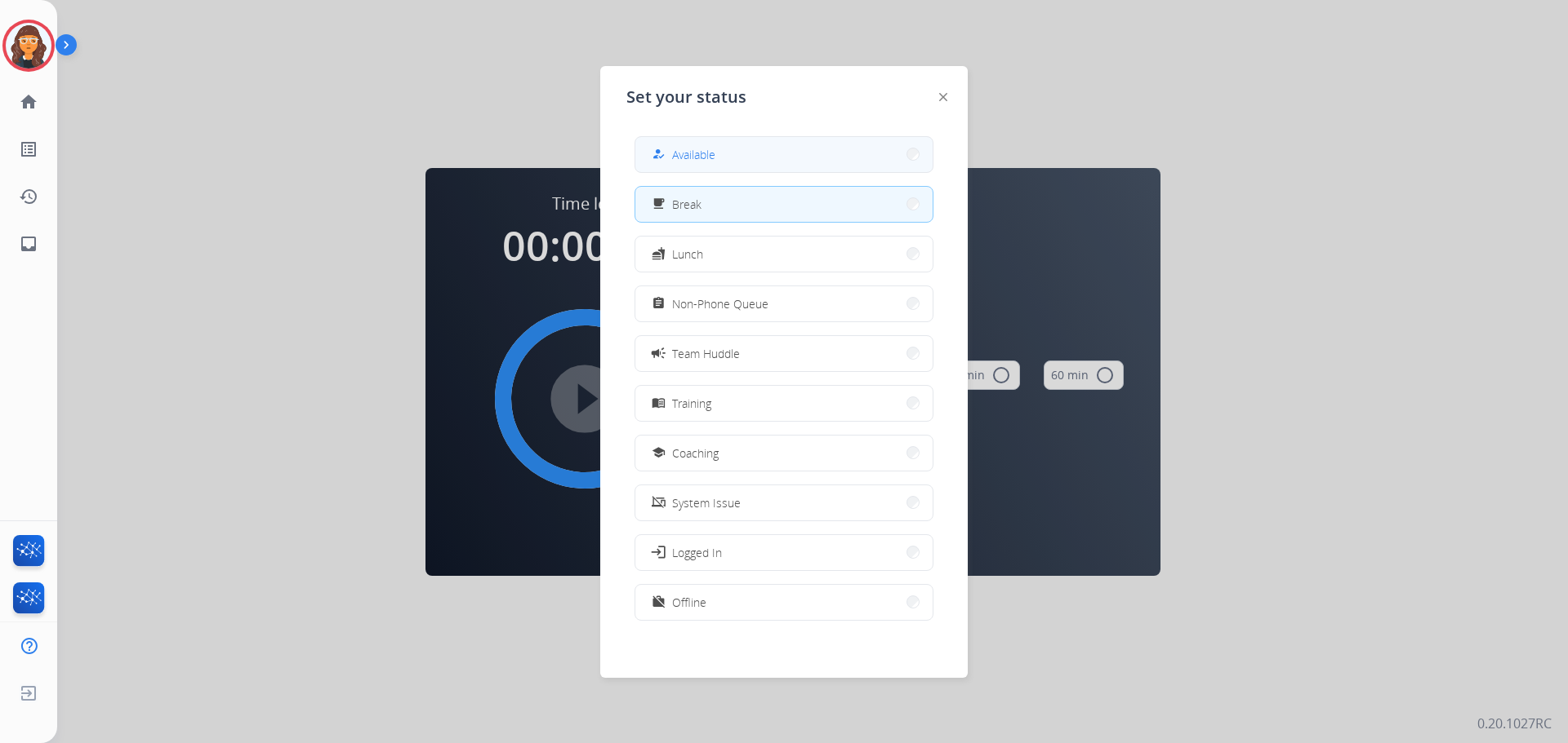
click at [717, 164] on button "how_to_reg Available" at bounding box center [784, 155] width 297 height 35
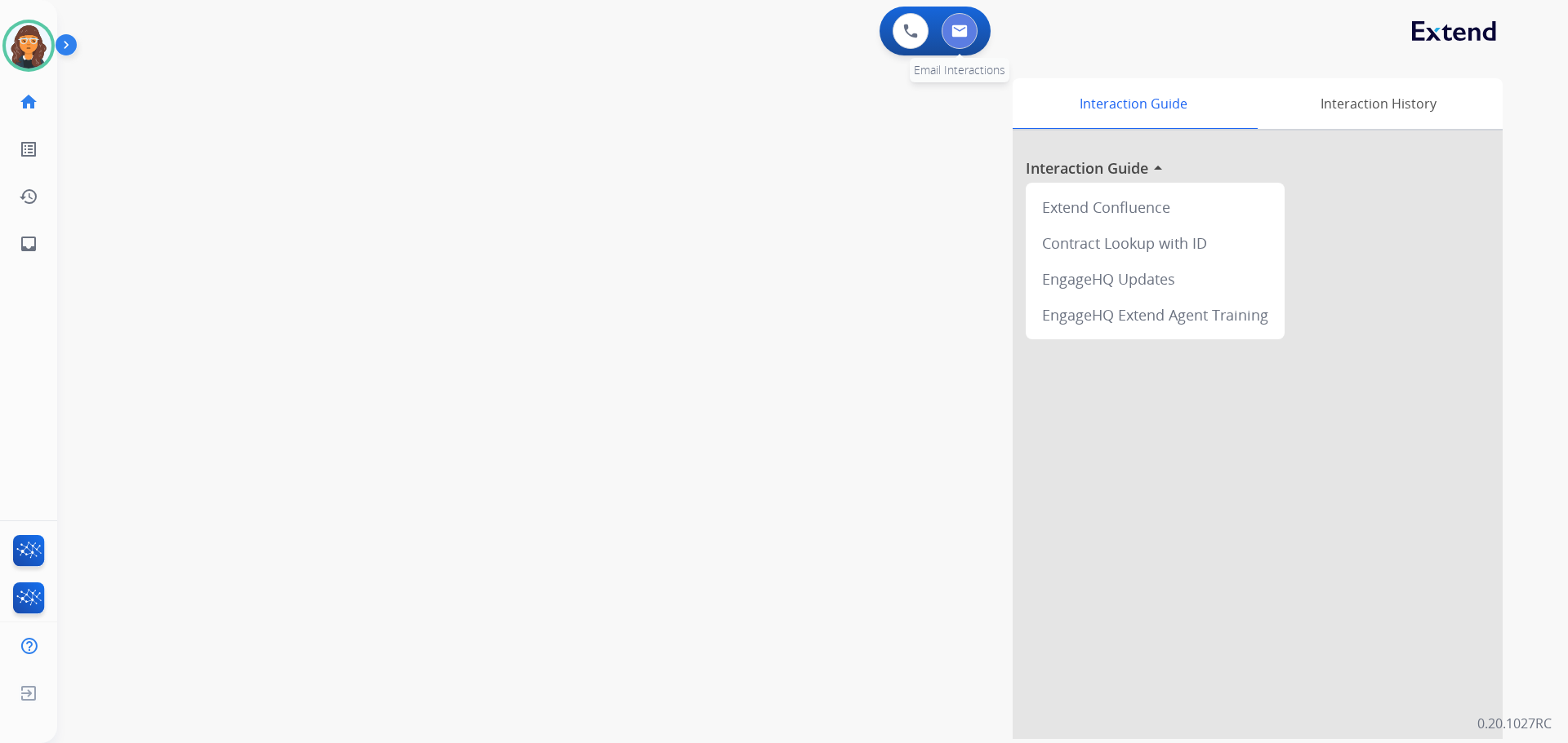
click at [960, 33] on img at bounding box center [959, 31] width 17 height 13
select select "**********"
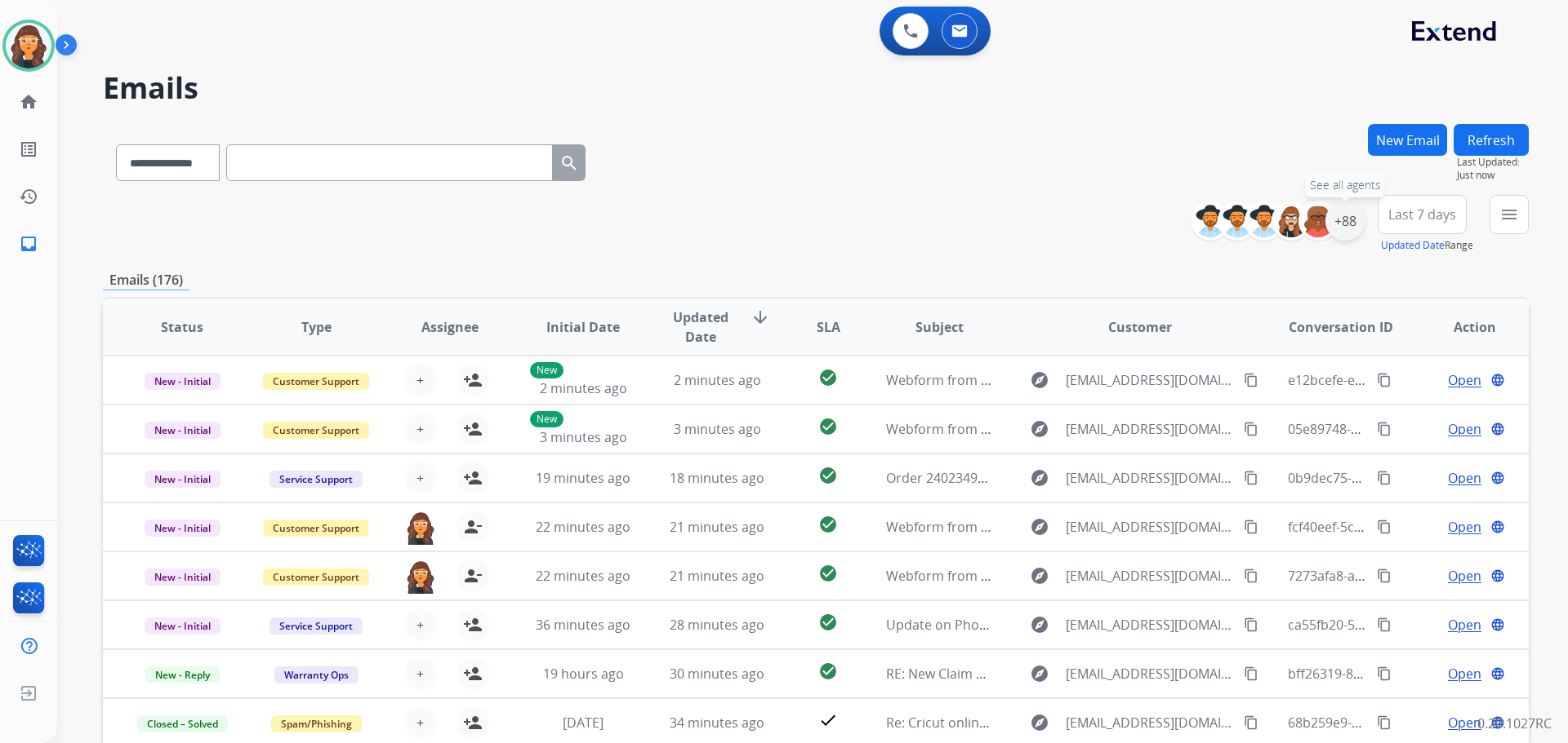
click at [1346, 227] on div "+88" at bounding box center [1345, 221] width 39 height 39
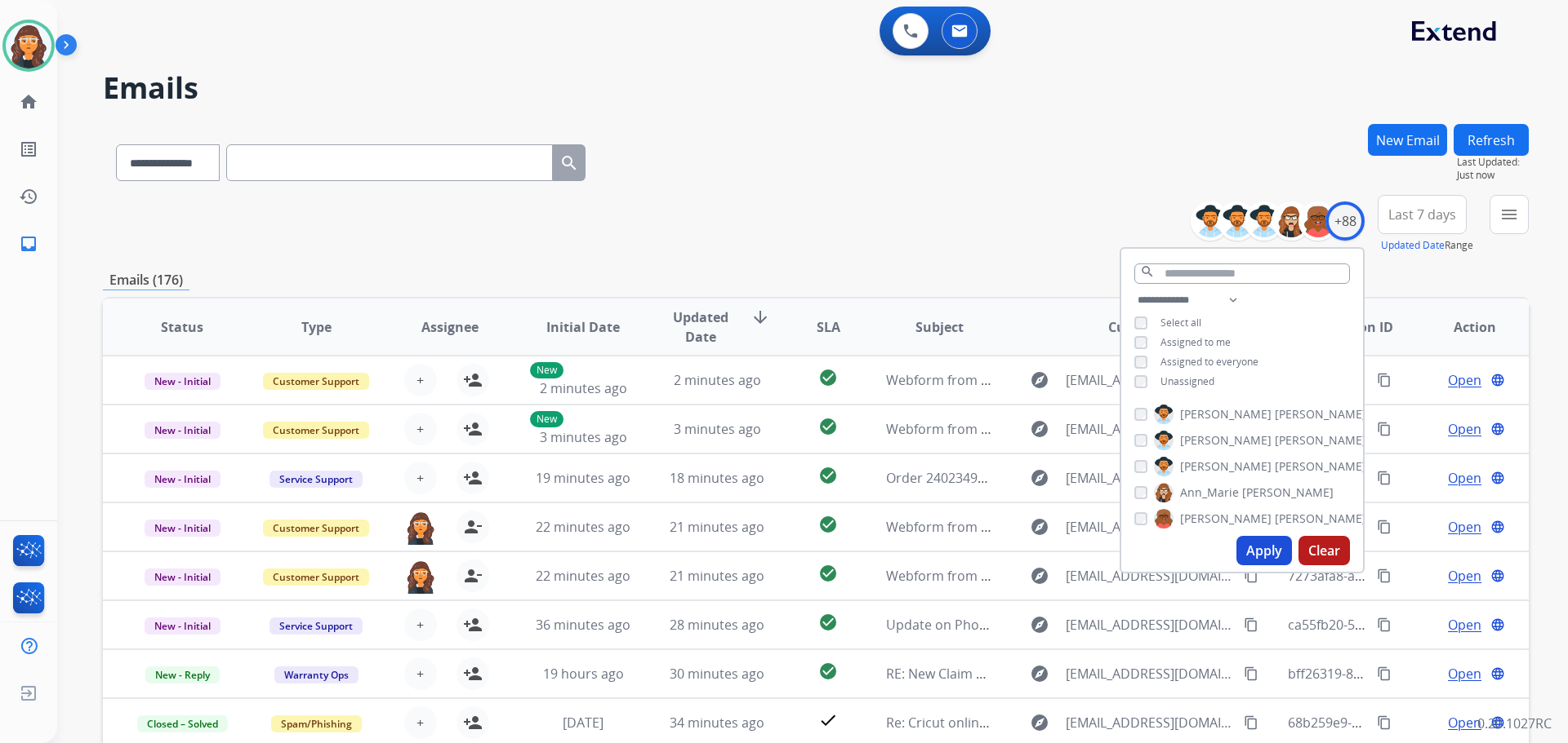
click at [1255, 544] on button "Apply" at bounding box center [1264, 550] width 55 height 29
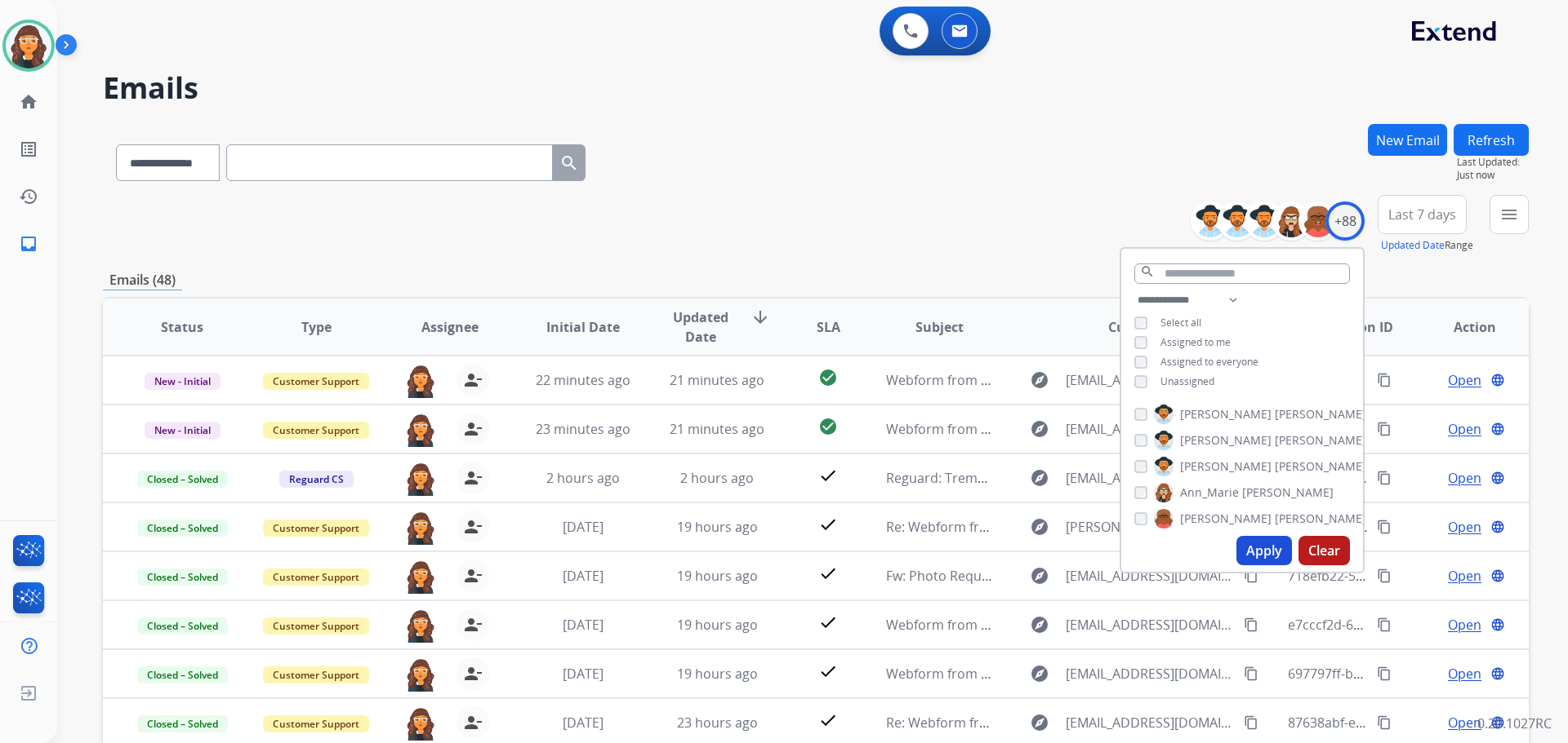
click at [801, 221] on div "**********" at bounding box center [815, 224] width 1426 height 59
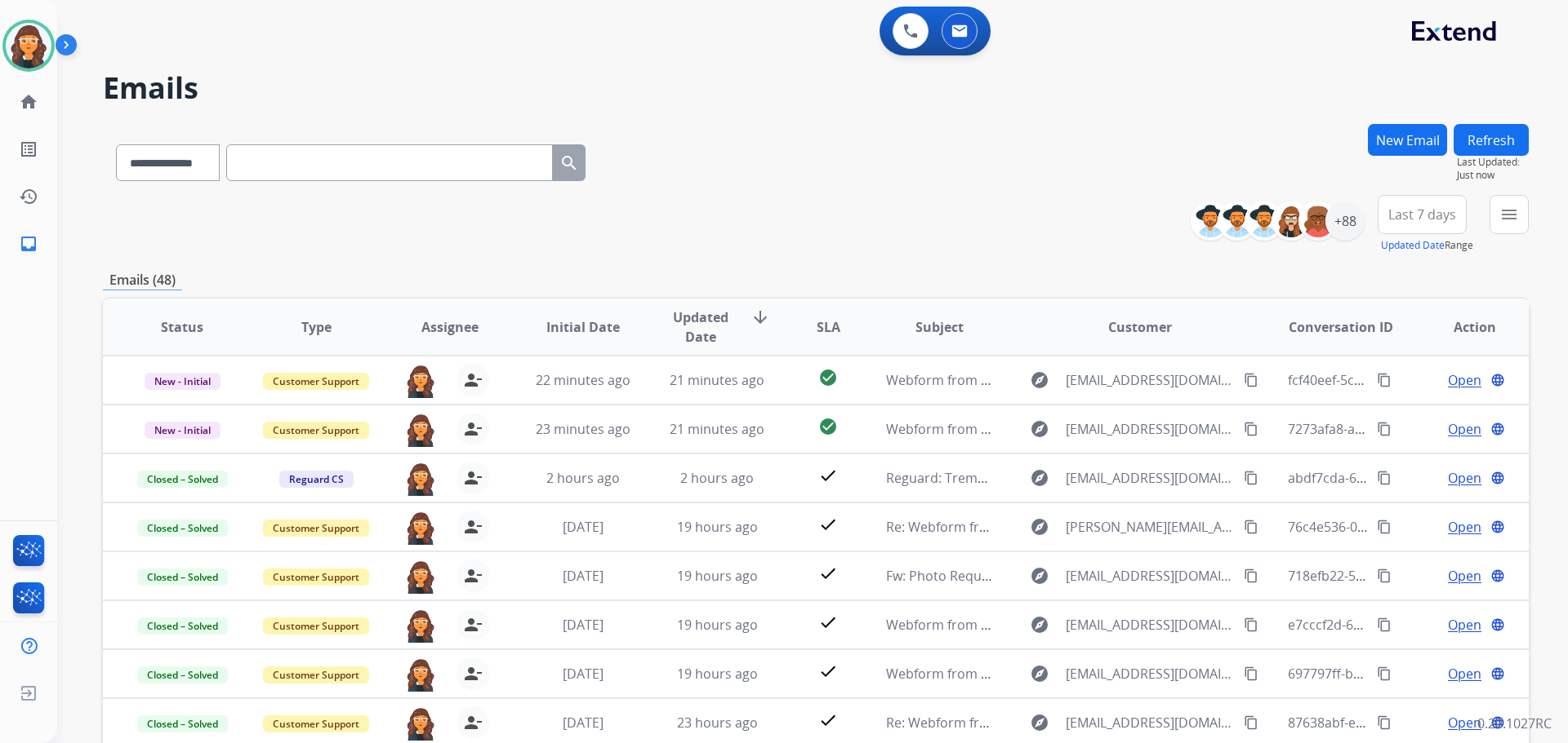
scroll to position [82, 0]
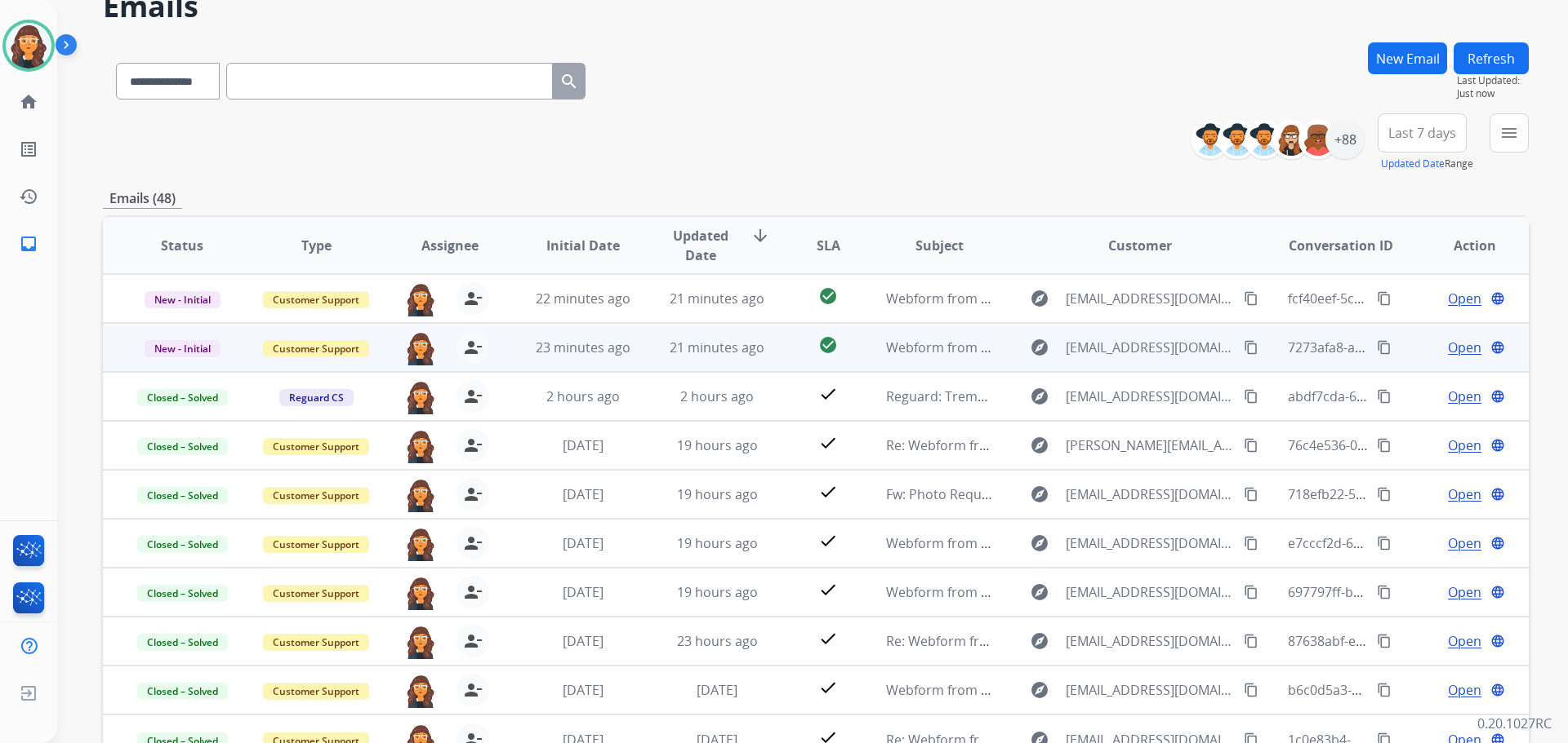
click at [1453, 348] on span "Open" at bounding box center [1464, 347] width 33 height 19
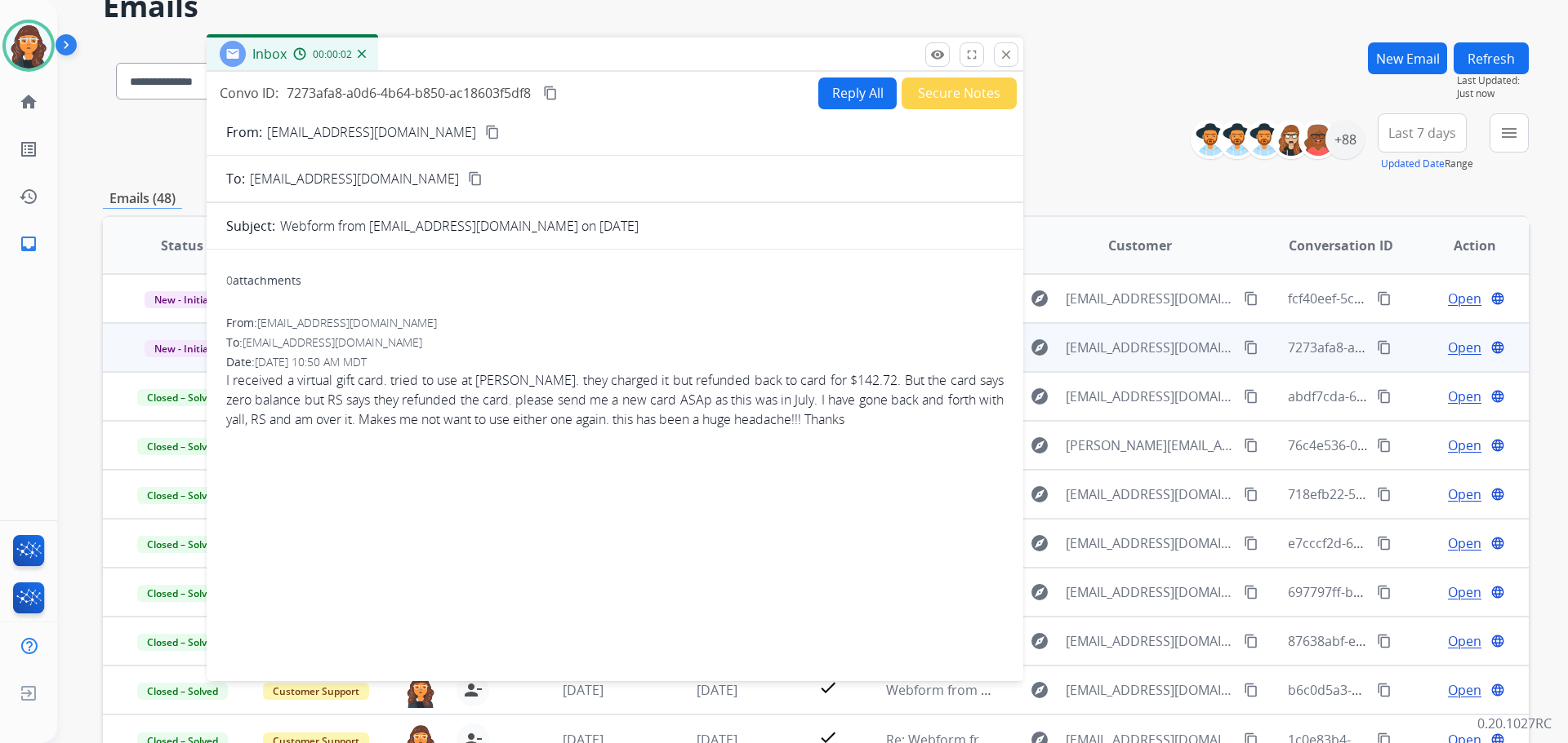
drag, startPoint x: 1033, startPoint y: 34, endPoint x: 524, endPoint y: 58, distance: 509.6
click at [524, 58] on div "Inbox 00:00:02" at bounding box center [615, 54] width 816 height 34
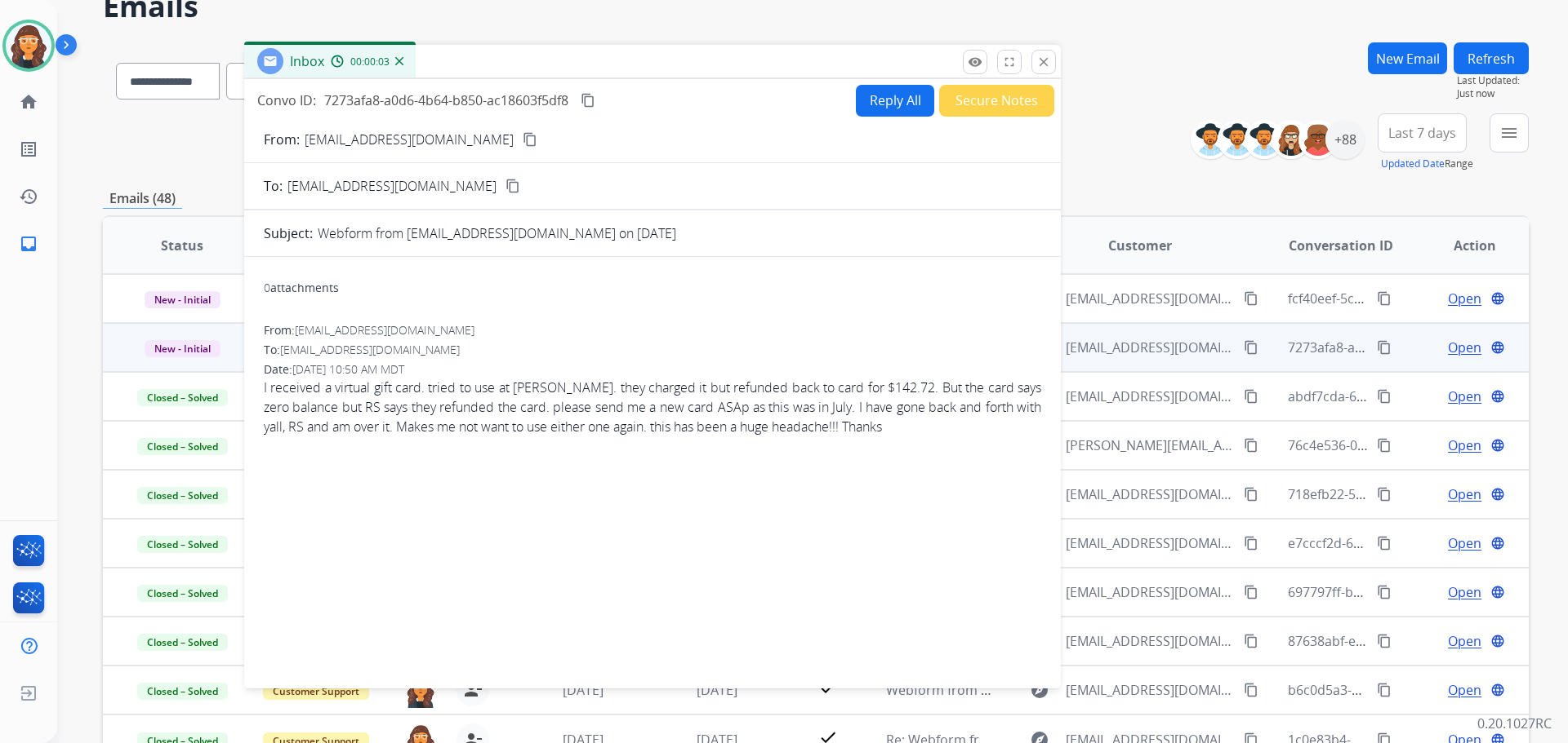
drag, startPoint x: 577, startPoint y: 64, endPoint x: 589, endPoint y: 66, distance: 12.2
click at [589, 66] on div "Inbox 00:00:03" at bounding box center [652, 62] width 816 height 34
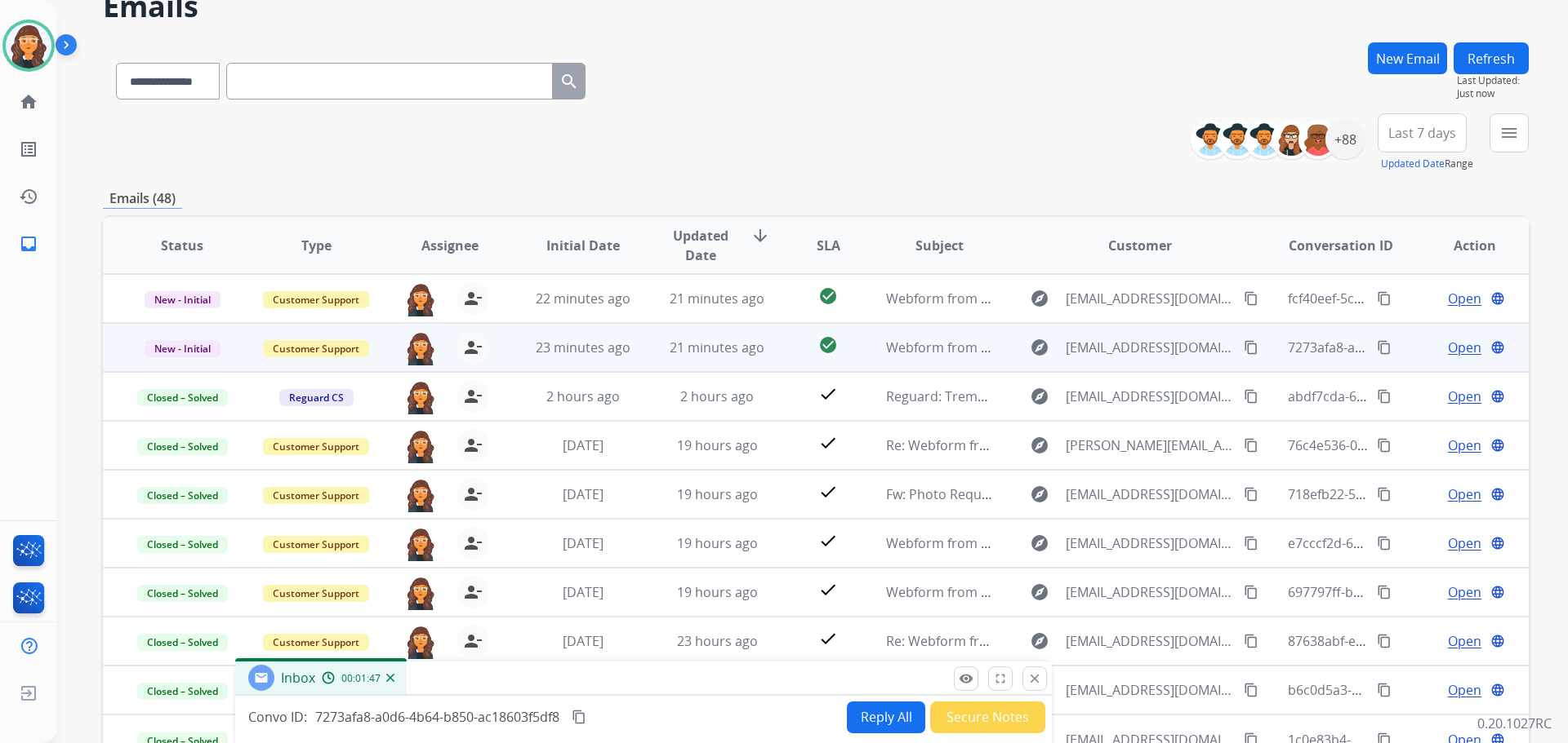
drag, startPoint x: 845, startPoint y: 68, endPoint x: 825, endPoint y: 682, distance: 614.3
click at [825, 682] on div "Inbox 00:01:47" at bounding box center [643, 679] width 816 height 34
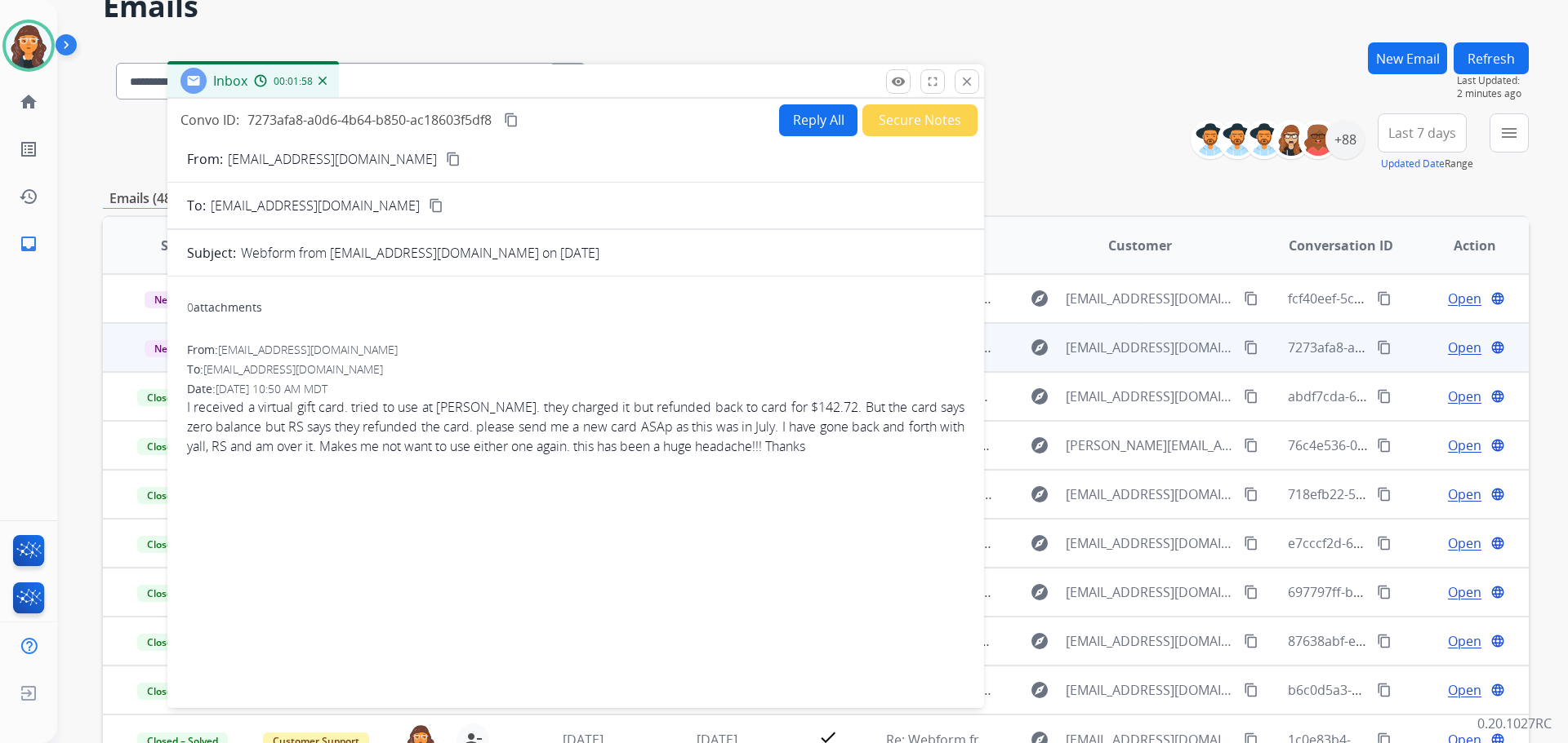
drag, startPoint x: 656, startPoint y: 677, endPoint x: 580, endPoint y: 89, distance: 592.9
click at [580, 89] on div "Inbox 00:01:58" at bounding box center [575, 81] width 816 height 34
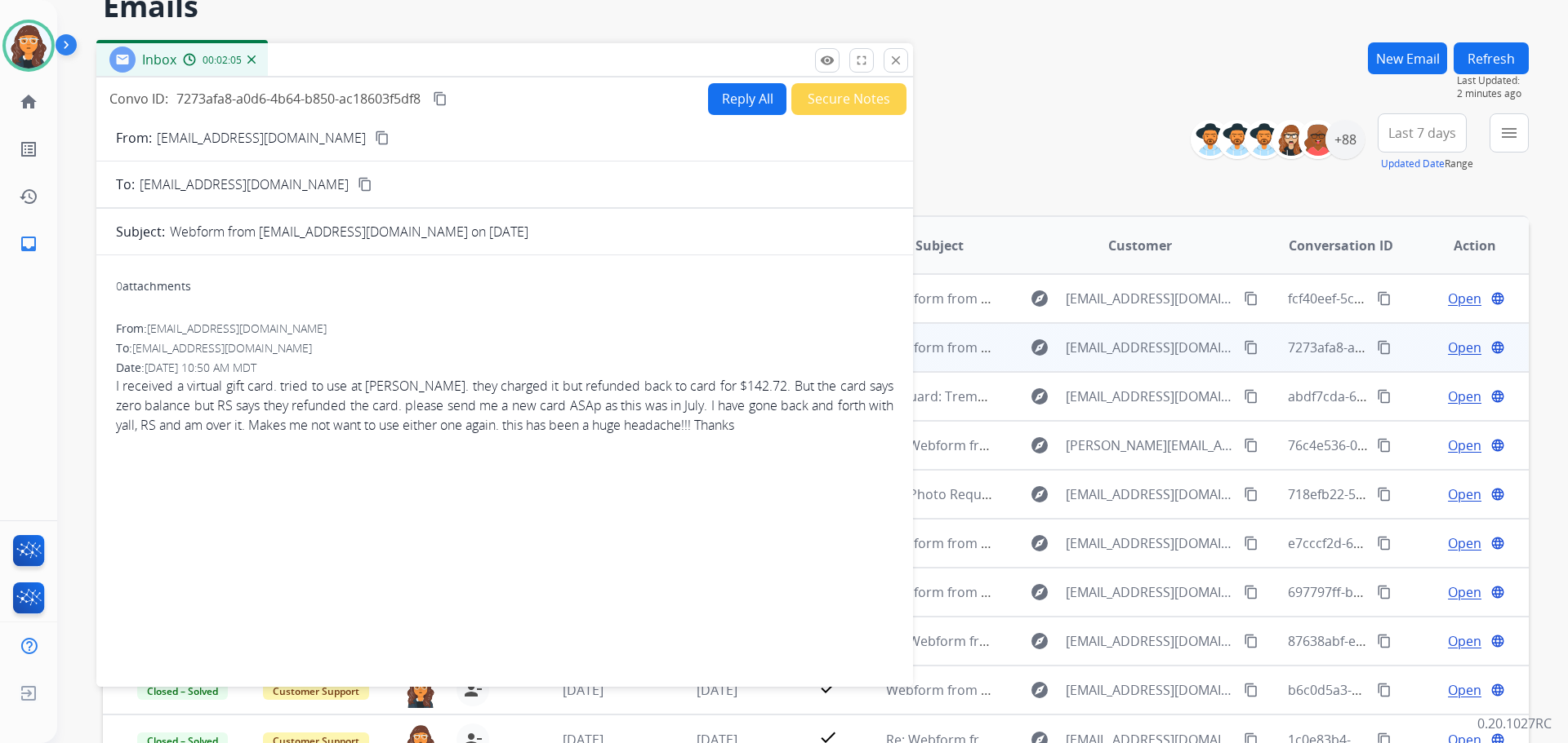
drag, startPoint x: 543, startPoint y: 92, endPoint x: 481, endPoint y: 62, distance: 68.9
click at [481, 62] on div "Inbox 00:02:05" at bounding box center [504, 60] width 816 height 34
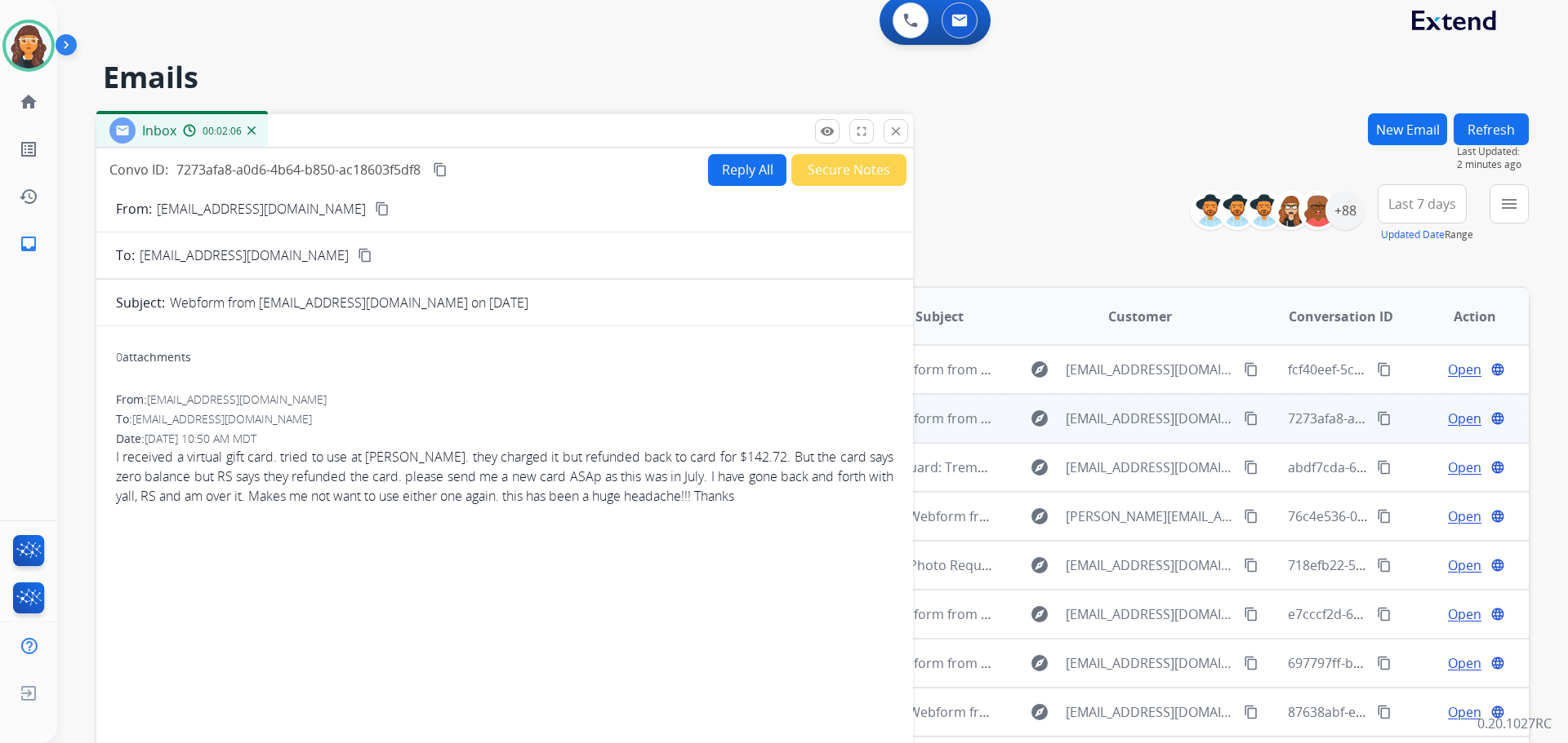
scroll to position [0, 0]
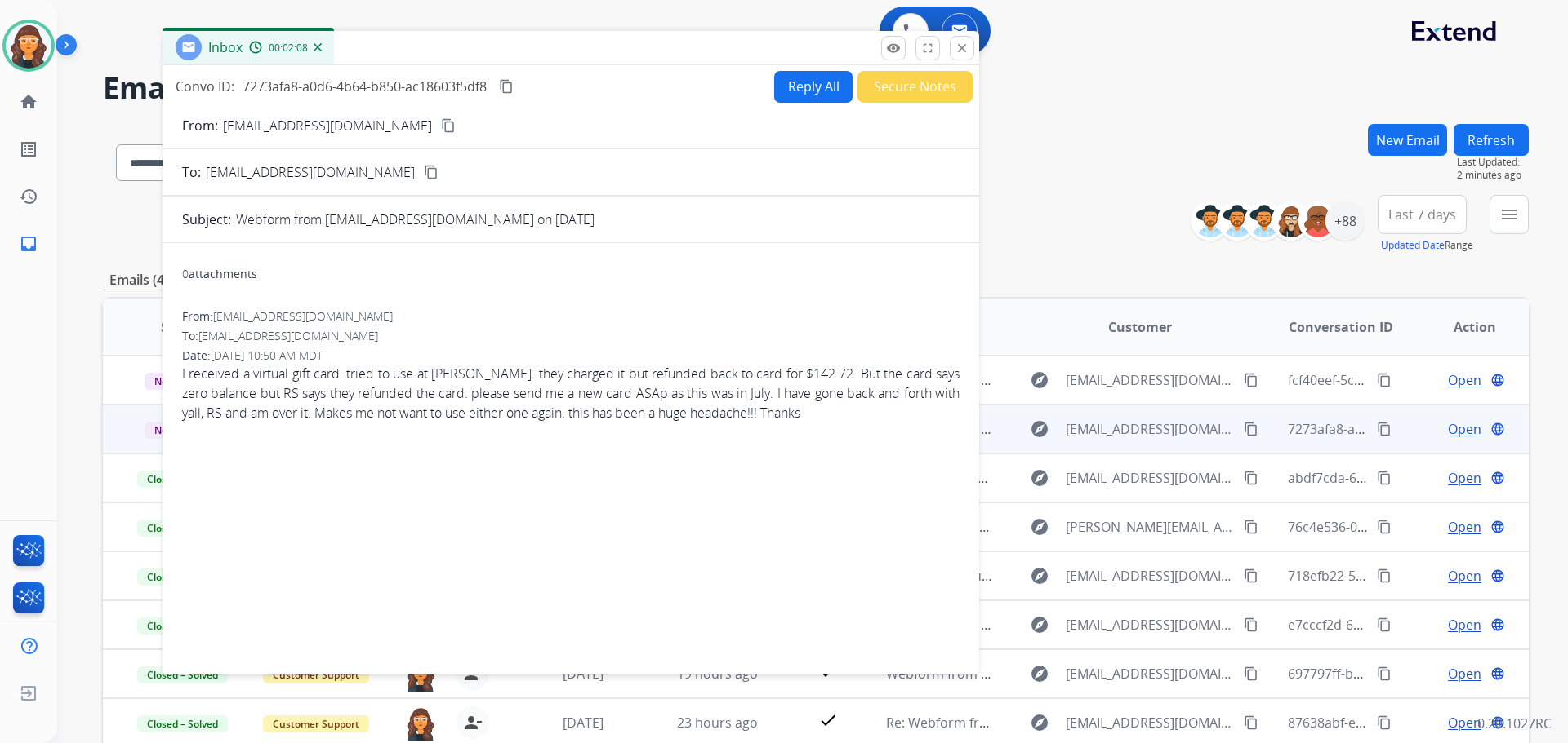
drag, startPoint x: 484, startPoint y: 149, endPoint x: 539, endPoint y: 63, distance: 102.1
click at [539, 63] on div "Inbox 00:02:08" at bounding box center [570, 48] width 816 height 34
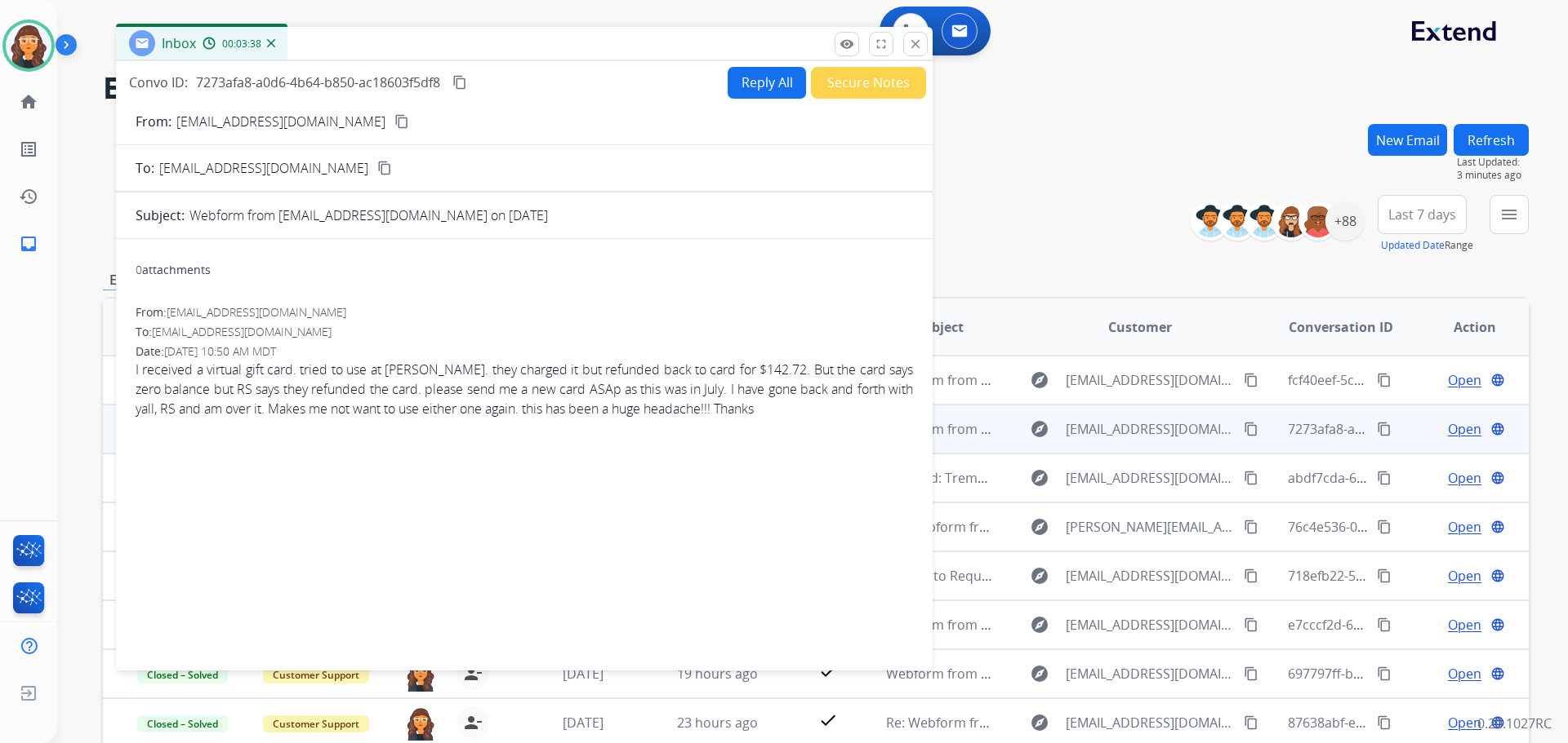
drag, startPoint x: 482, startPoint y: 67, endPoint x: 439, endPoint y: 54, distance: 44.9
click at [439, 54] on div "Inbox 00:03:38" at bounding box center [524, 43] width 816 height 34
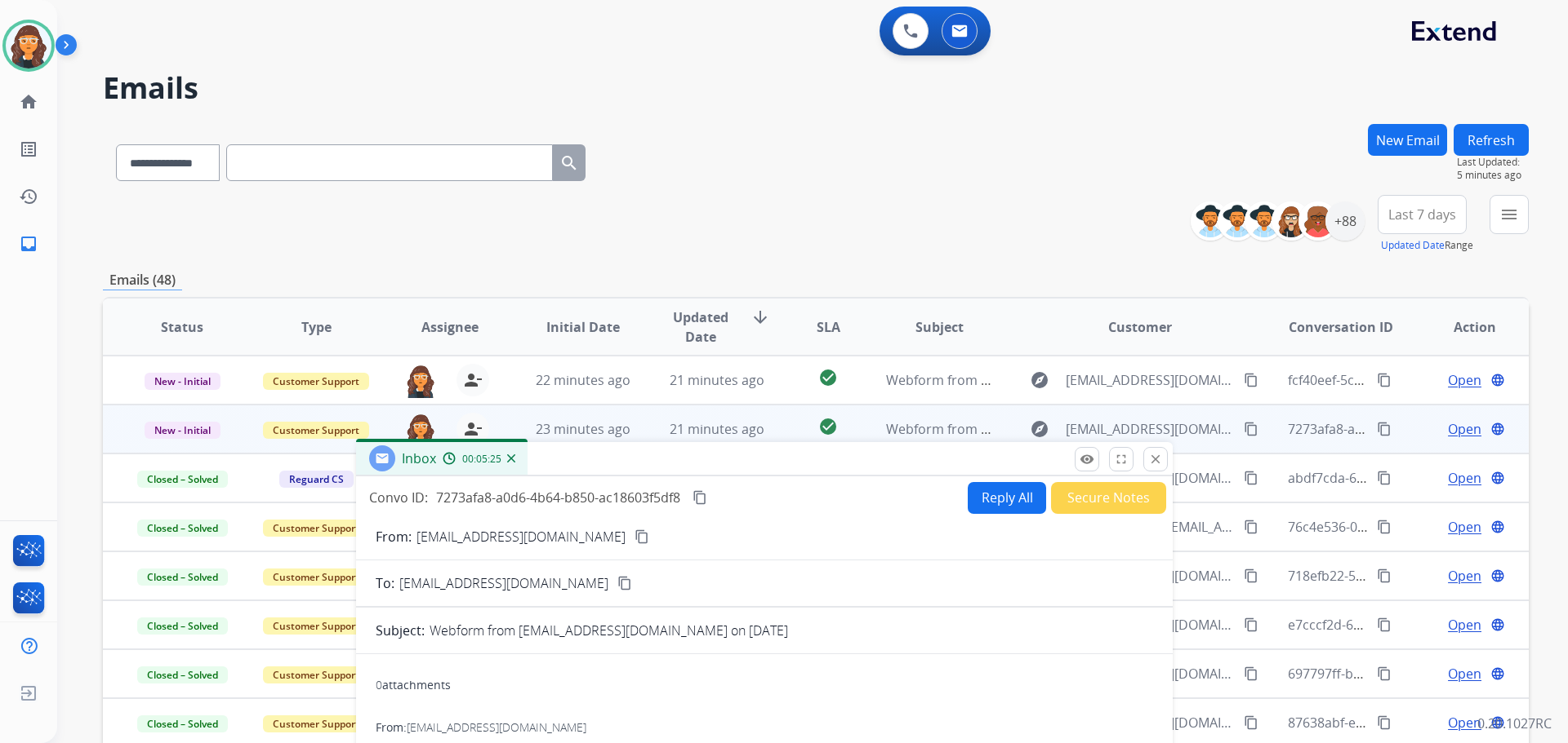
drag, startPoint x: 573, startPoint y: 52, endPoint x: 813, endPoint y: 502, distance: 510.0
click at [813, 476] on div "Inbox 00:05:25" at bounding box center [764, 459] width 816 height 34
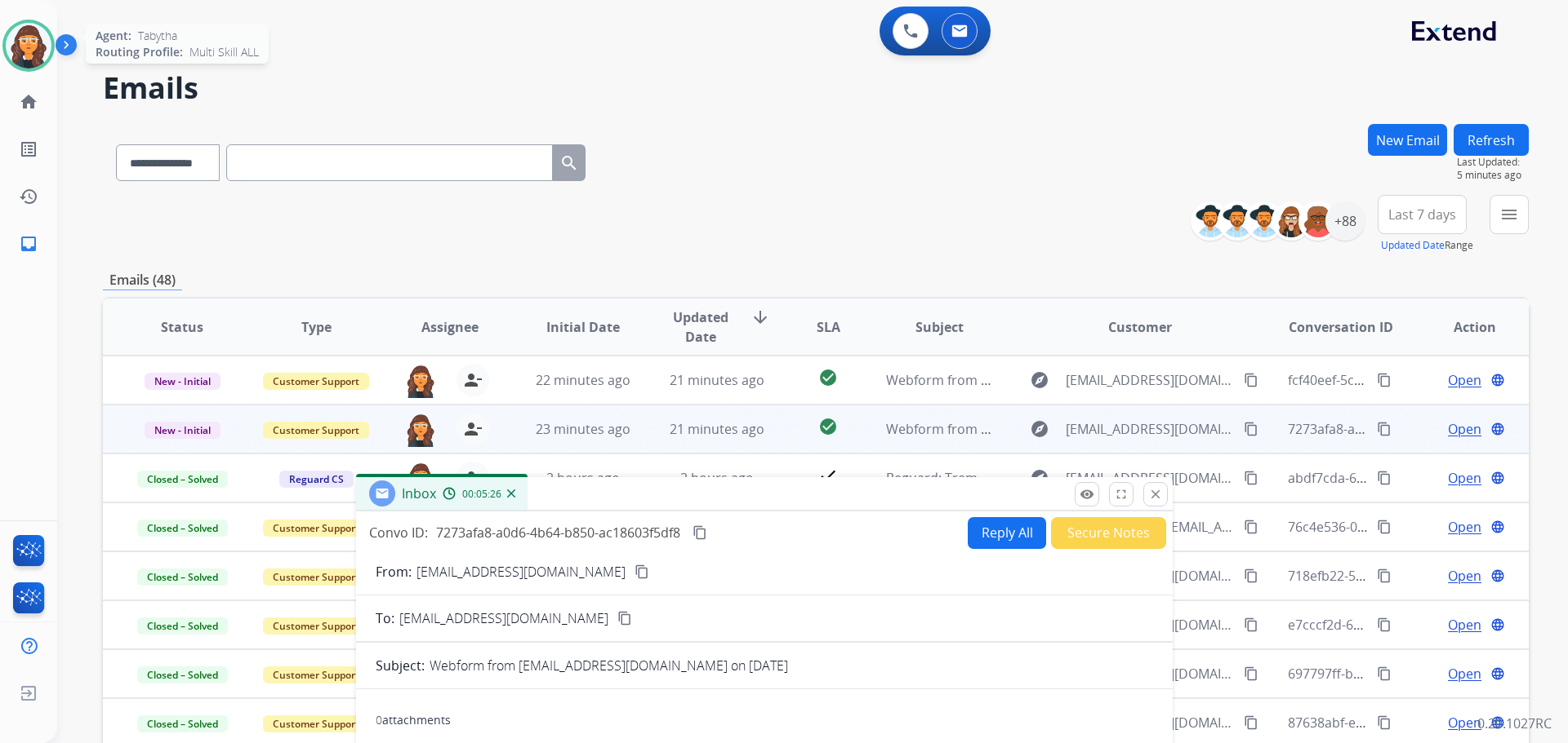
click at [33, 48] on img at bounding box center [28, 45] width 46 height 46
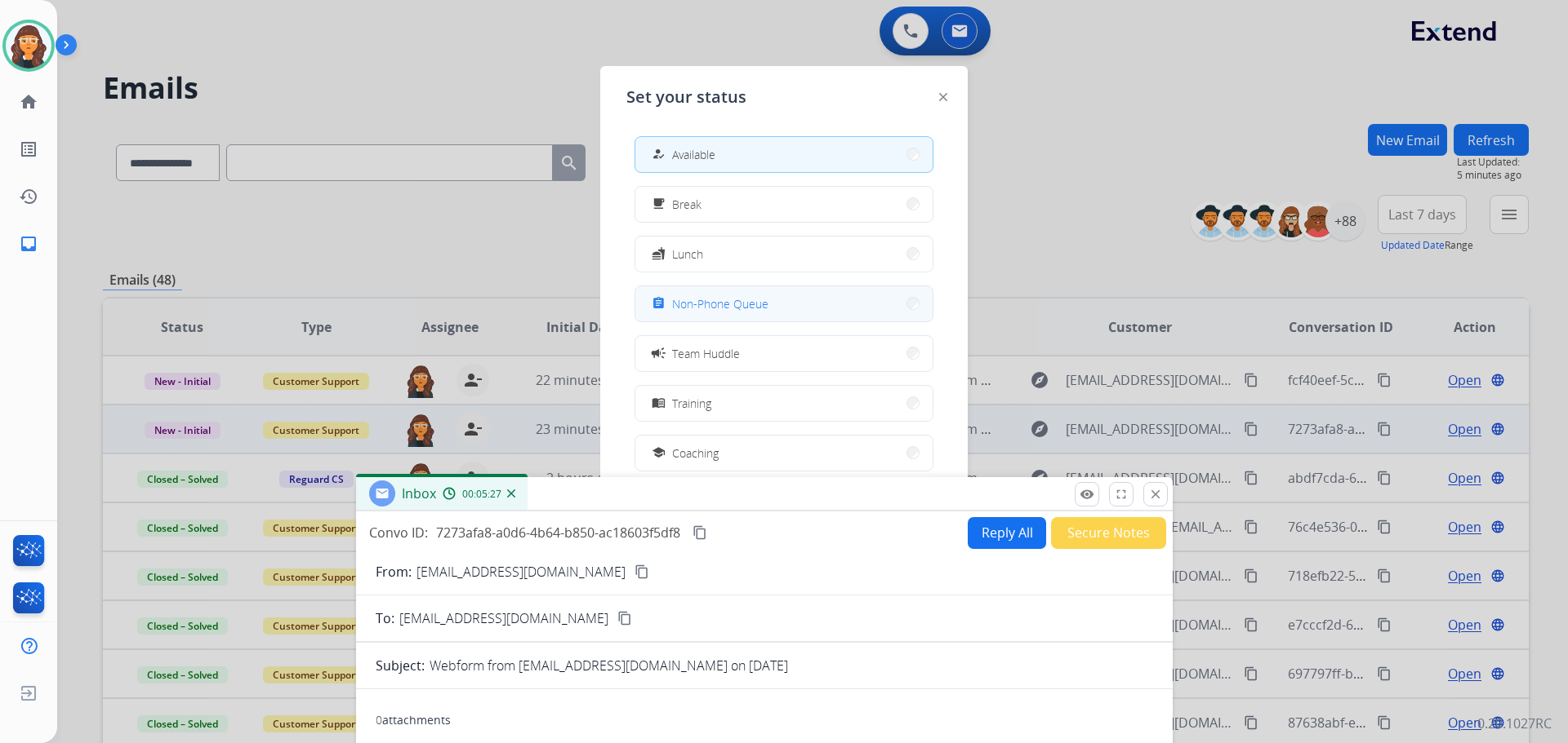
click at [728, 302] on span "Non-Phone Queue" at bounding box center [720, 303] width 96 height 18
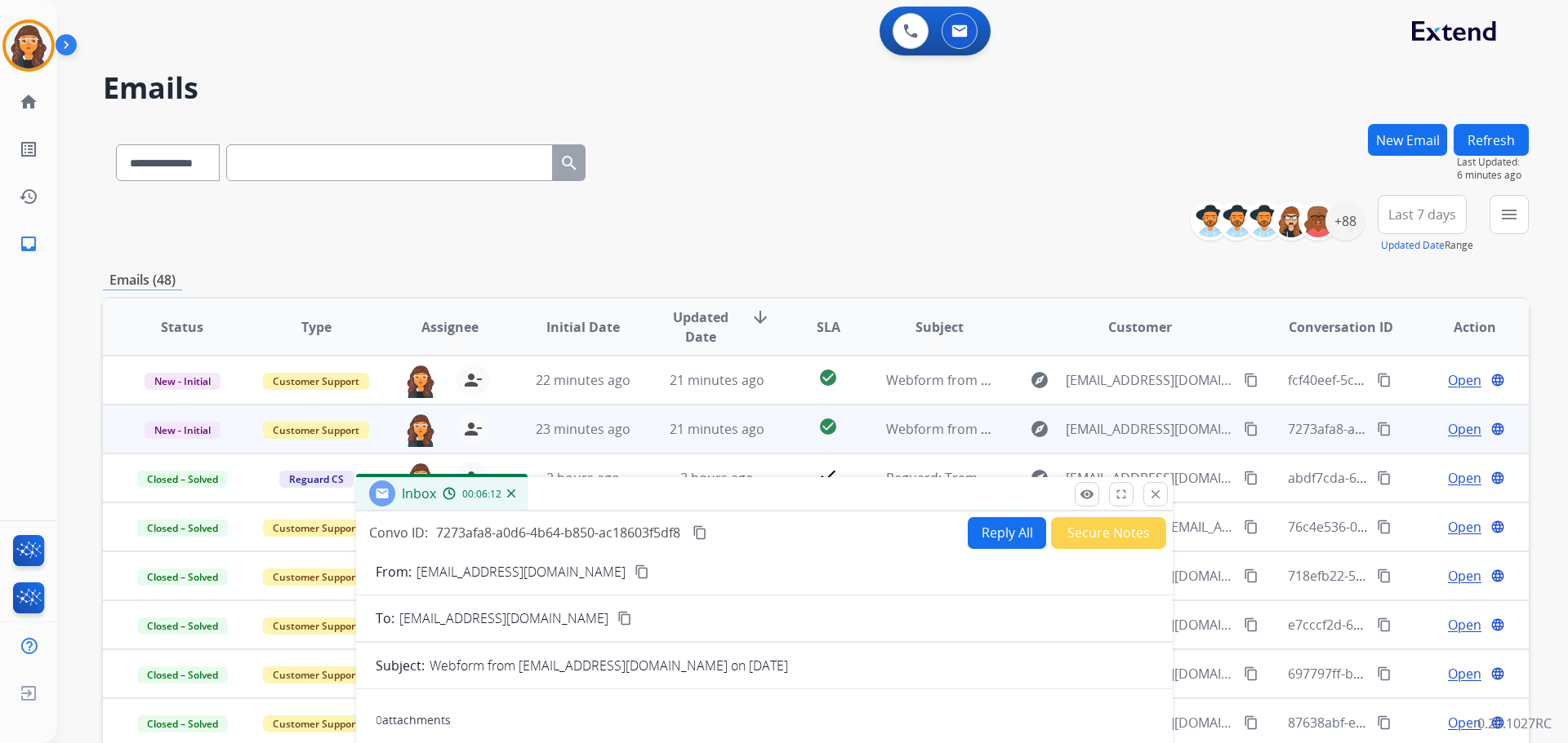
click at [742, 496] on div "Inbox 00:06:12" at bounding box center [764, 494] width 816 height 34
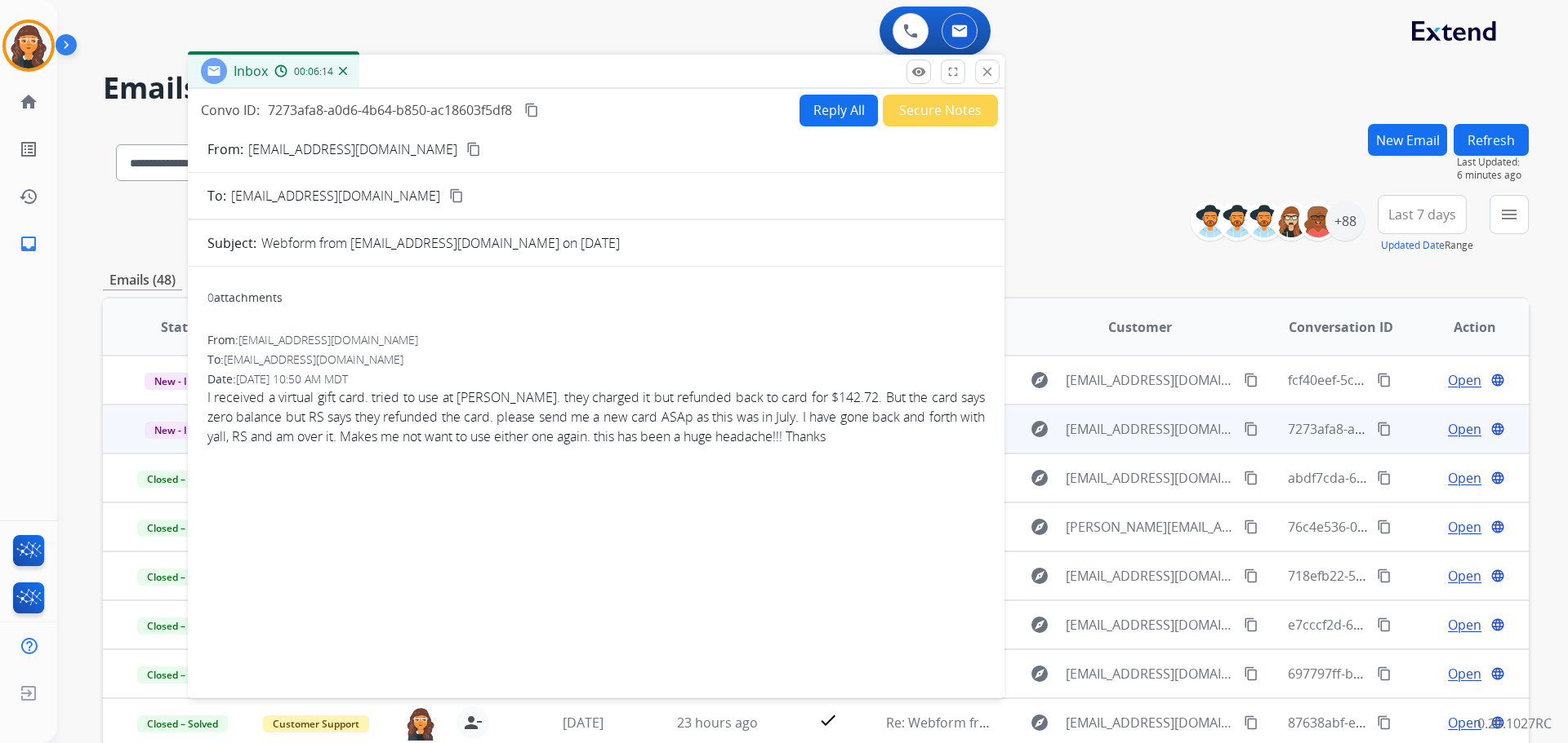
drag, startPoint x: 674, startPoint y: 496, endPoint x: 506, endPoint y: 73, distance: 455.1
click at [506, 73] on div "Inbox 00:06:14" at bounding box center [596, 71] width 816 height 34
click at [335, 140] on p "[EMAIL_ADDRESS][DOMAIN_NAME]" at bounding box center [353, 149] width 209 height 19
click at [334, 143] on p "[EMAIL_ADDRESS][DOMAIN_NAME]" at bounding box center [353, 149] width 209 height 19
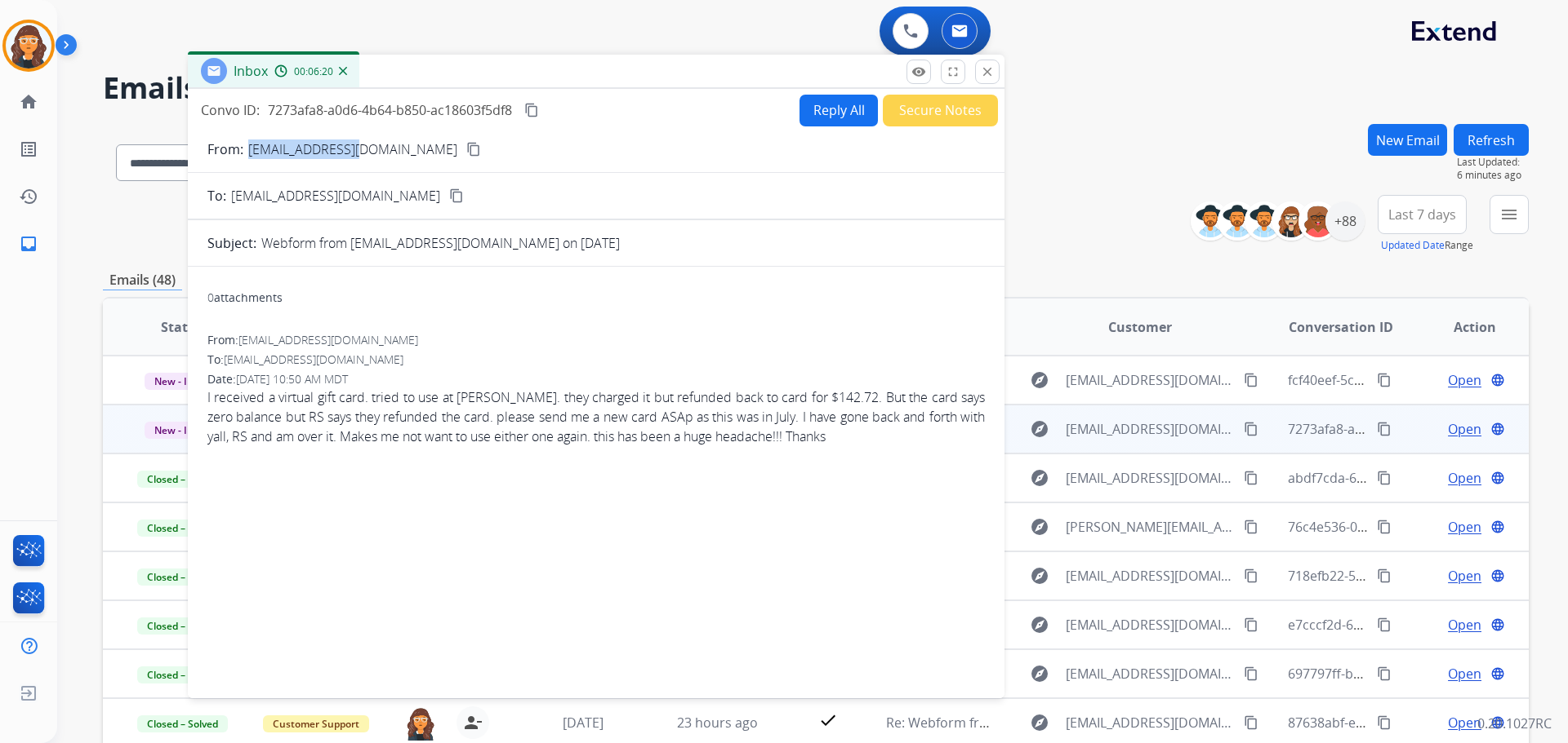
click at [348, 142] on p "[EMAIL_ADDRESS][DOMAIN_NAME]" at bounding box center [353, 149] width 209 height 19
click at [808, 113] on button "Reply All" at bounding box center [839, 110] width 79 height 32
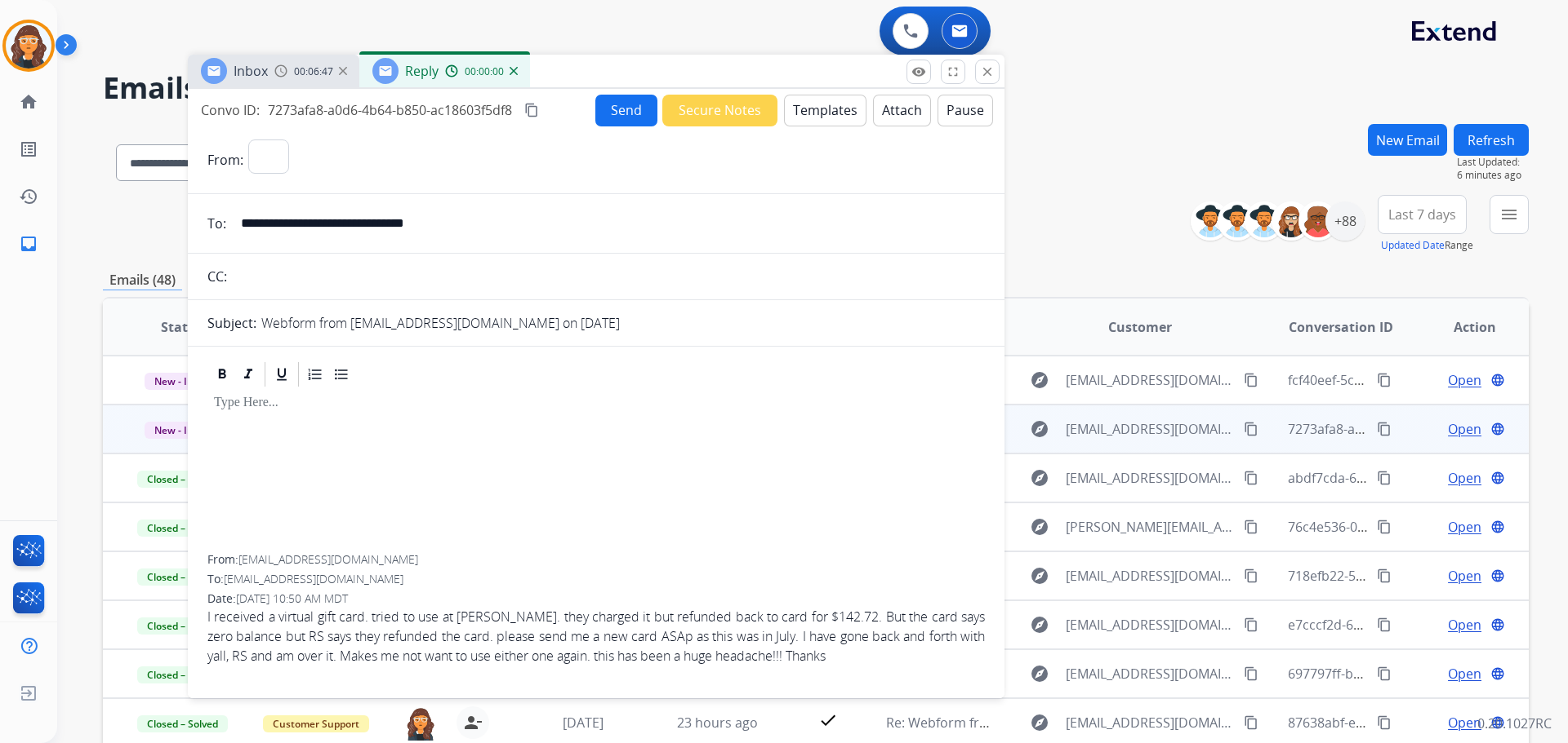
select select "**********"
click at [808, 113] on button "Templates" at bounding box center [825, 110] width 83 height 32
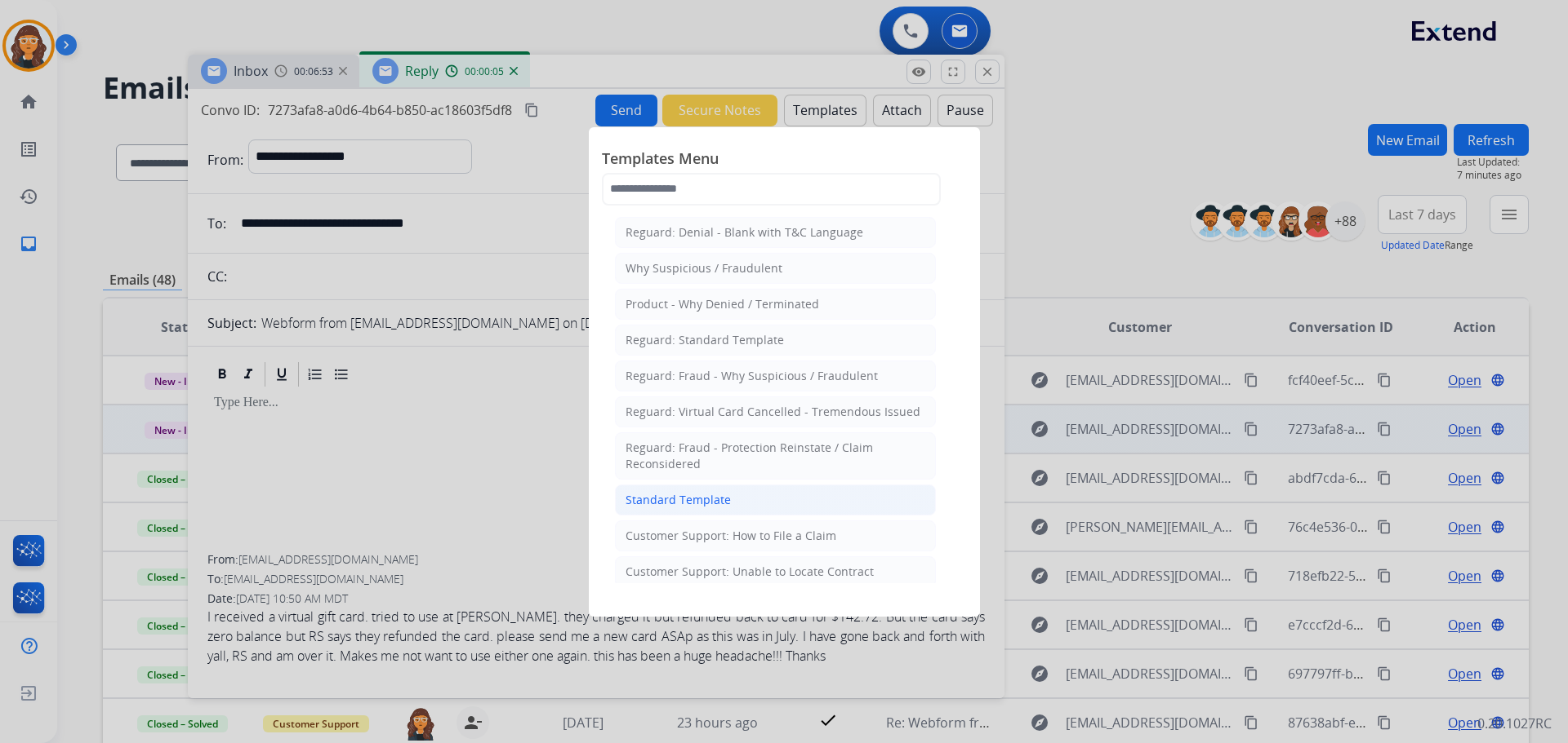
click at [674, 506] on div "Standard Template" at bounding box center [678, 501] width 105 height 17
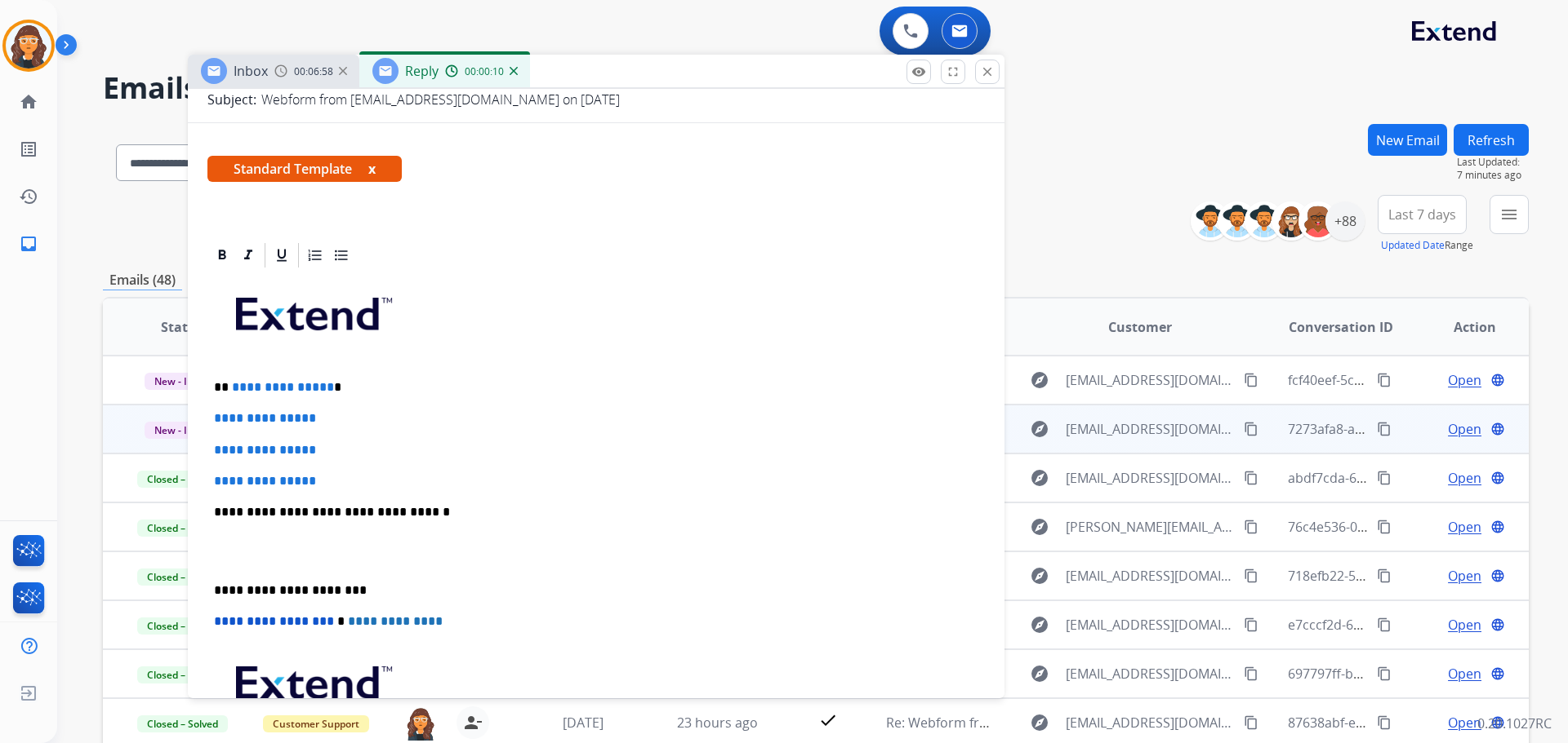
scroll to position [327, 0]
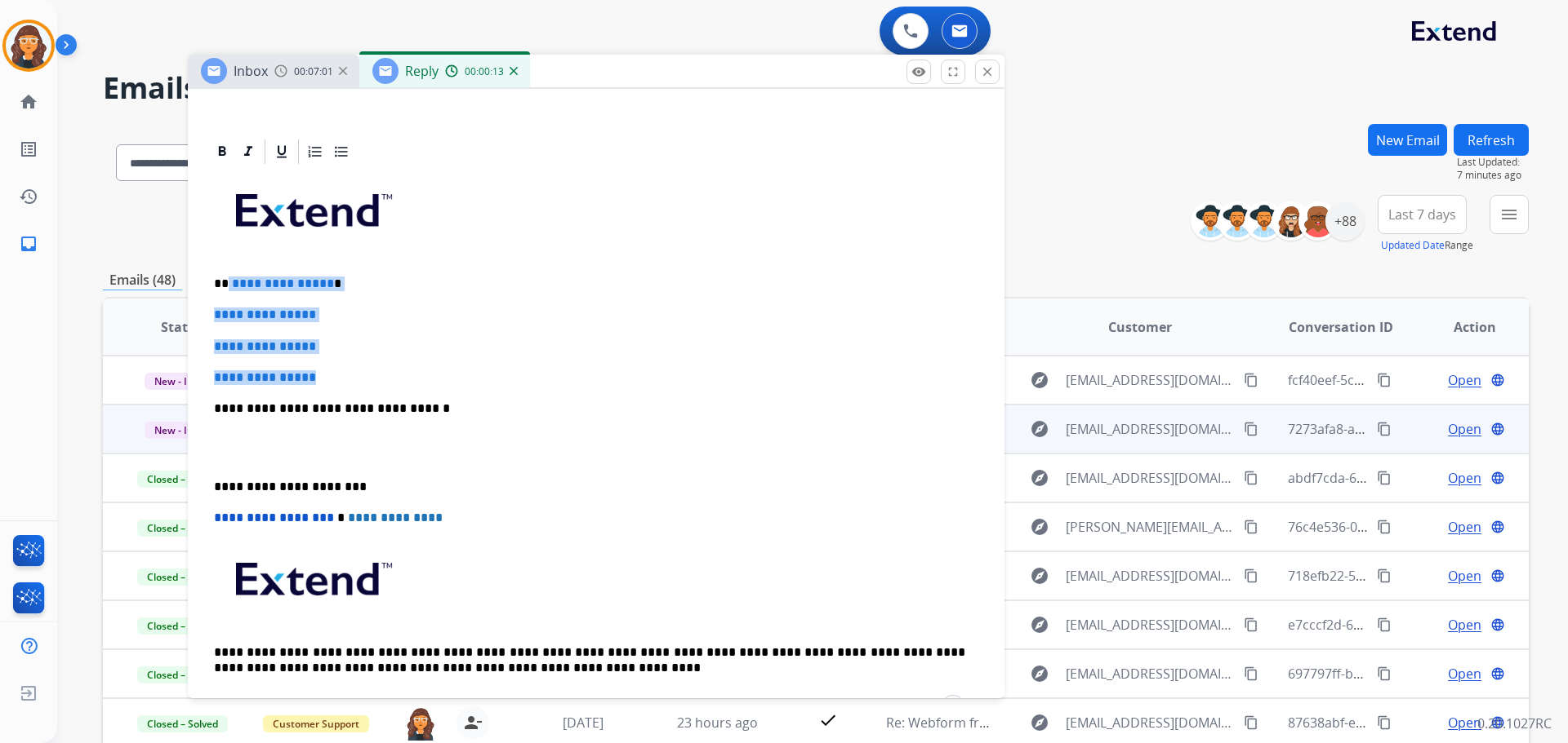
drag, startPoint x: 228, startPoint y: 279, endPoint x: 348, endPoint y: 394, distance: 166.2
click at [348, 394] on div "**********" at bounding box center [595, 447] width 777 height 562
click at [348, 372] on p "**********" at bounding box center [596, 378] width 764 height 15
click at [348, 374] on p "**********" at bounding box center [596, 378] width 764 height 15
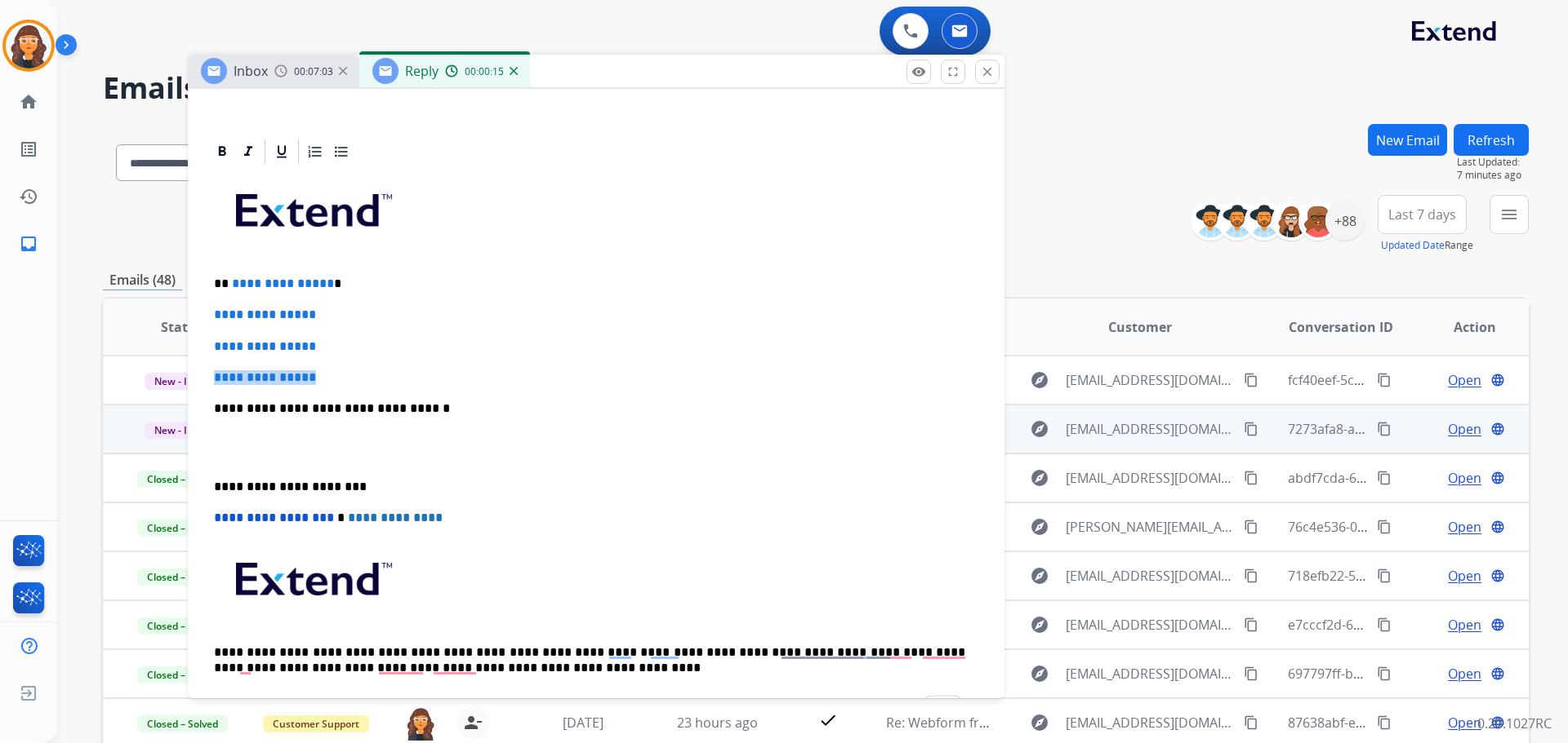
click at [327, 369] on div "**********" at bounding box center [595, 447] width 777 height 562
drag, startPoint x: 327, startPoint y: 376, endPoint x: 232, endPoint y: 285, distance: 131.6
click at [232, 285] on div "**********" at bounding box center [595, 447] width 777 height 562
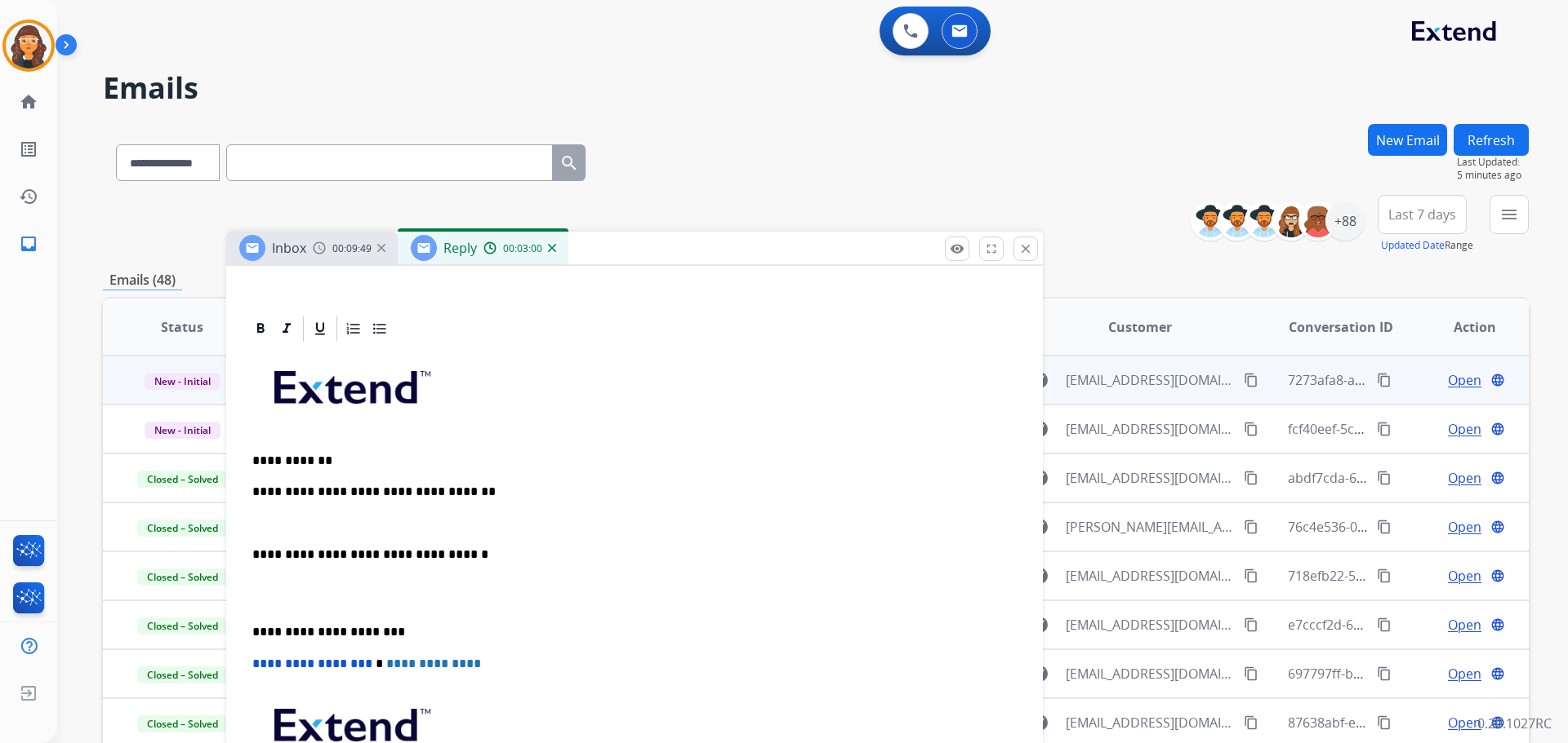
drag, startPoint x: 664, startPoint y: 94, endPoint x: 627, endPoint y: 304, distance: 213.2
click at [689, 266] on div "Inbox 00:09:49 Reply 00:03:00" at bounding box center [634, 248] width 816 height 34
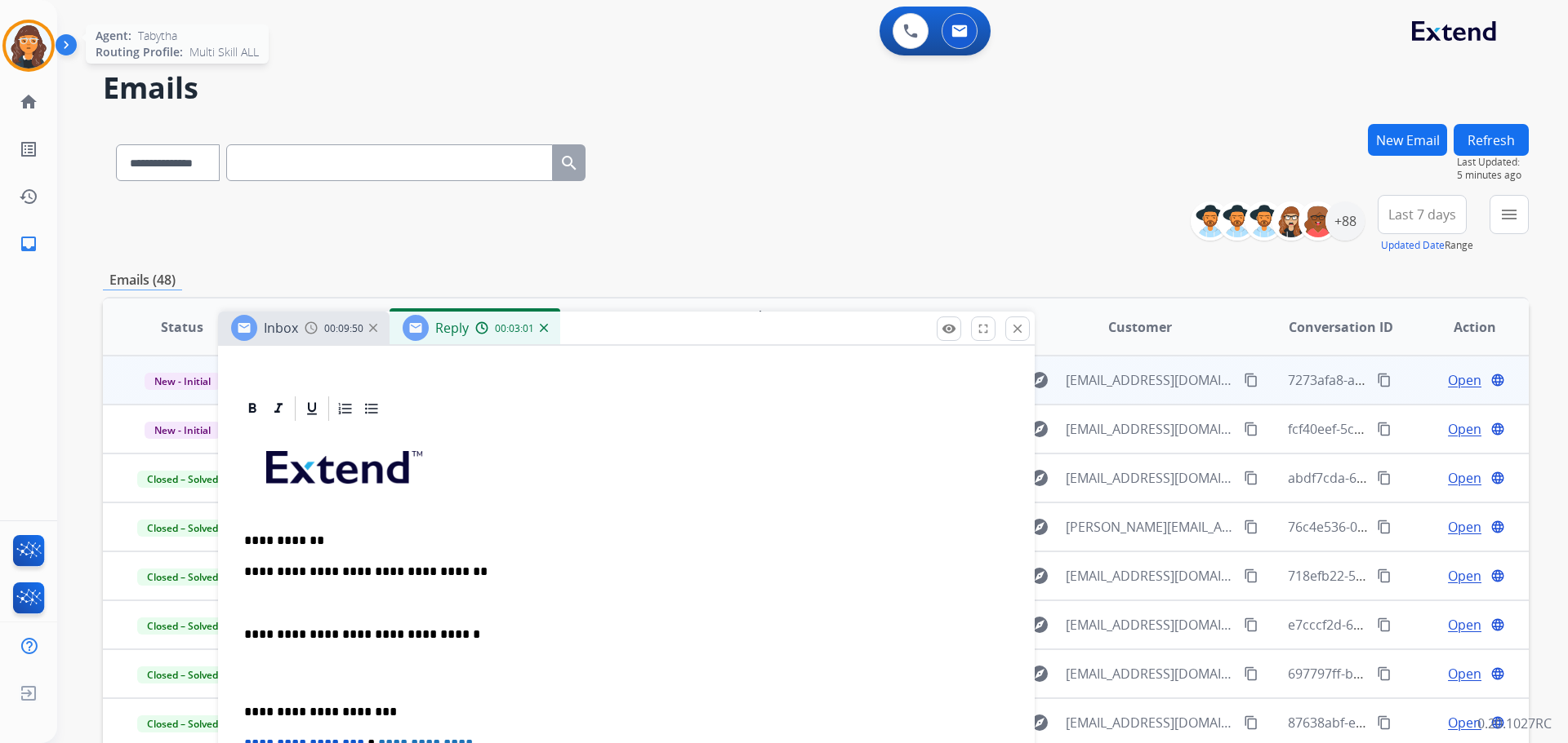
click at [30, 53] on img at bounding box center [28, 45] width 46 height 46
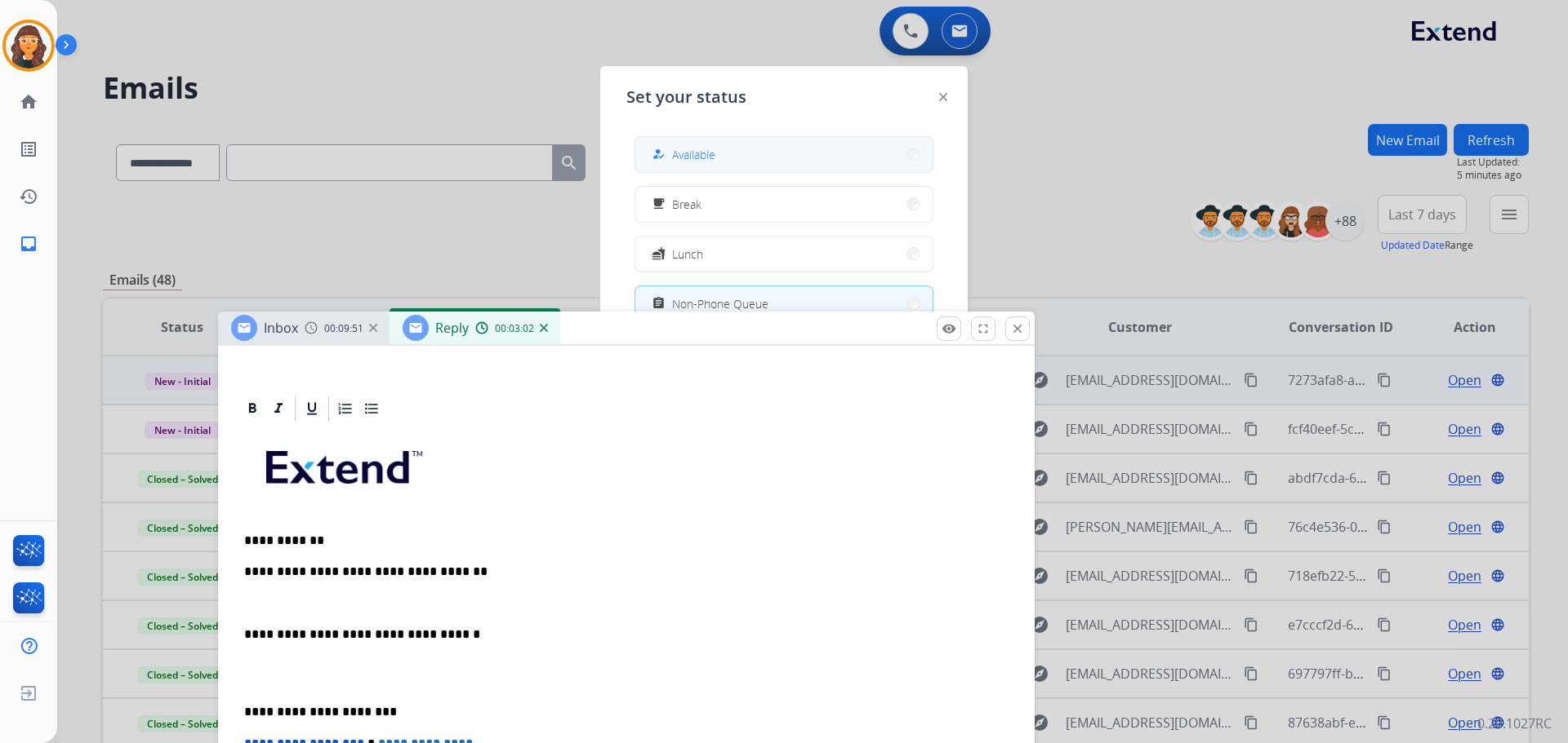
click at [704, 147] on span "Available" at bounding box center [694, 155] width 43 height 18
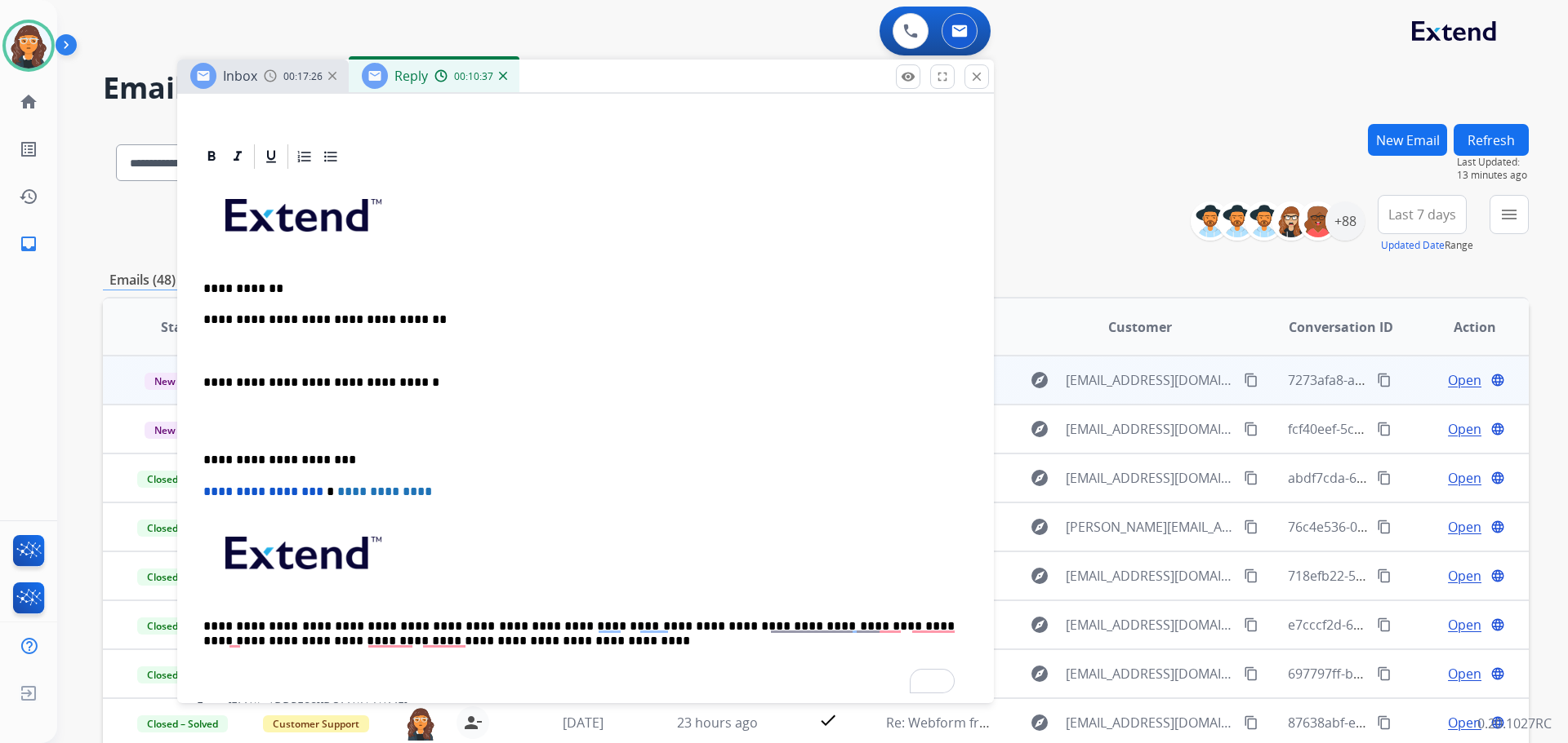
drag, startPoint x: 589, startPoint y: 333, endPoint x: 548, endPoint y: 82, distance: 254.3
click at [548, 82] on div "Inbox 00:17:26 Reply 00:10:37" at bounding box center [585, 76] width 816 height 34
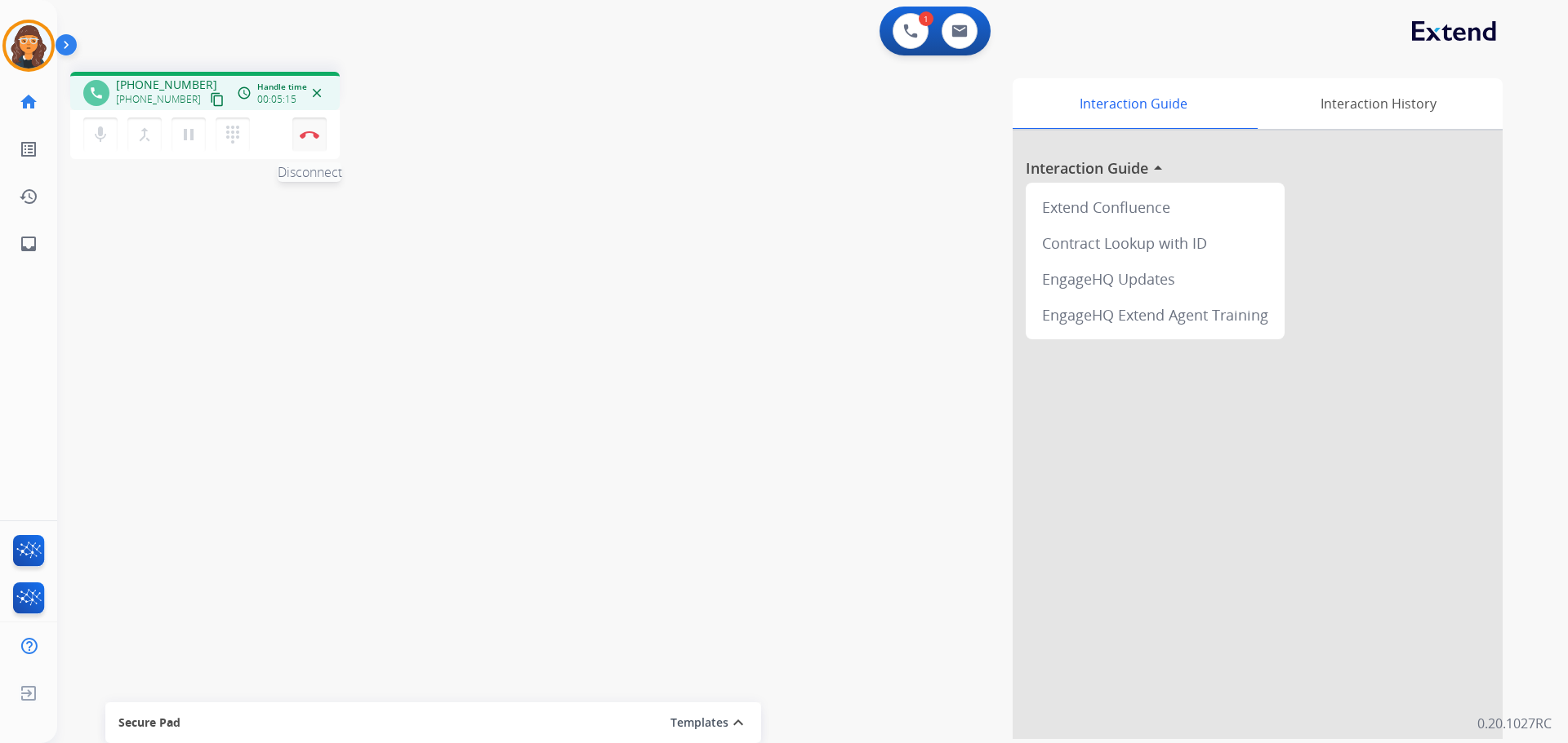
click at [316, 135] on img at bounding box center [309, 135] width 19 height 8
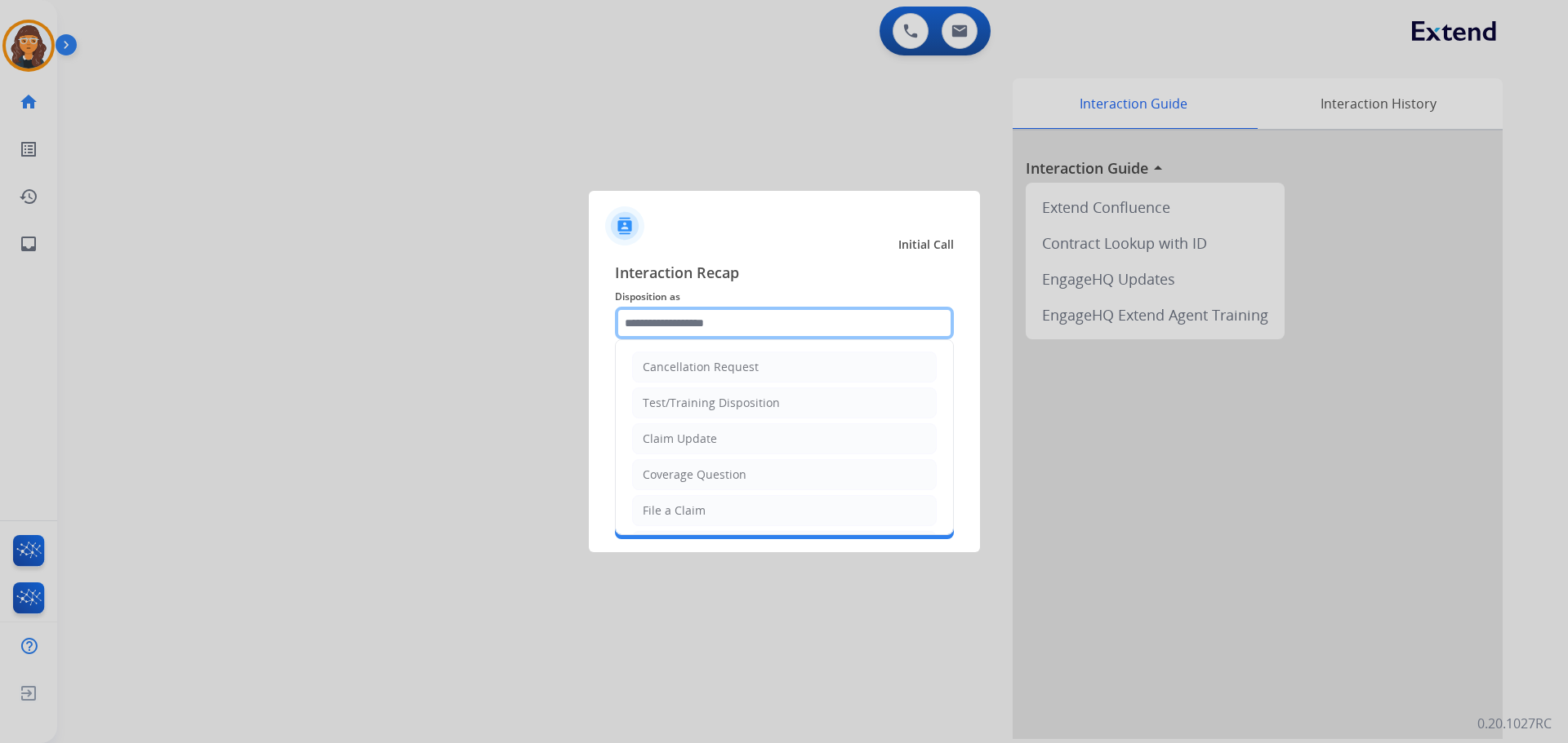
click at [705, 326] on input "text" at bounding box center [784, 323] width 339 height 33
click at [699, 509] on div "File a Claim" at bounding box center [673, 511] width 63 height 17
type input "**********"
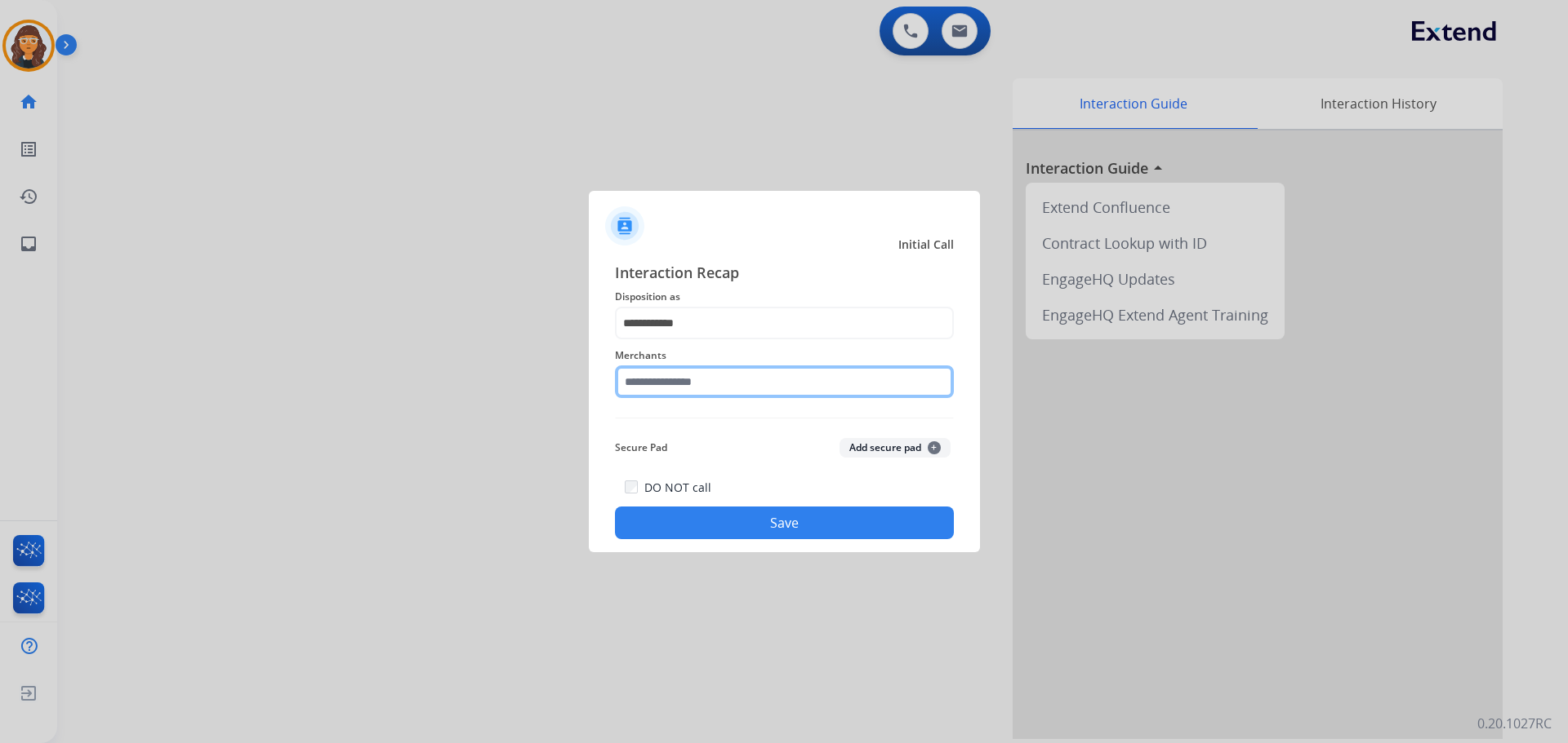
click at [671, 385] on input "text" at bounding box center [784, 381] width 339 height 33
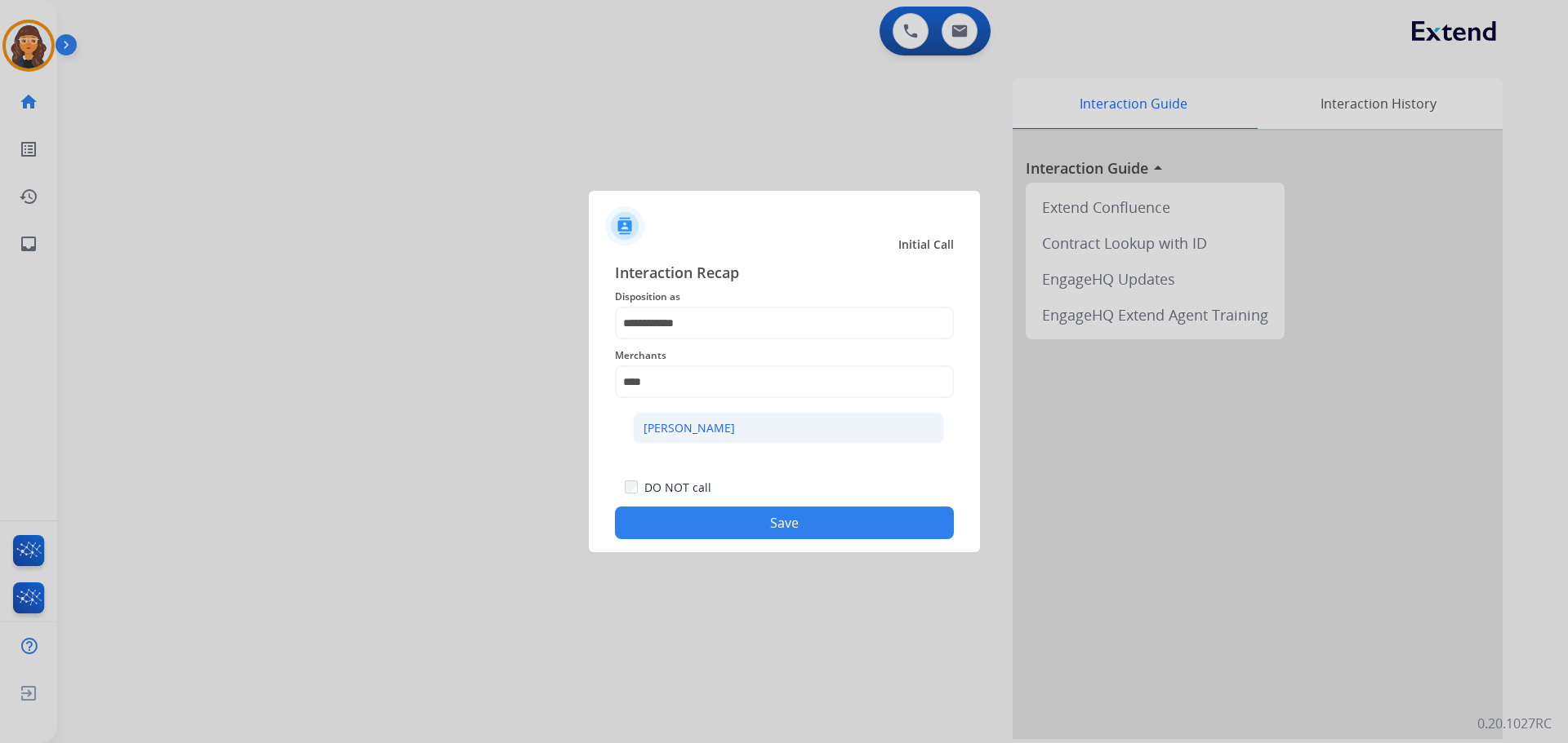
click at [669, 418] on li "[PERSON_NAME]" at bounding box center [789, 428] width 311 height 31
type input "**********"
click at [676, 529] on button "Save" at bounding box center [784, 522] width 339 height 33
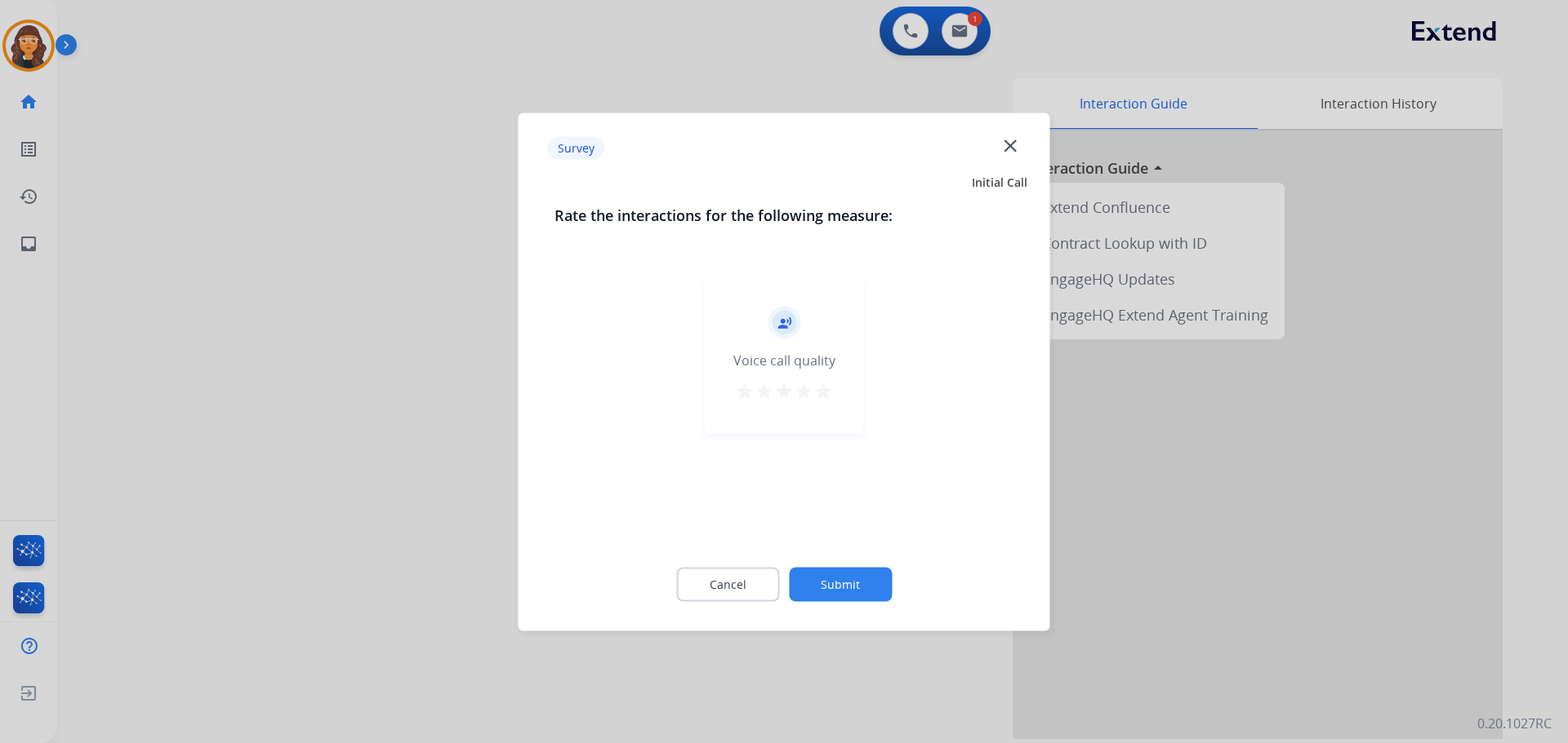
click at [833, 386] on div "record_voice_over Voice call quality star star star star star" at bounding box center [784, 356] width 159 height 155
click at [830, 393] on mat-icon "star" at bounding box center [822, 390] width 19 height 19
click at [837, 575] on button "Submit" at bounding box center [840, 584] width 103 height 34
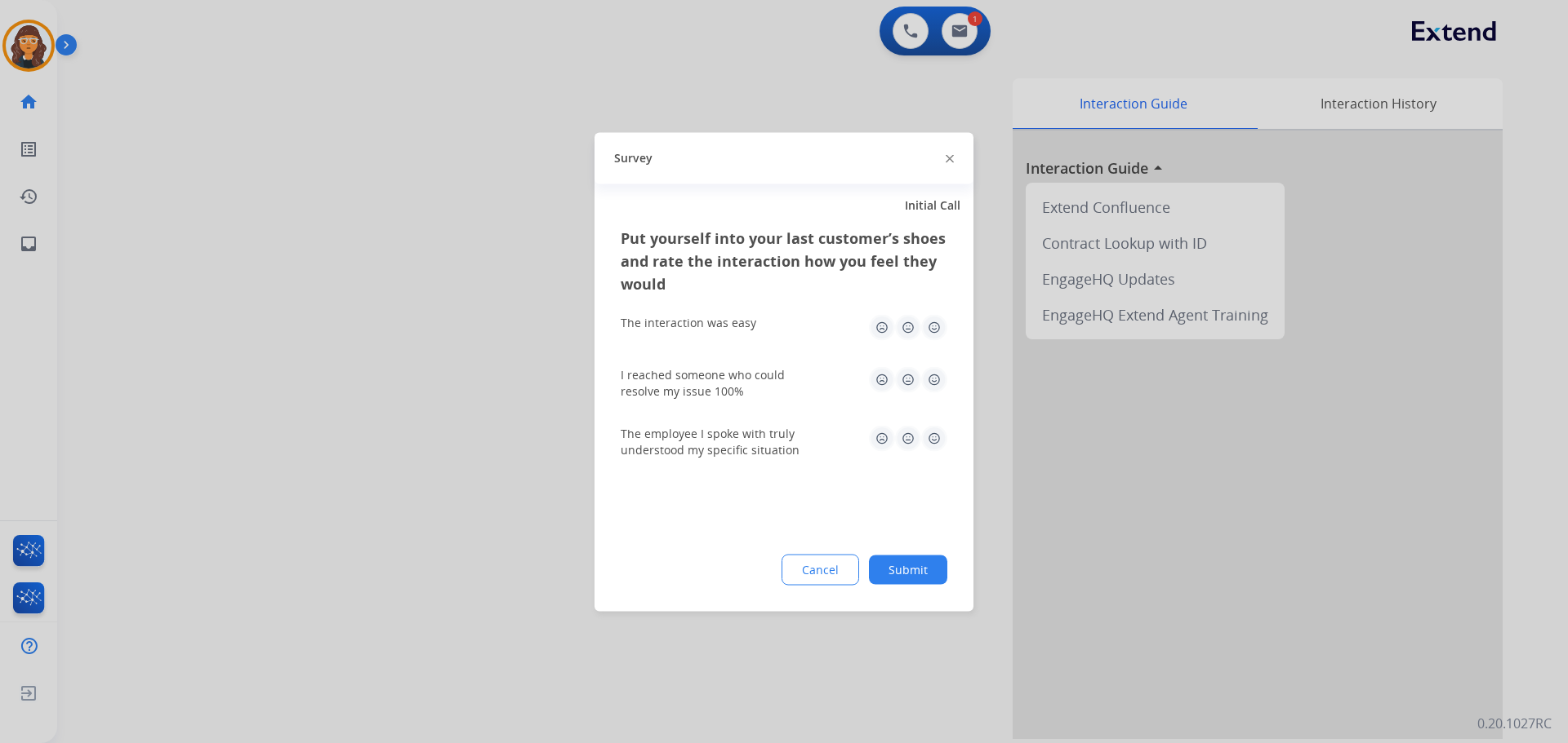
drag, startPoint x: 932, startPoint y: 320, endPoint x: 932, endPoint y: 345, distance: 25.0
click at [932, 322] on img at bounding box center [933, 327] width 26 height 26
click at [939, 386] on img at bounding box center [933, 379] width 26 height 26
click at [938, 450] on img at bounding box center [933, 438] width 26 height 26
click at [907, 562] on button "Submit" at bounding box center [908, 569] width 79 height 29
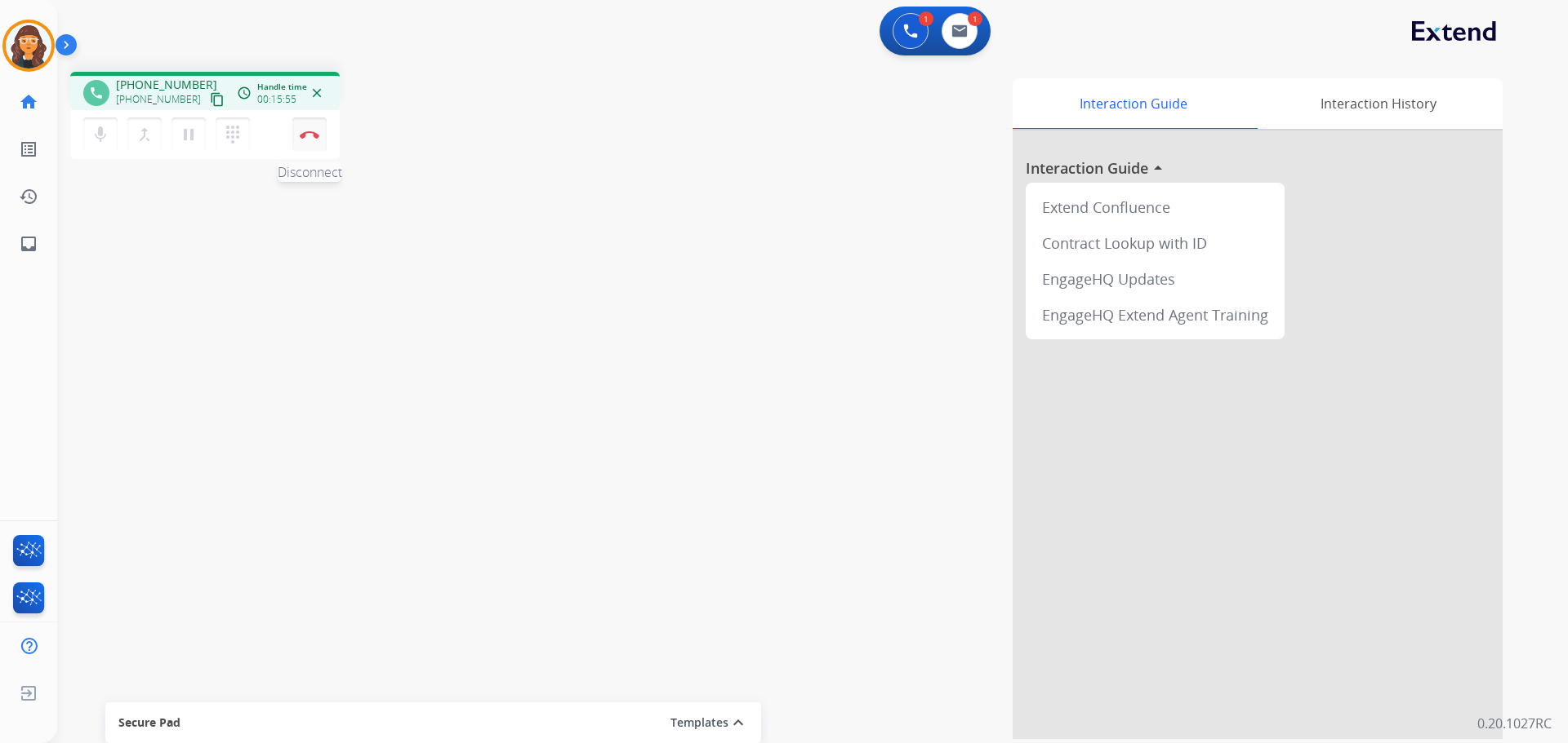
click at [307, 137] on img at bounding box center [309, 135] width 19 height 8
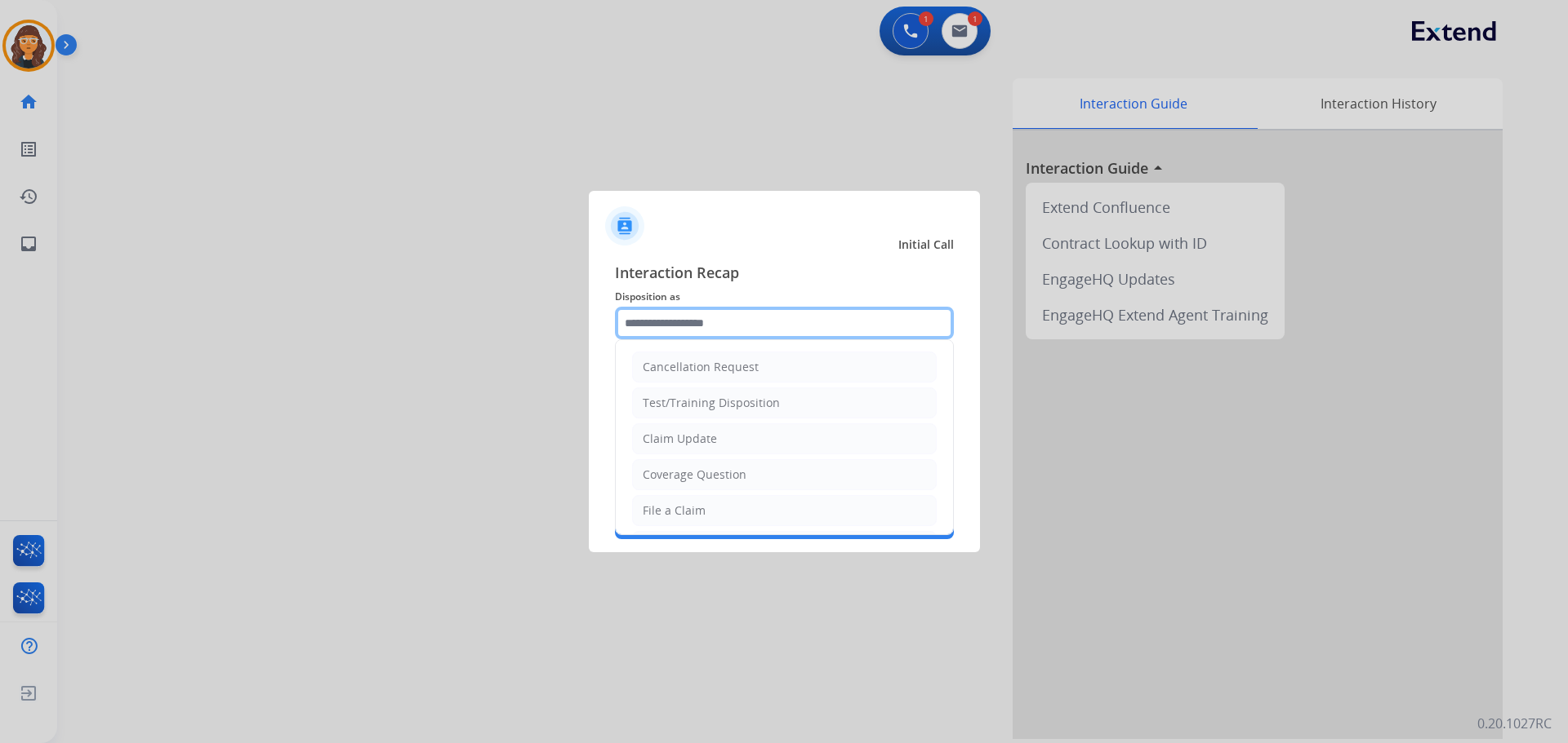
click at [640, 323] on input "text" at bounding box center [784, 323] width 339 height 33
click at [691, 435] on div "Claim Update" at bounding box center [679, 440] width 74 height 17
type input "**********"
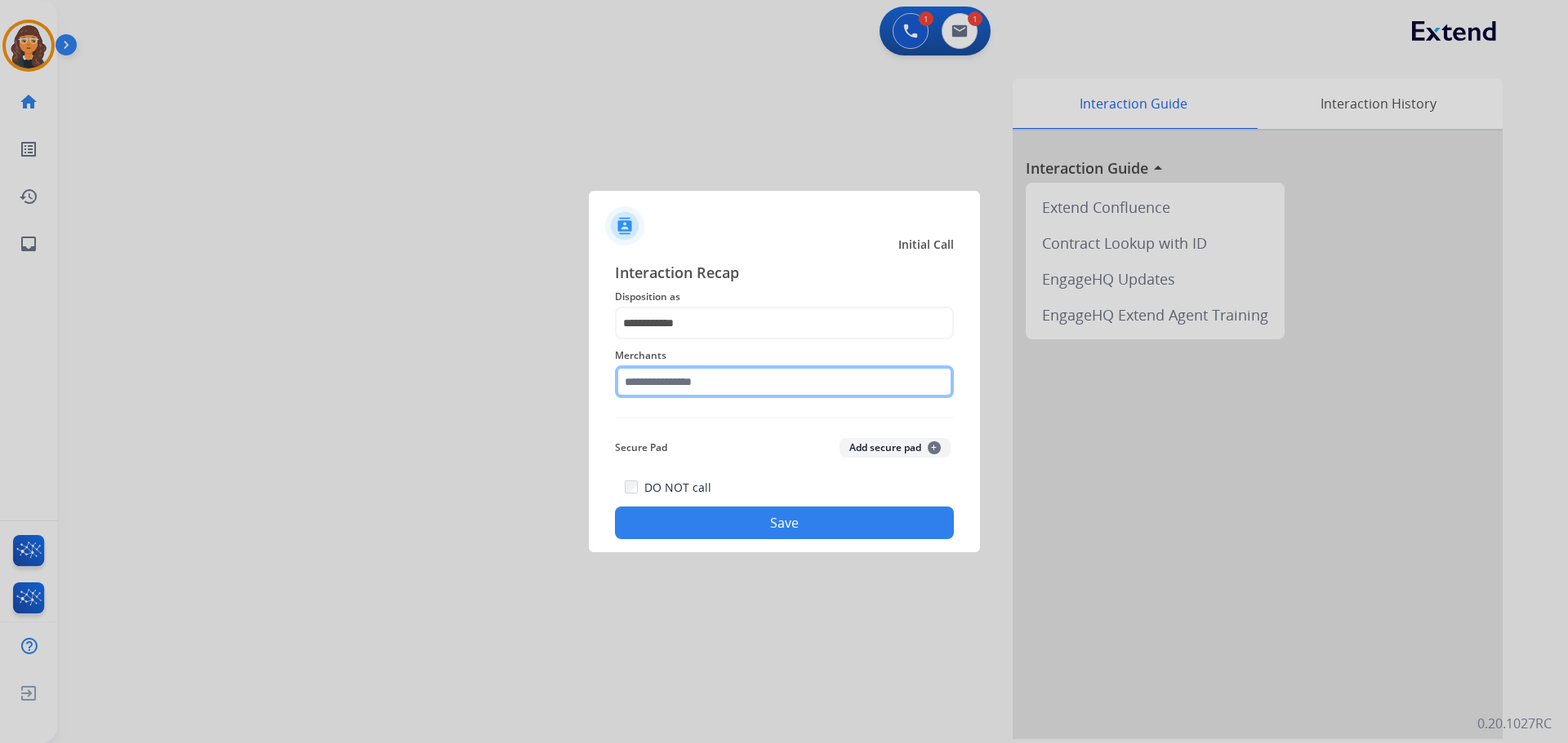
click at [753, 379] on input "text" at bounding box center [784, 381] width 339 height 33
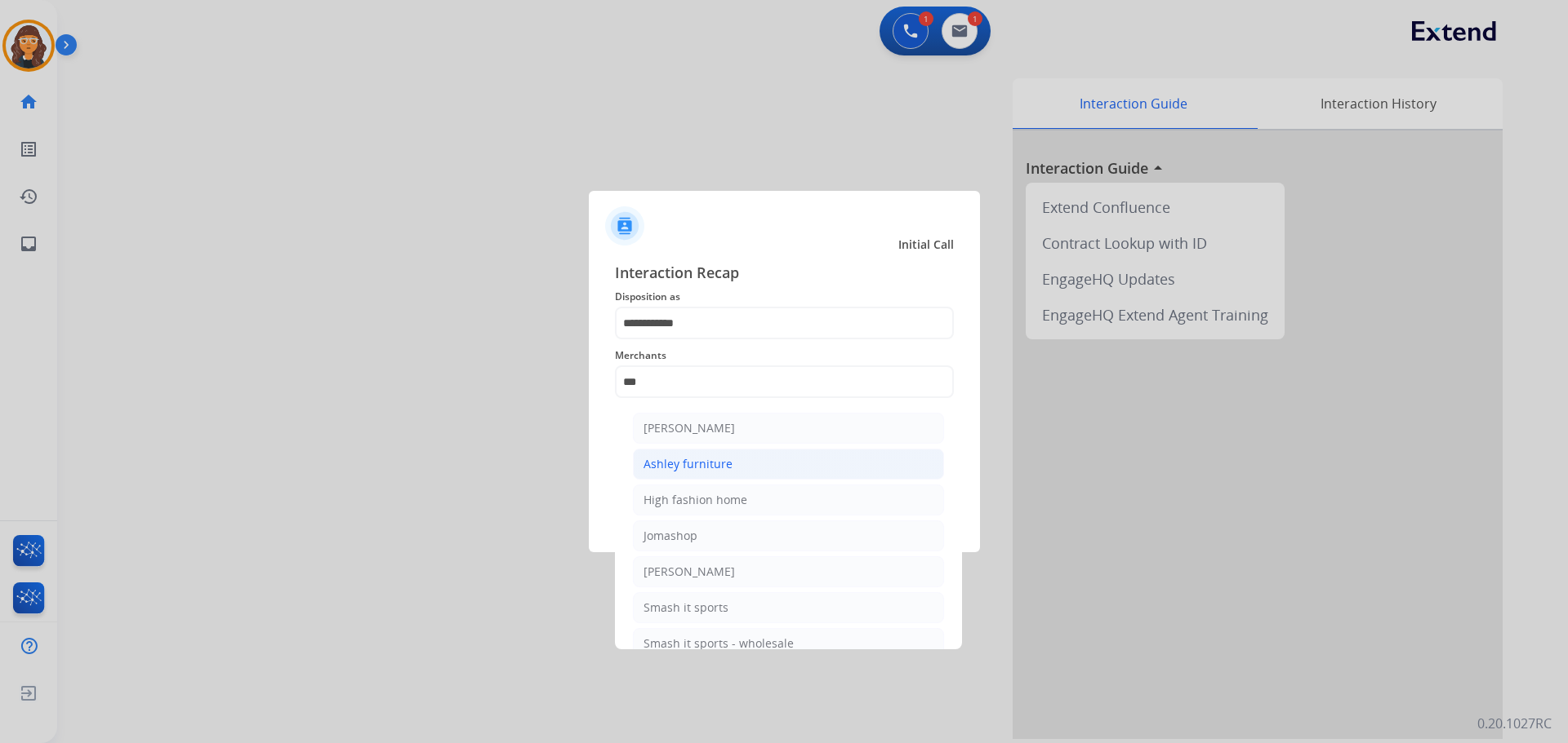
click at [708, 470] on div "Ashley furniture" at bounding box center [687, 465] width 89 height 17
type input "**********"
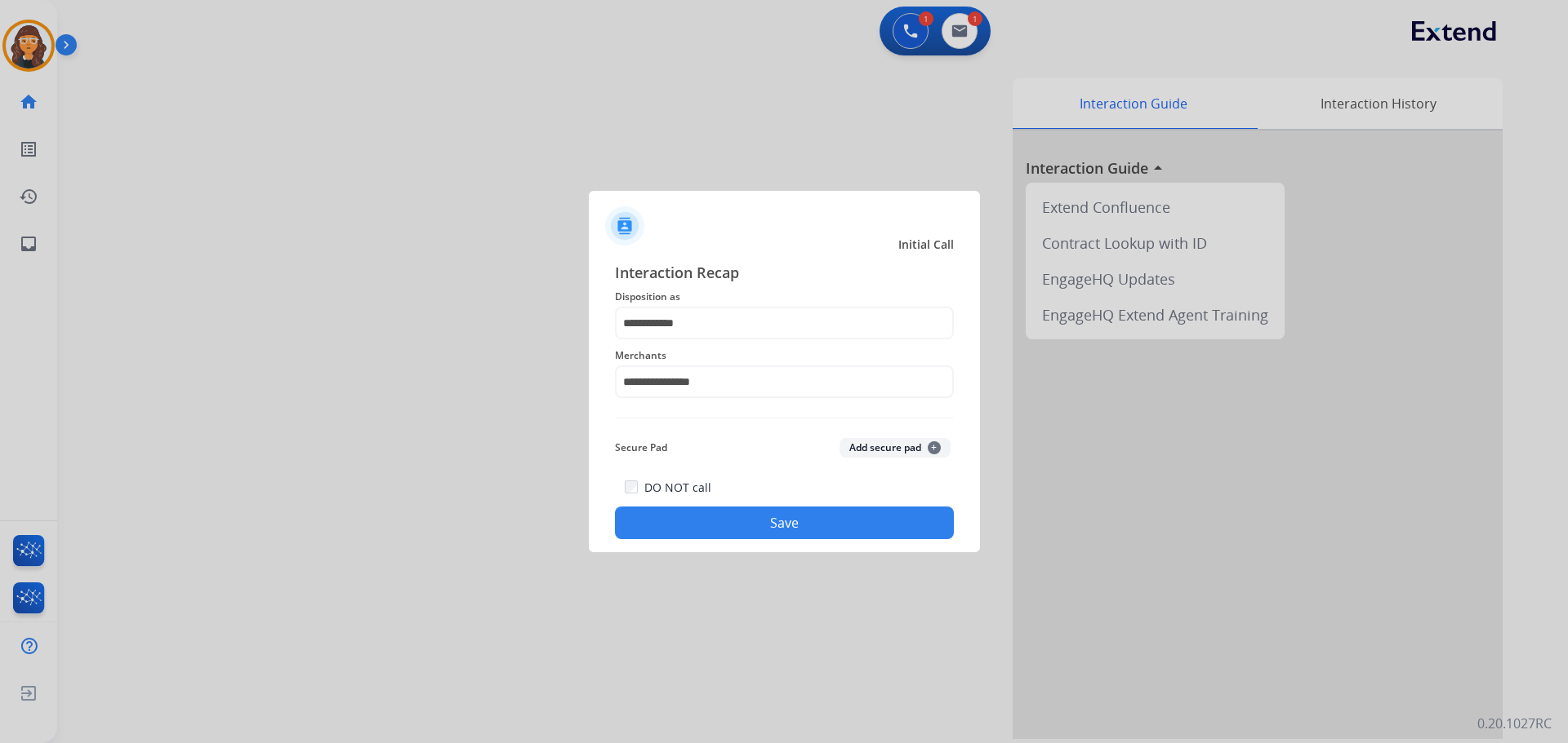
click at [691, 519] on button "Save" at bounding box center [784, 522] width 339 height 33
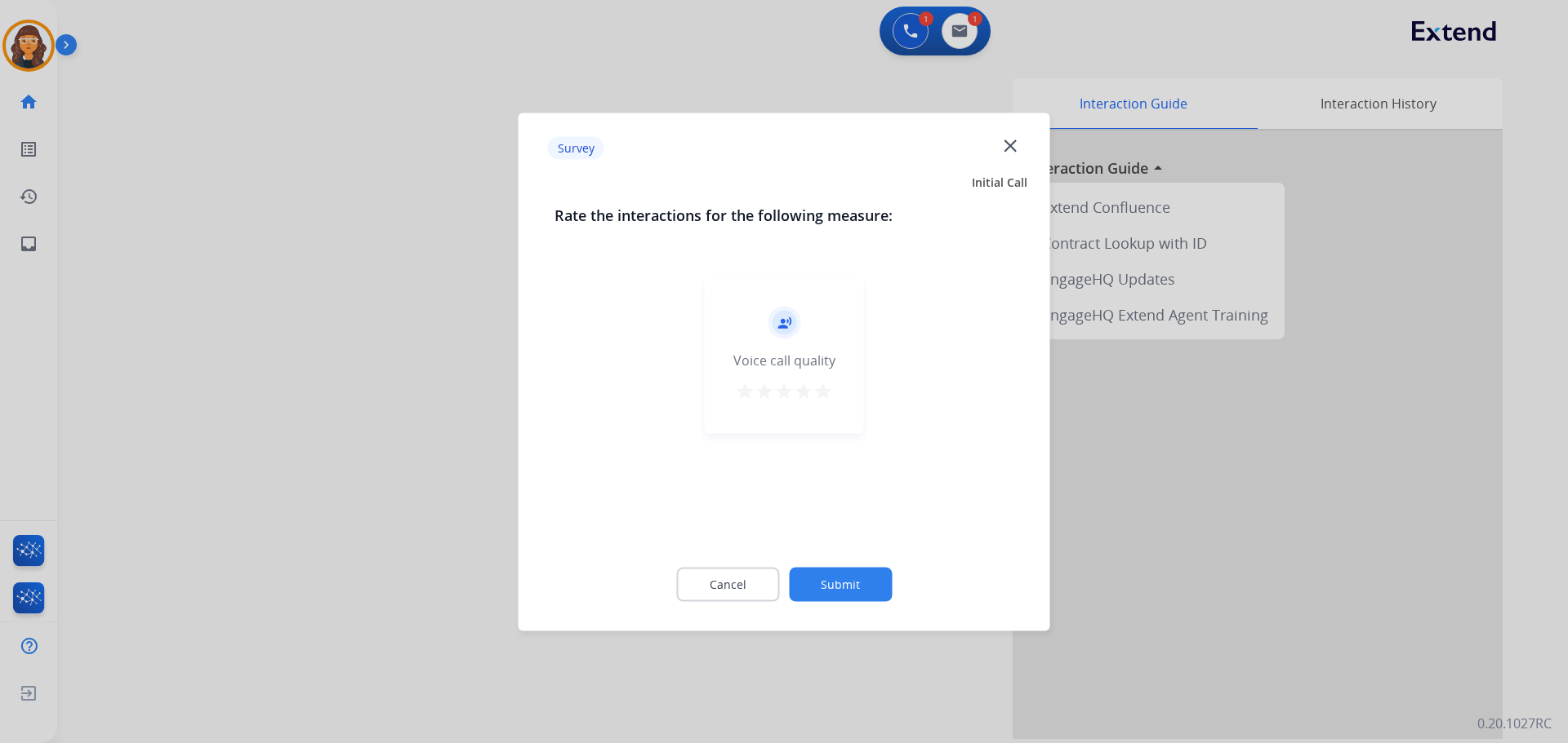
drag, startPoint x: 819, startPoint y: 396, endPoint x: 820, endPoint y: 447, distance: 51.0
click at [820, 396] on mat-icon "star" at bounding box center [822, 390] width 19 height 19
click at [850, 595] on button "Submit" at bounding box center [840, 584] width 103 height 34
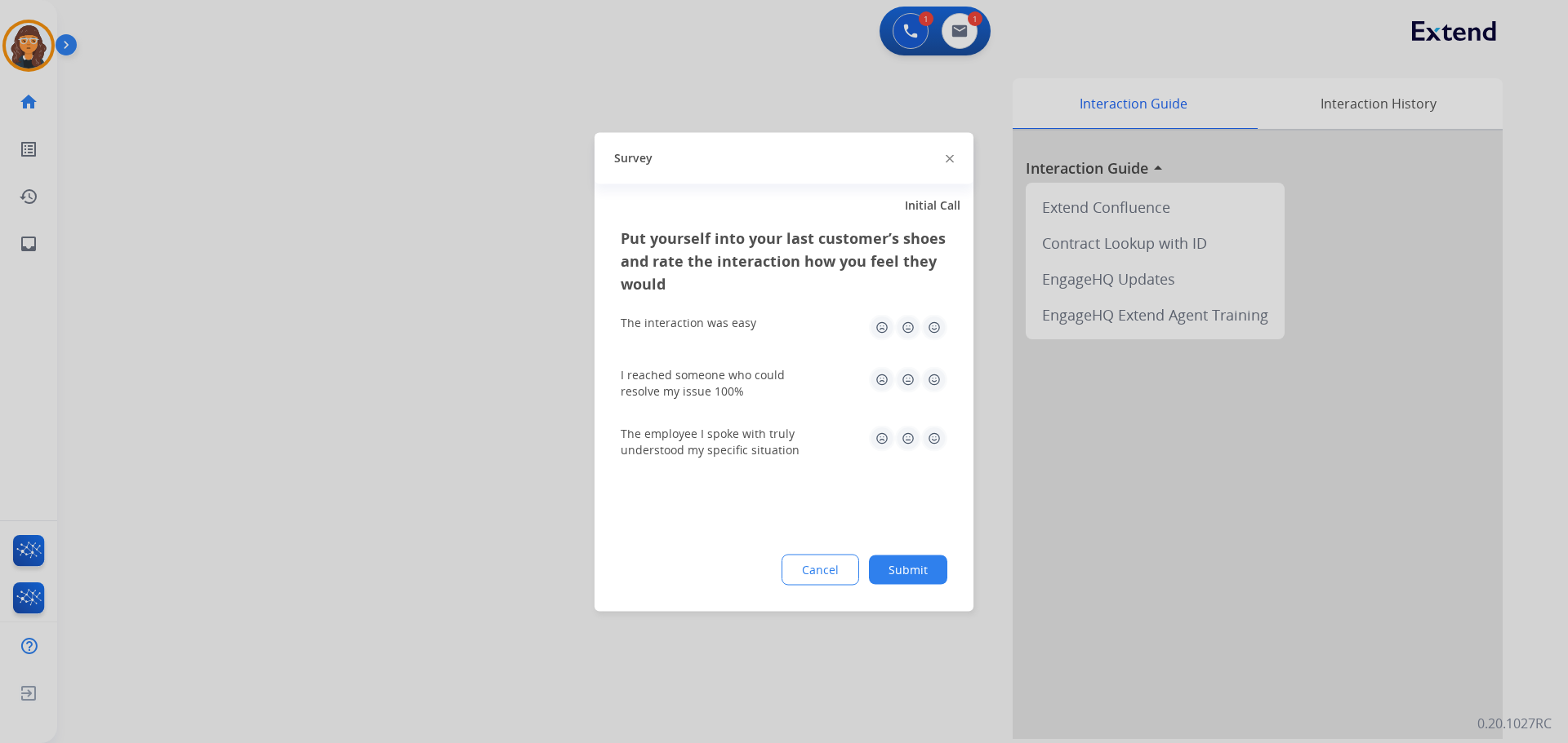
click at [935, 328] on img at bounding box center [933, 327] width 26 height 26
click at [939, 381] on img at bounding box center [933, 379] width 26 height 26
click at [936, 444] on img at bounding box center [933, 438] width 26 height 26
drag, startPoint x: 936, startPoint y: 565, endPoint x: 783, endPoint y: 477, distance: 176.5
click at [936, 566] on button "Submit" at bounding box center [908, 569] width 79 height 29
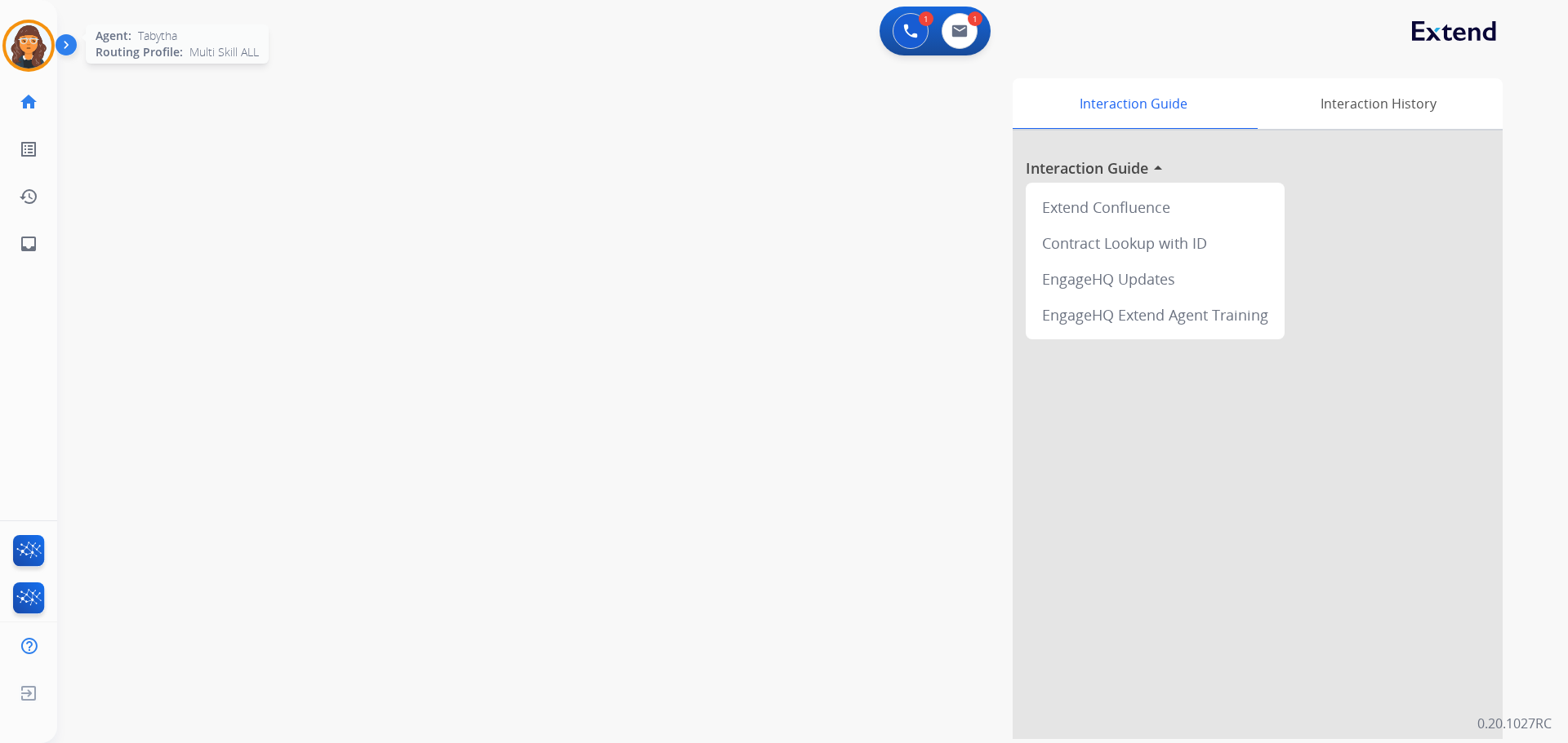
click at [45, 61] on img at bounding box center [28, 45] width 46 height 46
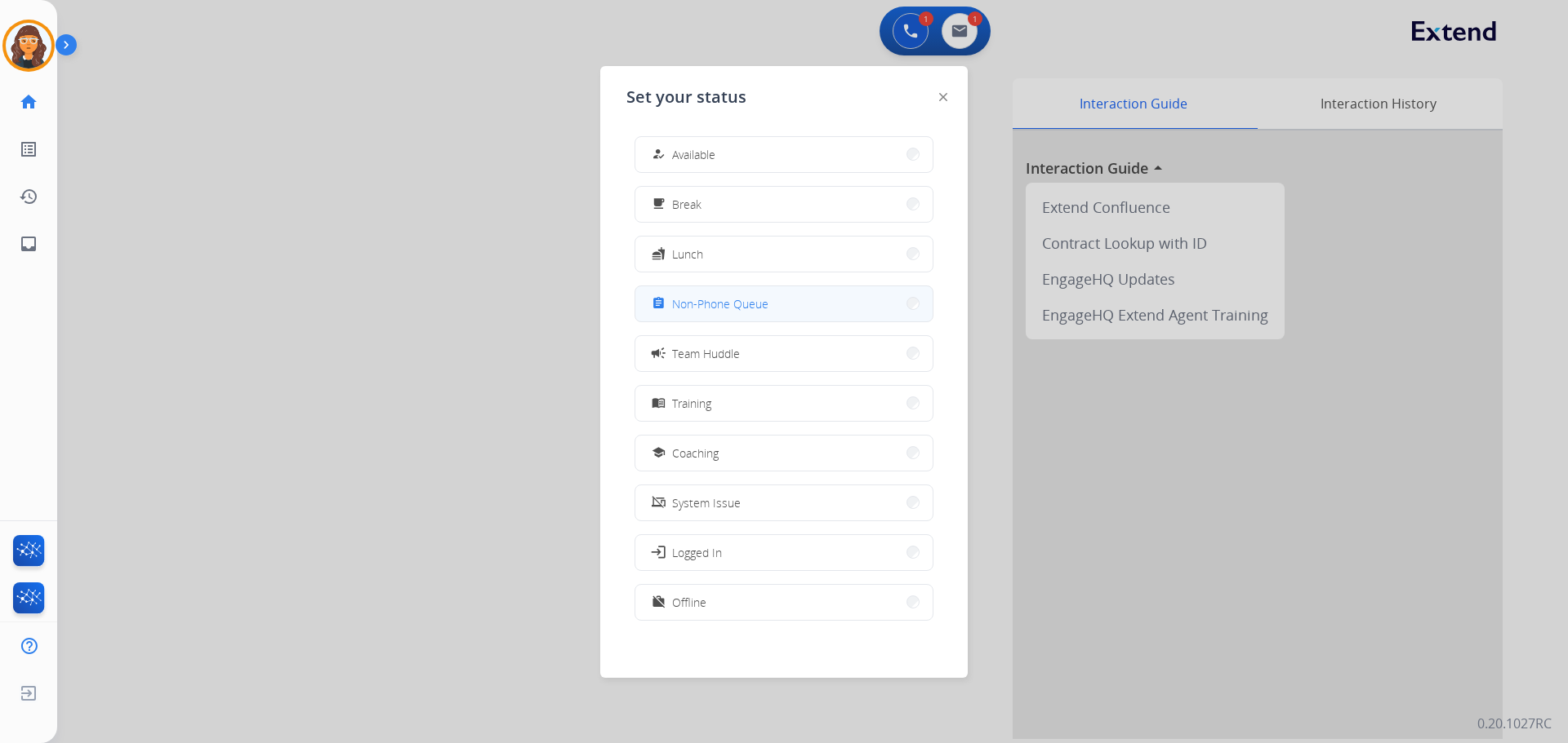
click at [726, 301] on span "Non-Phone Queue" at bounding box center [720, 303] width 96 height 18
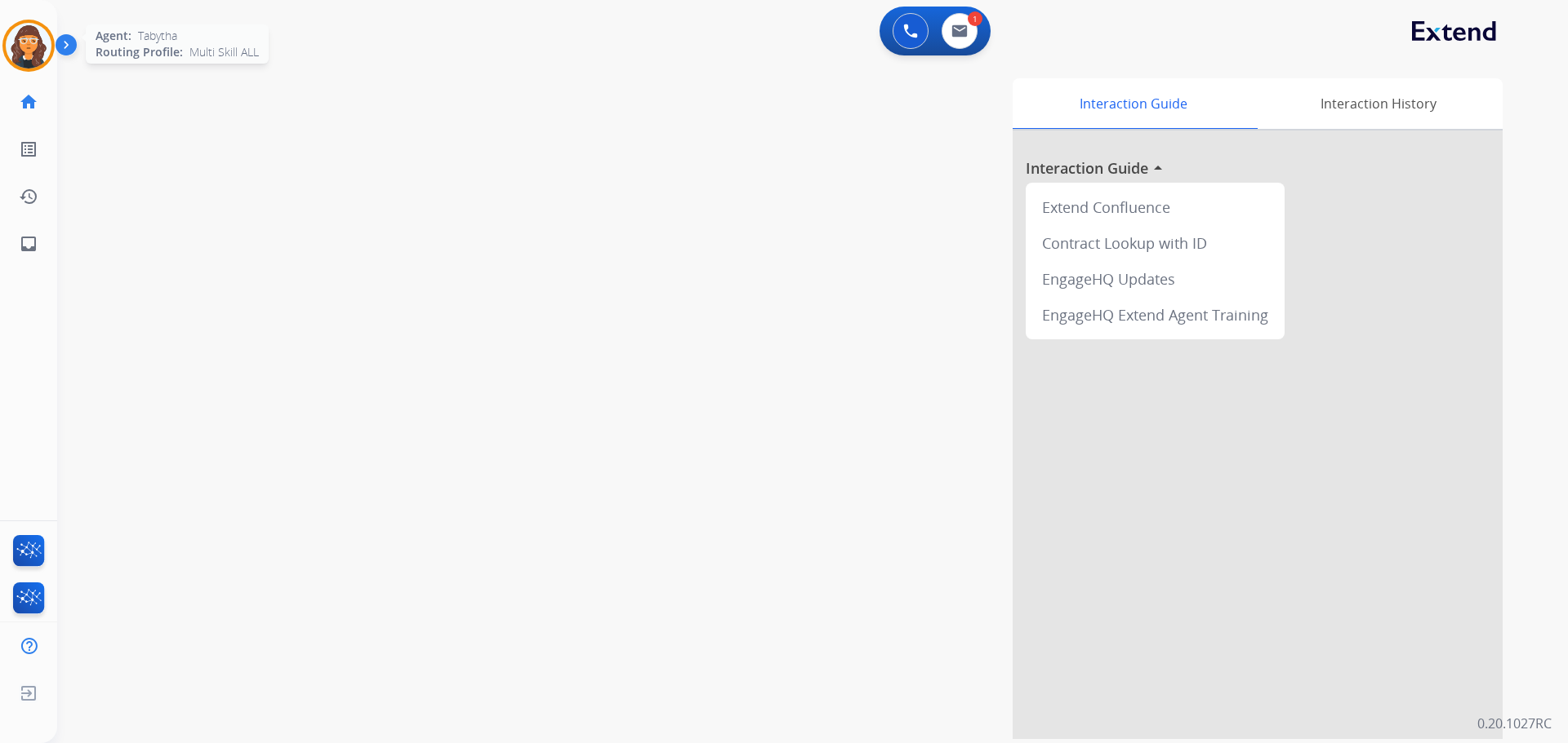
click at [41, 49] on img at bounding box center [28, 45] width 46 height 46
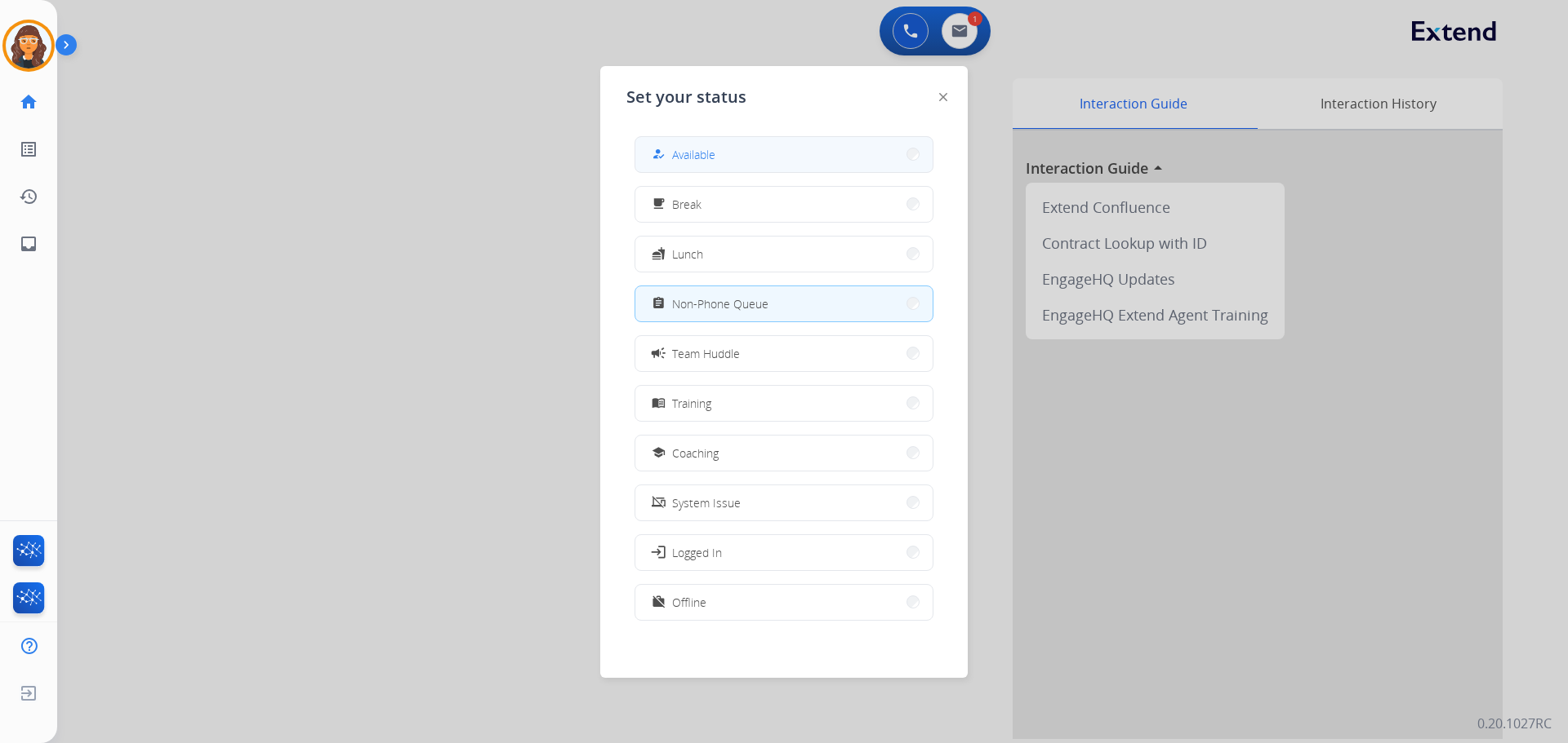
click at [697, 146] on span "Available" at bounding box center [694, 155] width 43 height 18
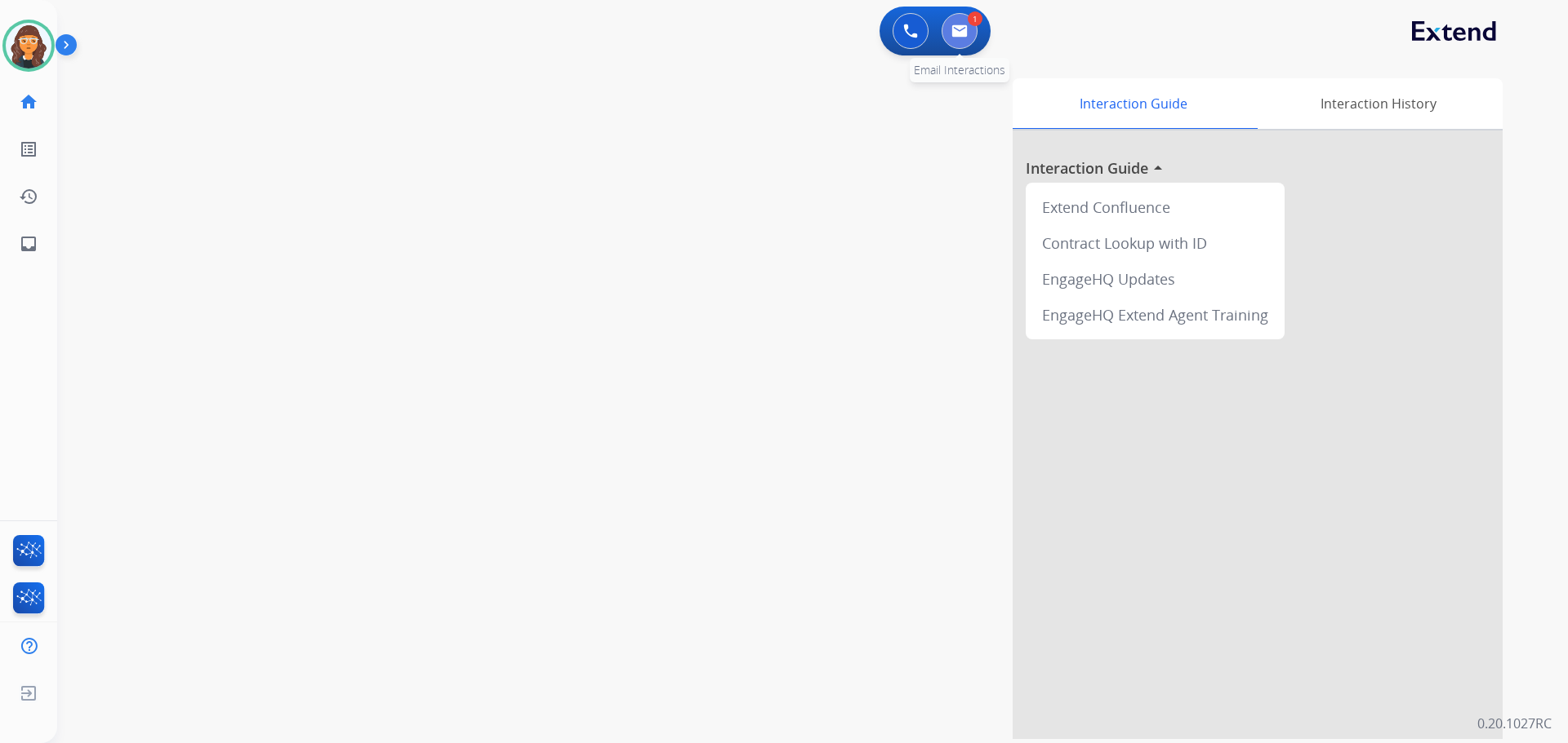
click at [963, 36] on img at bounding box center [959, 31] width 17 height 13
select select "**********"
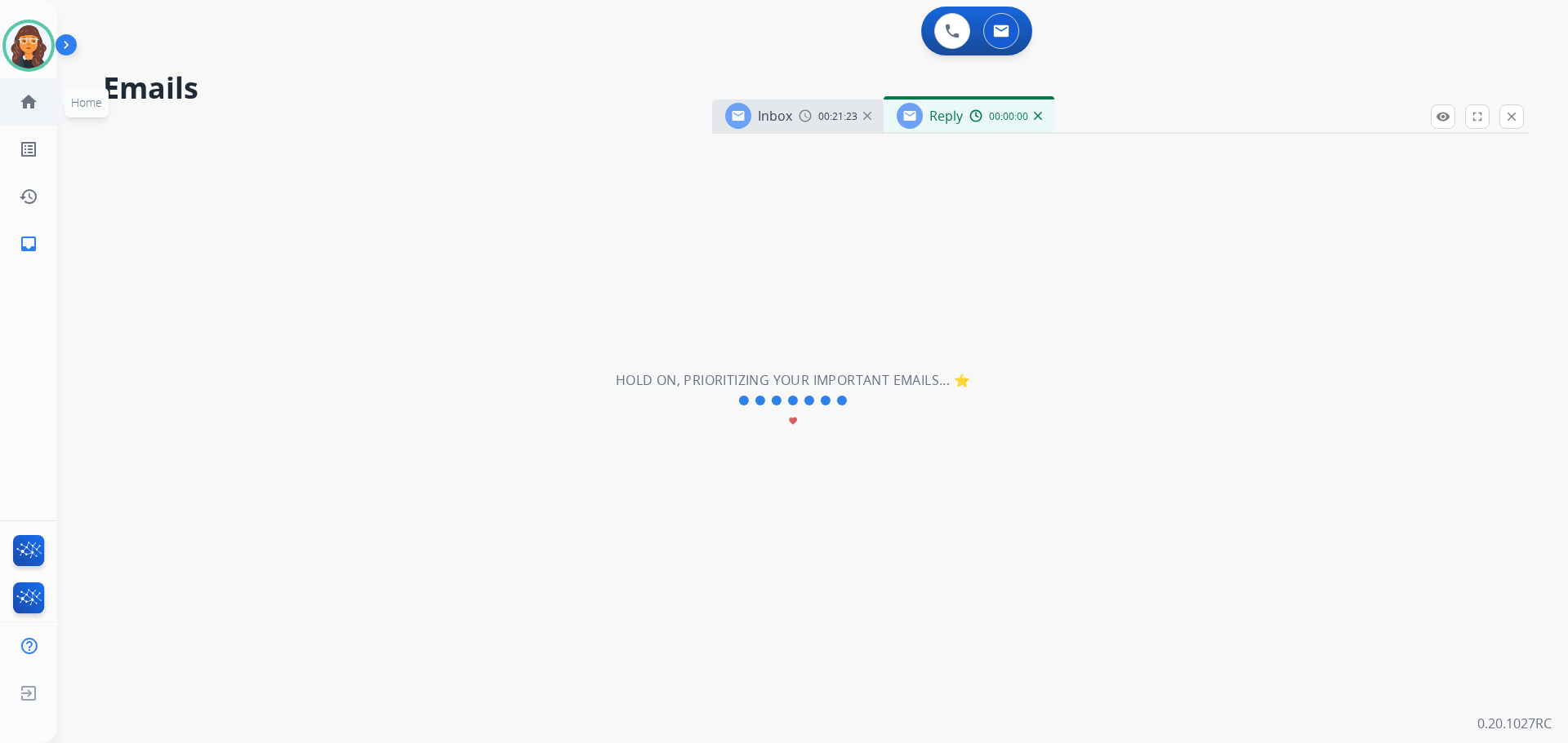
select select "**********"
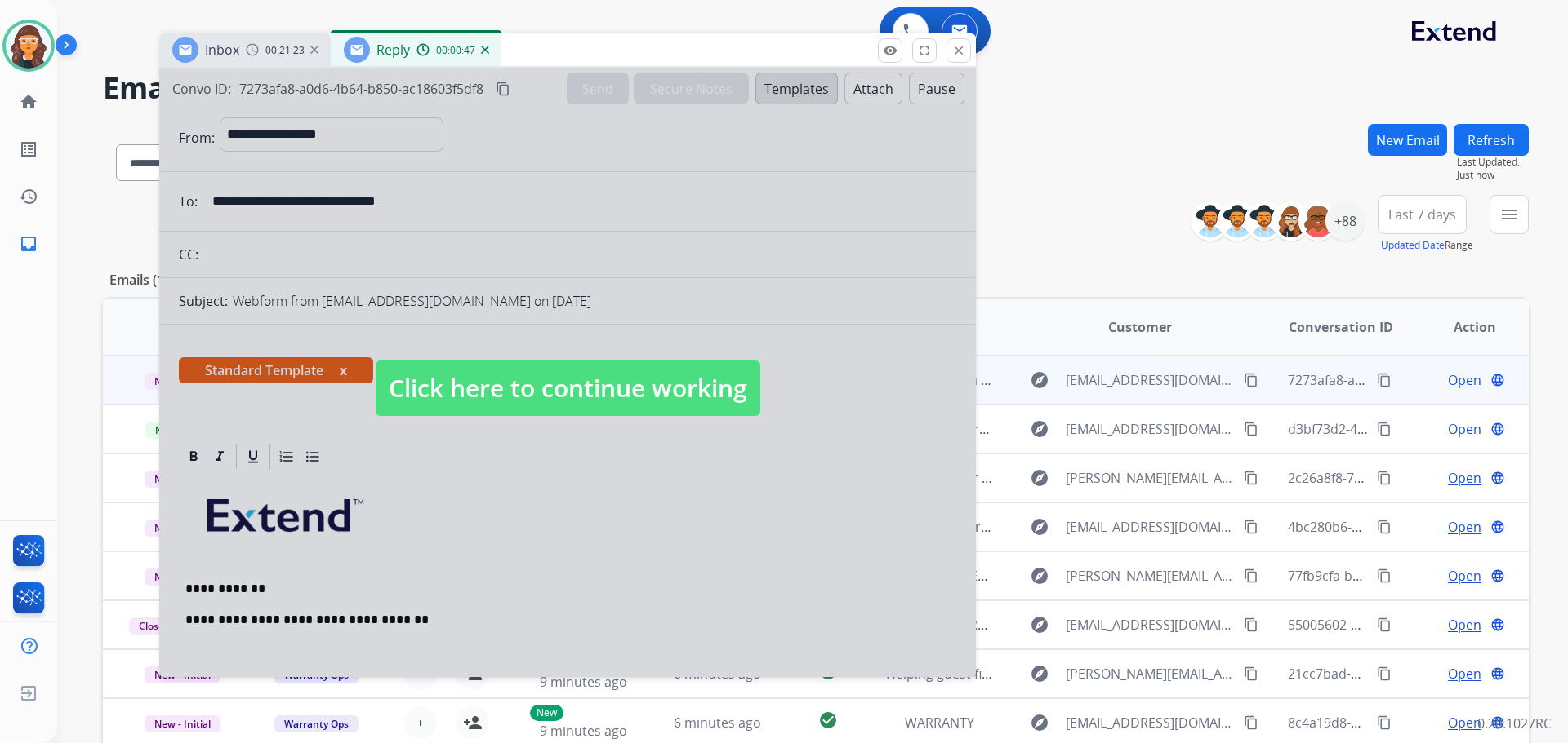
drag, startPoint x: 1111, startPoint y: 120, endPoint x: 546, endPoint y: 52, distance: 569.1
click at [546, 52] on div "Inbox 00:21:23 Reply 00:00:47" at bounding box center [567, 50] width 816 height 34
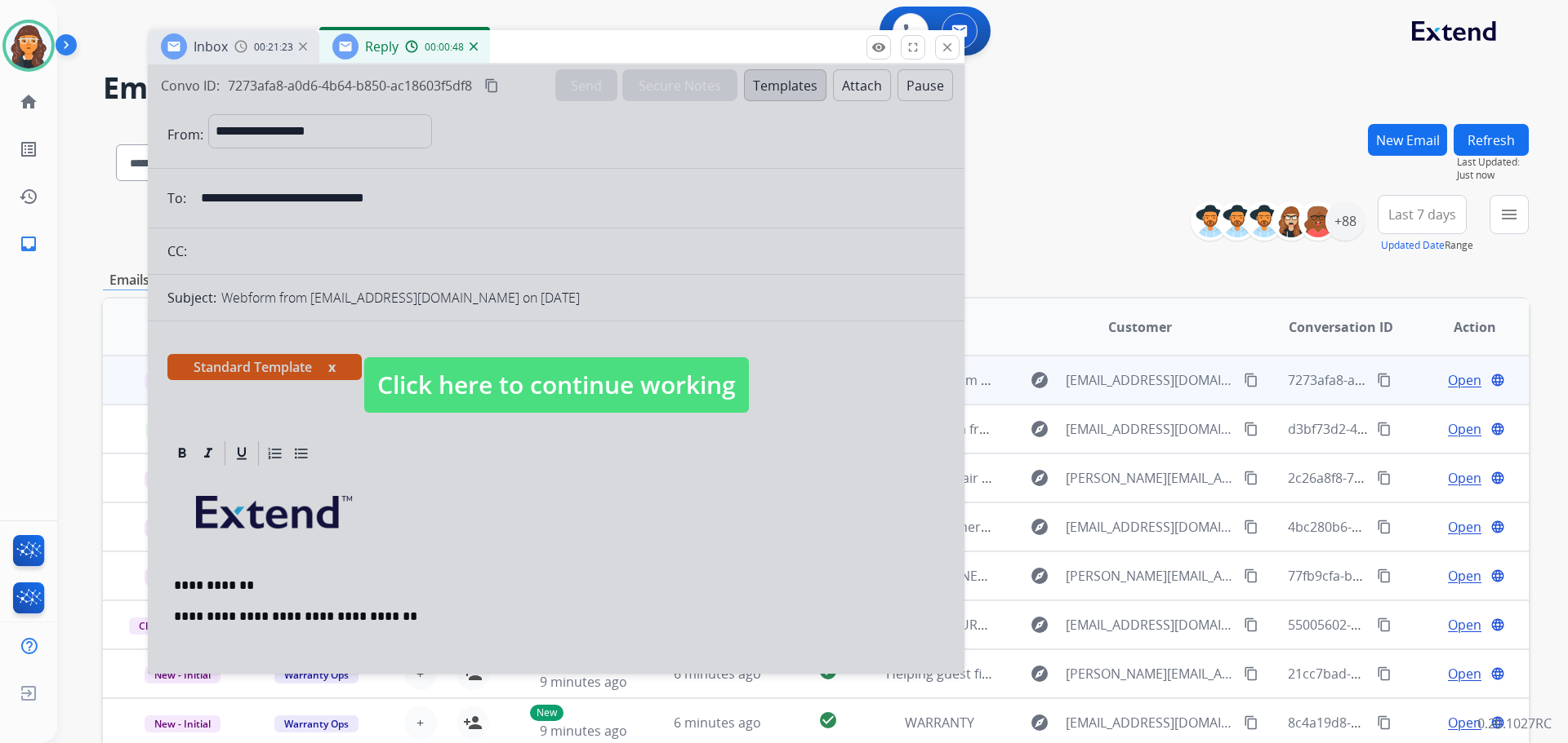
click at [547, 373] on span "Click here to continue working" at bounding box center [556, 385] width 385 height 55
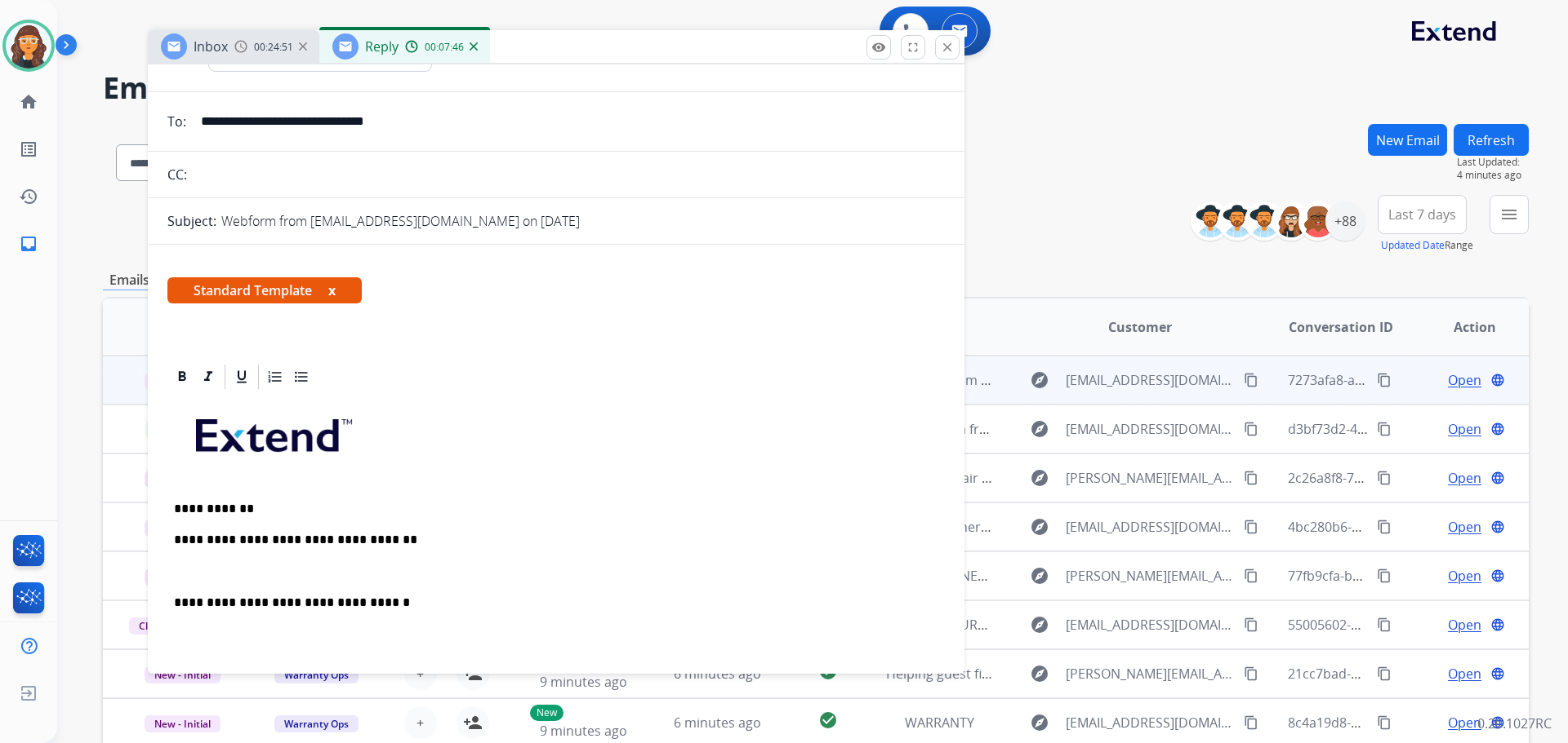
scroll to position [245, 0]
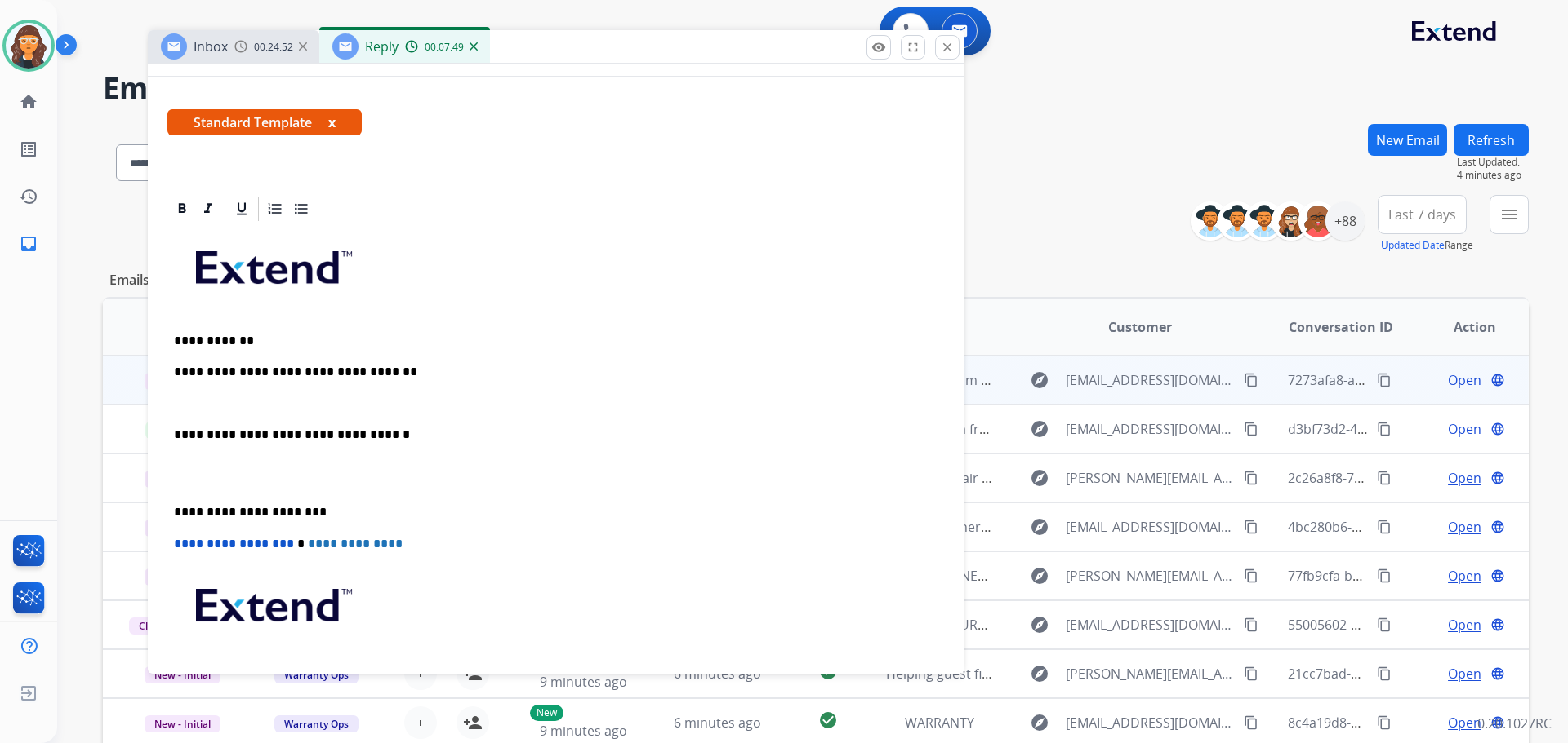
click at [431, 373] on p "**********" at bounding box center [549, 372] width 751 height 15
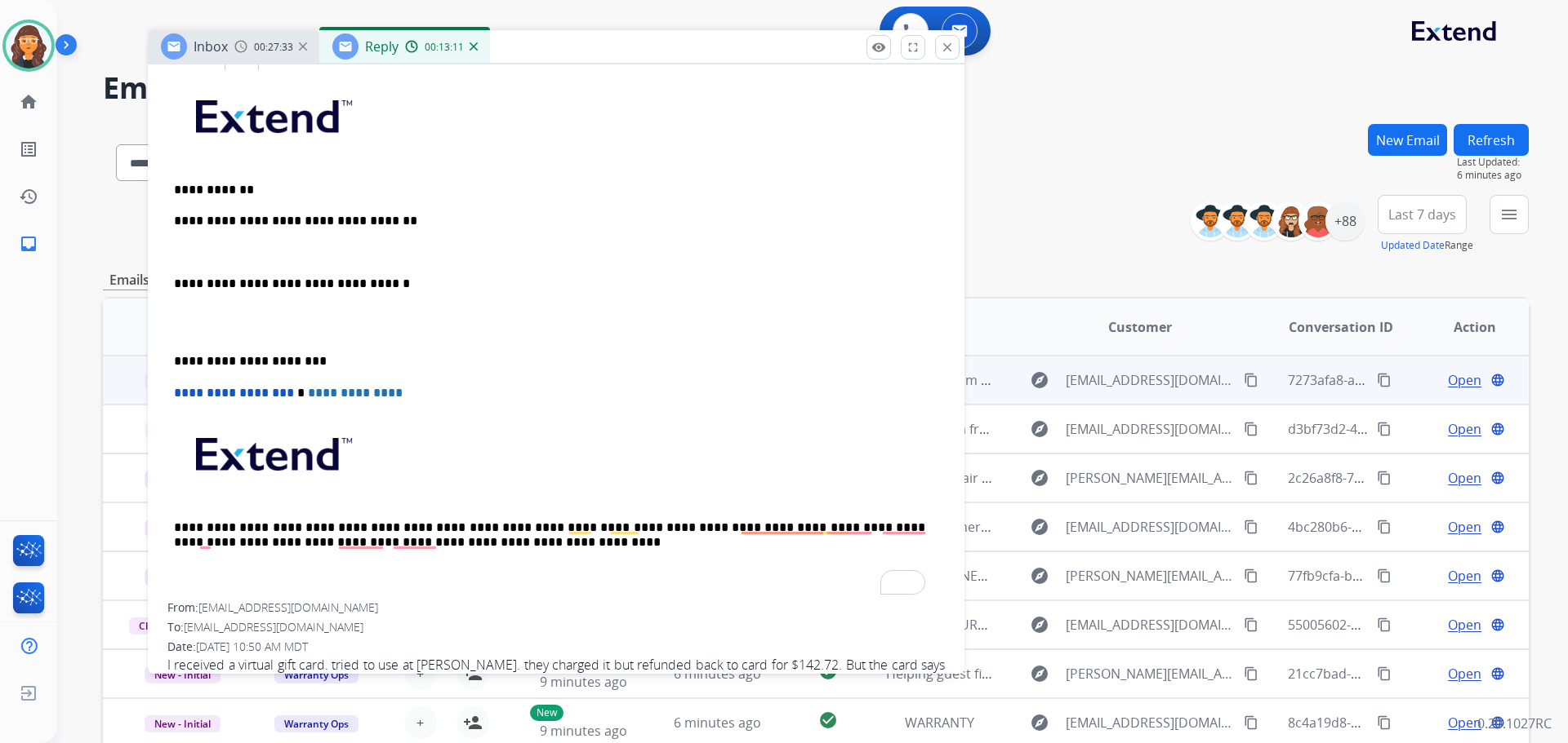
scroll to position [461, 0]
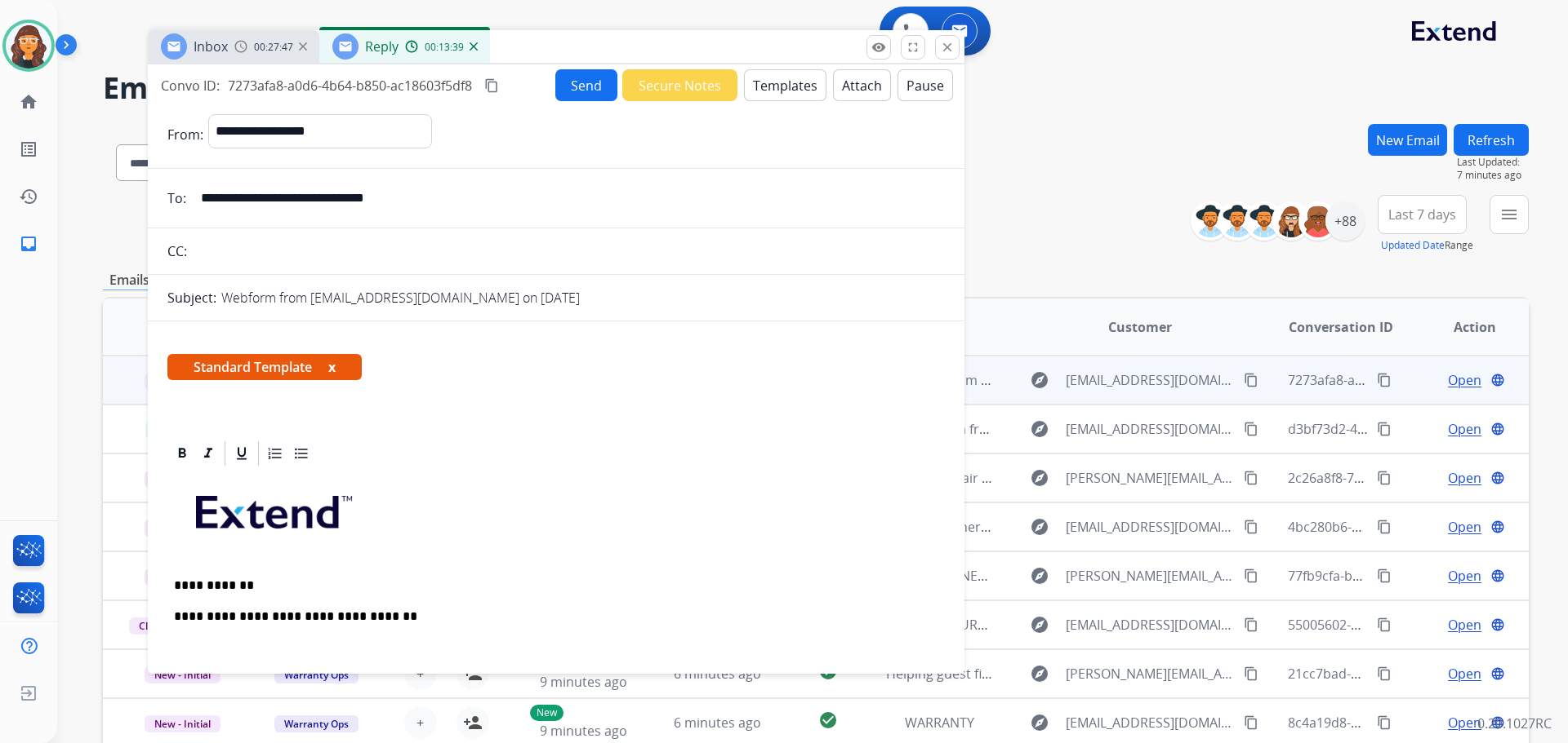
select select "**********"
click at [471, 48] on img at bounding box center [473, 47] width 8 height 8
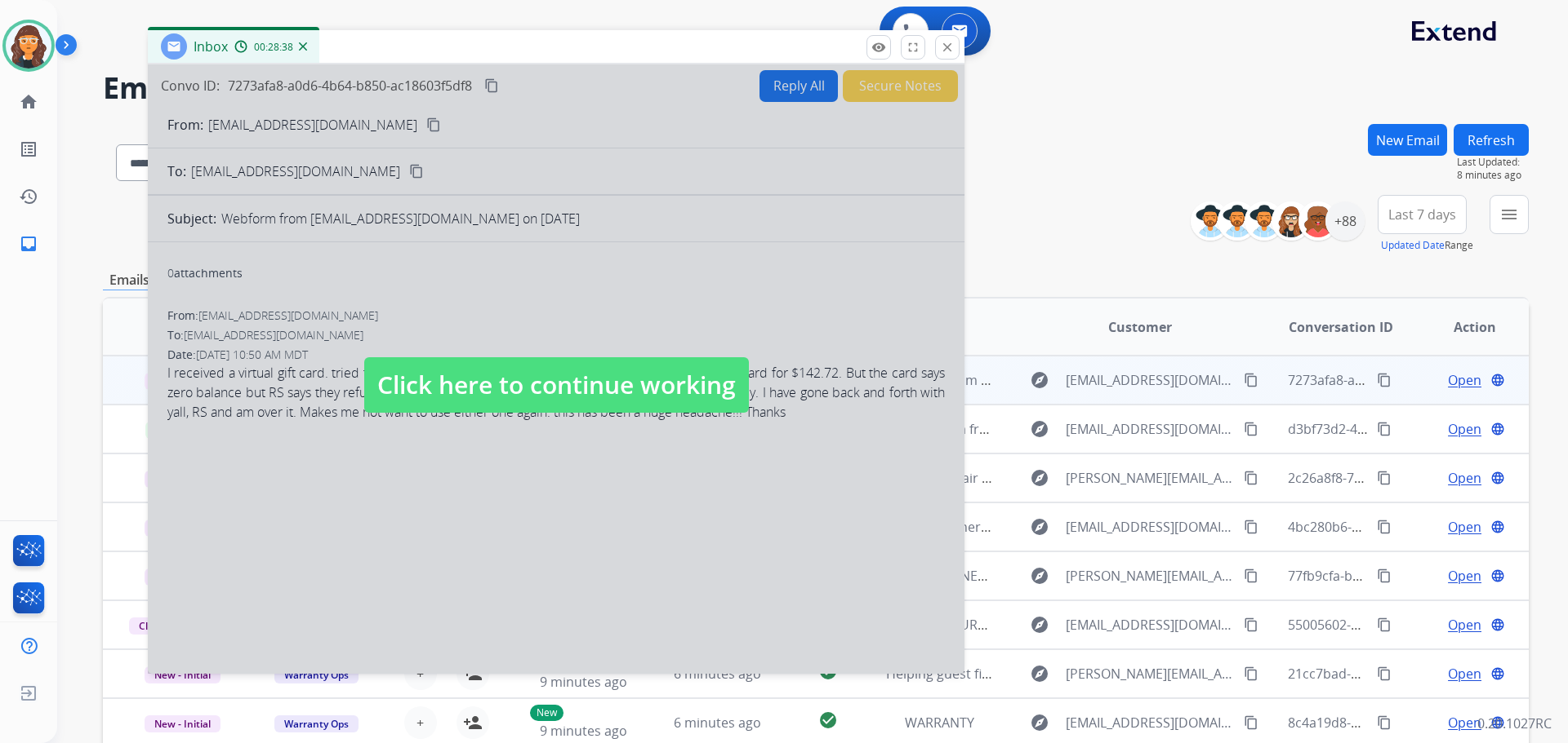
click at [649, 378] on span "Click here to continue working" at bounding box center [556, 385] width 385 height 55
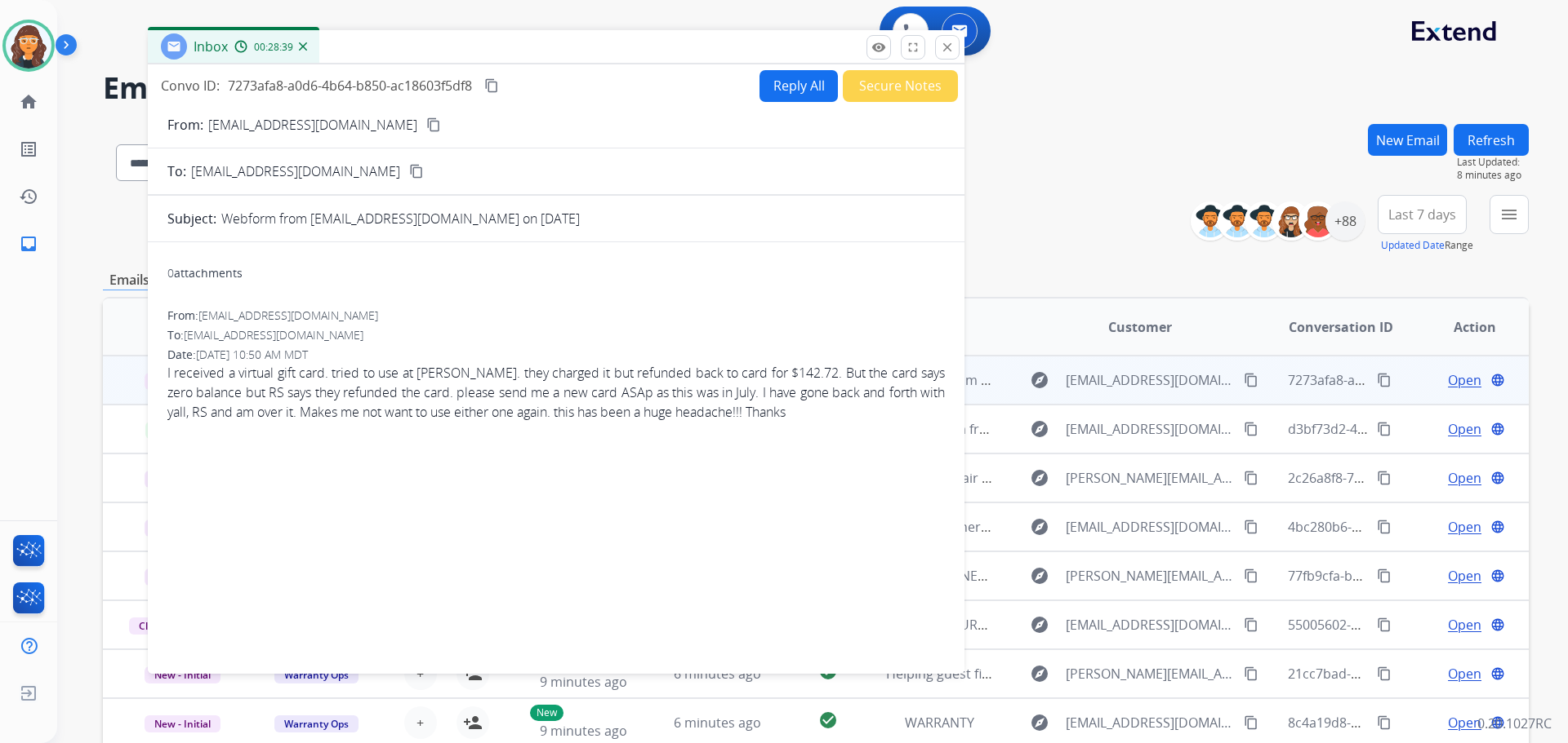
click at [873, 86] on button "Secure Notes" at bounding box center [901, 86] width 115 height 32
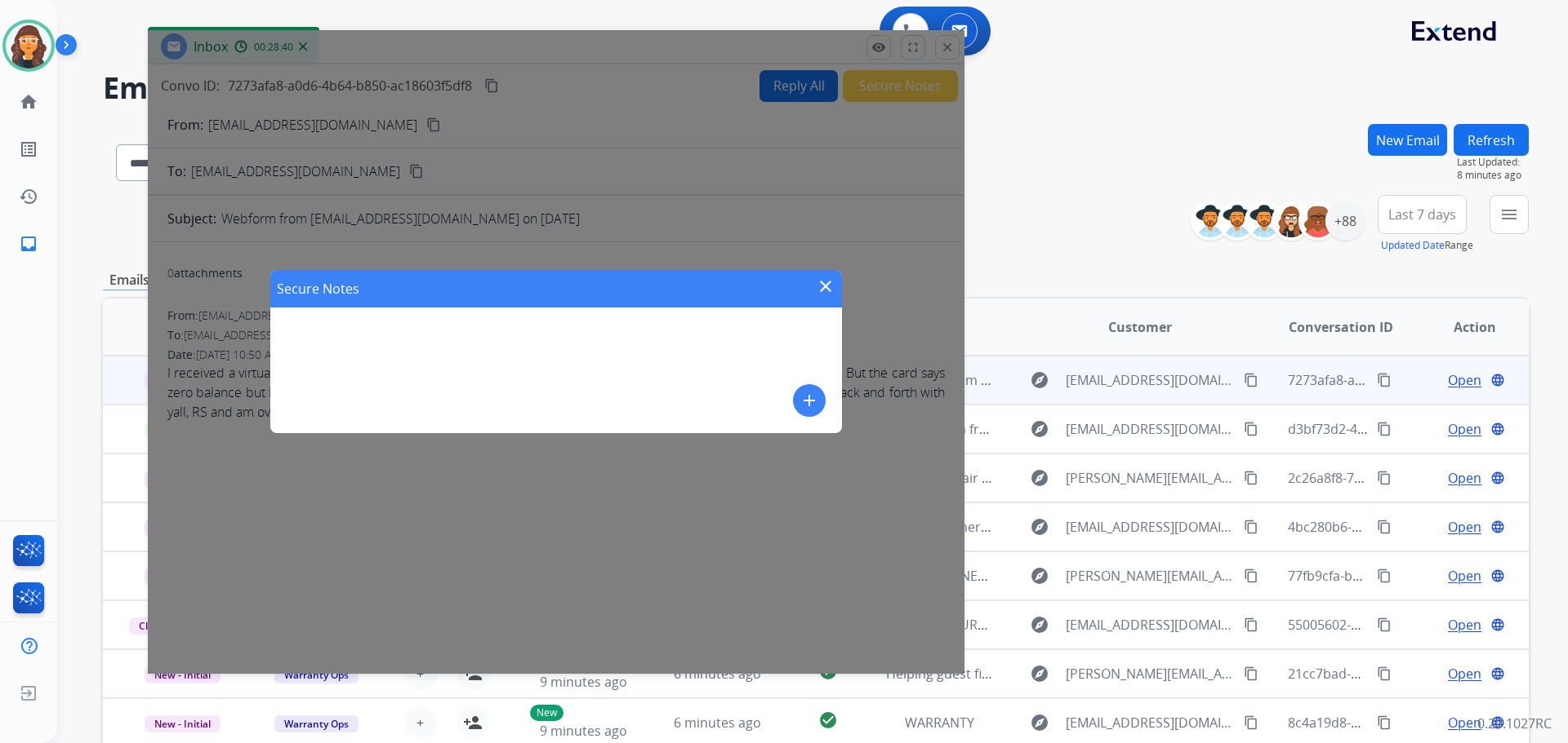
click at [801, 397] on mat-icon "add" at bounding box center [809, 400] width 19 height 19
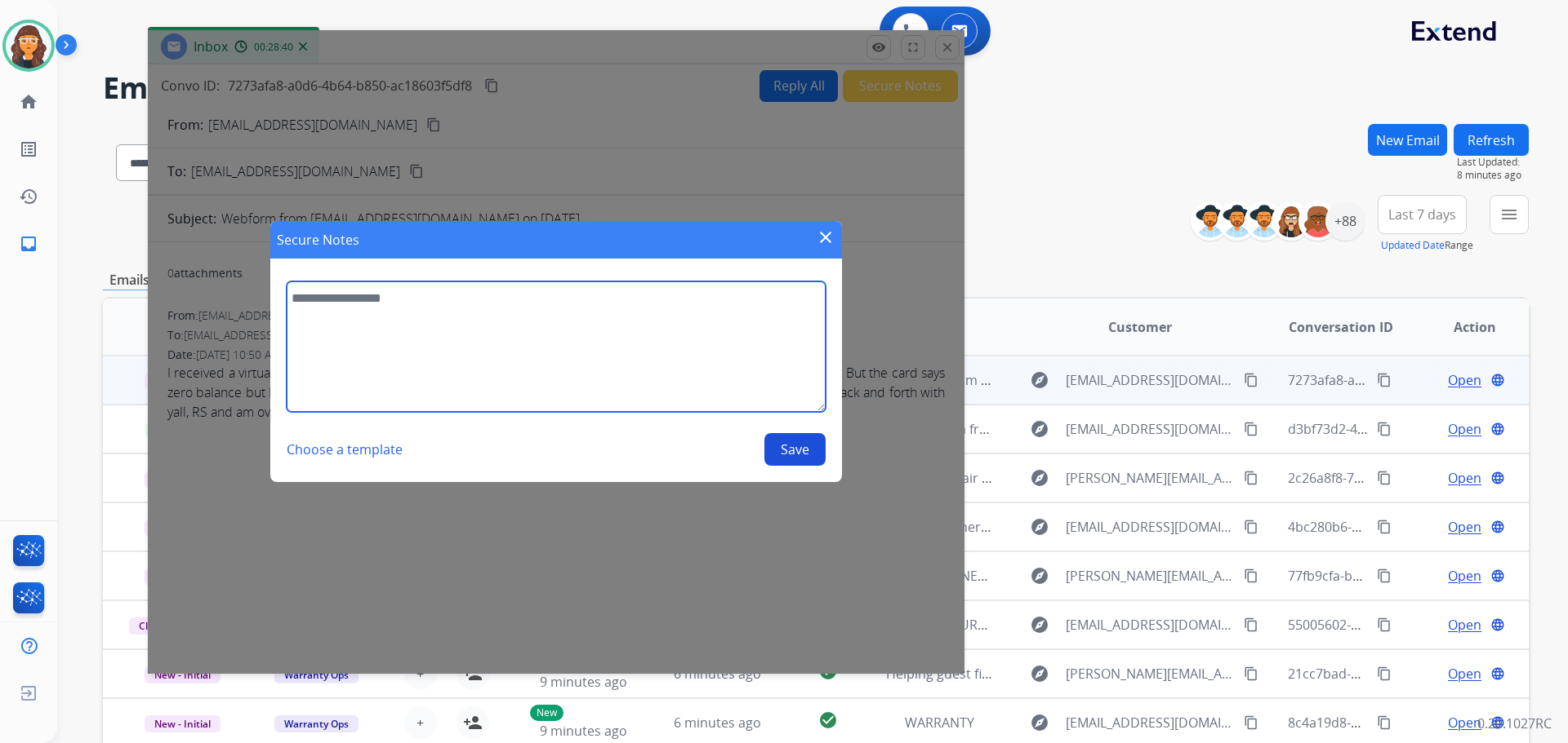
click at [589, 343] on textarea at bounding box center [556, 347] width 539 height 130
paste textarea "**********"
type textarea "**********"
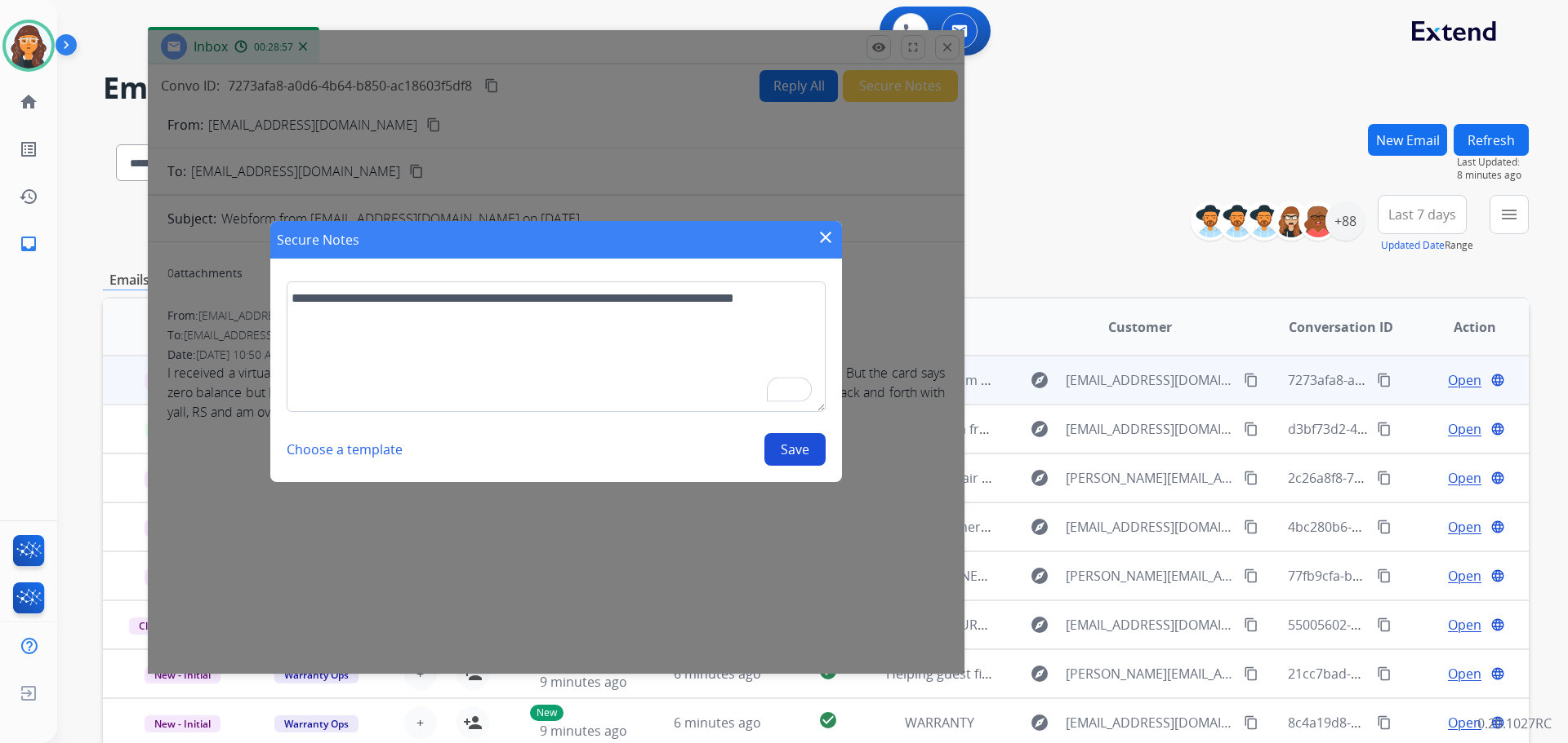
click at [786, 450] on button "Save" at bounding box center [794, 449] width 61 height 33
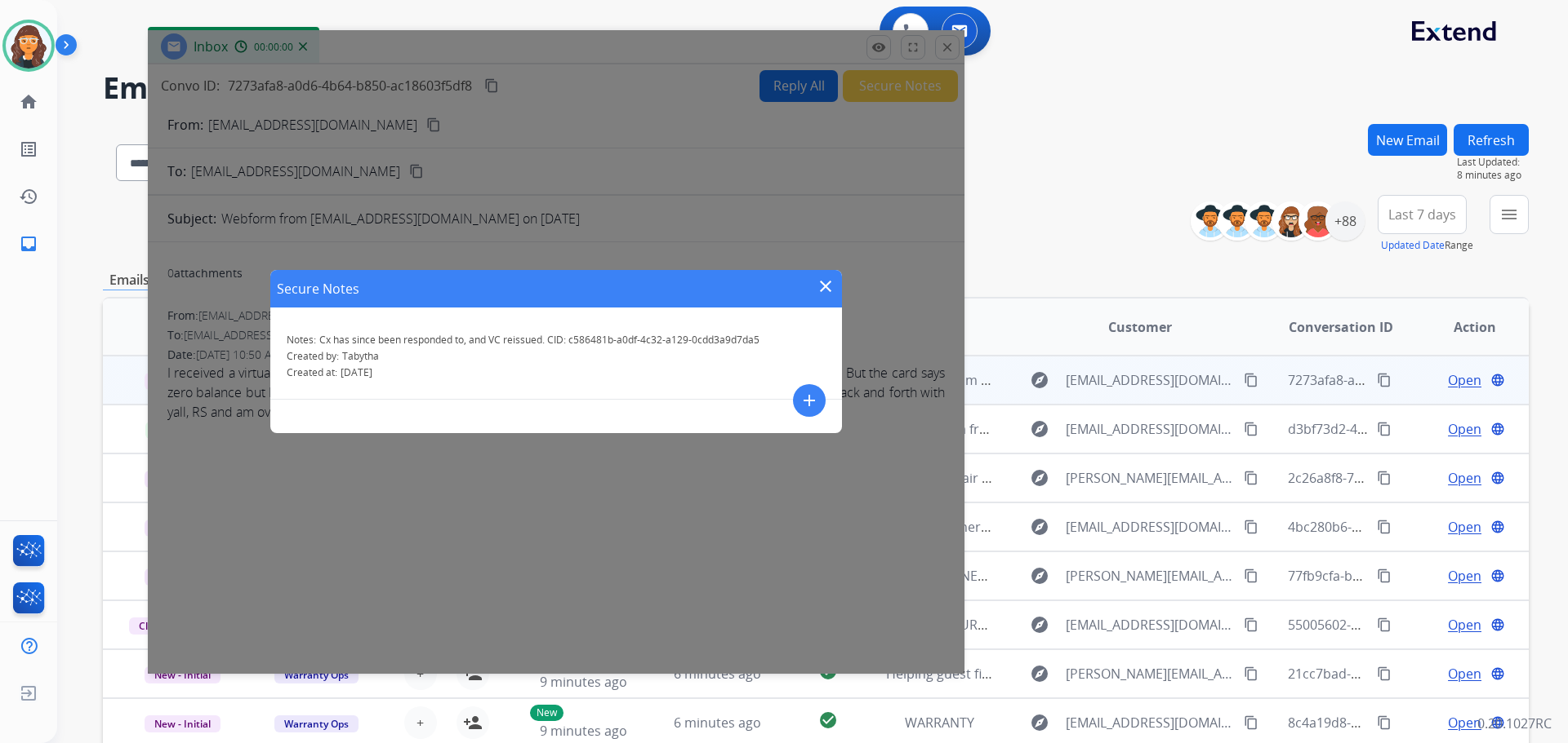
click at [826, 288] on mat-icon "close" at bounding box center [825, 286] width 19 height 19
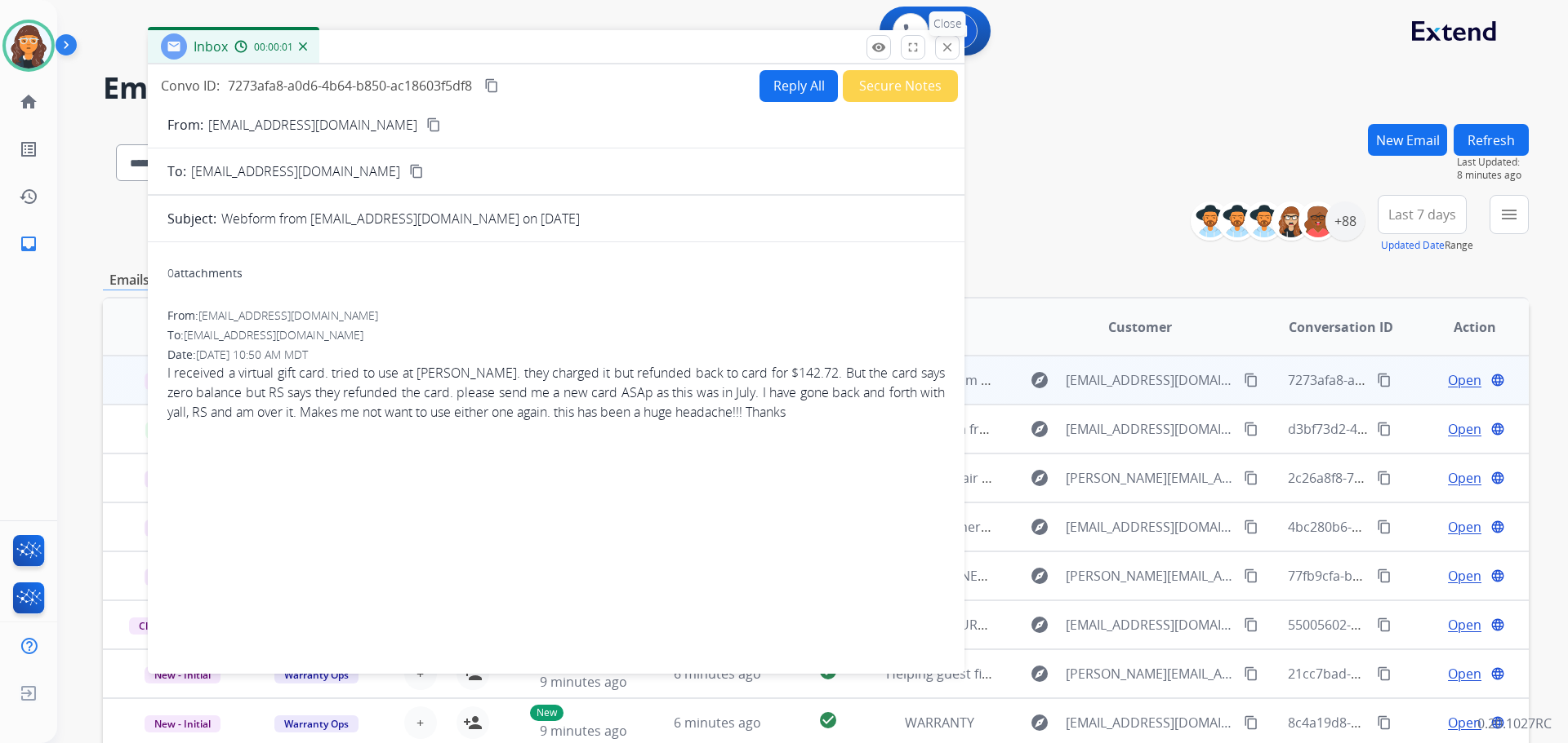
click at [941, 48] on mat-icon "close" at bounding box center [947, 48] width 15 height 15
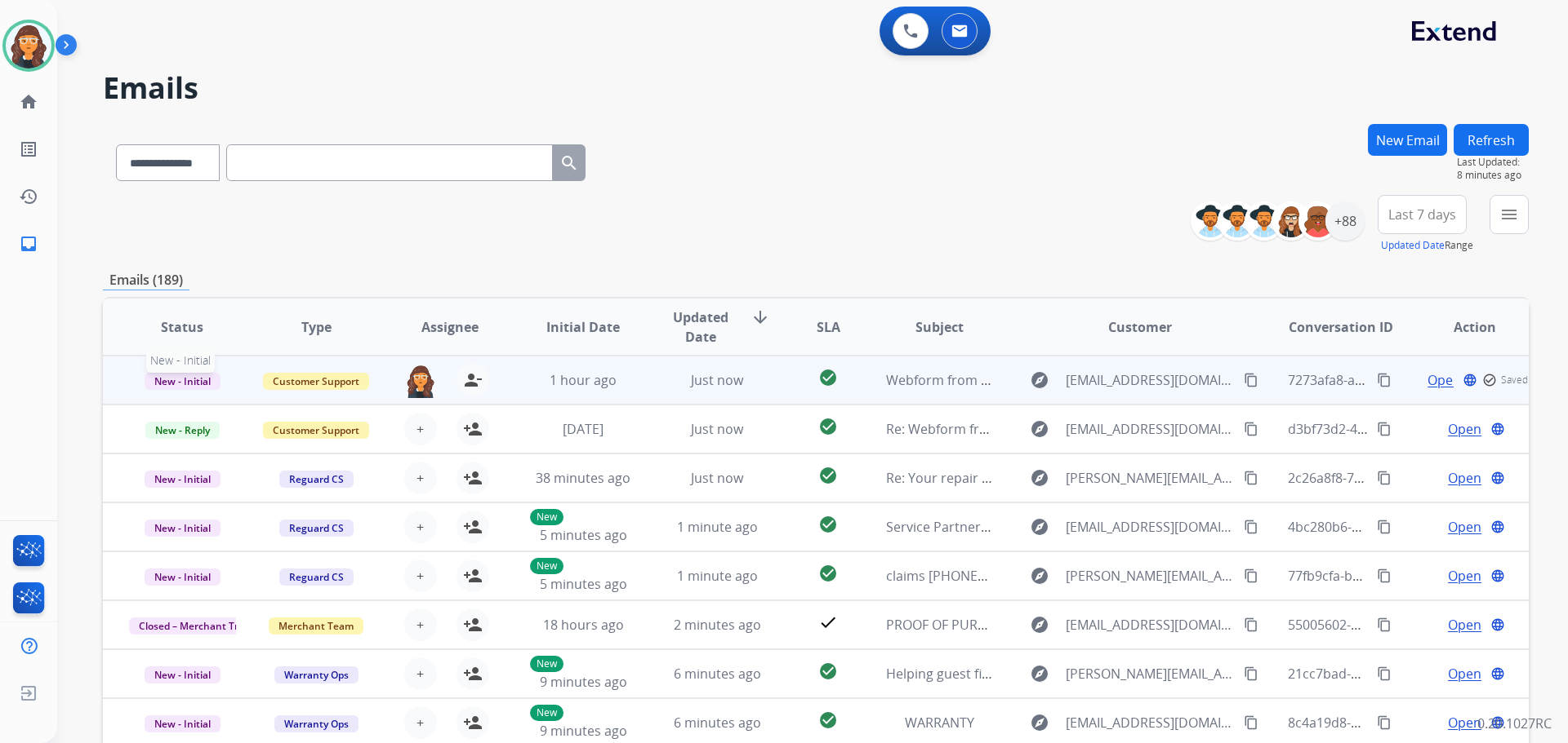
click at [201, 383] on span "New - Initial" at bounding box center [182, 381] width 76 height 18
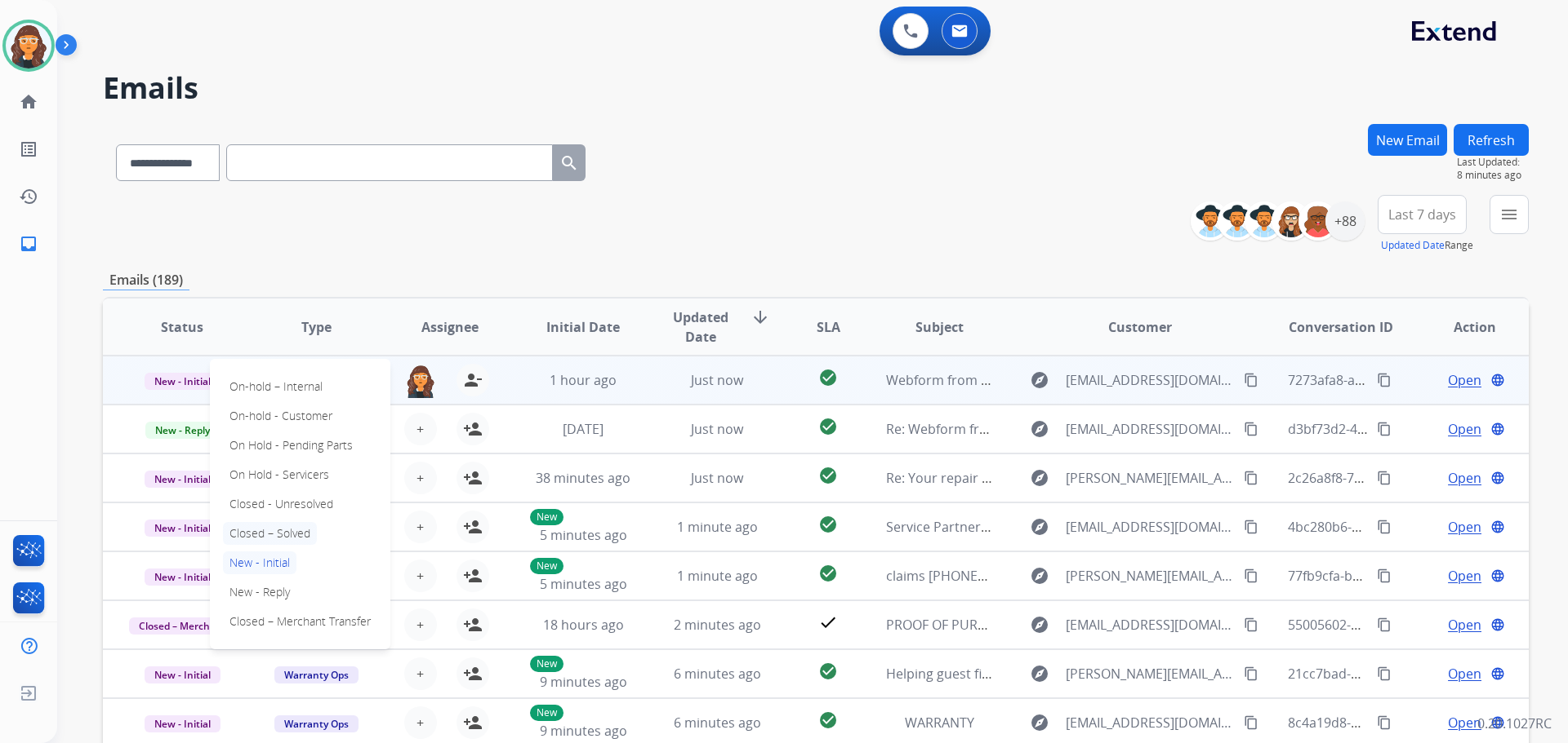
click at [253, 532] on p "Closed – Solved" at bounding box center [270, 533] width 94 height 23
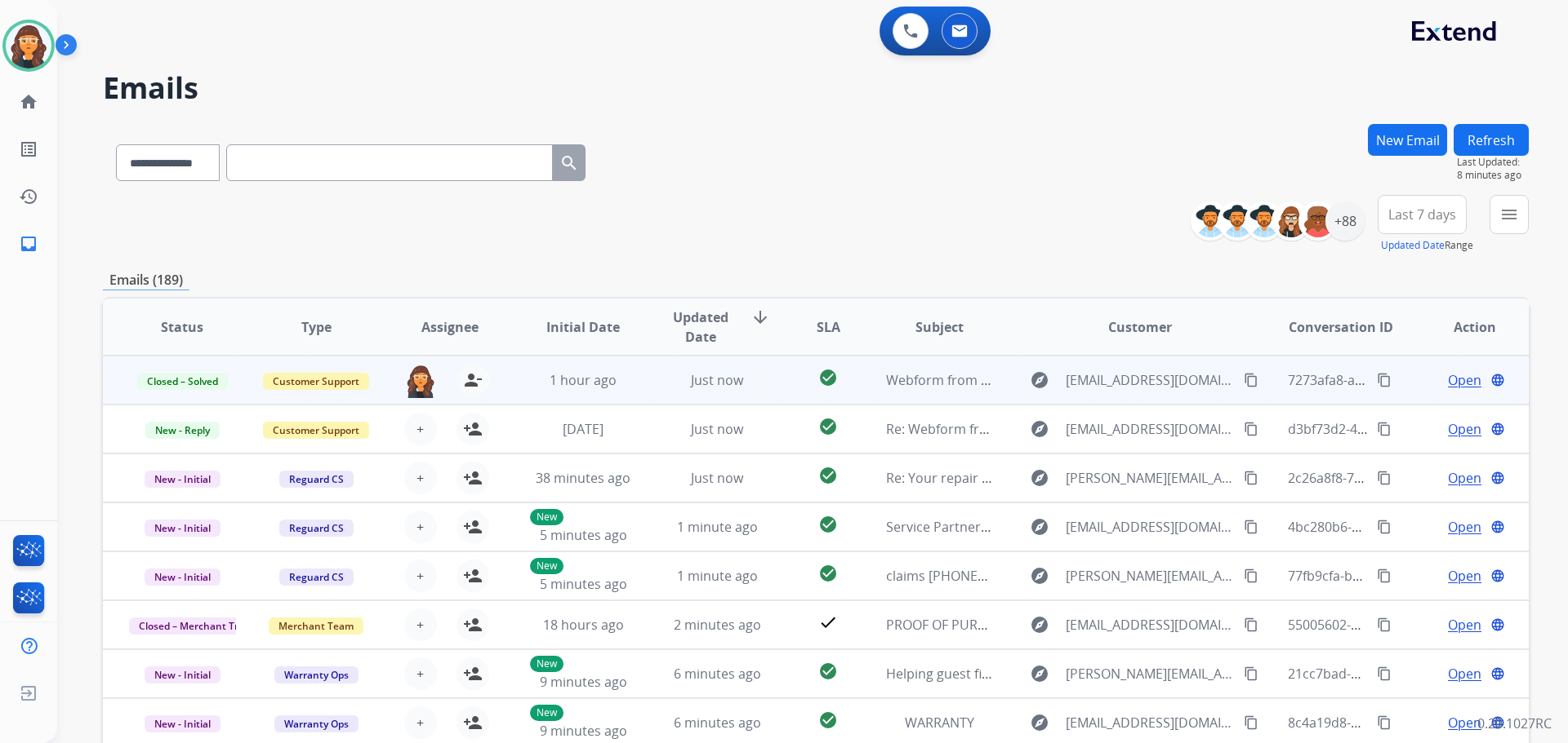
click at [1517, 140] on button "Refresh" at bounding box center [1491, 140] width 75 height 32
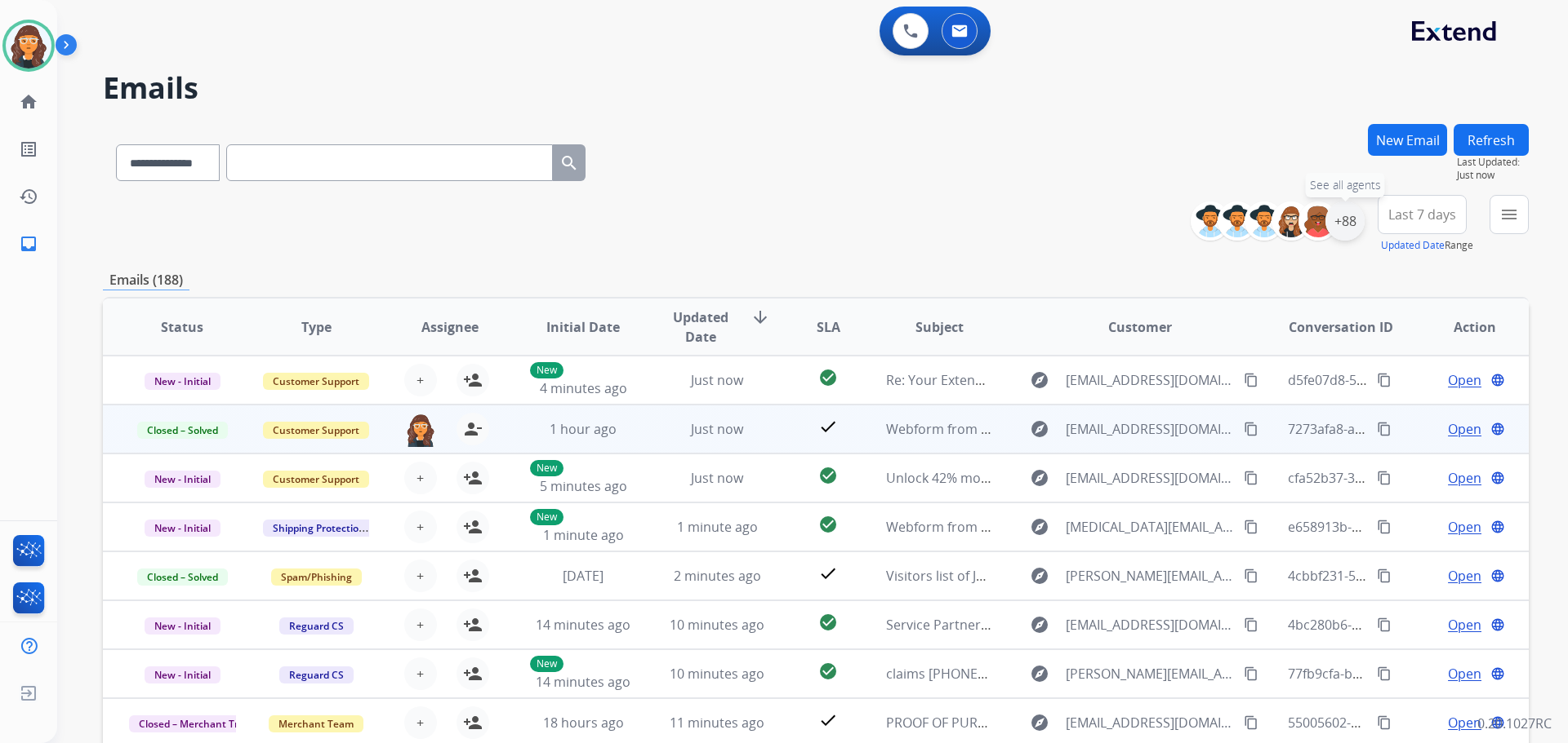
click at [1340, 225] on div "+88" at bounding box center [1345, 221] width 39 height 39
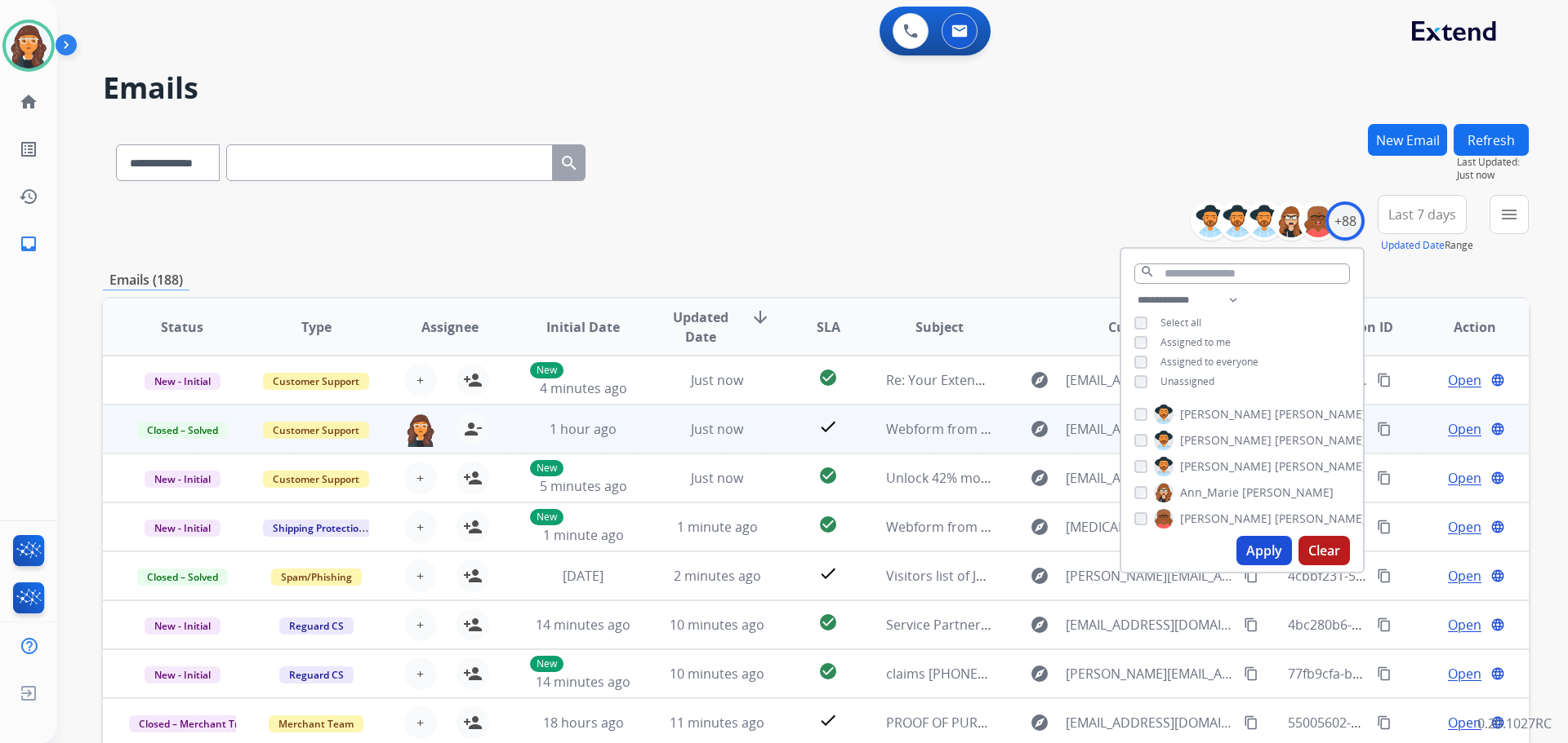
click at [1147, 379] on div "Unassigned" at bounding box center [1174, 382] width 80 height 13
click at [1259, 547] on button "Apply" at bounding box center [1264, 550] width 55 height 29
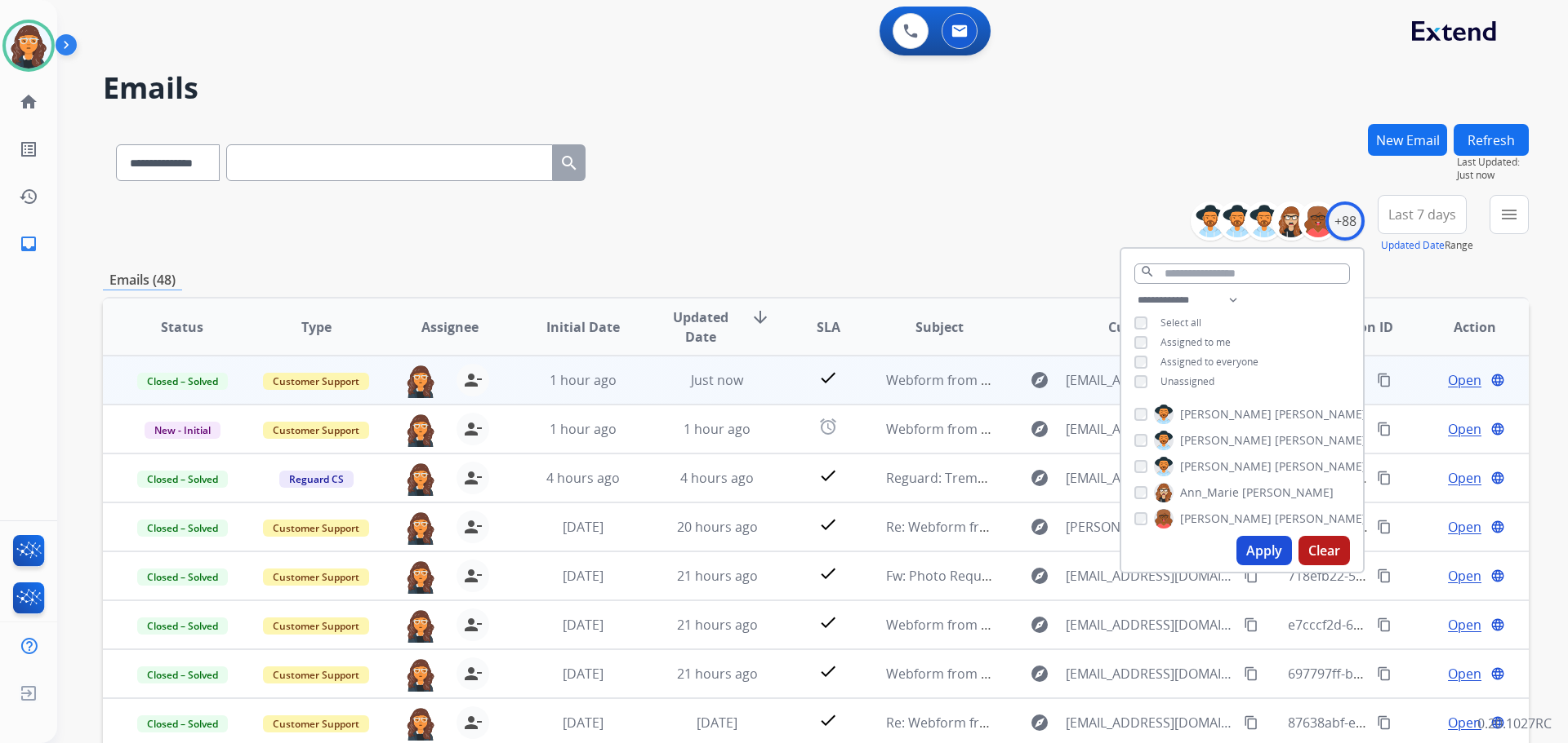
click at [714, 190] on div "**********" at bounding box center [815, 159] width 1426 height 71
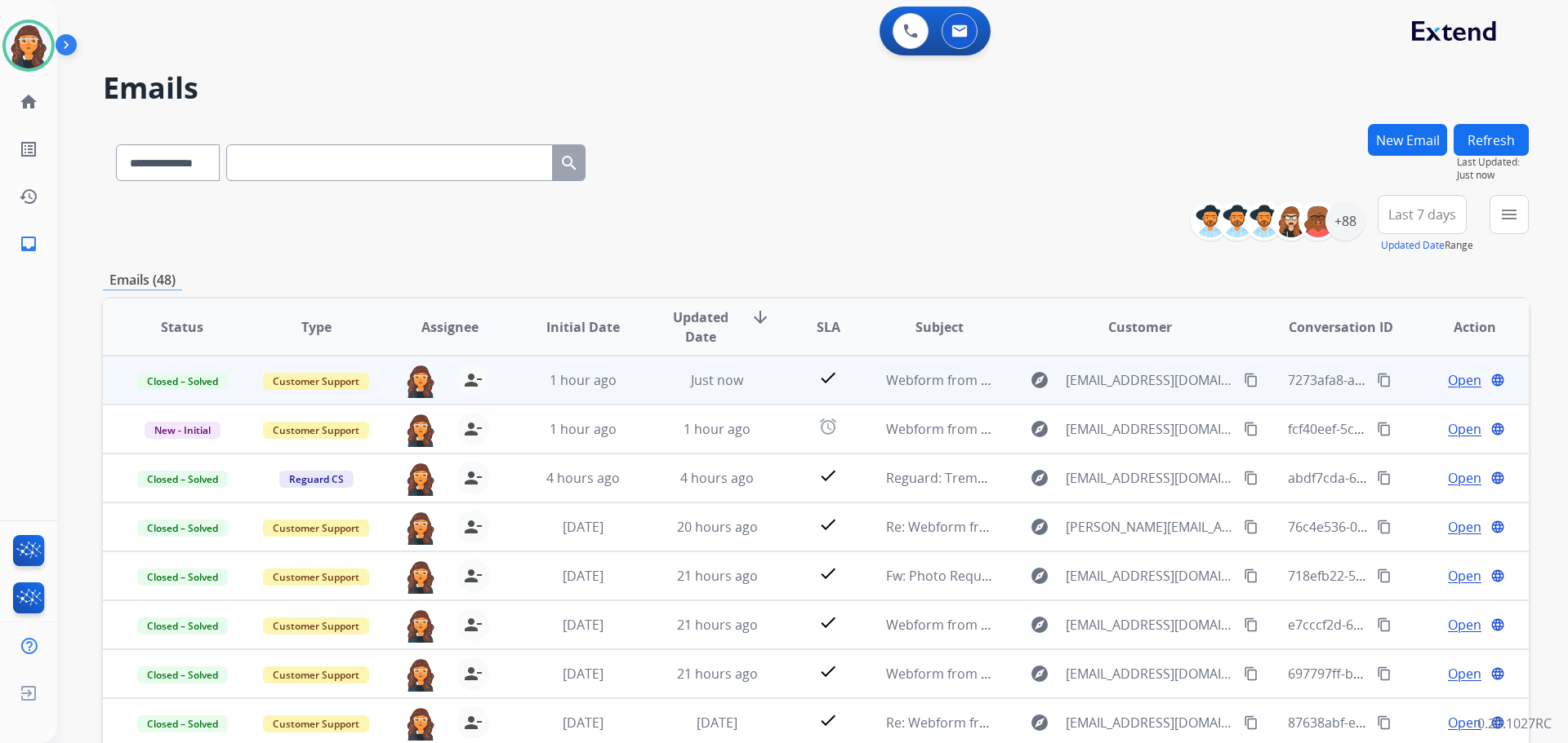
scroll to position [82, 0]
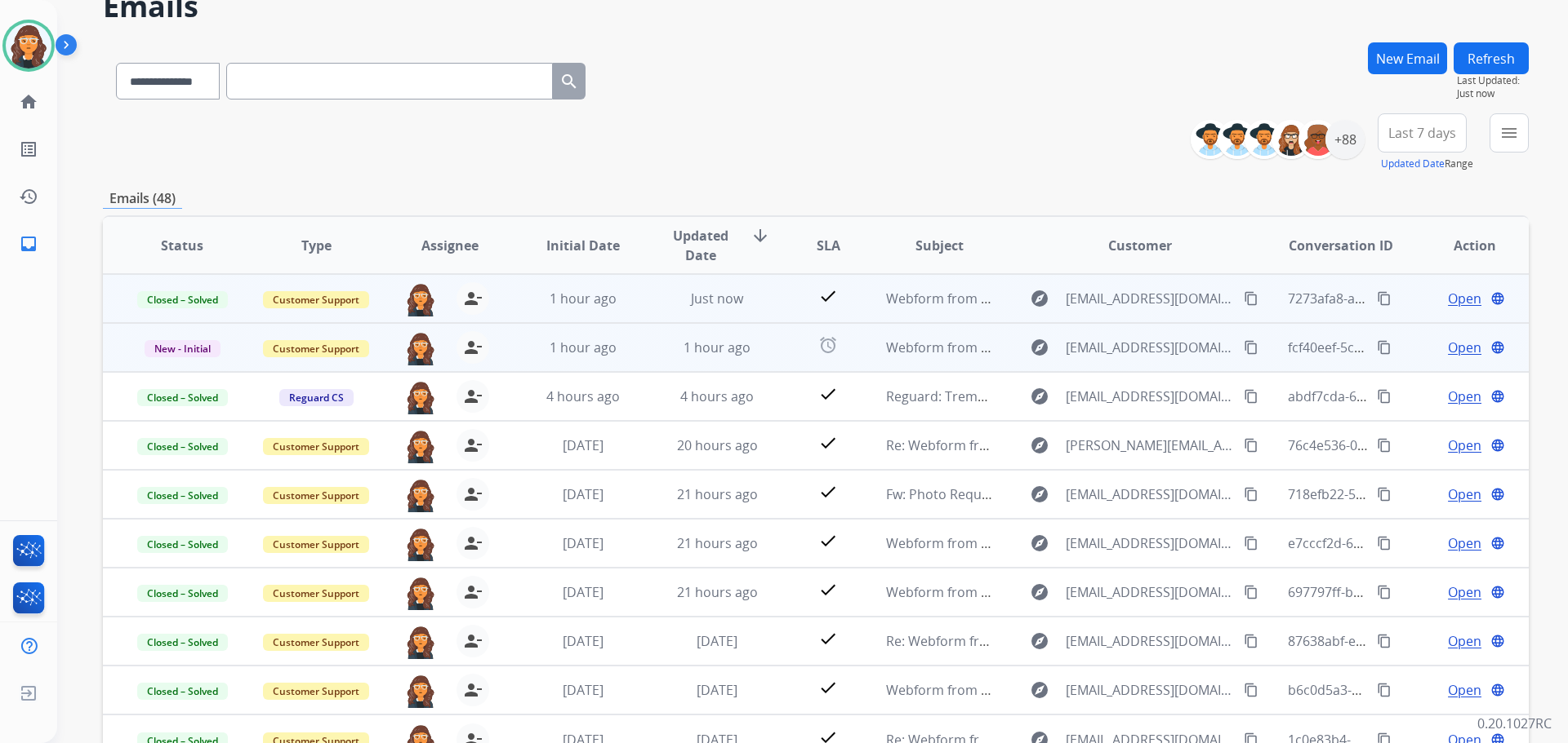
click at [1448, 346] on span "Open" at bounding box center [1464, 347] width 33 height 19
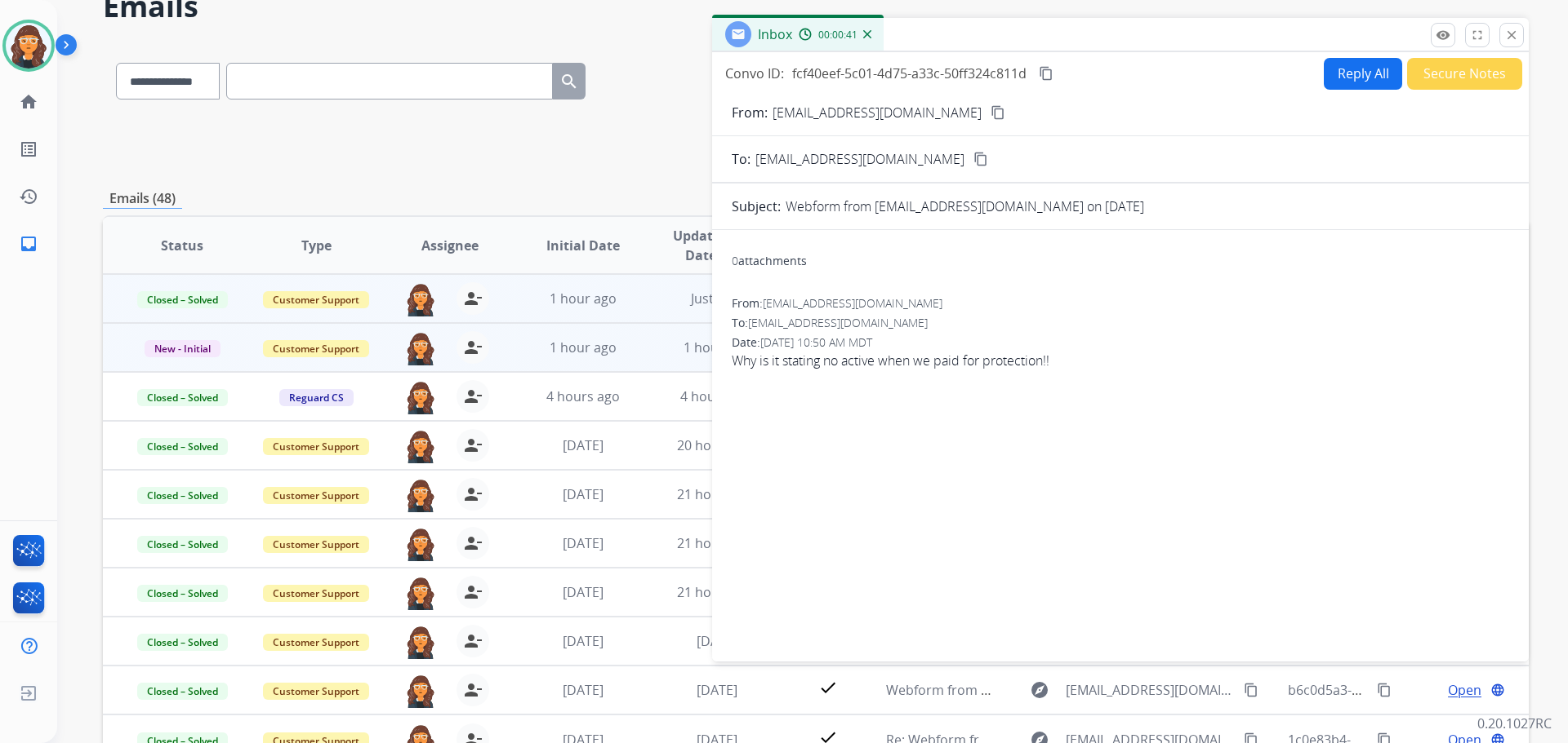
click at [831, 112] on p "[EMAIL_ADDRESS][DOMAIN_NAME]" at bounding box center [877, 112] width 209 height 19
click at [833, 112] on p "[EMAIL_ADDRESS][DOMAIN_NAME]" at bounding box center [877, 112] width 209 height 19
copy p "From:"
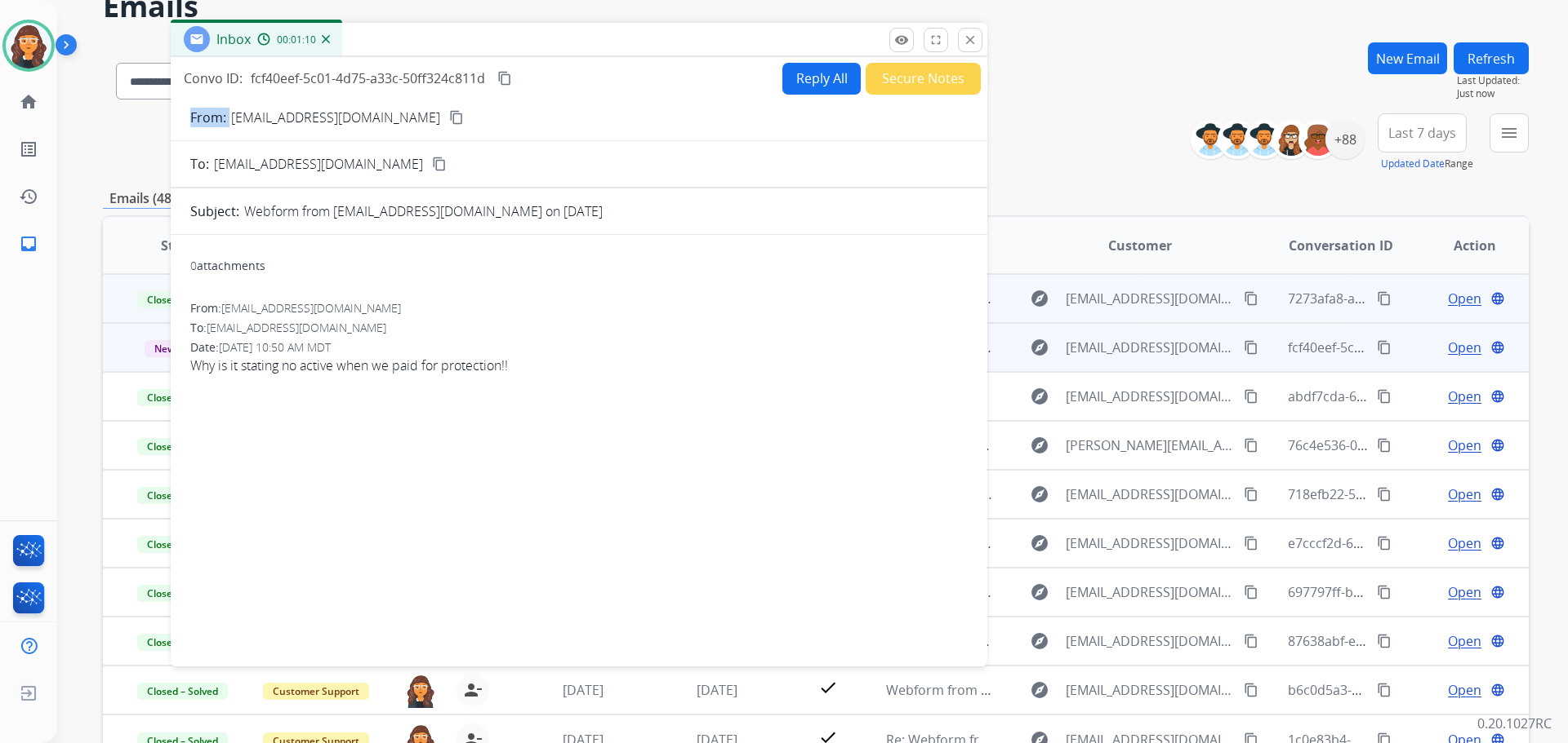
drag, startPoint x: 966, startPoint y: 46, endPoint x: 385, endPoint y: 48, distance: 581.0
click at [385, 48] on div "Inbox 00:01:10" at bounding box center [579, 39] width 816 height 34
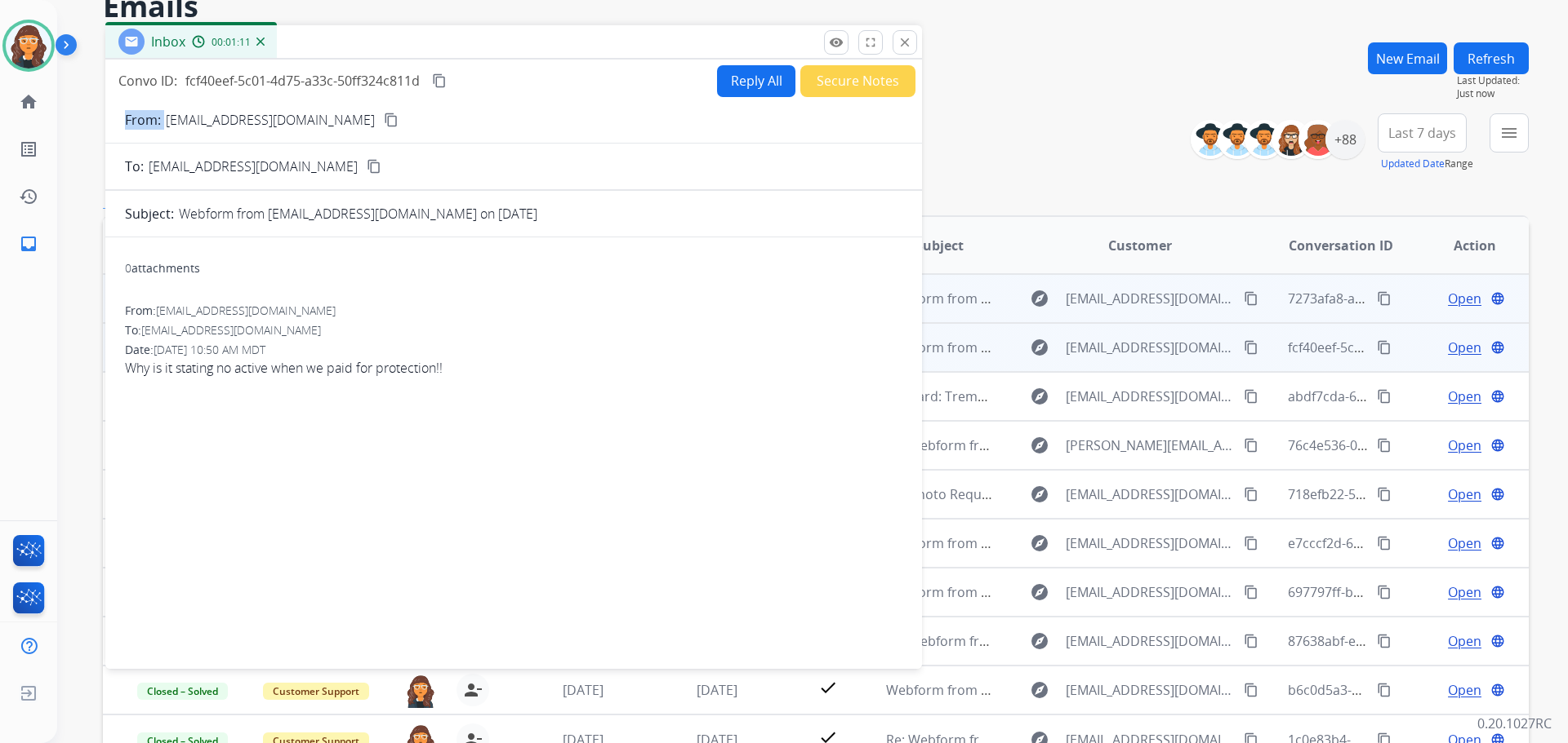
click at [729, 81] on button "Reply All" at bounding box center [756, 81] width 79 height 32
select select "**********"
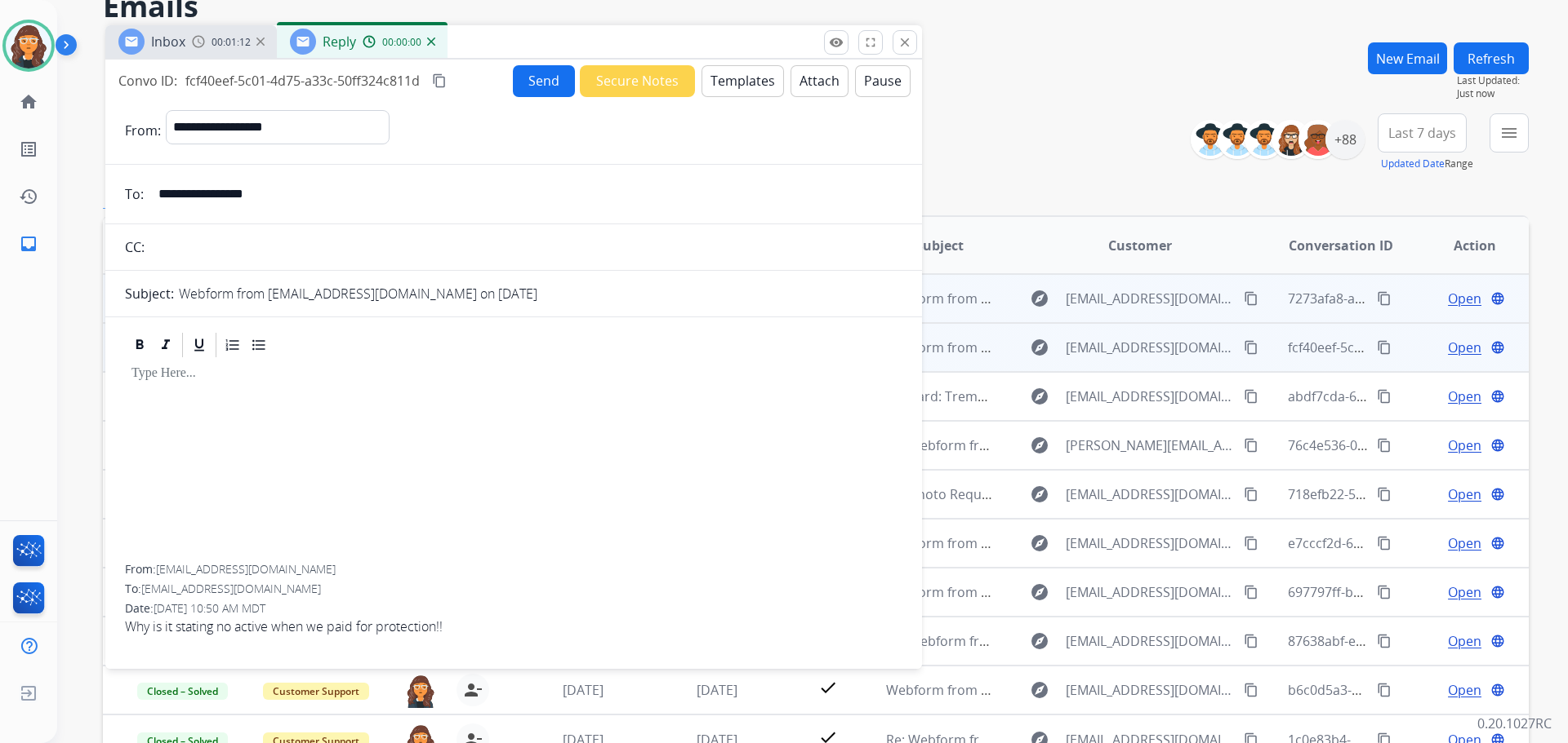
click at [734, 84] on button "Templates" at bounding box center [743, 81] width 83 height 32
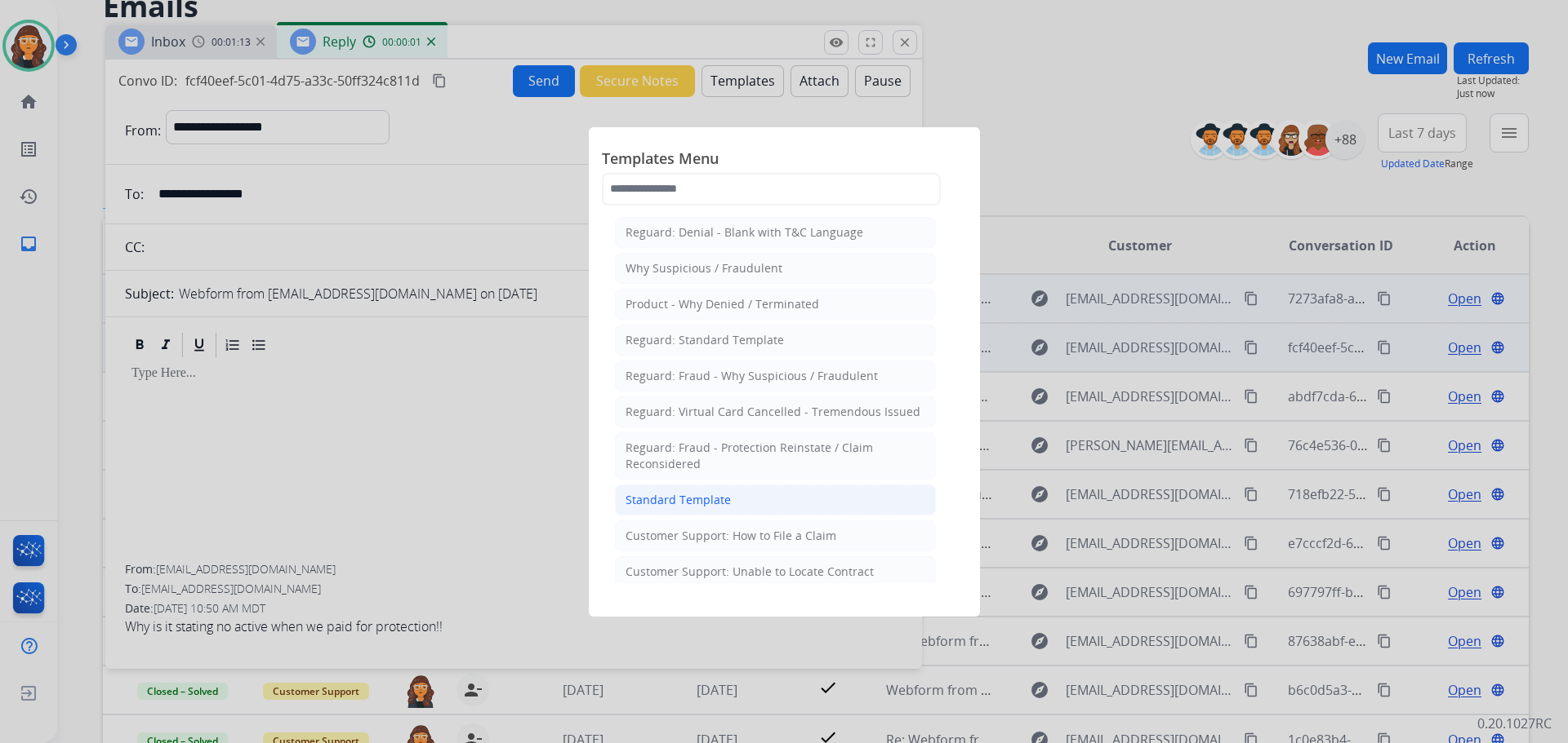
click at [672, 505] on div "Standard Template" at bounding box center [678, 501] width 105 height 17
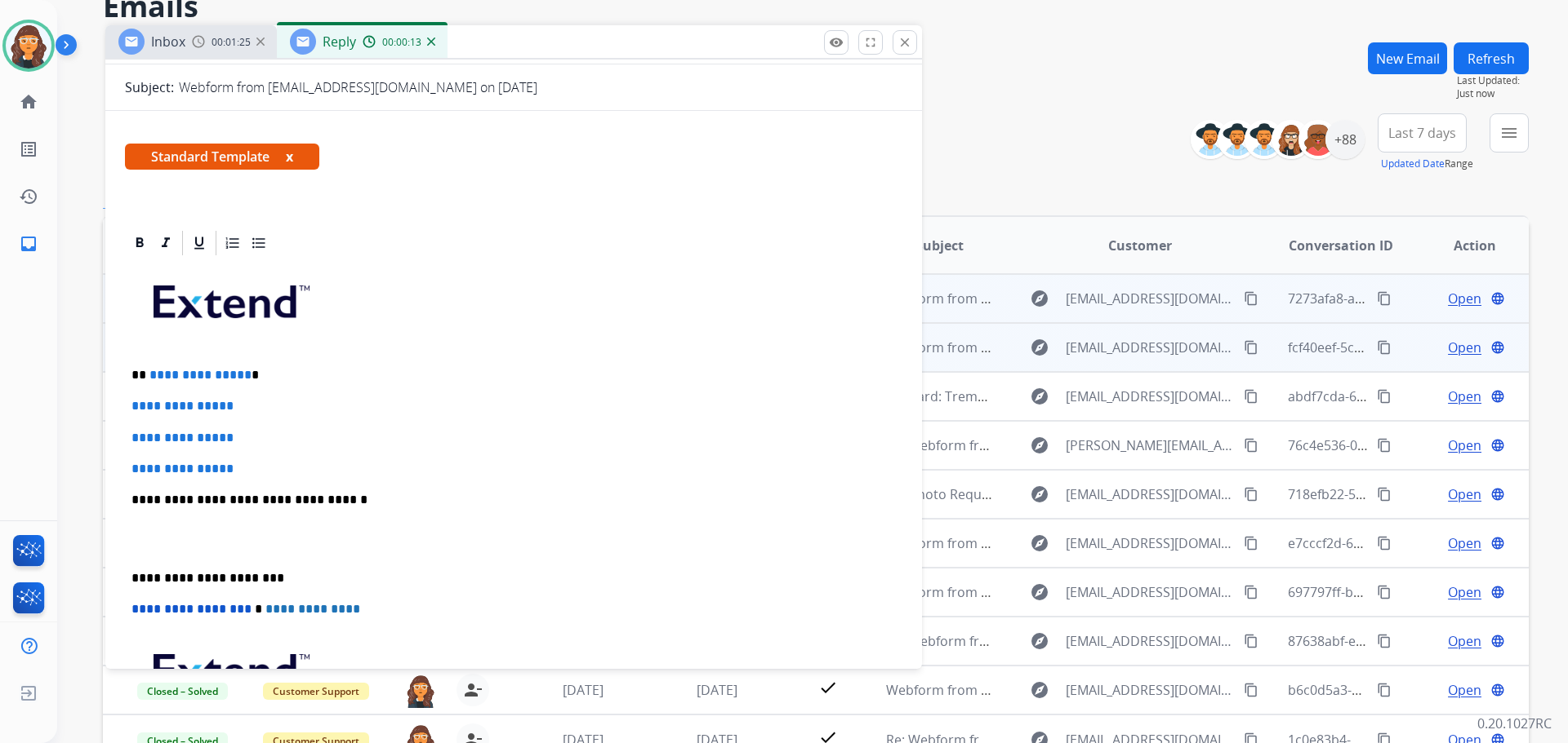
scroll to position [408, 0]
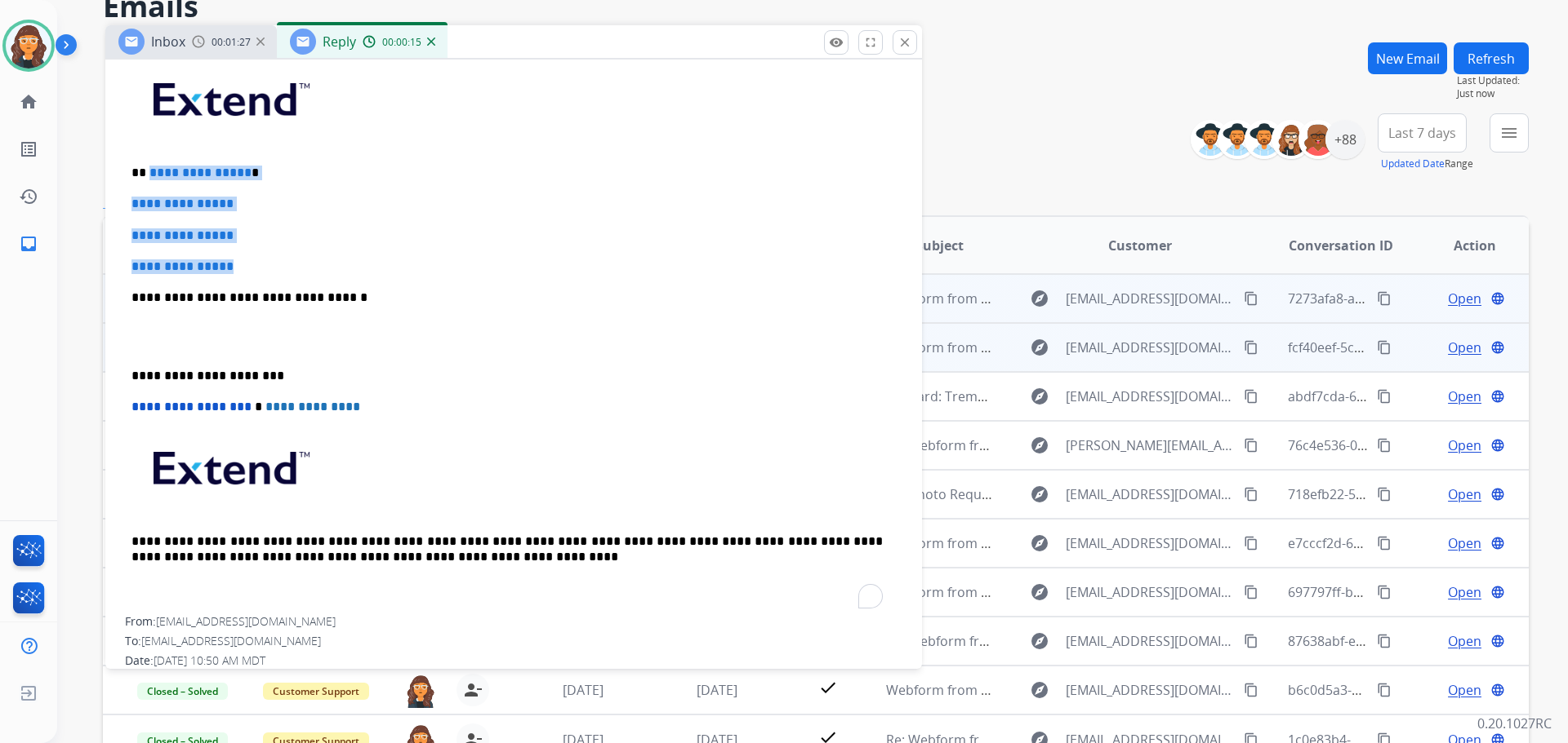
drag, startPoint x: 147, startPoint y: 170, endPoint x: 260, endPoint y: 258, distance: 143.2
click at [260, 258] on div "**********" at bounding box center [513, 336] width 777 height 562
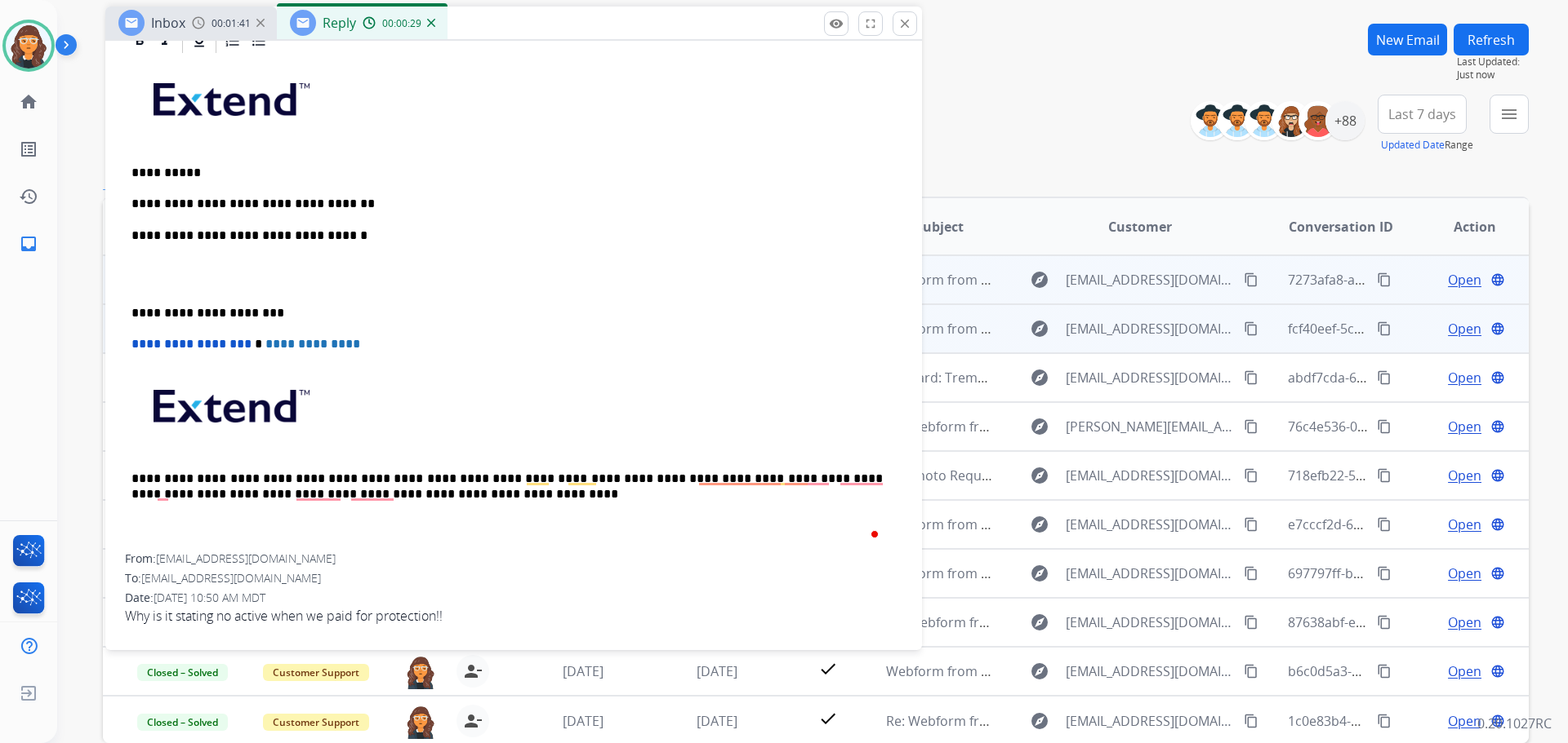
scroll to position [82, 0]
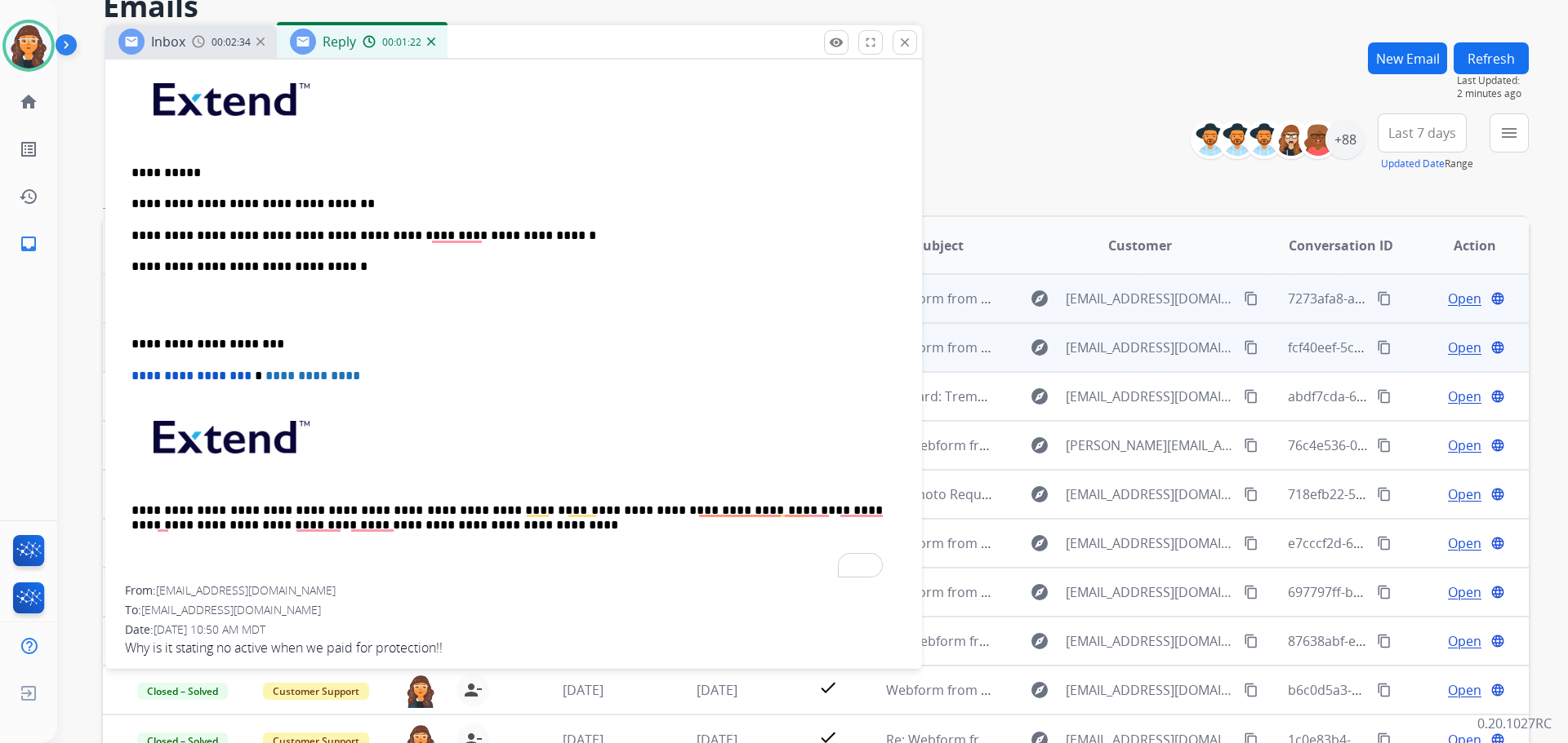
click at [531, 233] on p "**********" at bounding box center [507, 236] width 751 height 15
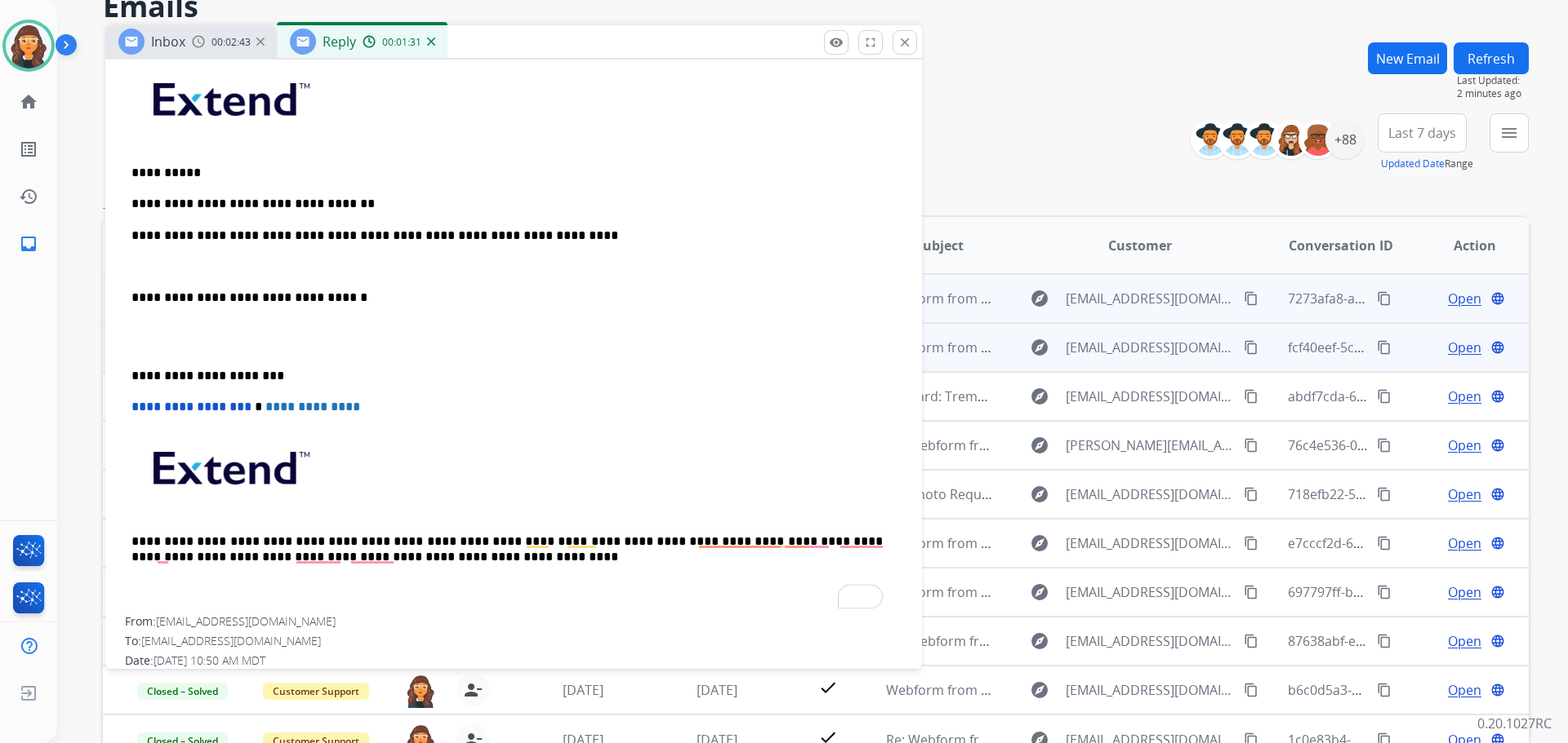
click at [391, 309] on div "**********" at bounding box center [513, 336] width 777 height 562
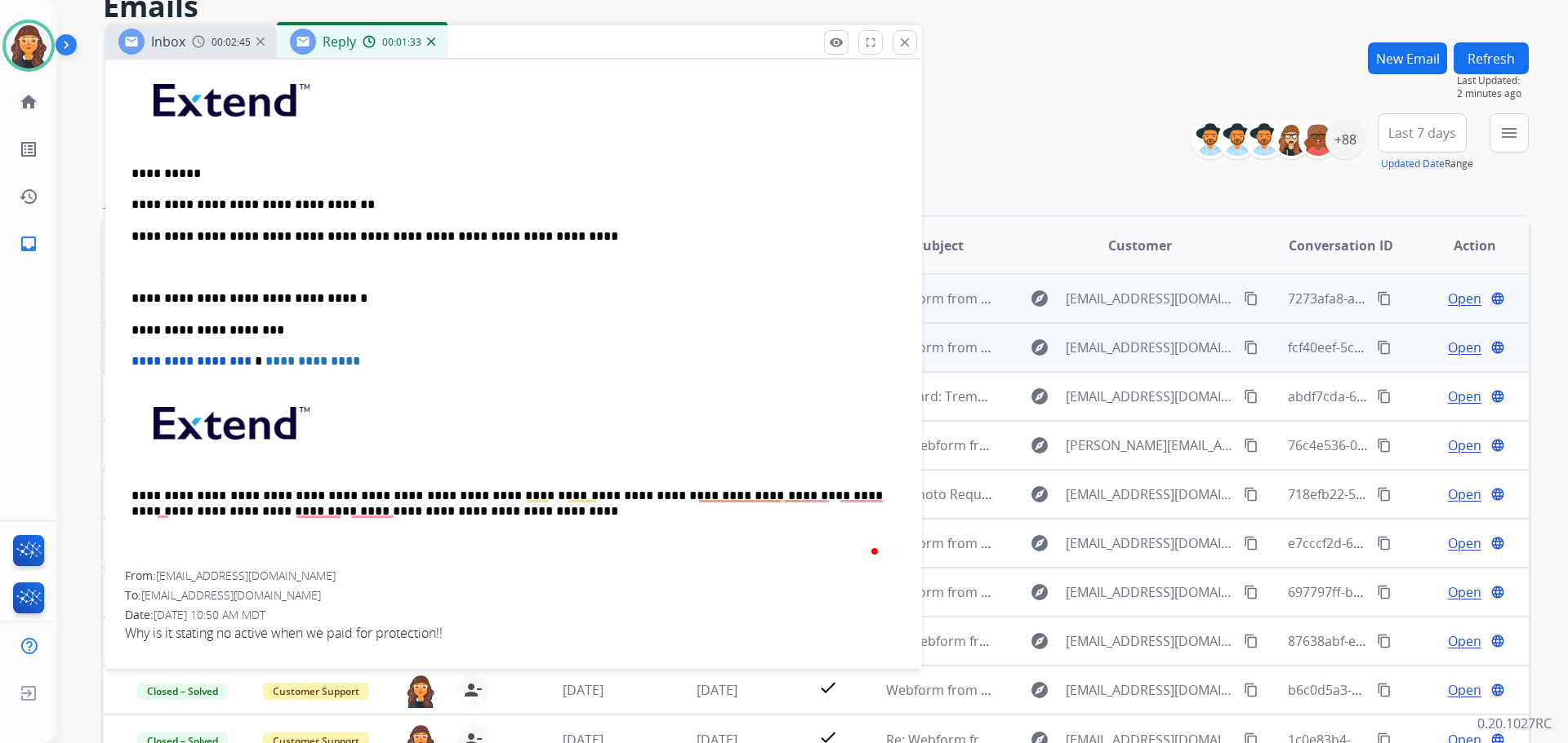
scroll to position [84, 0]
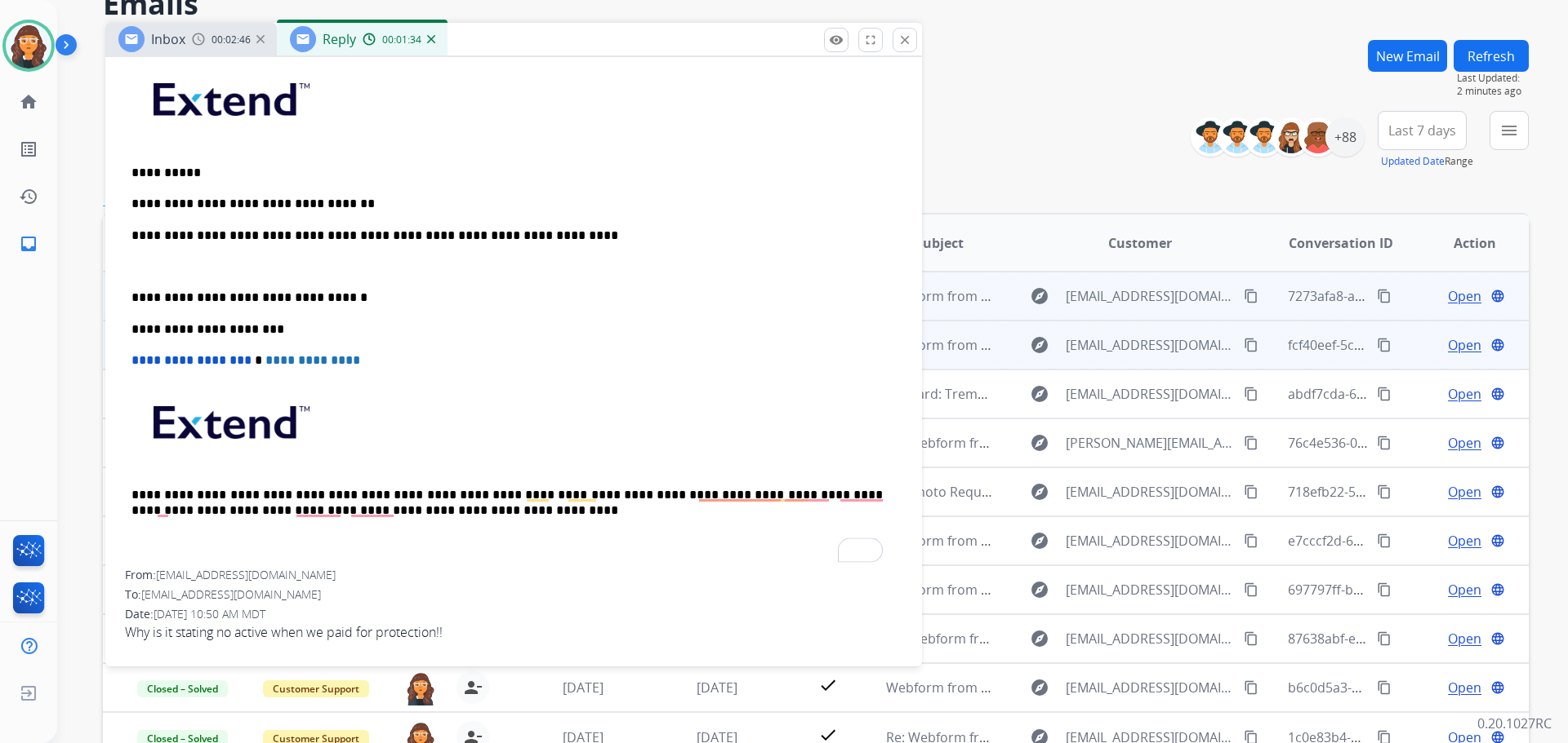
click at [563, 234] on p "**********" at bounding box center [507, 236] width 751 height 15
click at [173, 261] on p "To enrich screen reader interactions, please activate Accessibility in Grammarl…" at bounding box center [513, 267] width 764 height 15
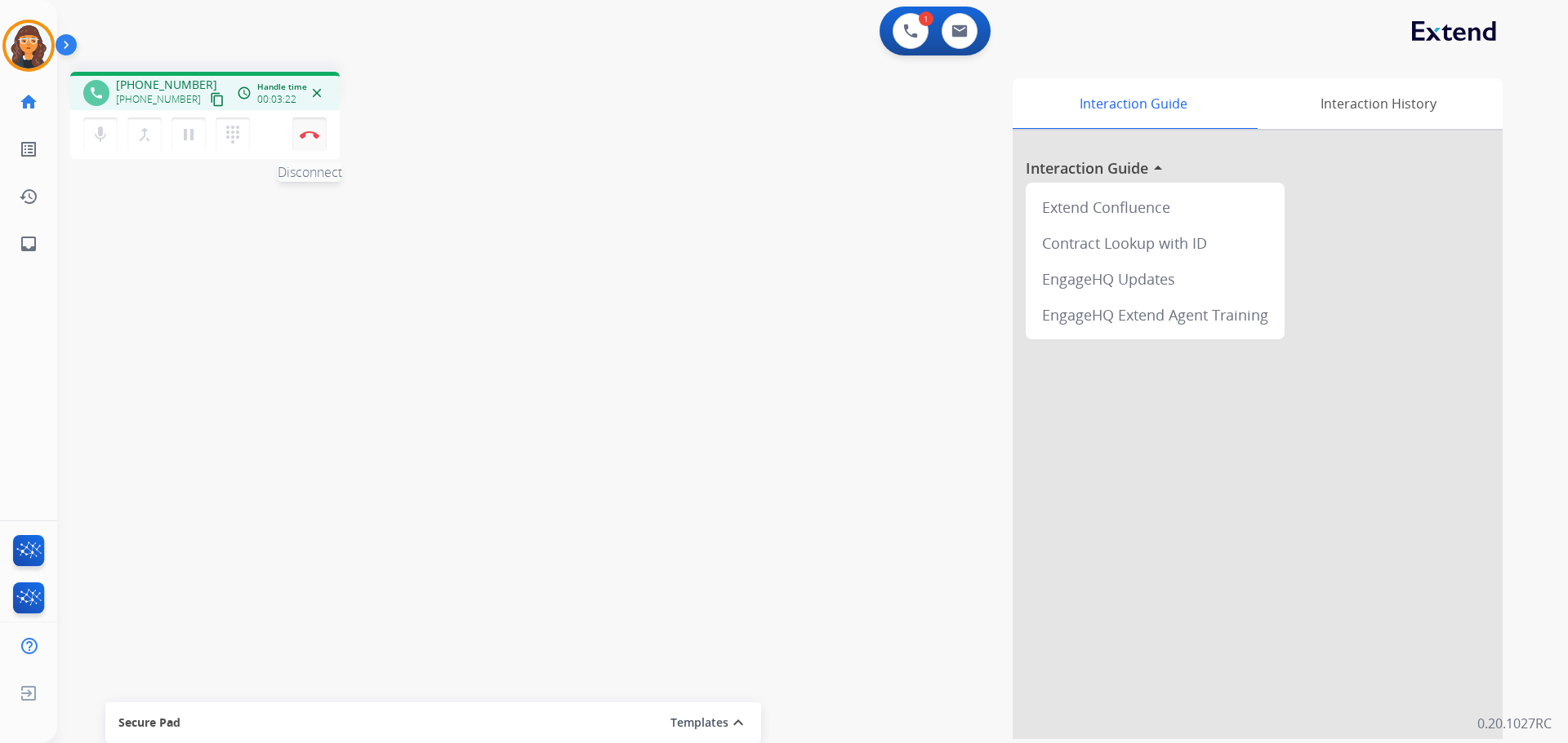
click at [312, 135] on img at bounding box center [309, 135] width 19 height 8
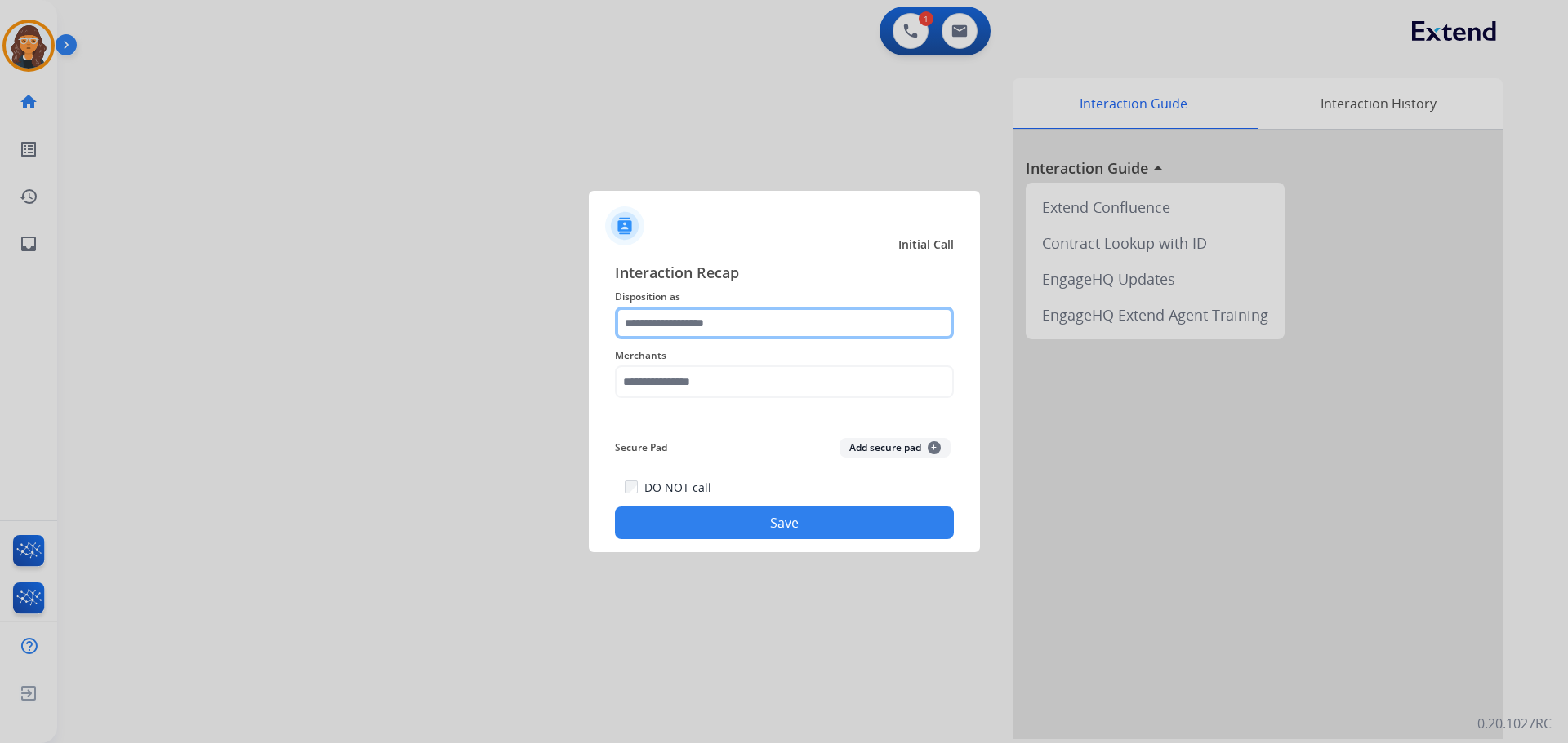
click at [674, 329] on input "text" at bounding box center [784, 323] width 339 height 33
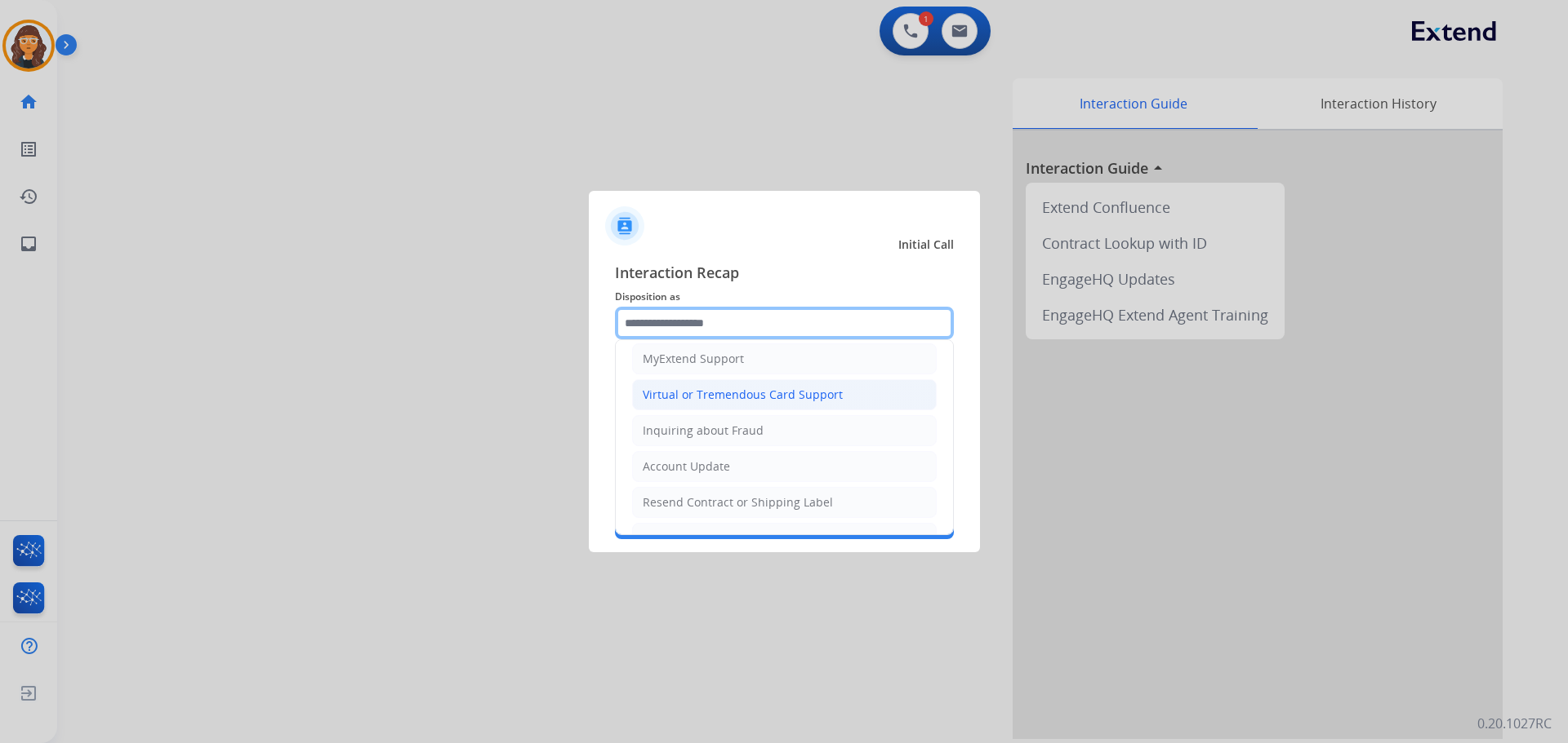
scroll to position [163, 0]
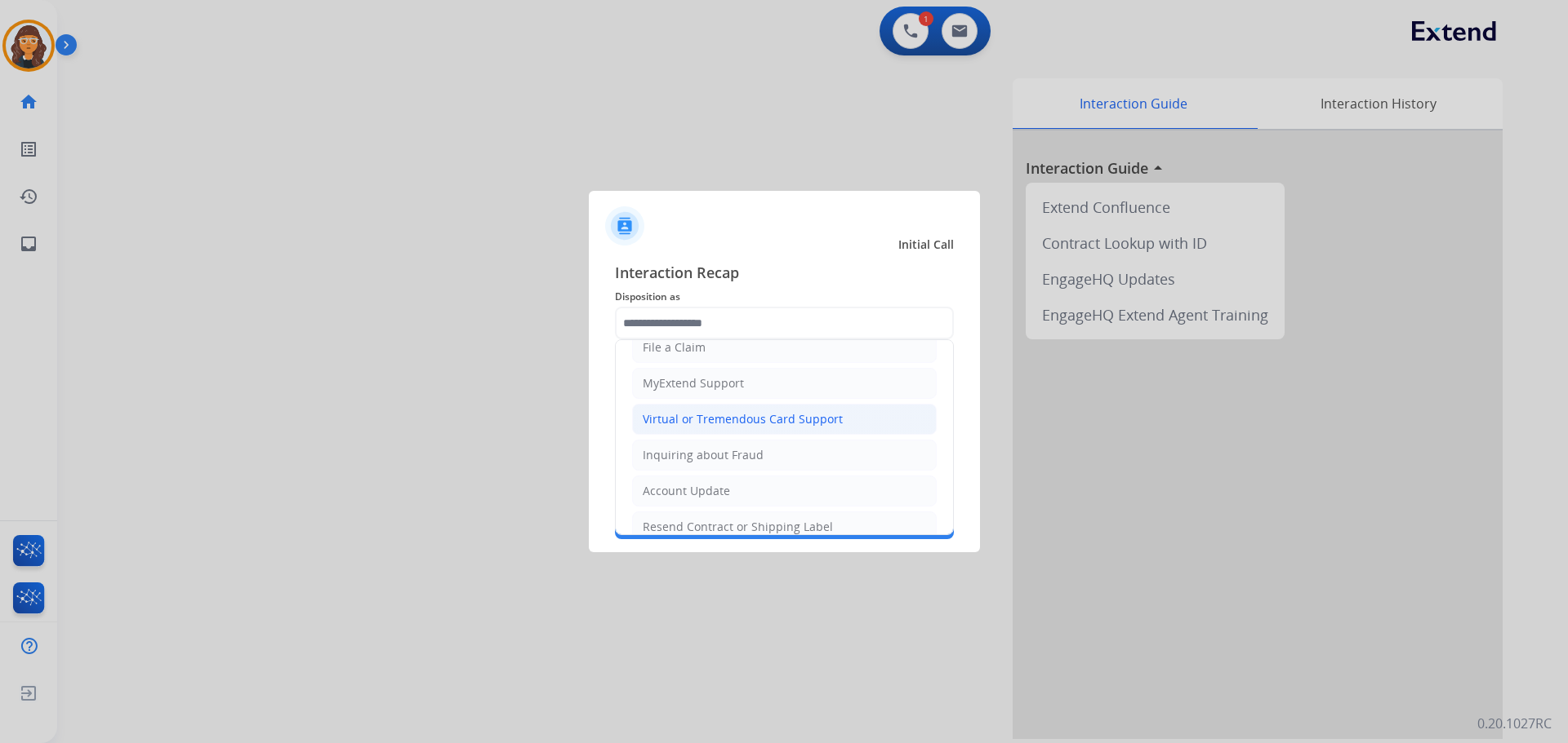
click at [732, 422] on div "Virtual or Tremendous Card Support" at bounding box center [742, 420] width 200 height 17
type input "**********"
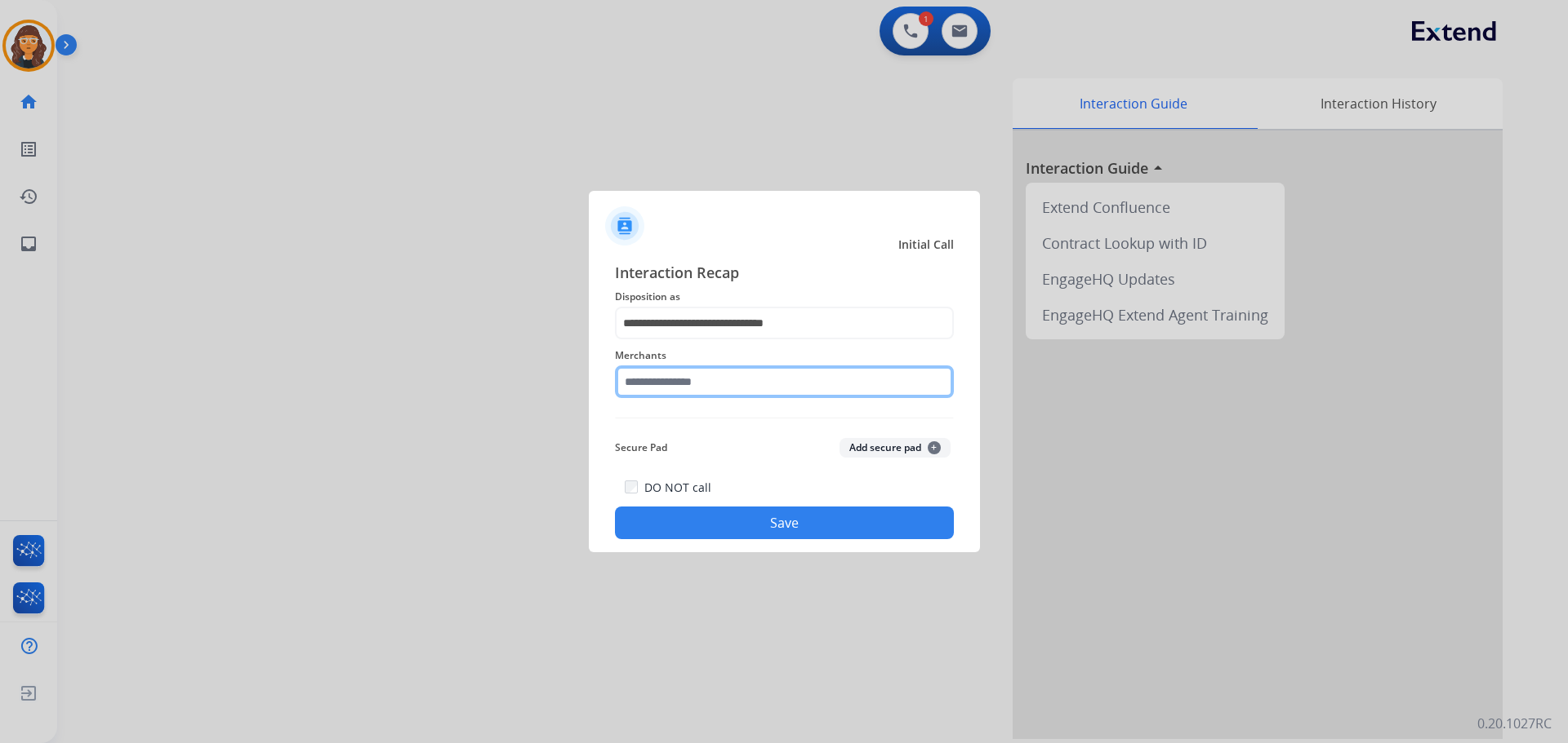
click at [698, 389] on input "text" at bounding box center [784, 381] width 339 height 33
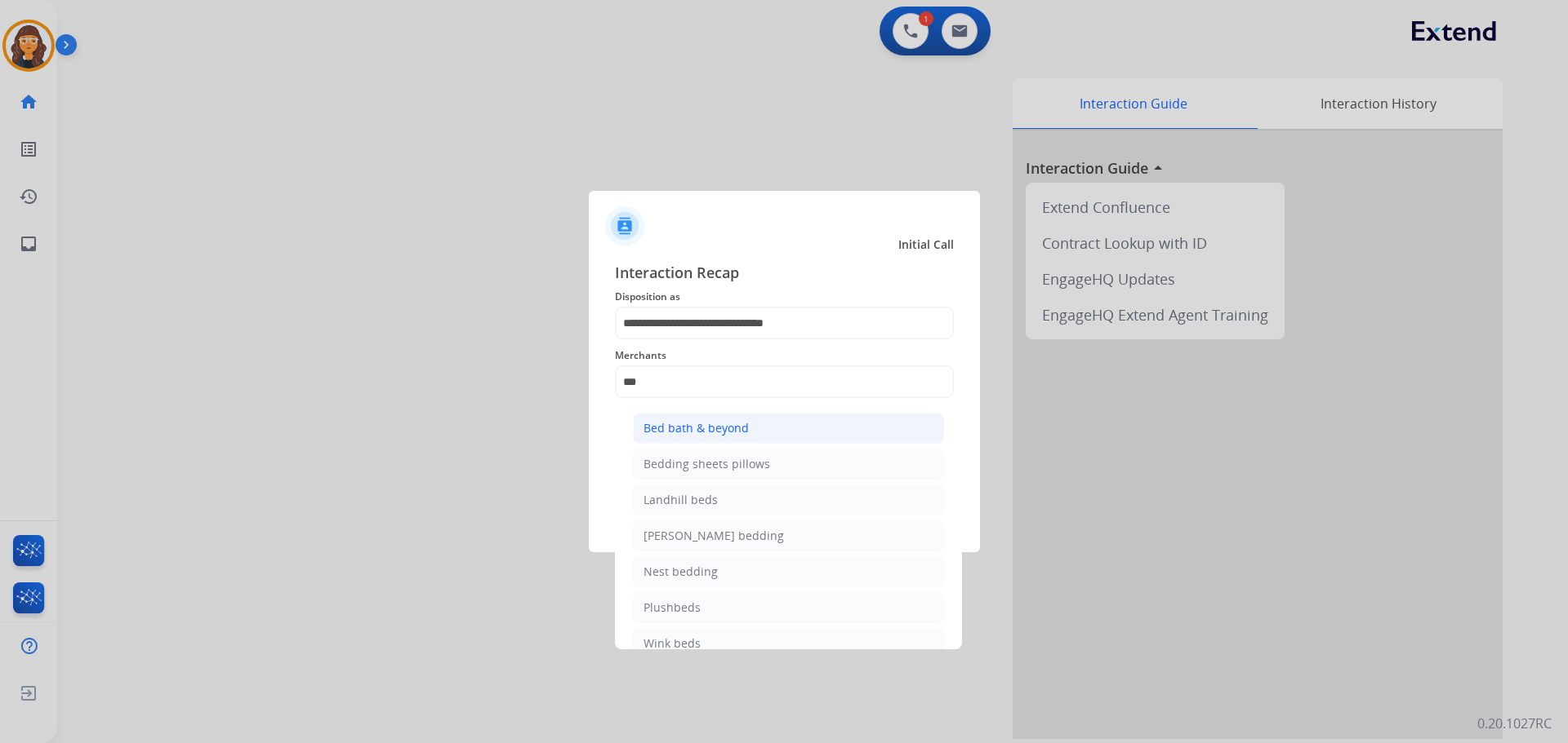
click at [698, 418] on li "Bed bath & beyond" at bounding box center [789, 428] width 311 height 31
type input "**********"
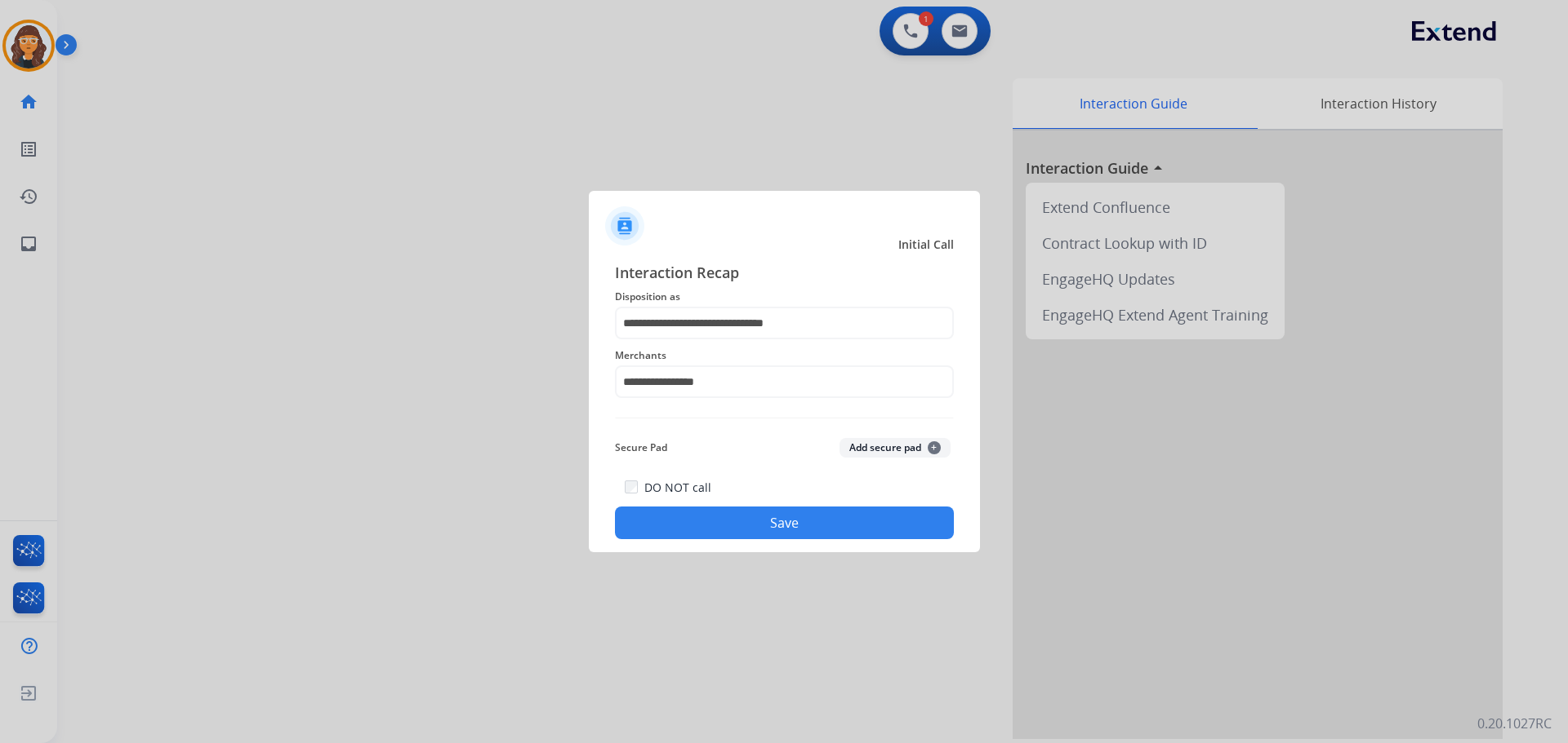
click at [723, 524] on button "Save" at bounding box center [784, 522] width 339 height 33
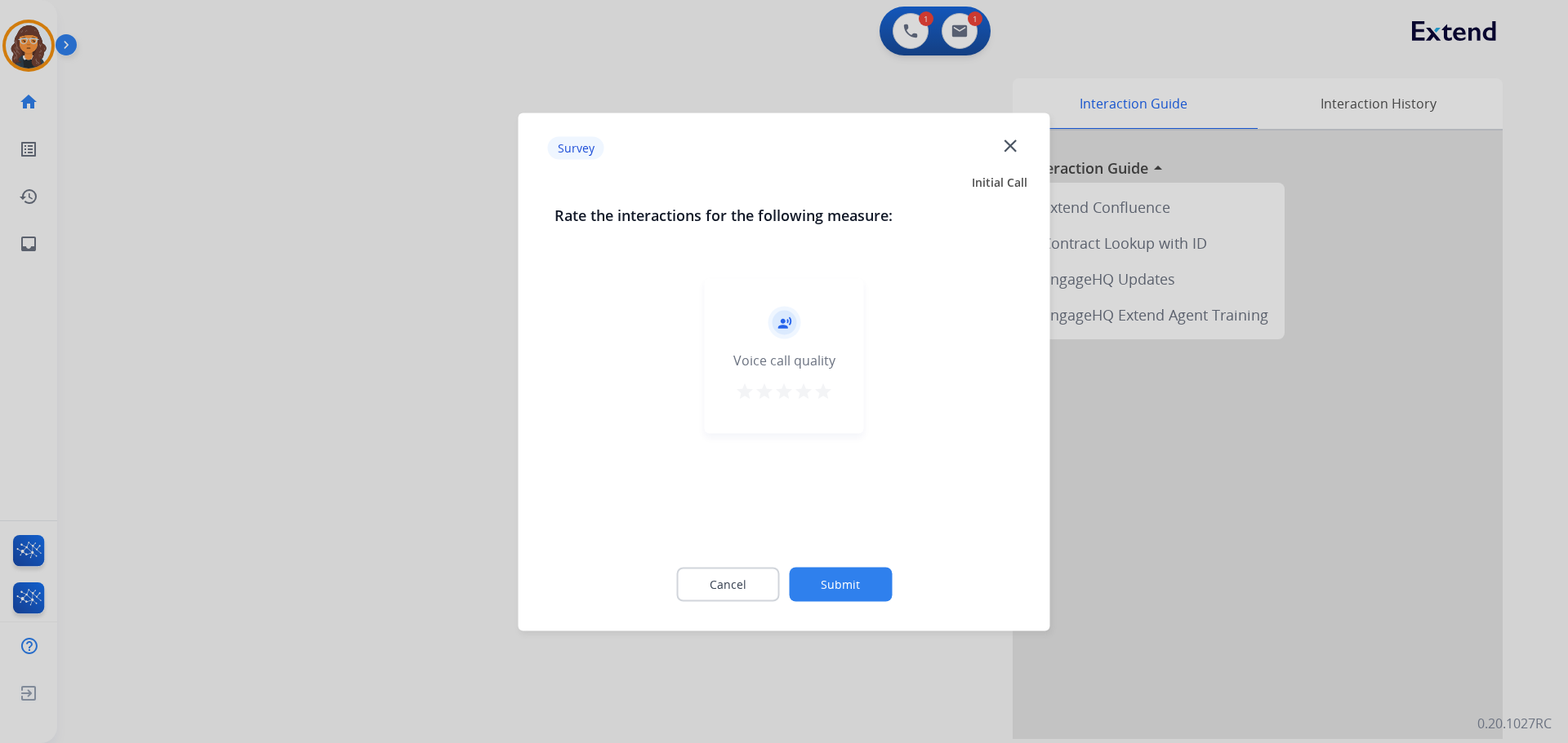
click at [820, 397] on mat-icon "star" at bounding box center [822, 390] width 19 height 19
click at [848, 595] on button "Submit" at bounding box center [840, 584] width 103 height 34
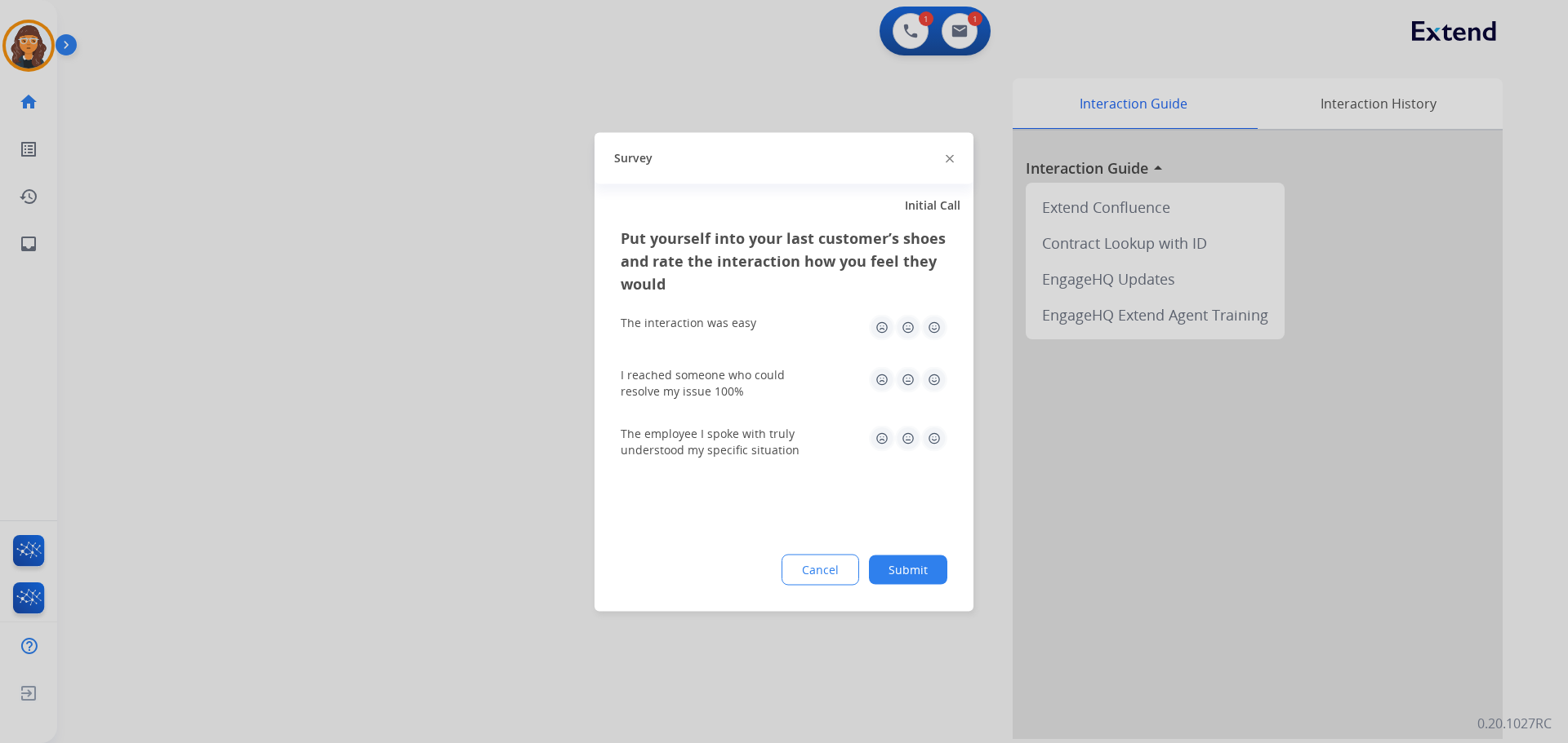
click at [939, 328] on img at bounding box center [933, 327] width 26 height 26
click at [938, 376] on img at bounding box center [933, 379] width 26 height 26
click at [930, 441] on img at bounding box center [933, 438] width 26 height 26
click at [924, 569] on button "Submit" at bounding box center [908, 569] width 79 height 29
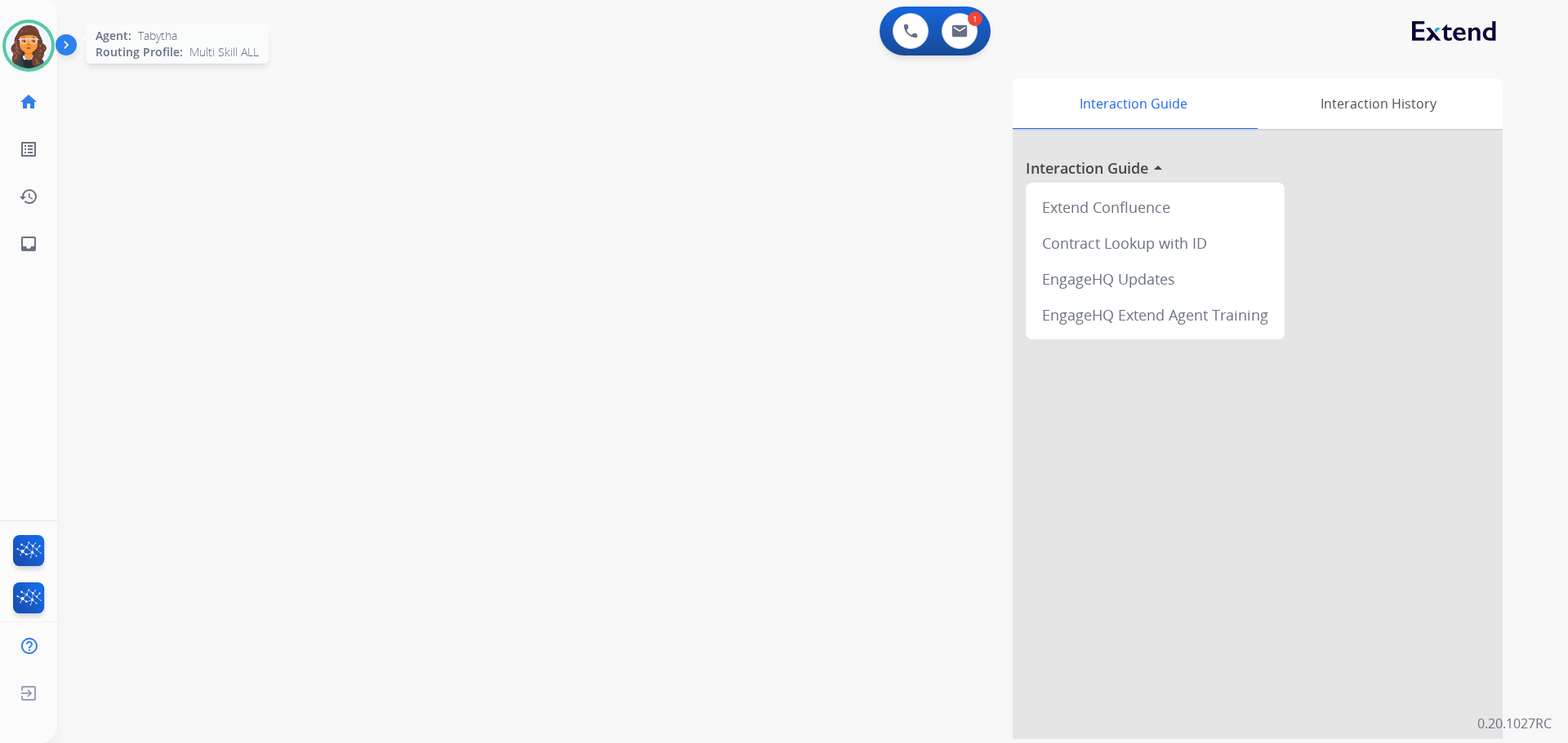
click at [33, 47] on img at bounding box center [28, 45] width 46 height 46
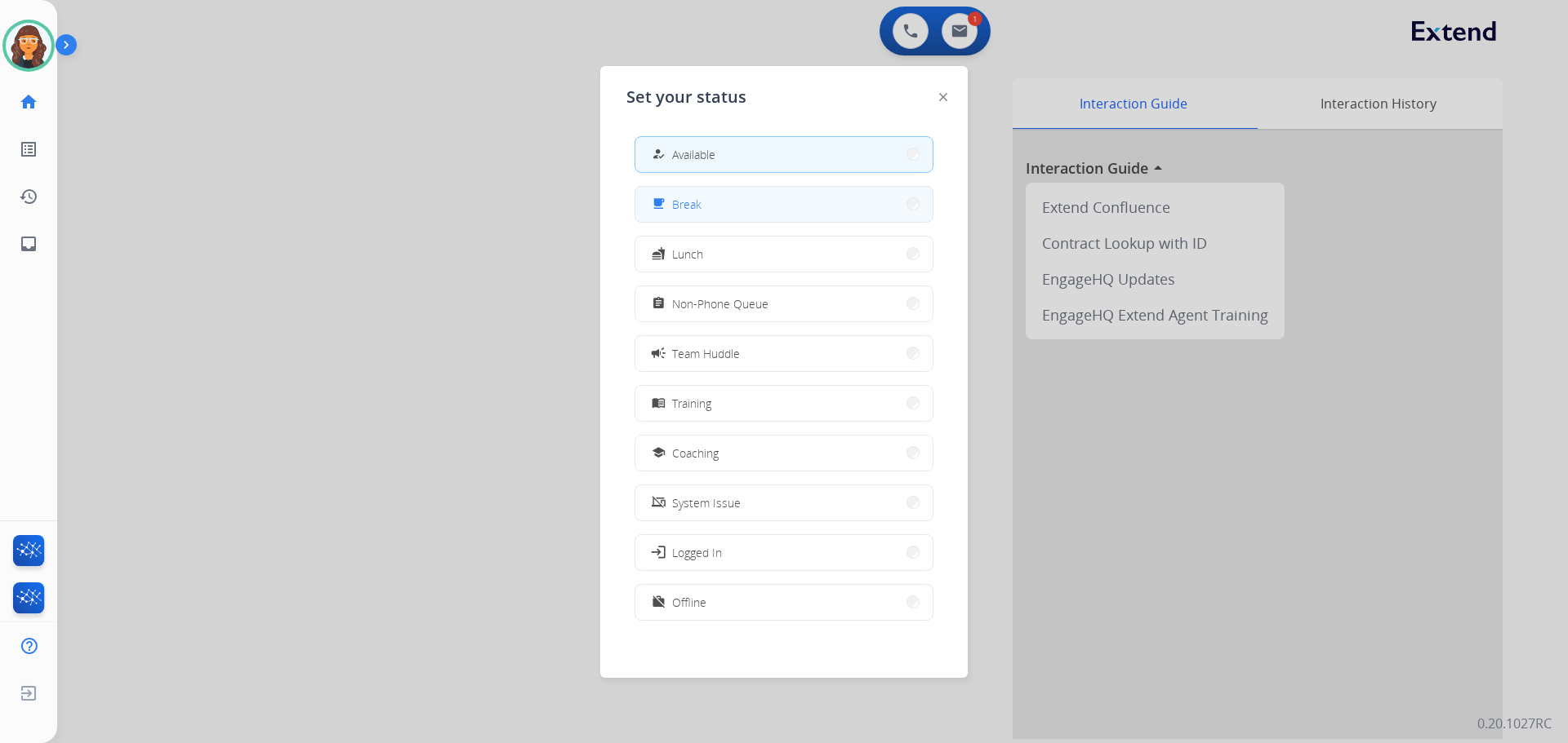
click at [705, 204] on button "free_breakfast Break" at bounding box center [784, 205] width 297 height 35
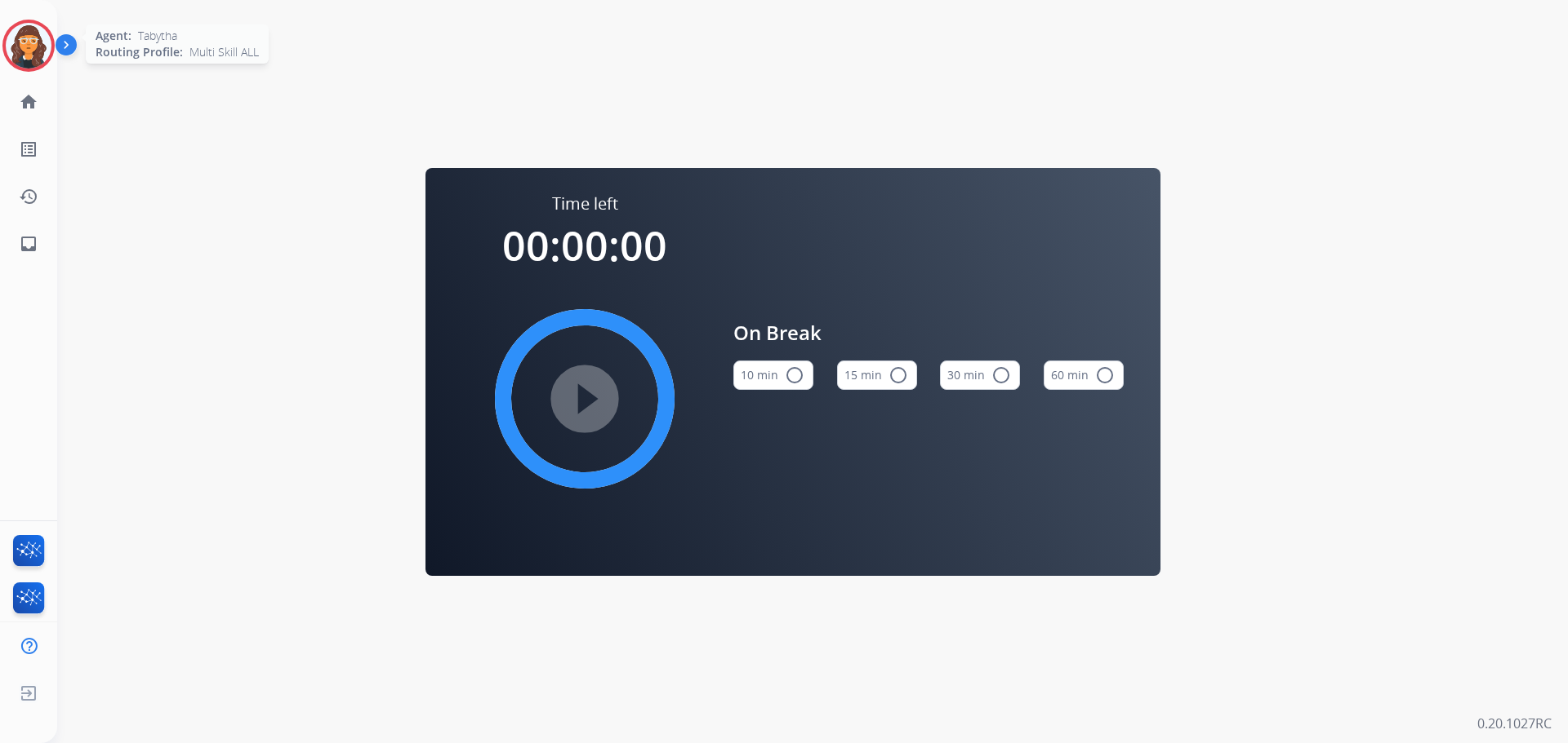
drag, startPoint x: 11, startPoint y: 51, endPoint x: 29, endPoint y: 52, distance: 18.0
click at [13, 50] on img at bounding box center [28, 45] width 46 height 46
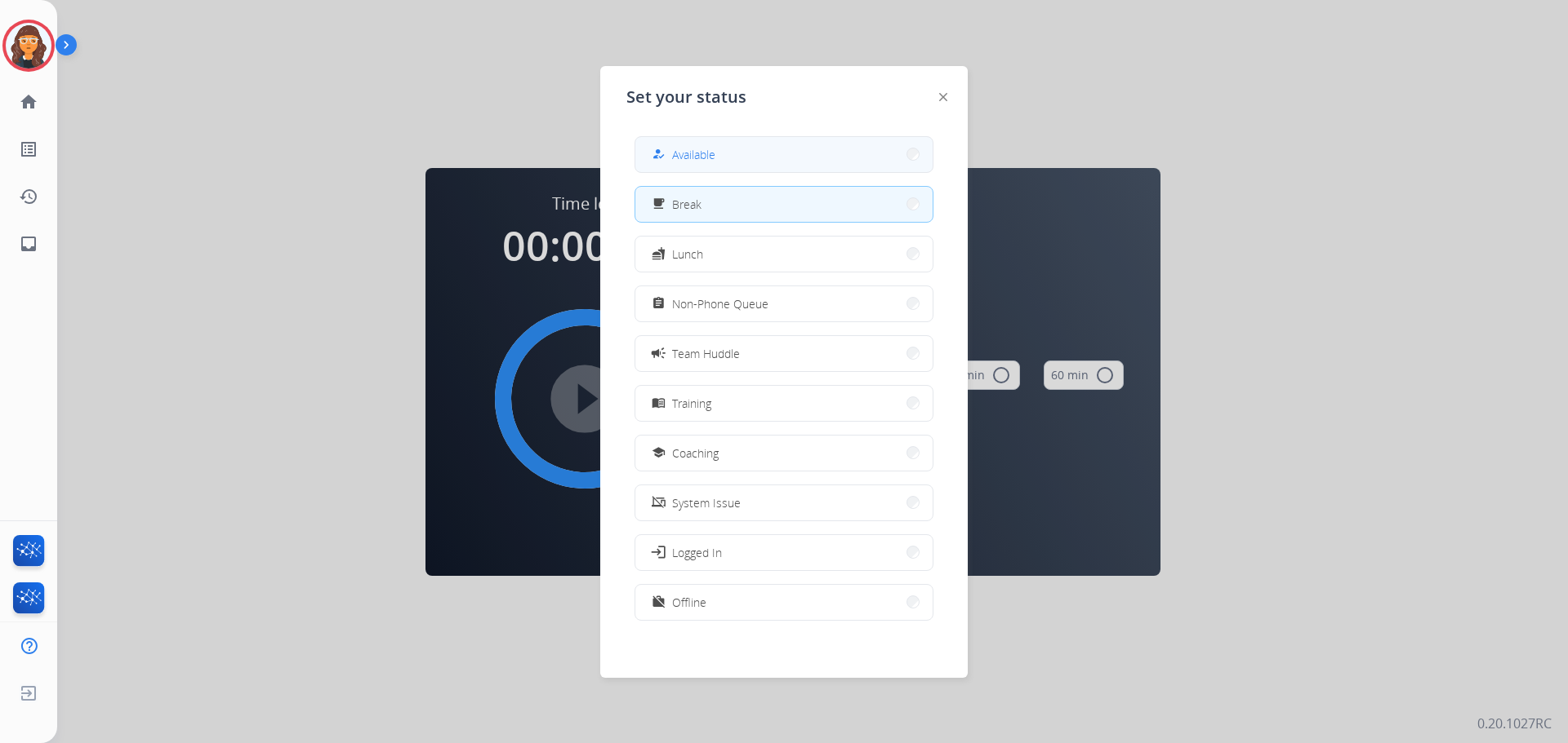
click at [702, 160] on span "Available" at bounding box center [694, 155] width 43 height 18
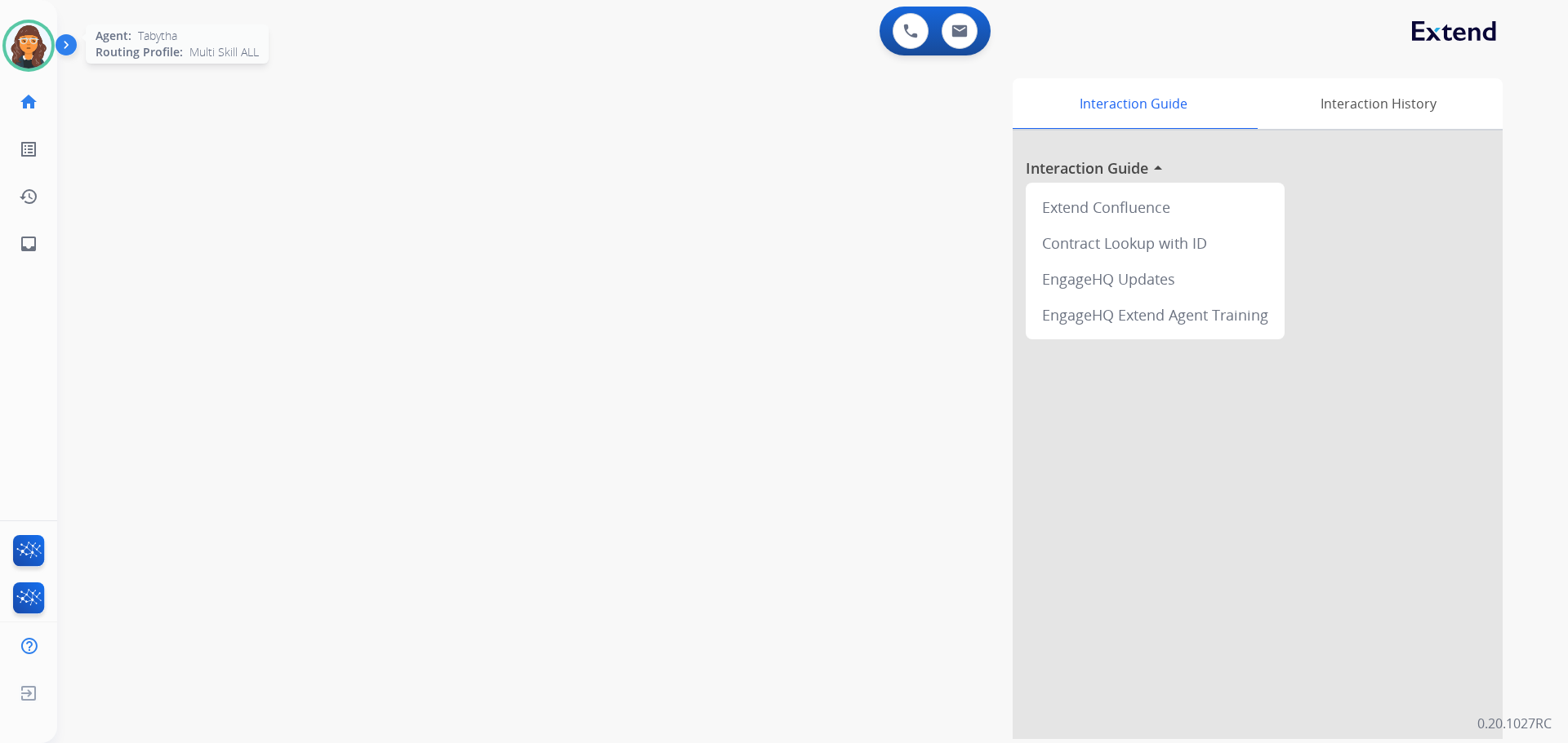
click at [31, 56] on img at bounding box center [28, 45] width 46 height 46
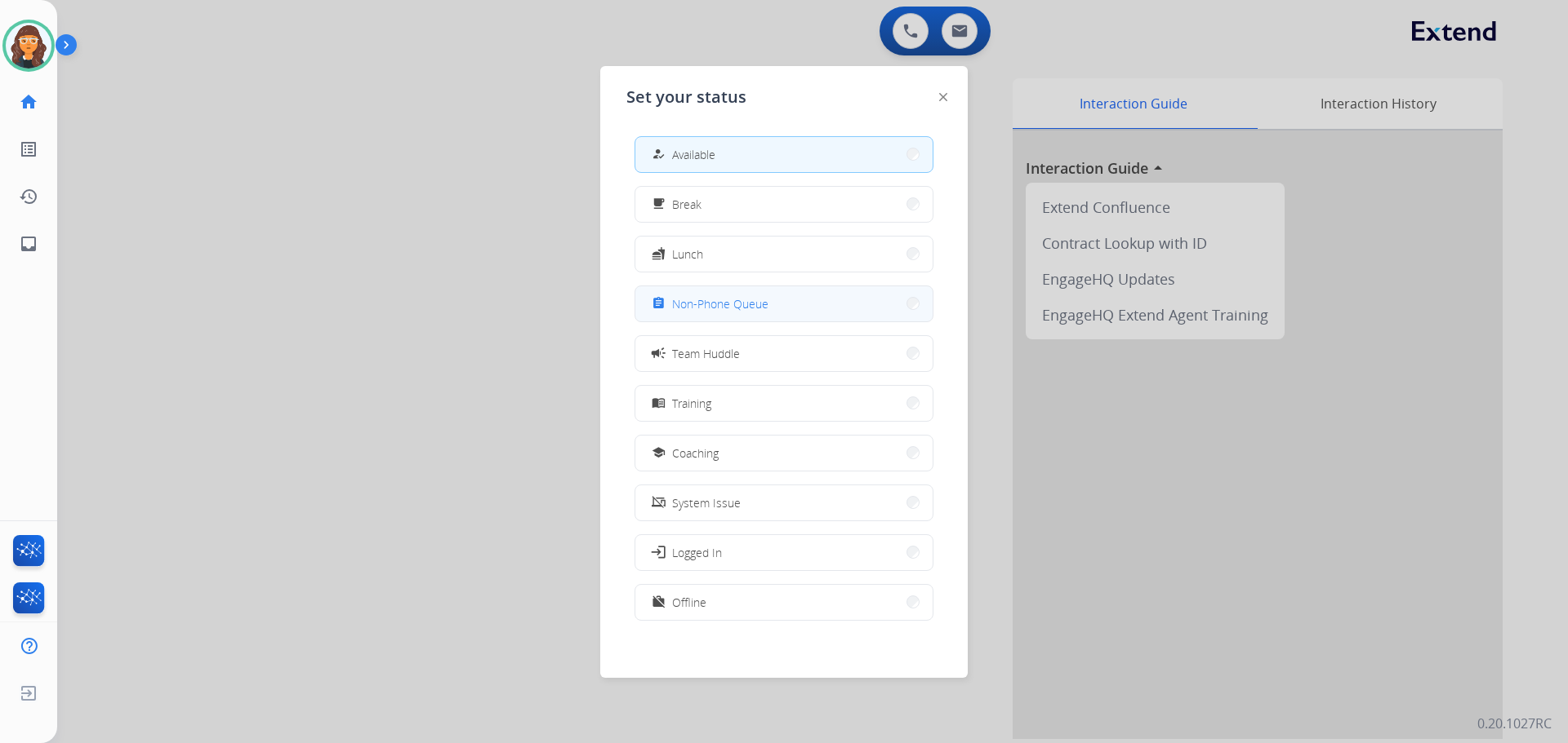
click at [738, 302] on span "Non-Phone Queue" at bounding box center [720, 303] width 96 height 18
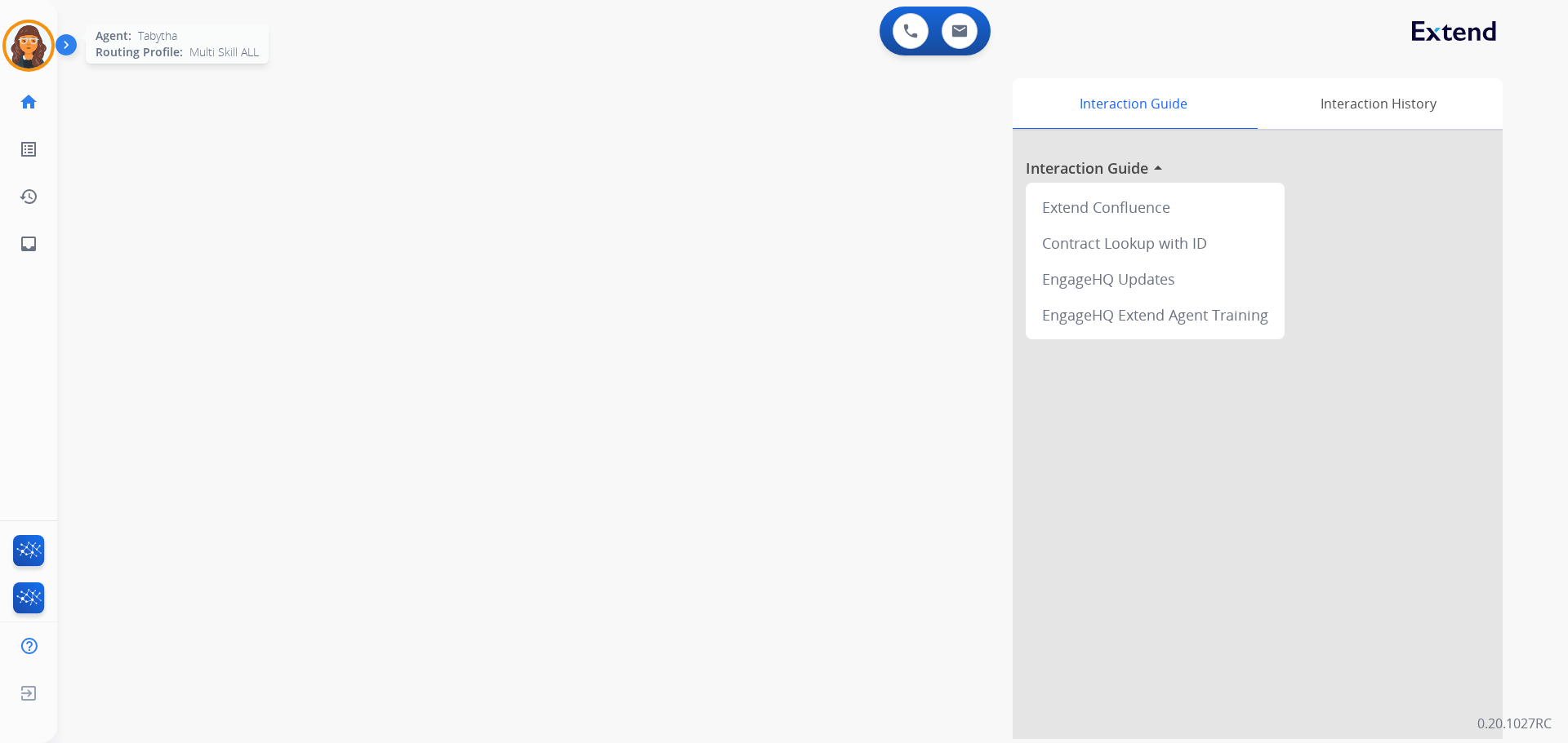
click at [28, 38] on img at bounding box center [28, 45] width 46 height 46
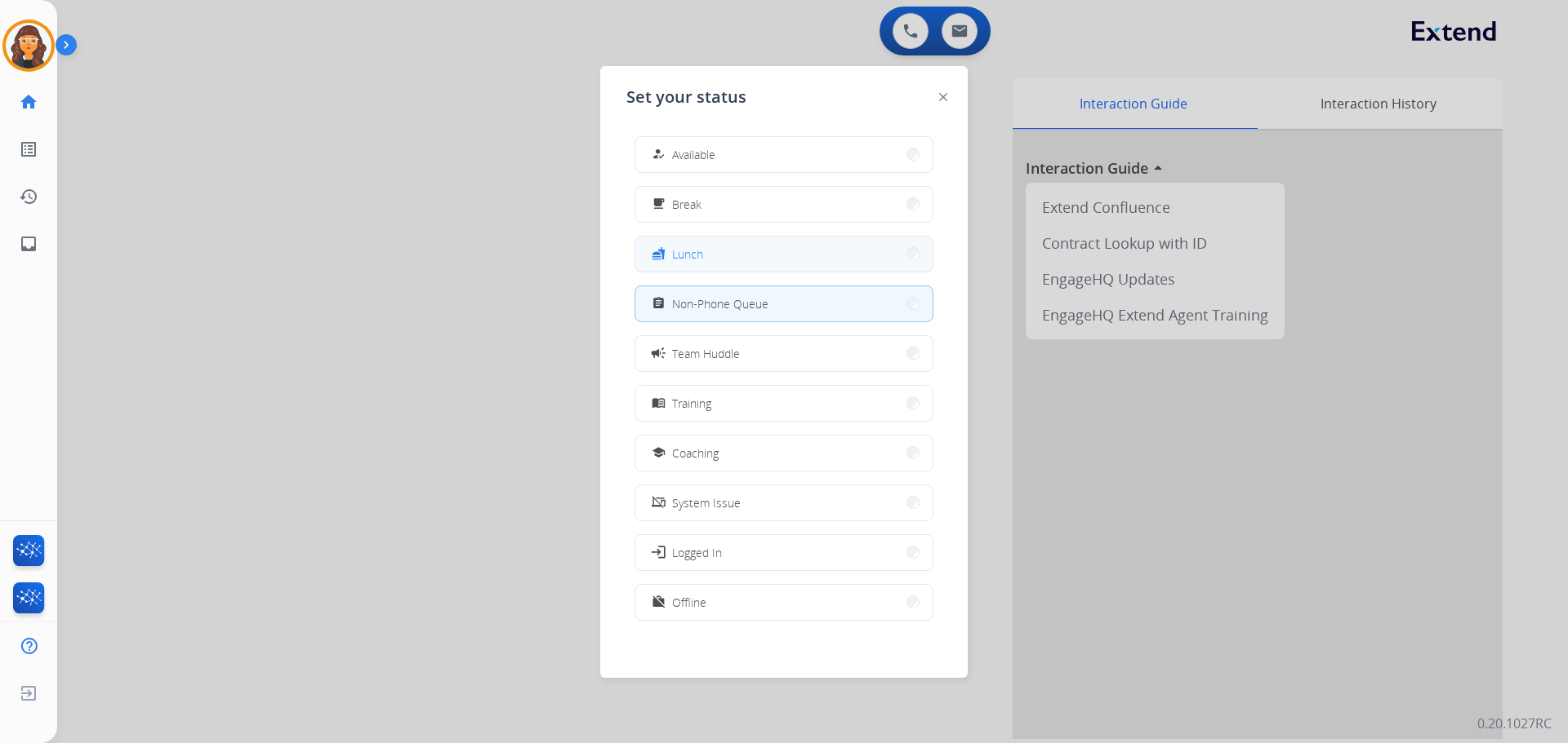
click at [686, 257] on span "Lunch" at bounding box center [687, 254] width 31 height 18
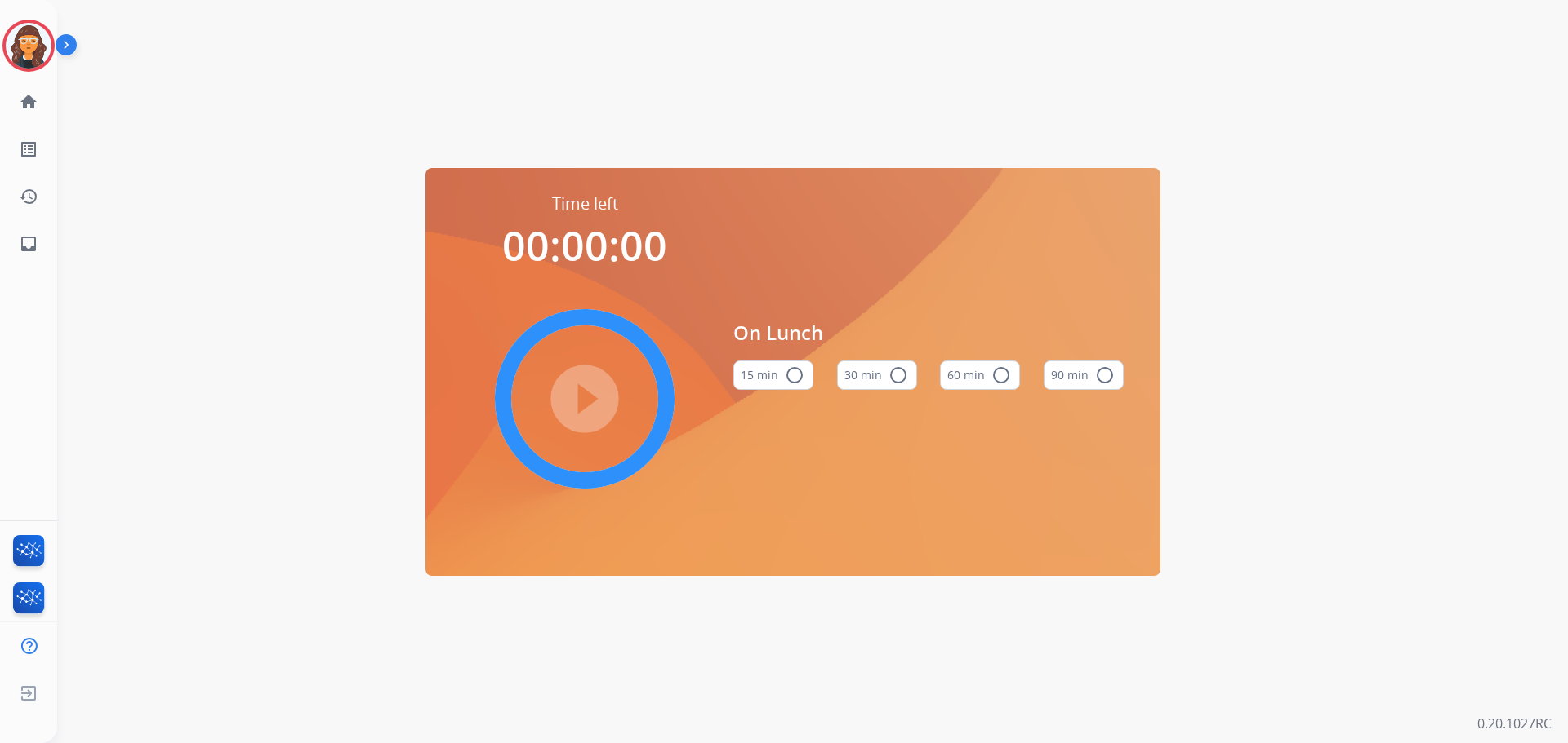
click at [954, 376] on button "60 min radio_button_unchecked" at bounding box center [980, 375] width 80 height 29
click at [595, 398] on mat-icon "play_circle_filled" at bounding box center [584, 399] width 19 height 19
